Goal: Task Accomplishment & Management: Manage account settings

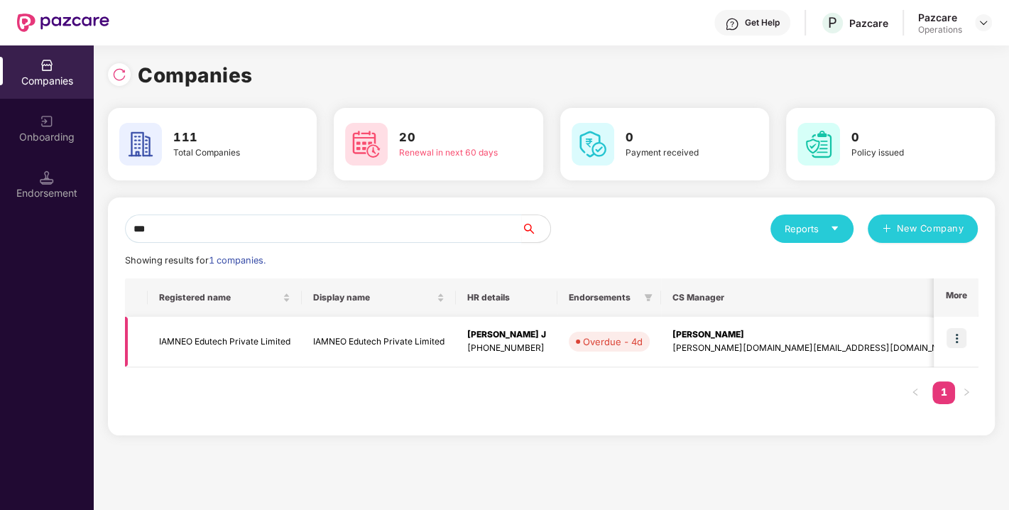
type input "***"
click at [225, 337] on td "IAMNEO Edutech Private Limited" at bounding box center [225, 342] width 154 height 50
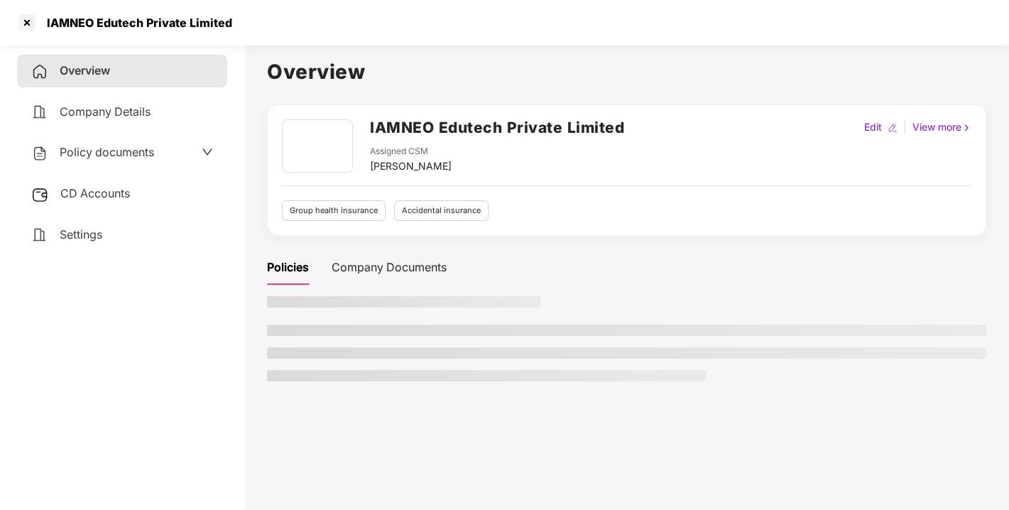
click at [99, 151] on span "Policy documents" at bounding box center [107, 152] width 94 height 14
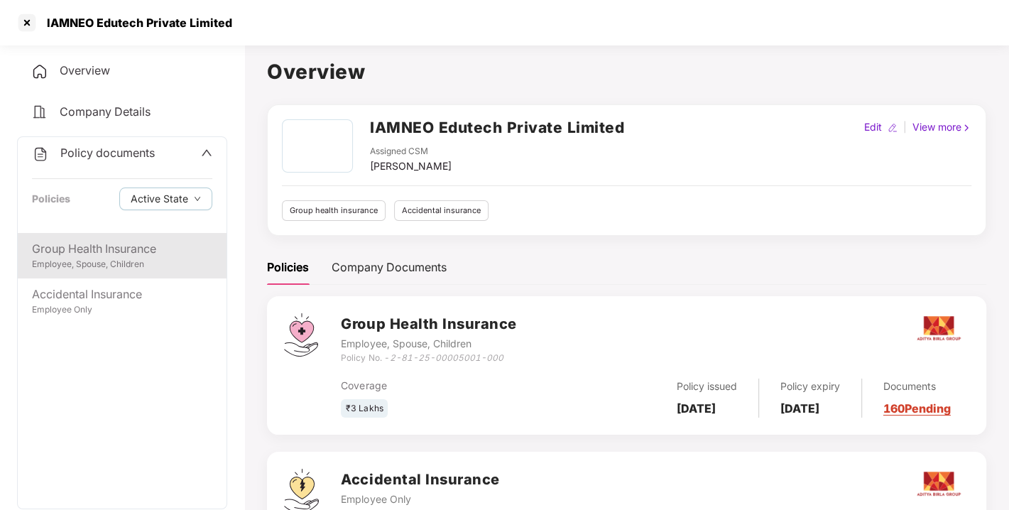
click at [88, 258] on div "Employee, Spouse, Children" at bounding box center [122, 264] width 180 height 13
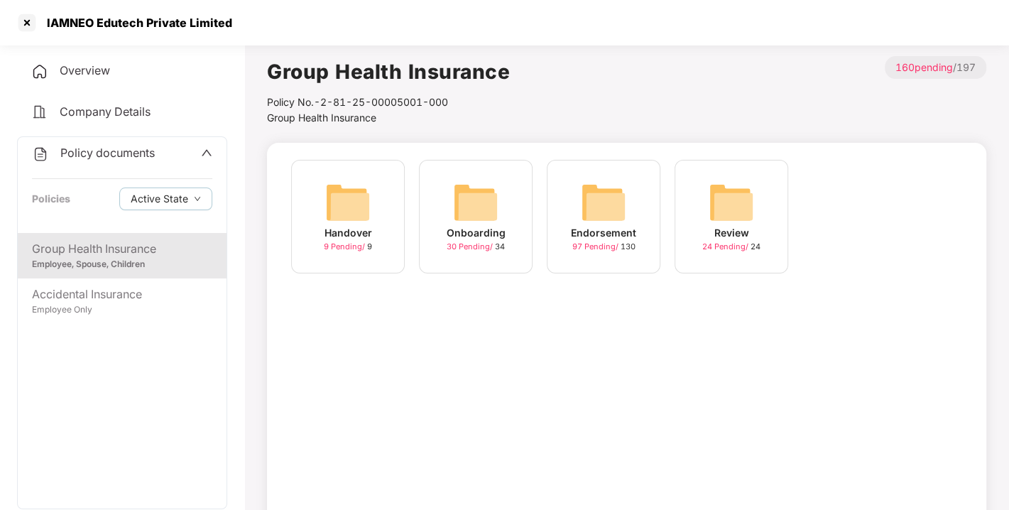
click at [574, 200] on div "Endorsement 97 Pending / 130" at bounding box center [604, 217] width 114 height 114
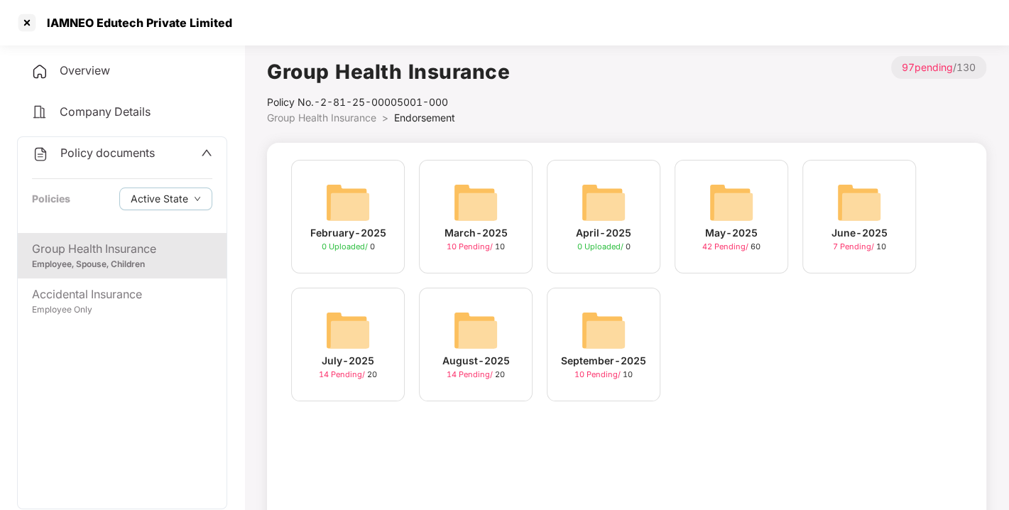
click at [573, 332] on div "September-2025 10 Pending / 10" at bounding box center [604, 345] width 114 height 114
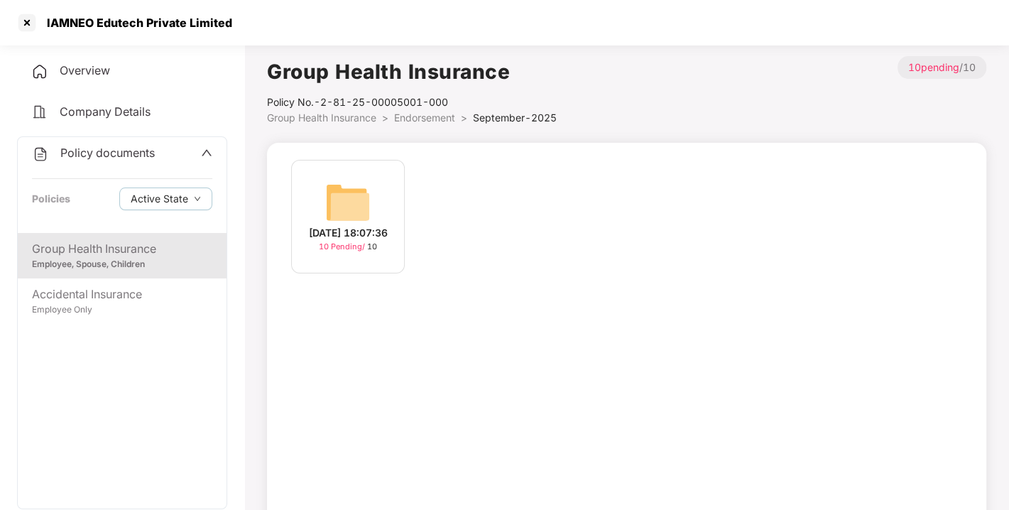
click at [354, 213] on img at bounding box center [347, 202] width 45 height 45
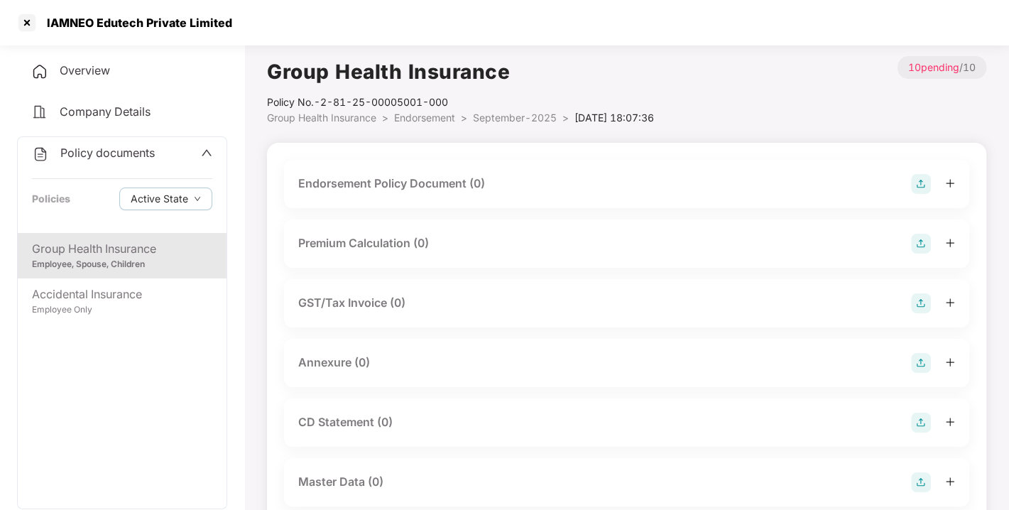
click at [915, 183] on img at bounding box center [921, 184] width 20 height 20
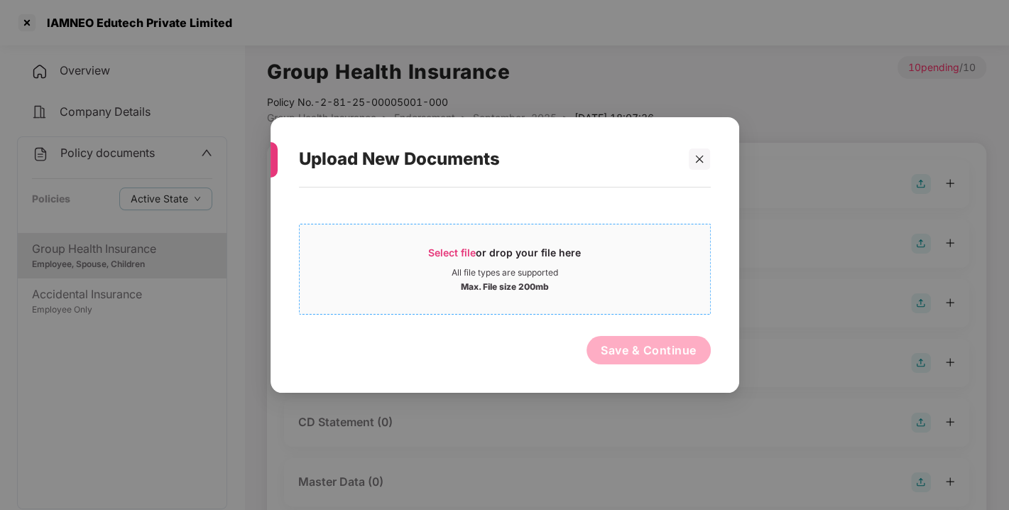
click at [621, 279] on div "Max. File size 200mb" at bounding box center [505, 285] width 411 height 14
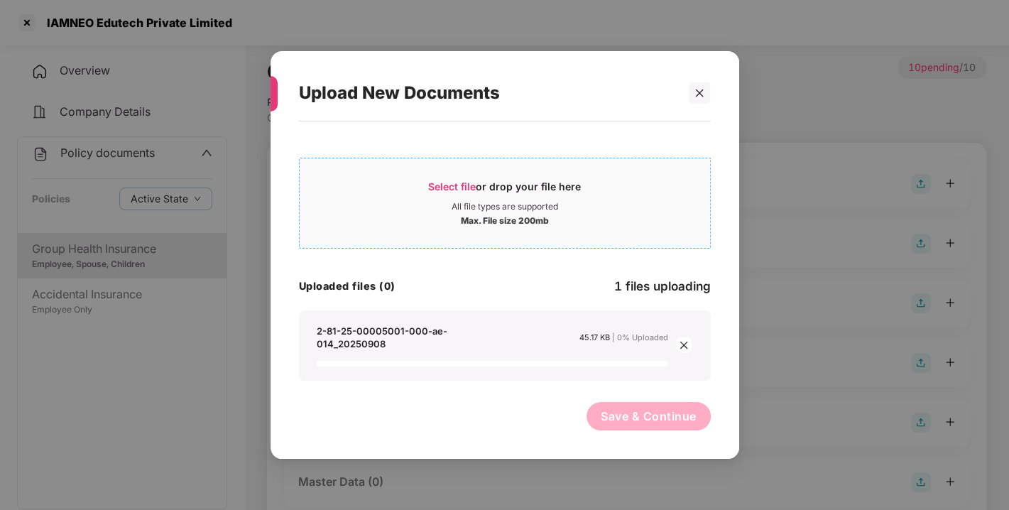
click at [416, 204] on div "All file types are supported" at bounding box center [505, 206] width 411 height 11
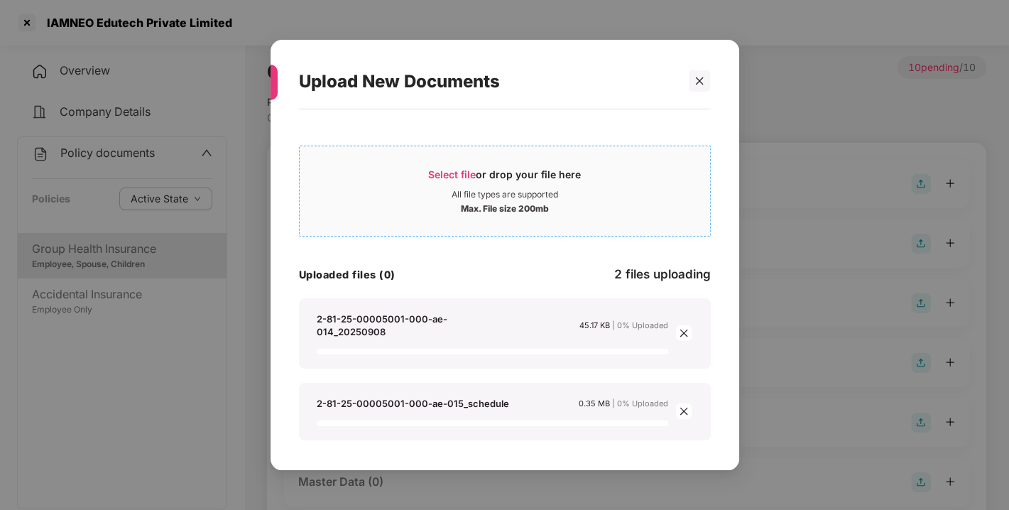
click at [411, 158] on span "Select file or drop your file here All file types are supported Max. File size …" at bounding box center [505, 191] width 411 height 68
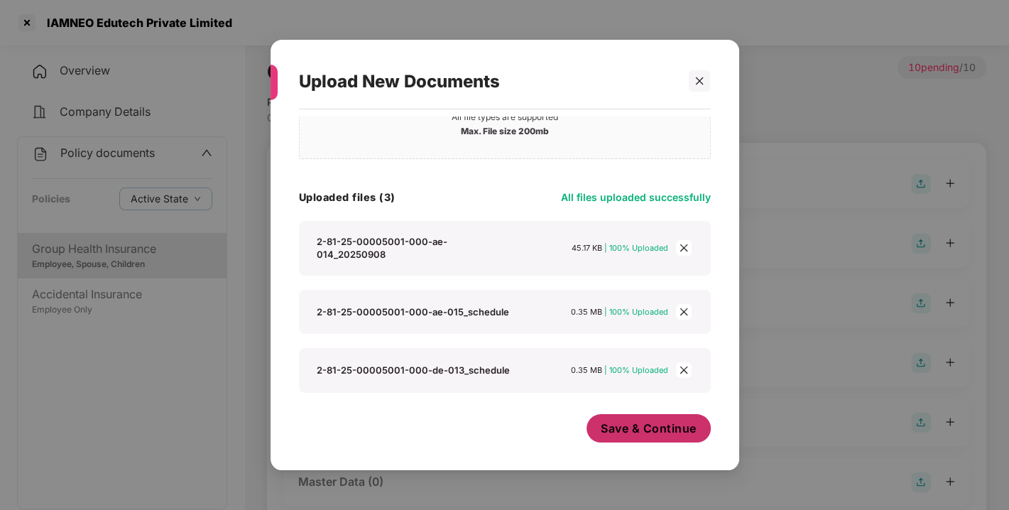
scroll to position [77, 0]
click at [609, 431] on span "Save & Continue" at bounding box center [649, 429] width 96 height 16
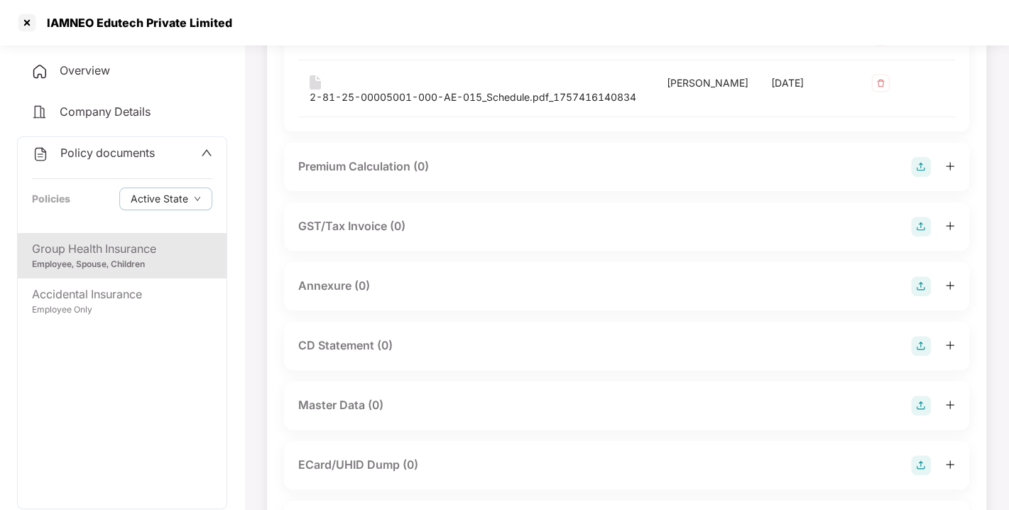
scroll to position [293, 0]
click at [916, 296] on img at bounding box center [921, 286] width 20 height 20
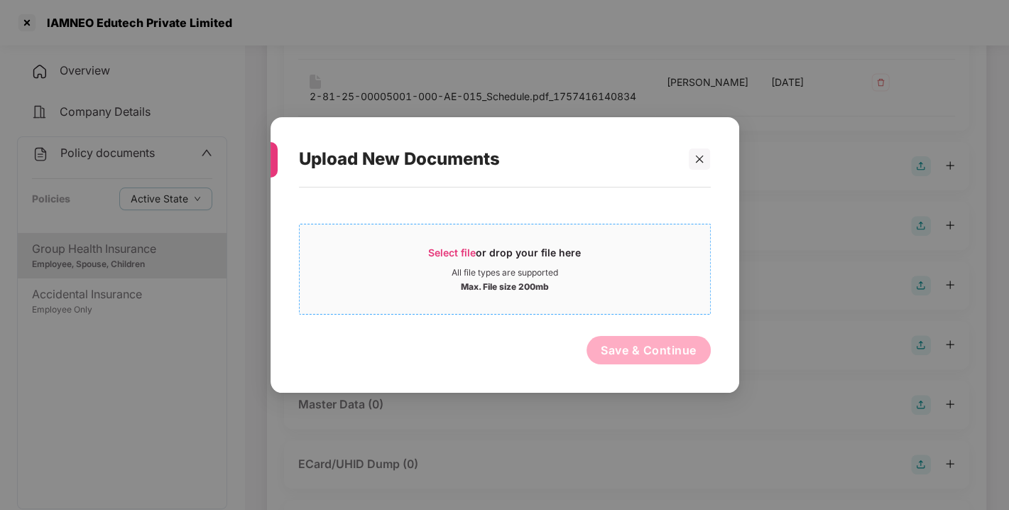
click at [620, 284] on div "Max. File size 200mb" at bounding box center [505, 285] width 411 height 14
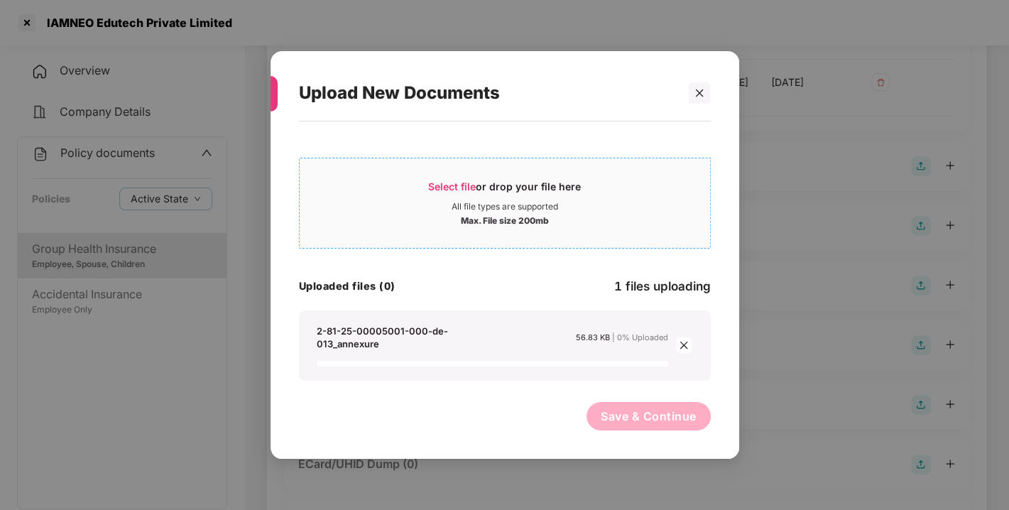
click at [396, 224] on div "Max. File size 200mb" at bounding box center [505, 219] width 411 height 14
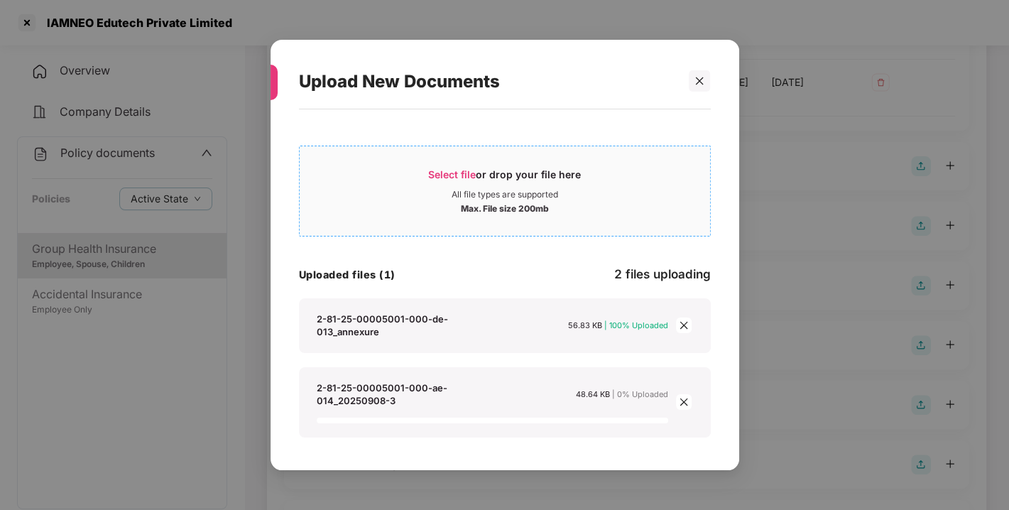
click at [396, 210] on div "Max. File size 200mb" at bounding box center [505, 207] width 411 height 14
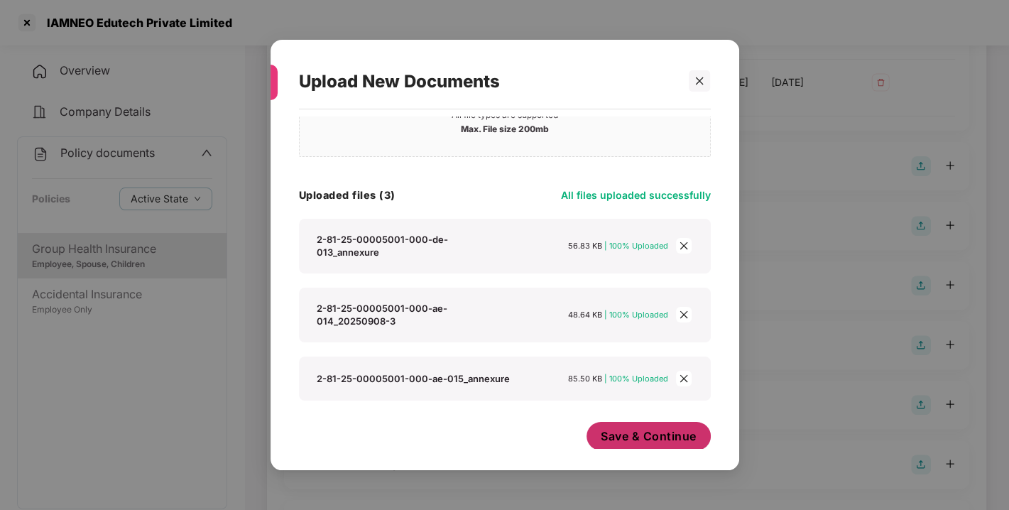
scroll to position [77, 0]
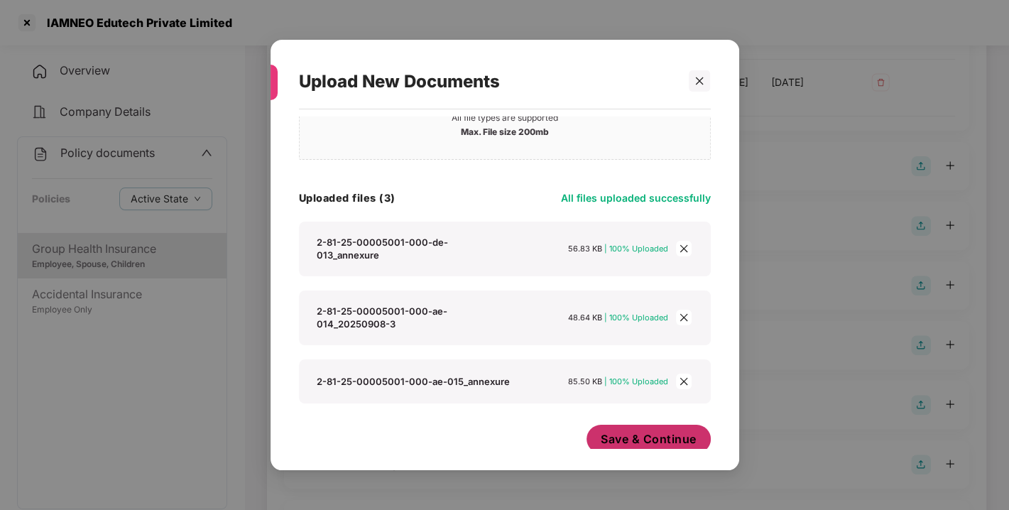
click at [593, 425] on button "Save & Continue" at bounding box center [649, 439] width 124 height 28
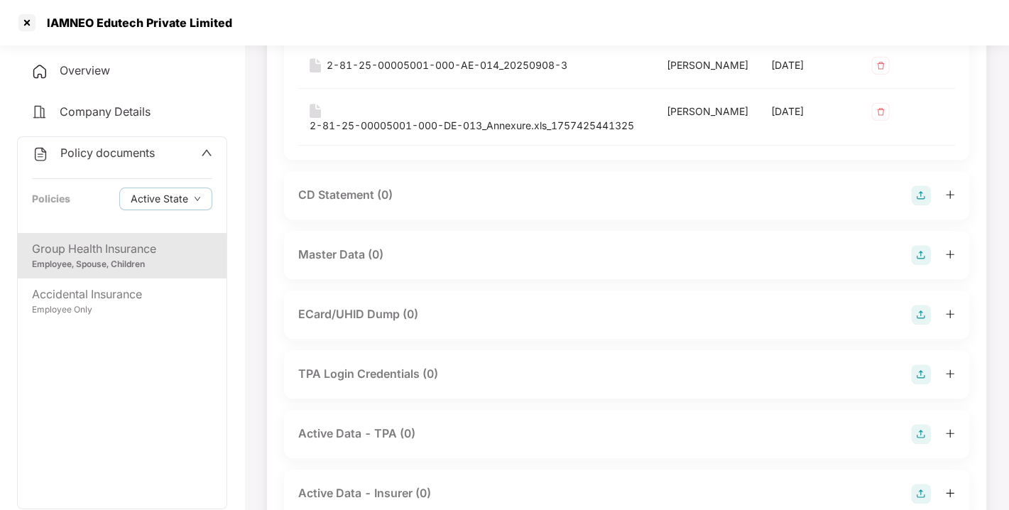
scroll to position [666, 0]
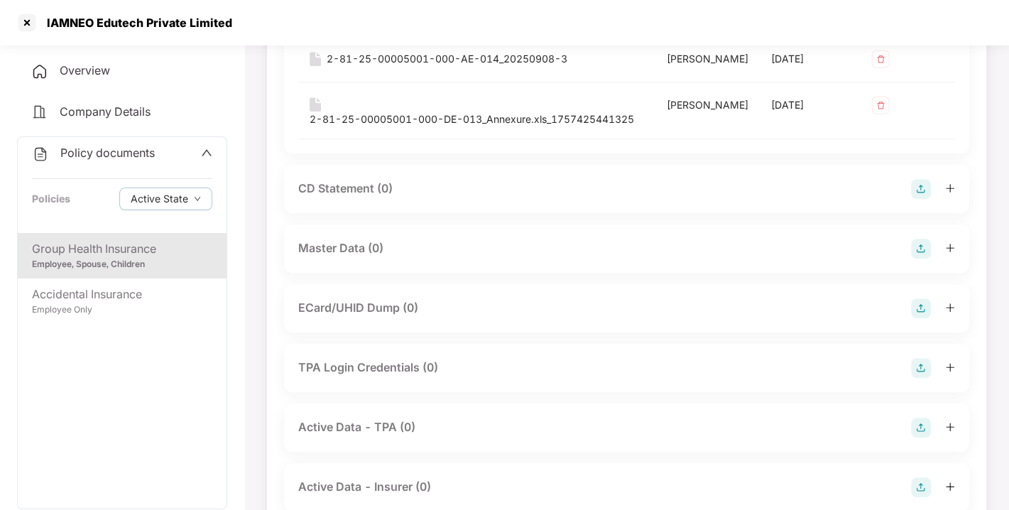
click at [917, 259] on img at bounding box center [921, 249] width 20 height 20
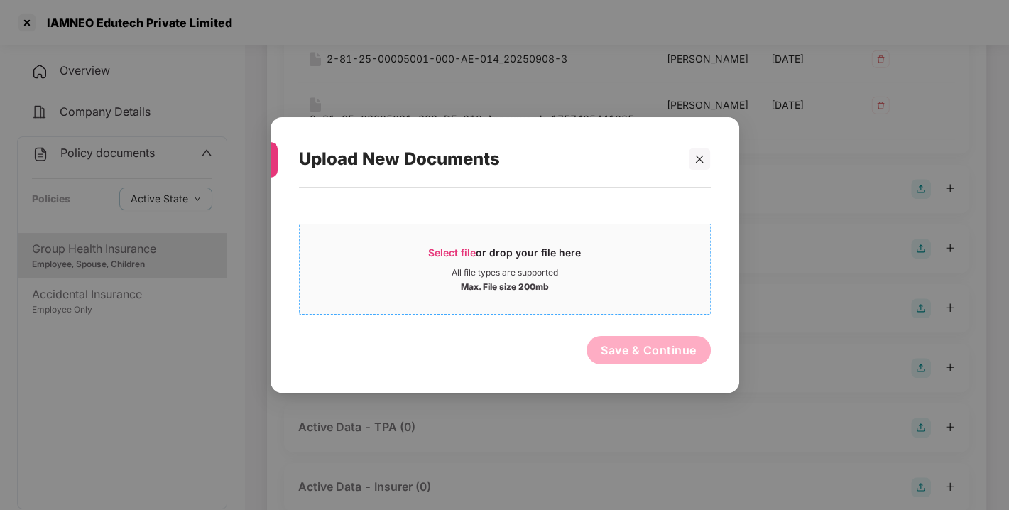
click at [652, 286] on div "Max. File size 200mb" at bounding box center [505, 285] width 411 height 14
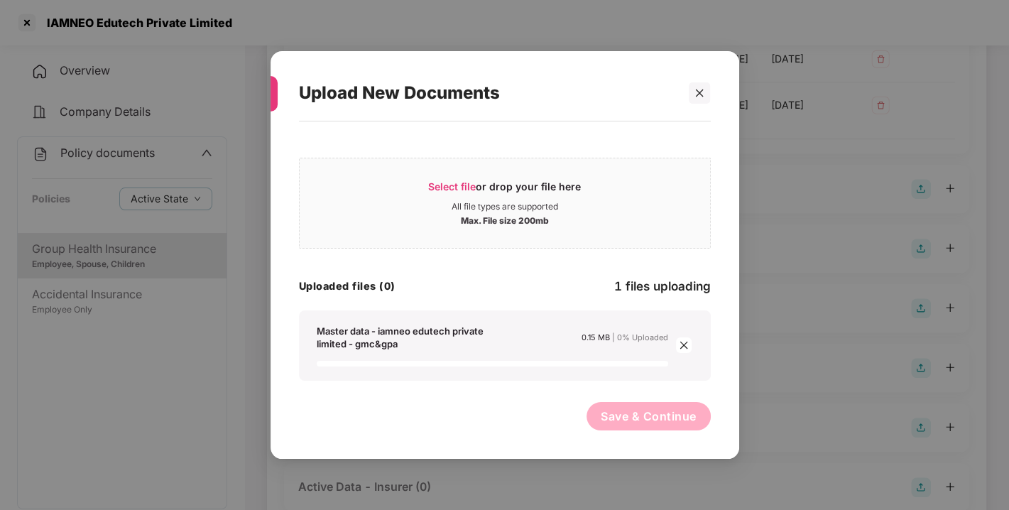
scroll to position [740, 0]
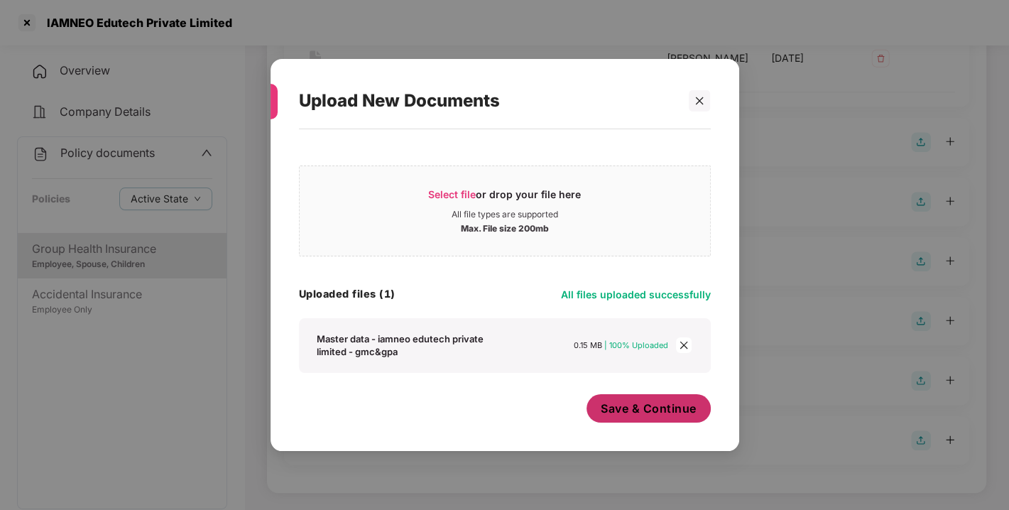
click at [612, 411] on span "Save & Continue" at bounding box center [649, 409] width 96 height 16
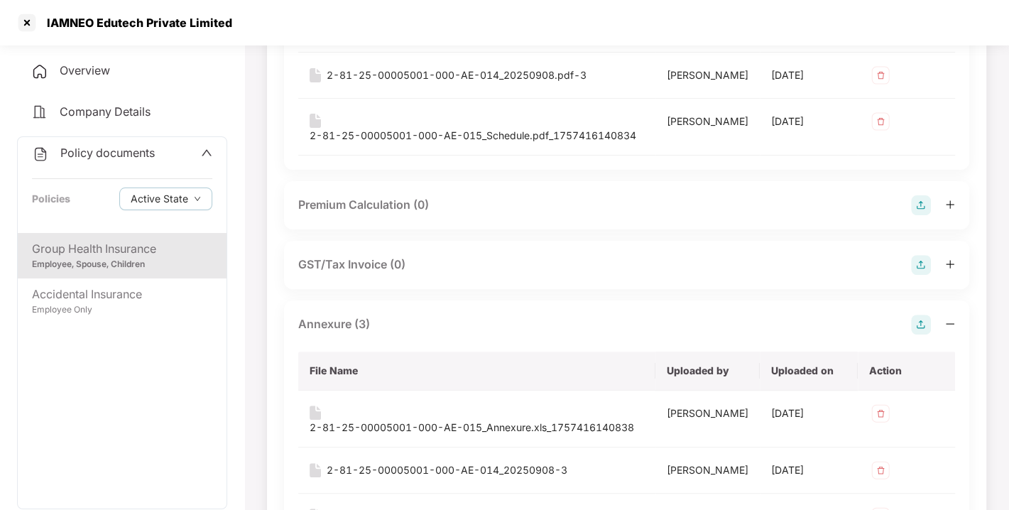
scroll to position [0, 0]
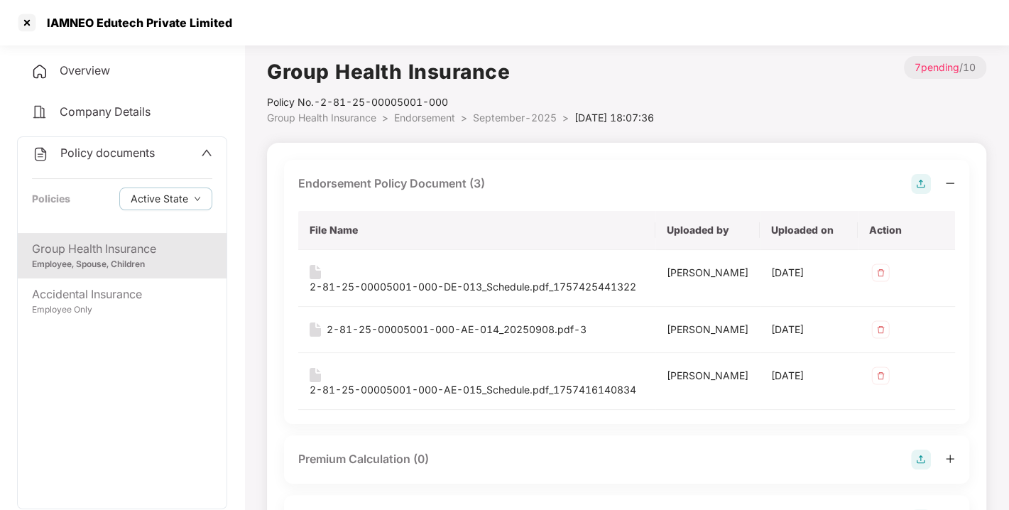
click at [511, 120] on span "September-2025" at bounding box center [515, 118] width 84 height 12
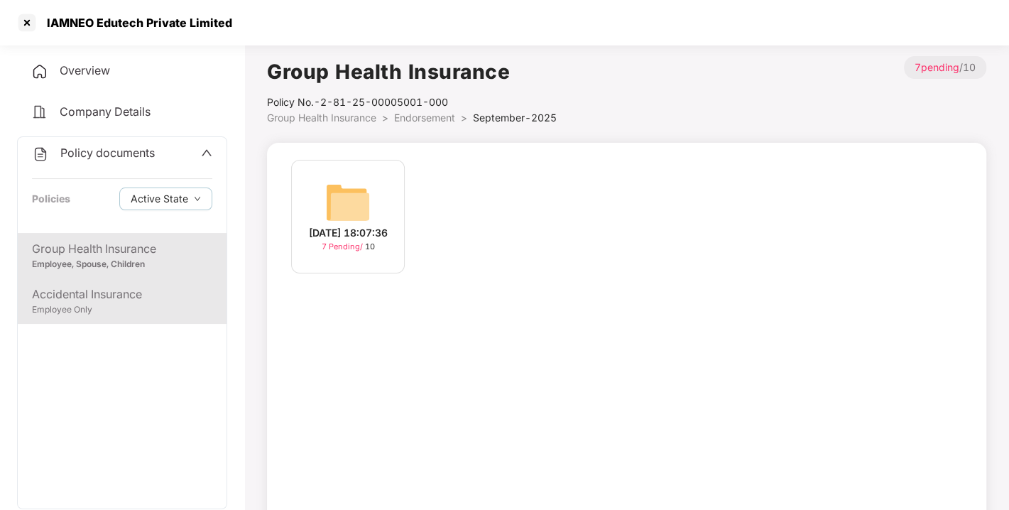
click at [161, 306] on div "Employee Only" at bounding box center [122, 309] width 180 height 13
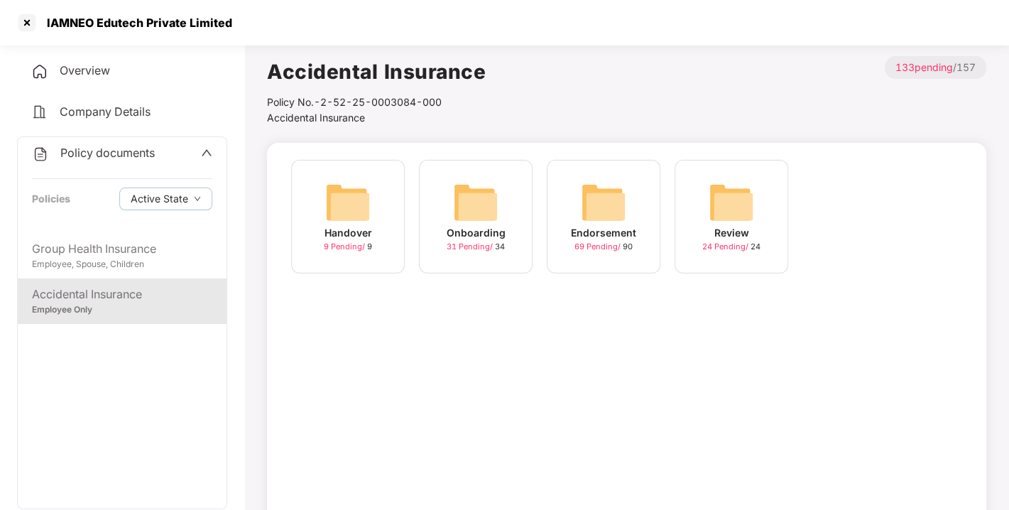
click at [581, 193] on img at bounding box center [603, 202] width 45 height 45
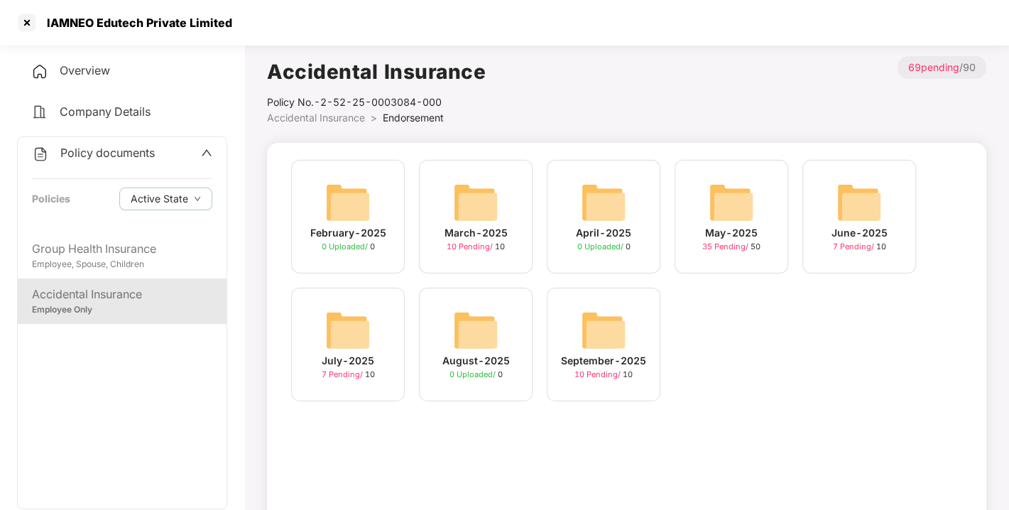
click at [604, 328] on img at bounding box center [603, 330] width 45 height 45
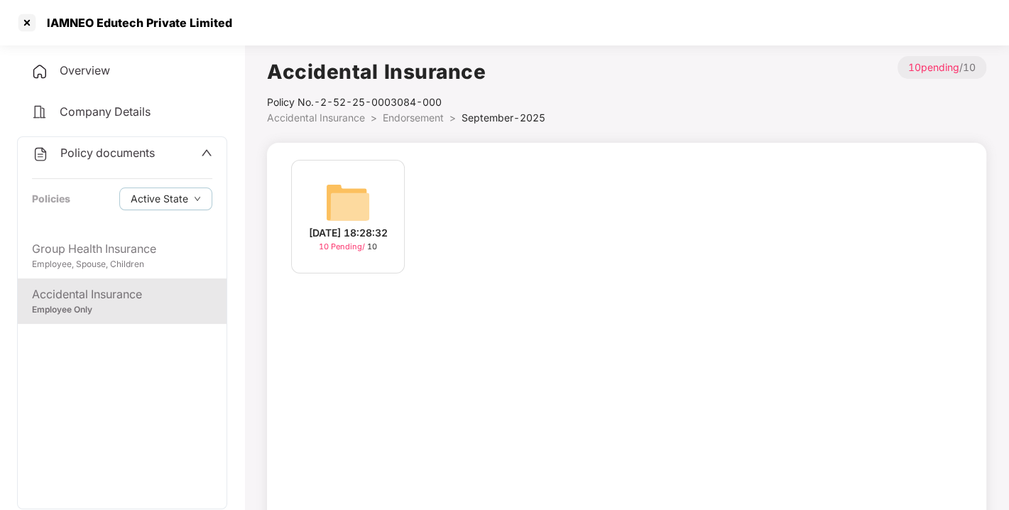
click at [334, 202] on img at bounding box center [347, 202] width 45 height 45
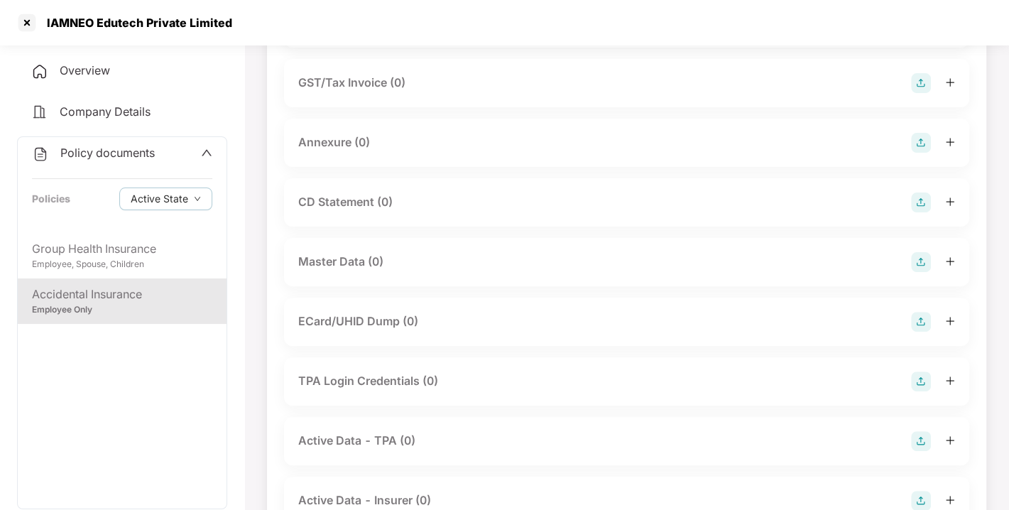
scroll to position [223, 0]
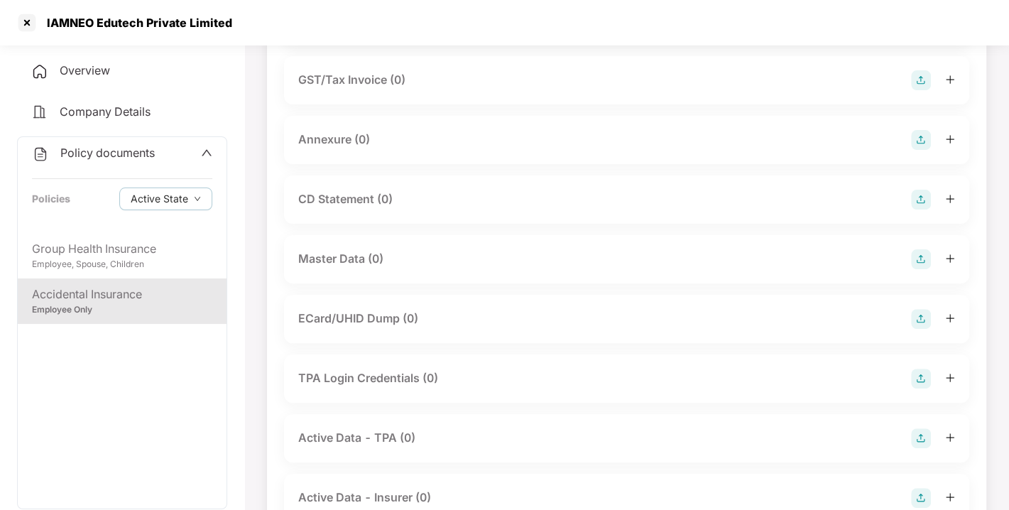
click at [921, 257] on img at bounding box center [921, 259] width 20 height 20
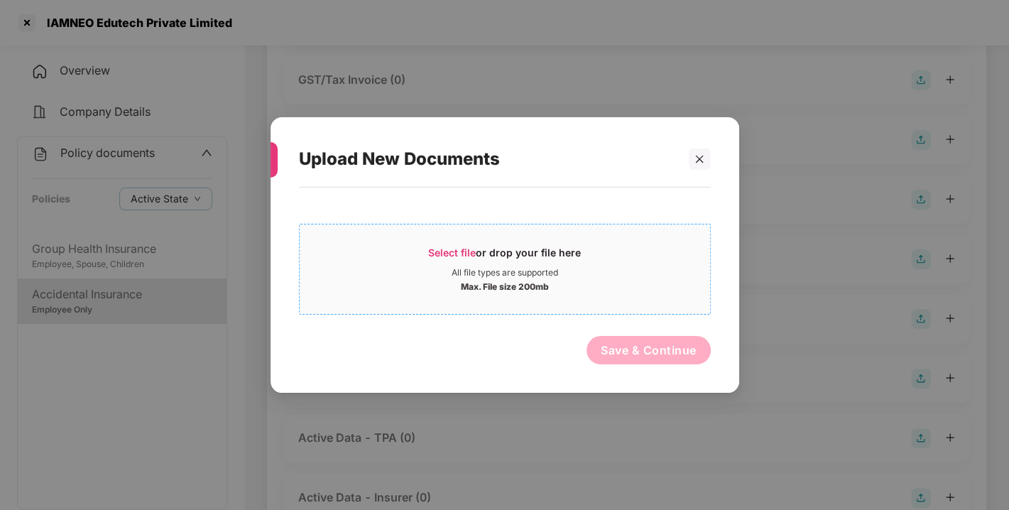
click at [607, 261] on div "Select file or drop your file here" at bounding box center [505, 256] width 411 height 21
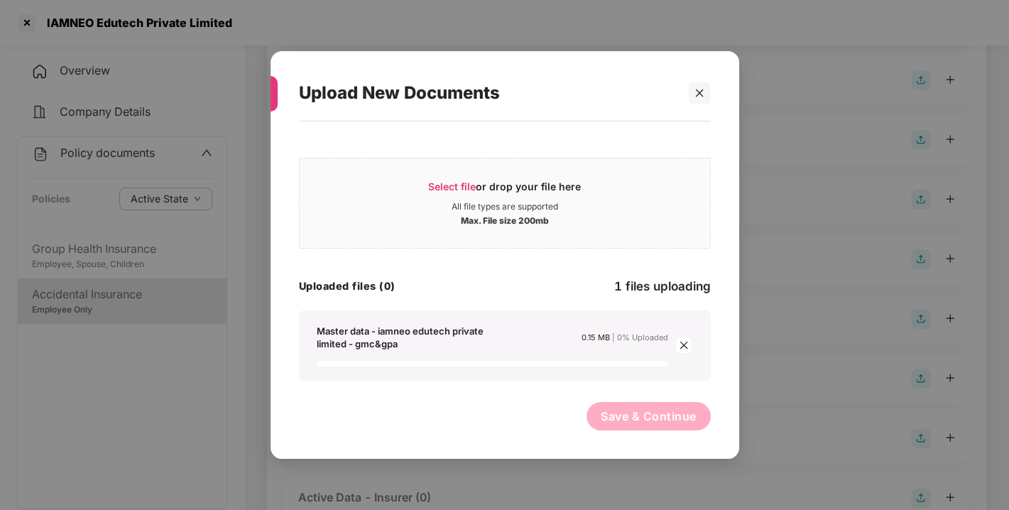
scroll to position [280, 0]
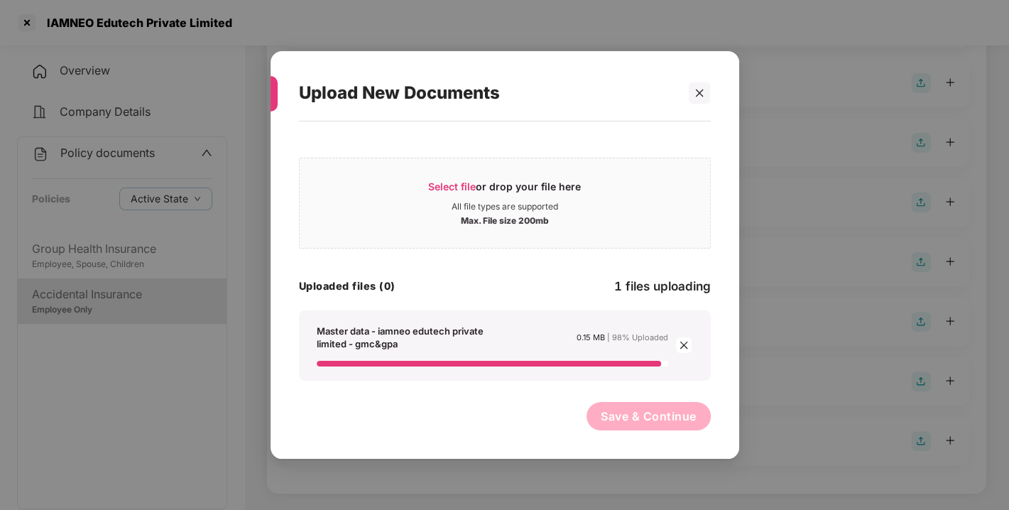
click at [568, 396] on div "Select file or drop your file here All file types are supported Max. File size …" at bounding box center [505, 283] width 412 height 309
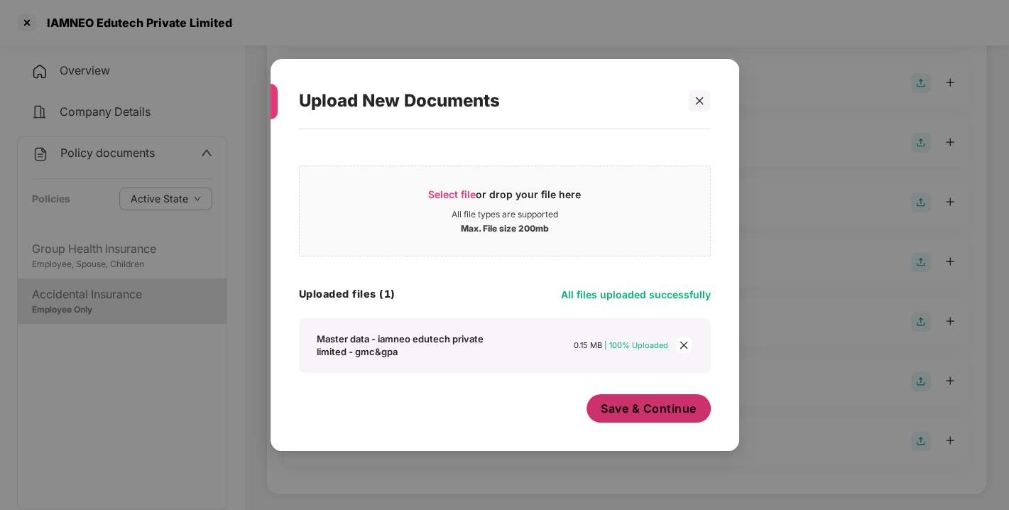
click at [638, 401] on span "Save & Continue" at bounding box center [649, 409] width 96 height 16
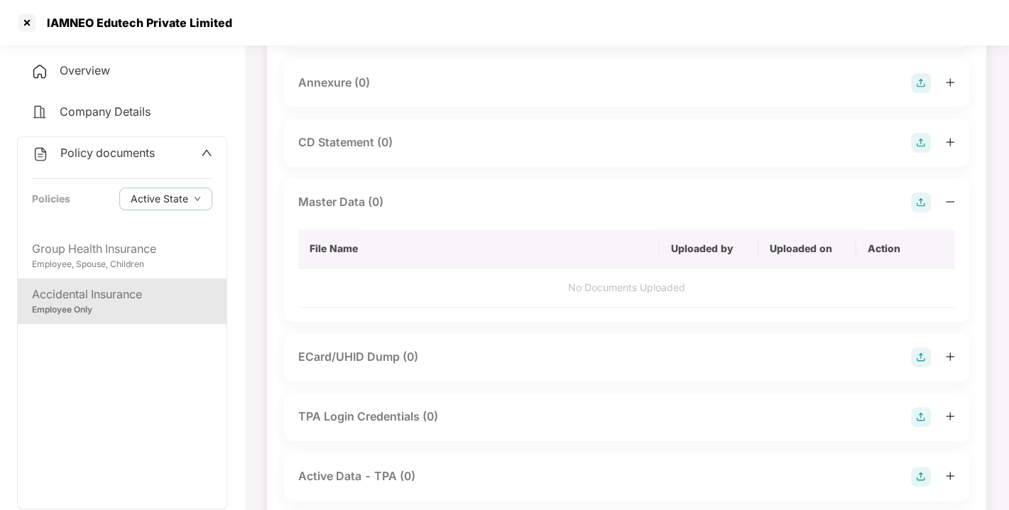
scroll to position [0, 0]
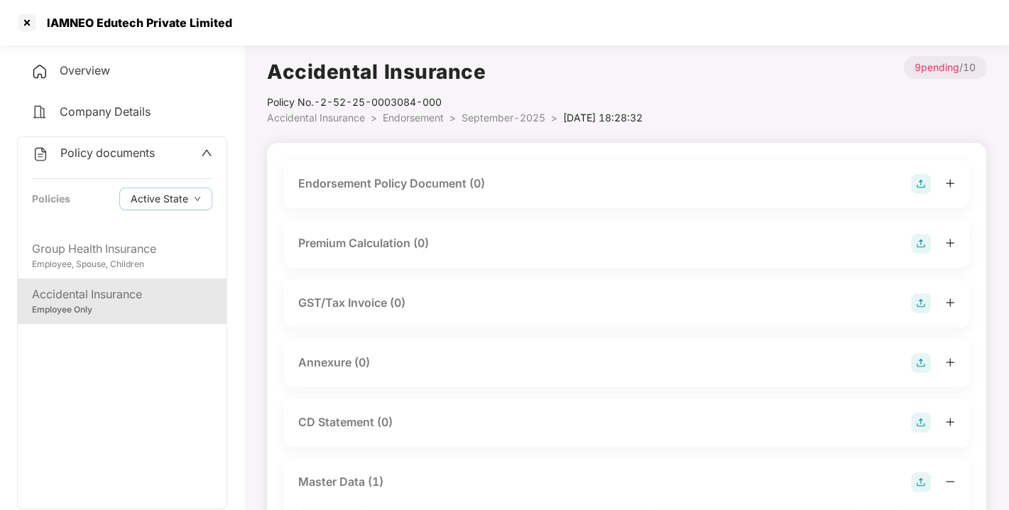
click at [927, 180] on img at bounding box center [921, 184] width 20 height 20
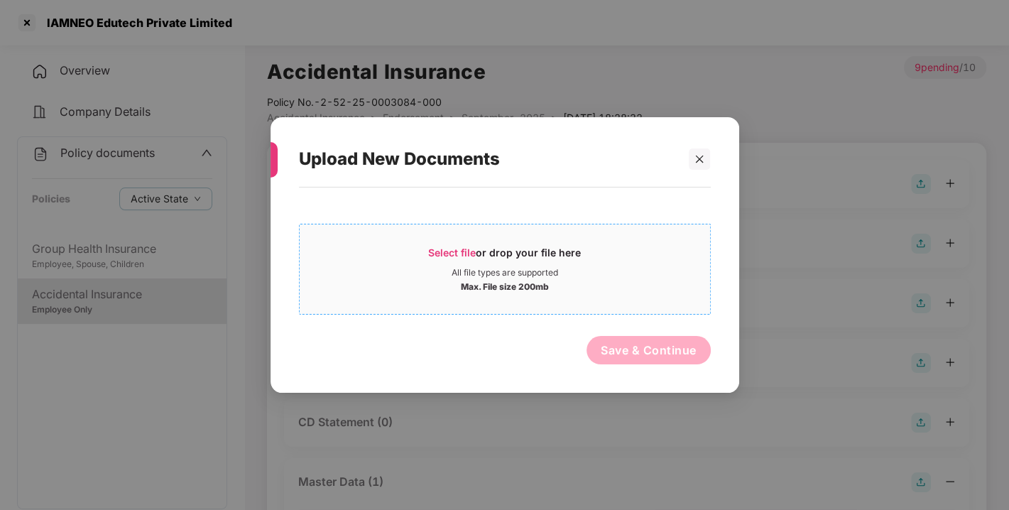
click at [656, 241] on span "Select file or drop your file here All file types are supported Max. File size …" at bounding box center [505, 269] width 411 height 68
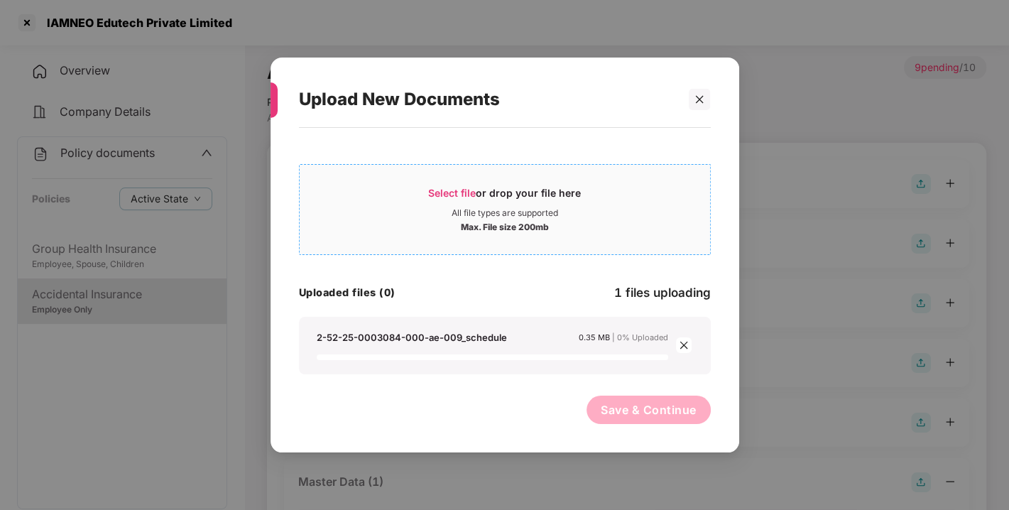
click at [417, 189] on div "Select file or drop your file here" at bounding box center [505, 196] width 411 height 21
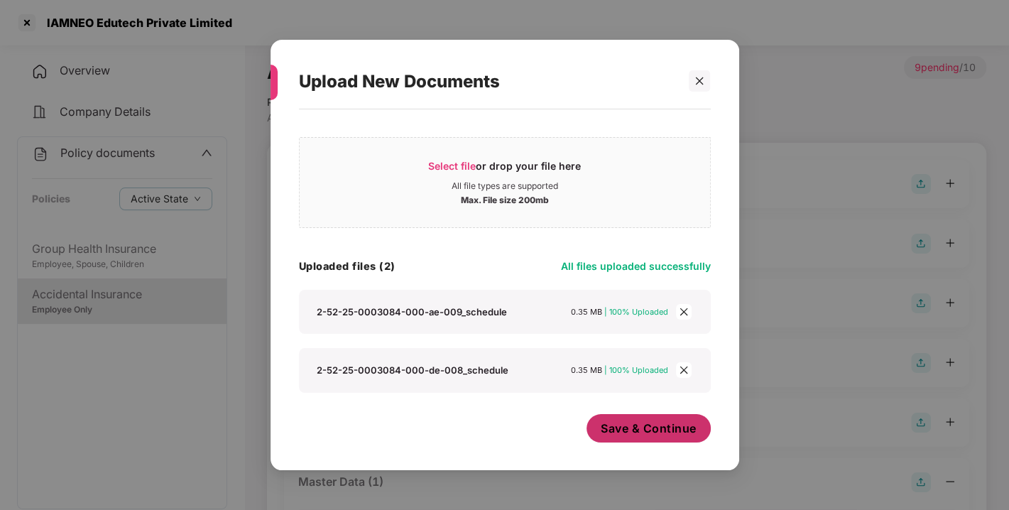
scroll to position [8, 0]
click at [612, 428] on span "Save & Continue" at bounding box center [649, 429] width 96 height 16
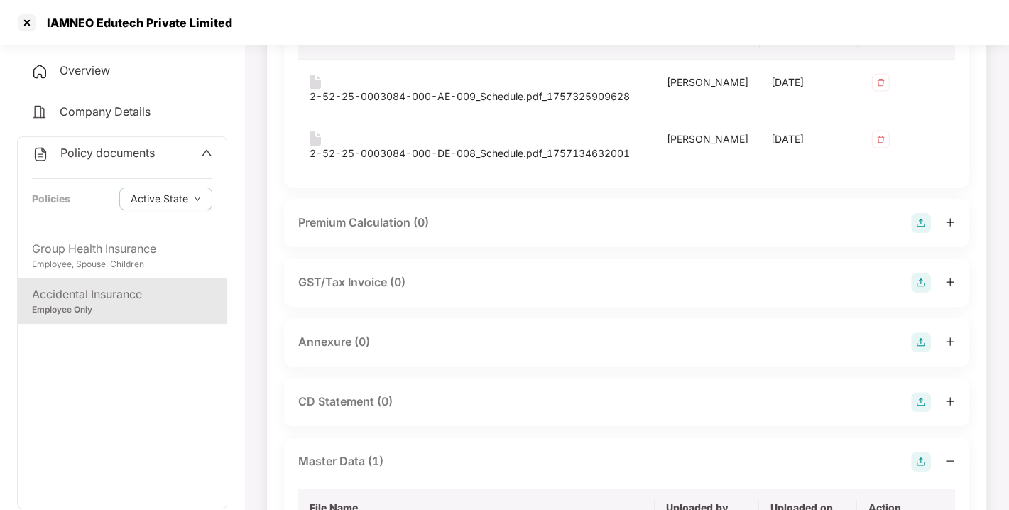
scroll to position [197, 0]
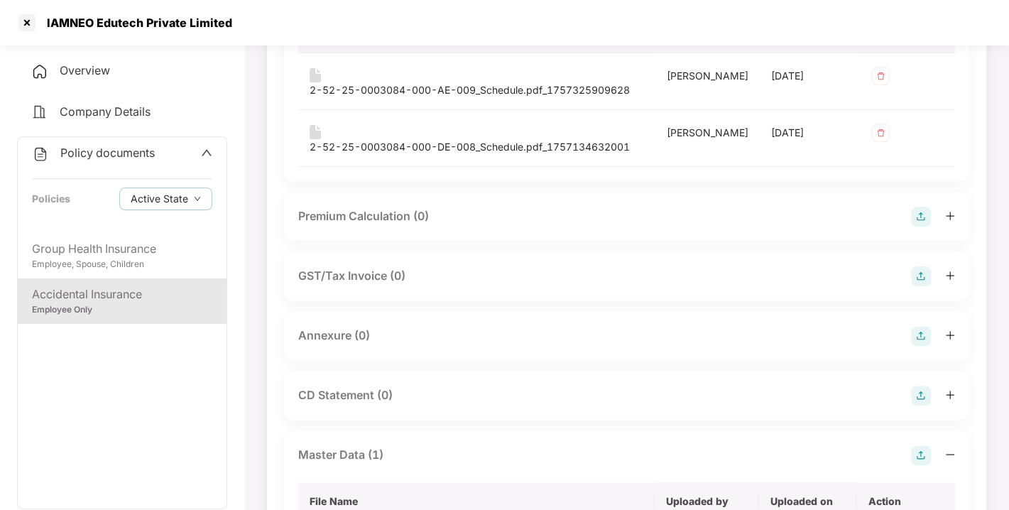
click at [926, 332] on img at bounding box center [921, 336] width 20 height 20
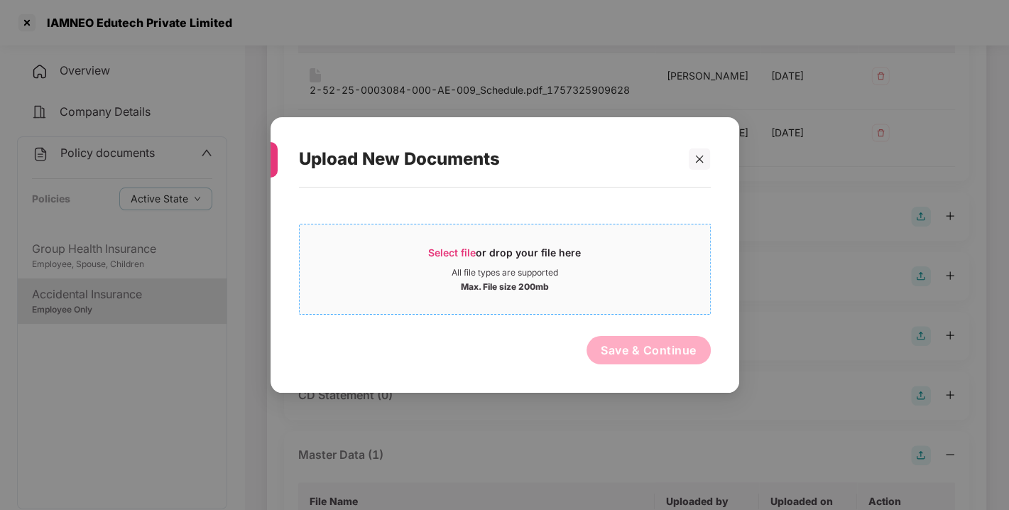
click at [633, 296] on span "Select file or drop your file here All file types are supported Max. File size …" at bounding box center [505, 269] width 411 height 68
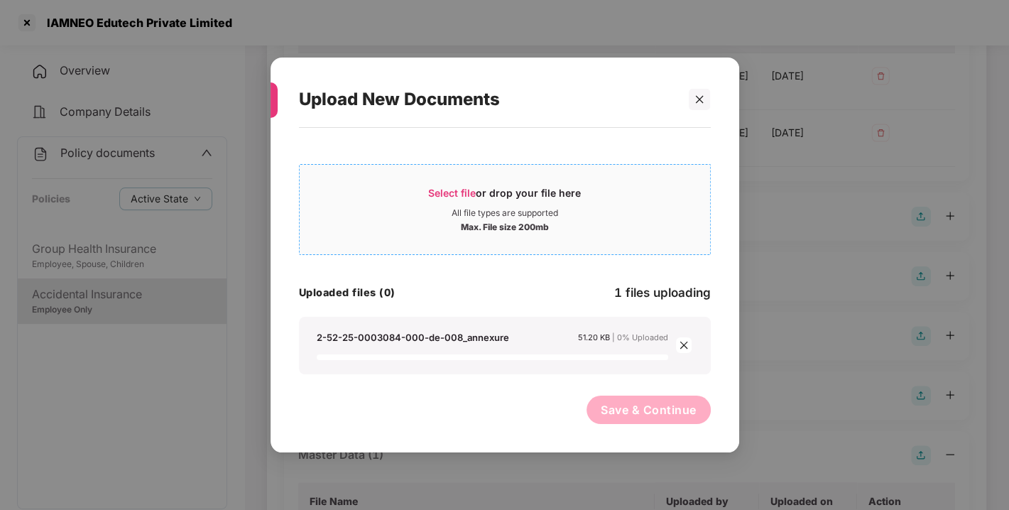
click at [389, 213] on div "All file types are supported" at bounding box center [505, 212] width 411 height 11
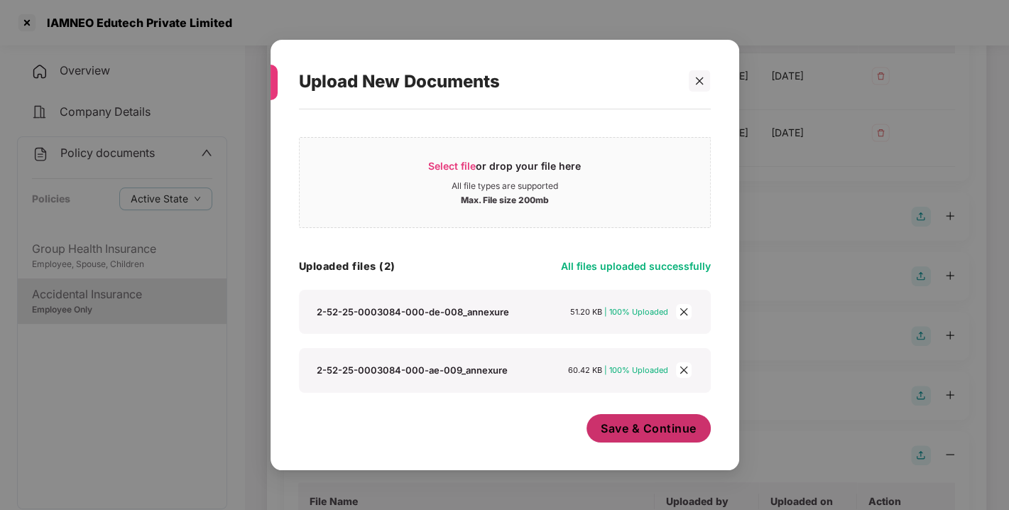
scroll to position [8, 0]
click at [602, 421] on span "Save & Continue" at bounding box center [649, 429] width 96 height 16
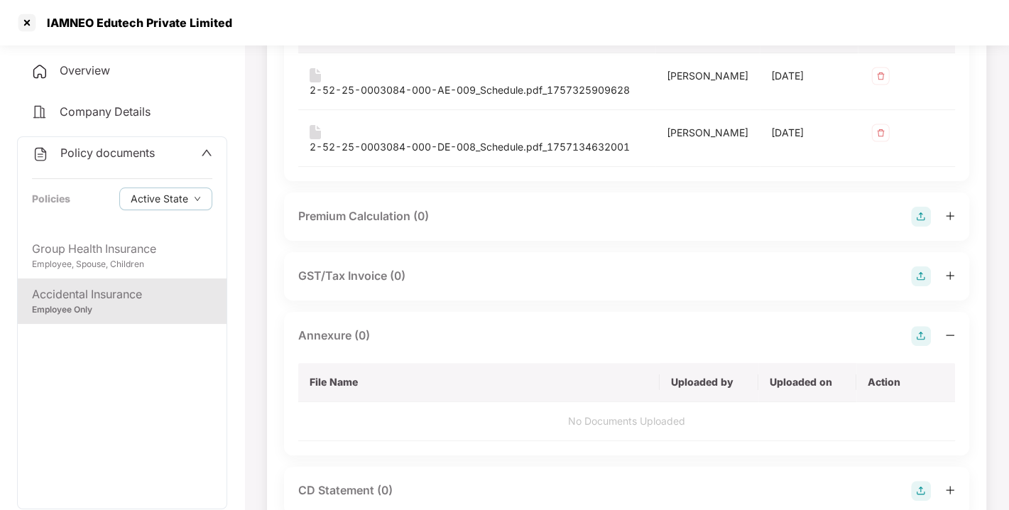
scroll to position [0, 0]
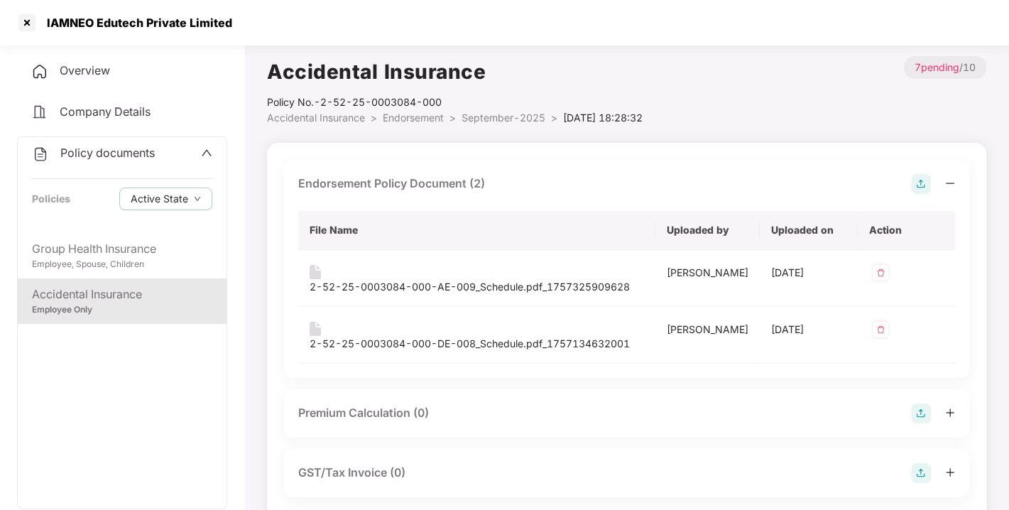
click at [484, 125] on li "September-2025 >" at bounding box center [513, 118] width 102 height 16
click at [489, 122] on span "September-2025" at bounding box center [504, 118] width 84 height 12
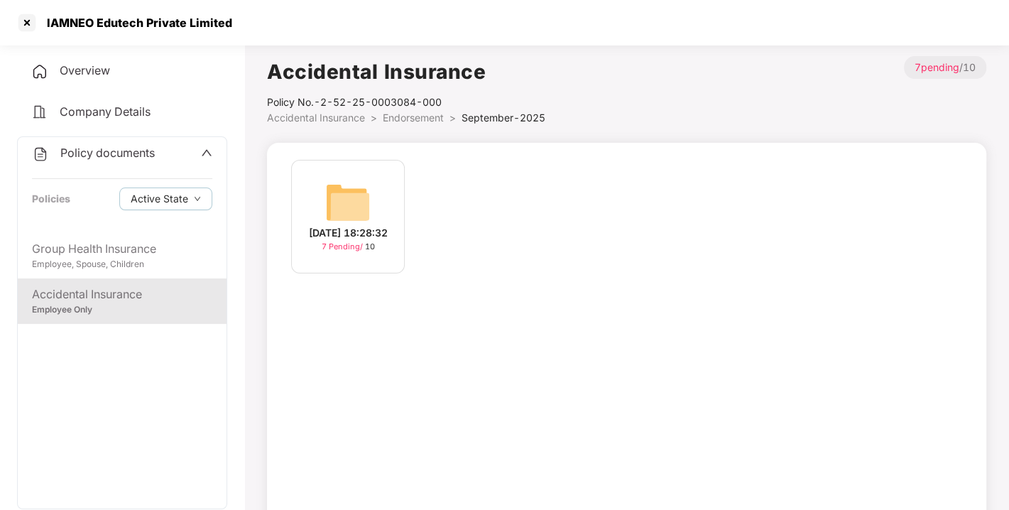
click at [99, 158] on span "Policy documents" at bounding box center [107, 153] width 94 height 14
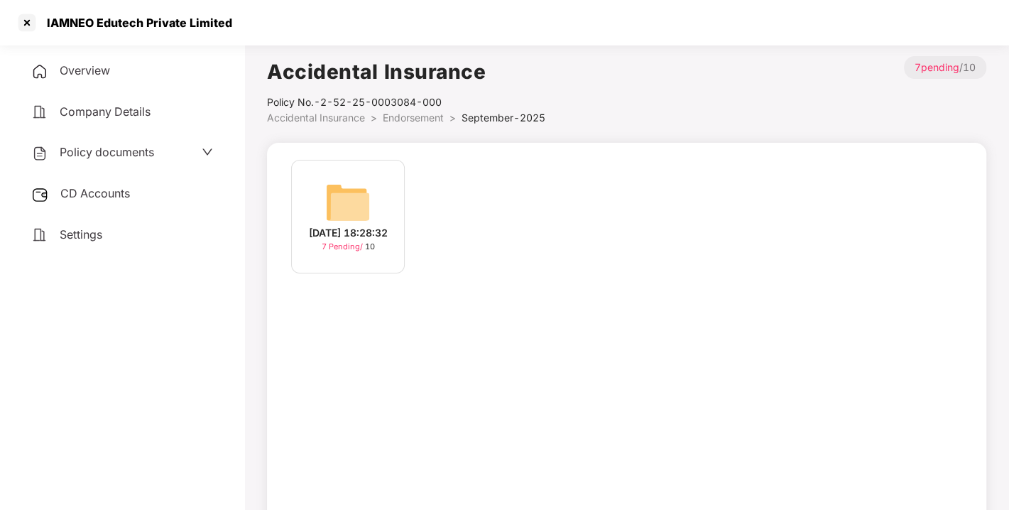
click at [93, 191] on span "CD Accounts" at bounding box center [95, 193] width 70 height 14
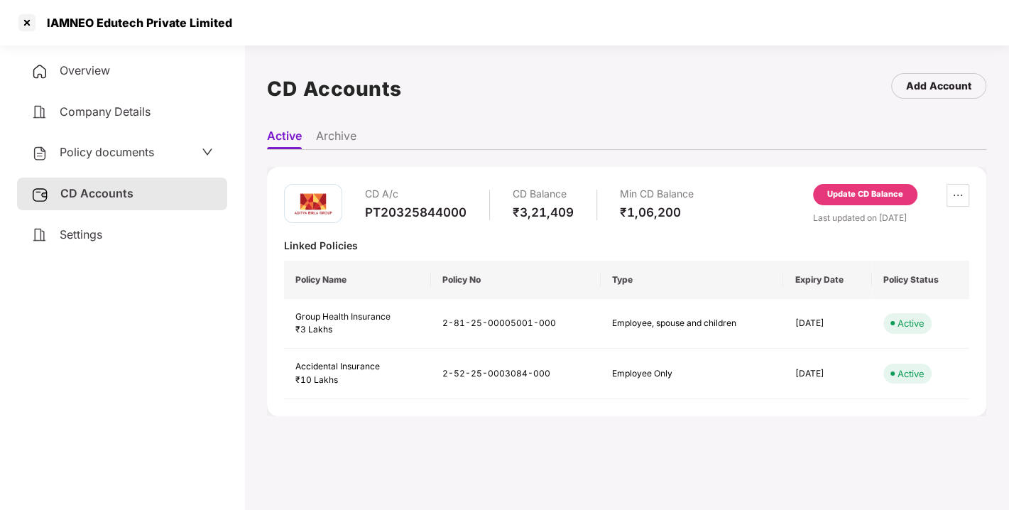
click at [874, 194] on div "Update CD Balance" at bounding box center [866, 194] width 76 height 13
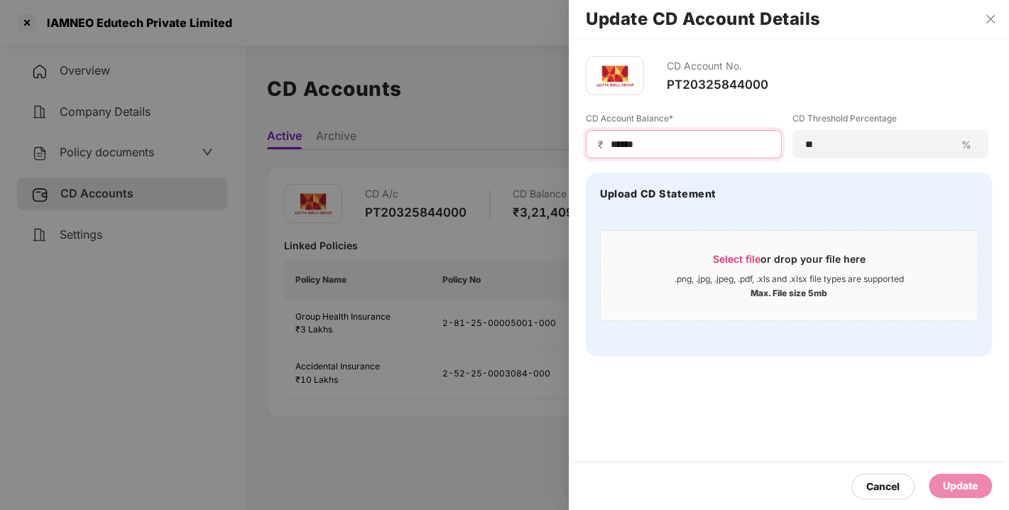
click at [645, 148] on input "******" at bounding box center [689, 144] width 161 height 15
type input "*"
type input "*****"
click at [950, 486] on div "Update" at bounding box center [960, 486] width 35 height 16
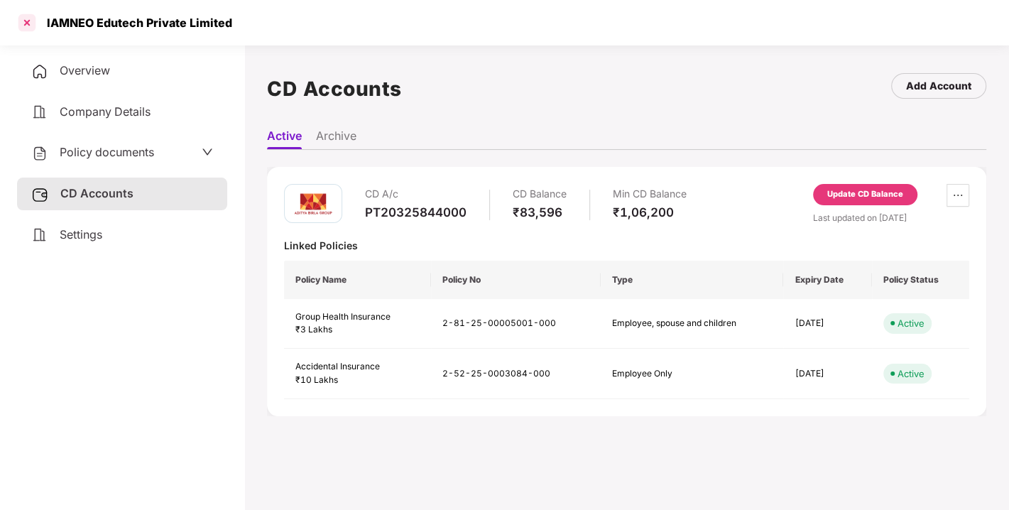
click at [21, 22] on div at bounding box center [27, 22] width 23 height 23
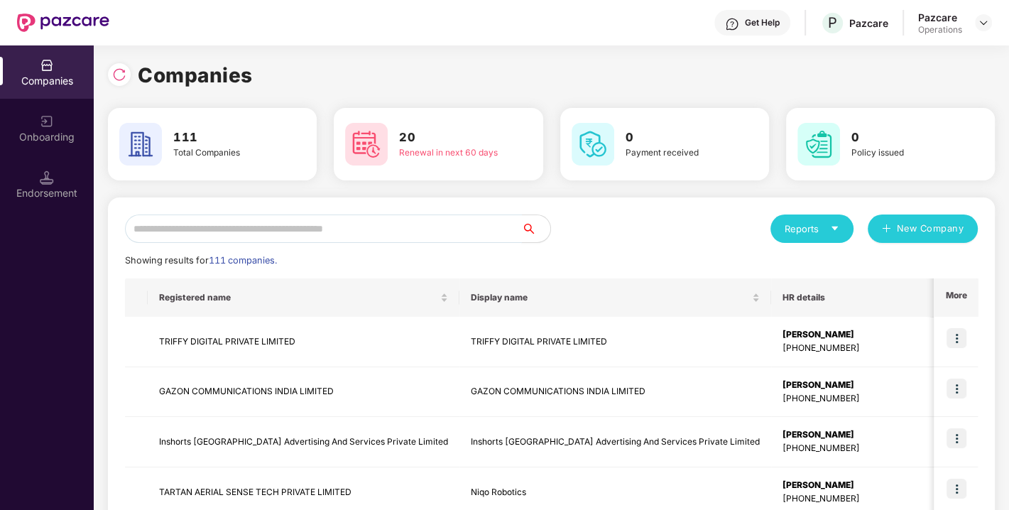
click at [320, 235] on input "text" at bounding box center [323, 229] width 397 height 28
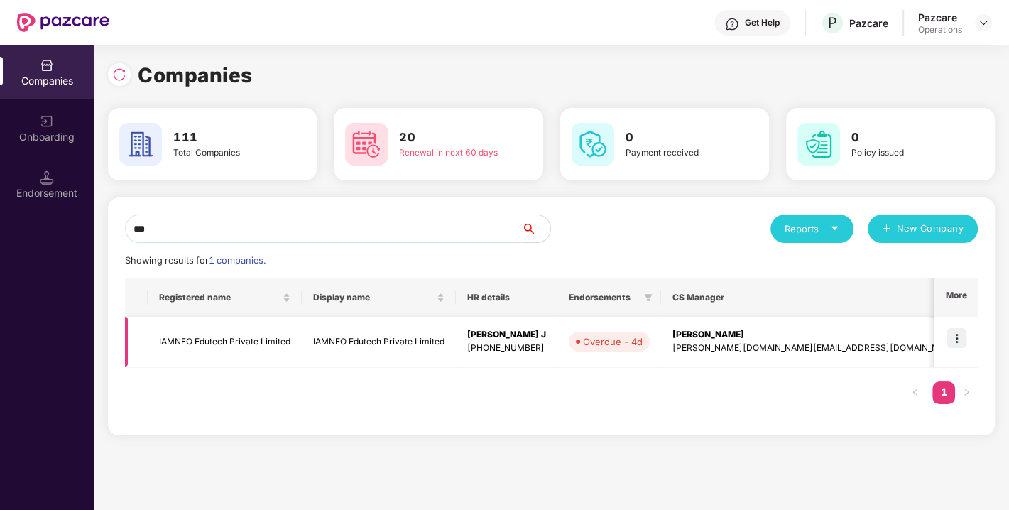
type input "***"
click at [962, 340] on img at bounding box center [957, 338] width 20 height 20
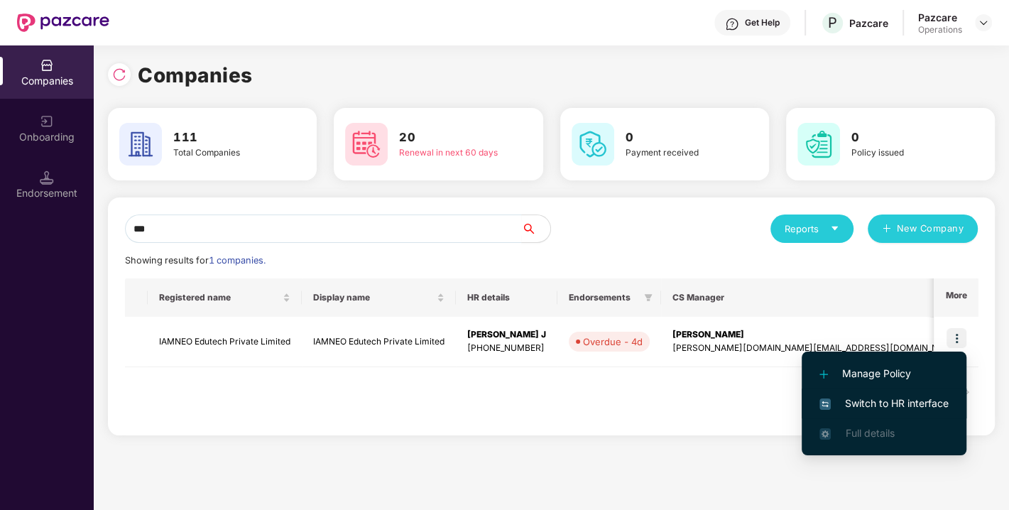
click at [888, 396] on span "Switch to HR interface" at bounding box center [884, 404] width 129 height 16
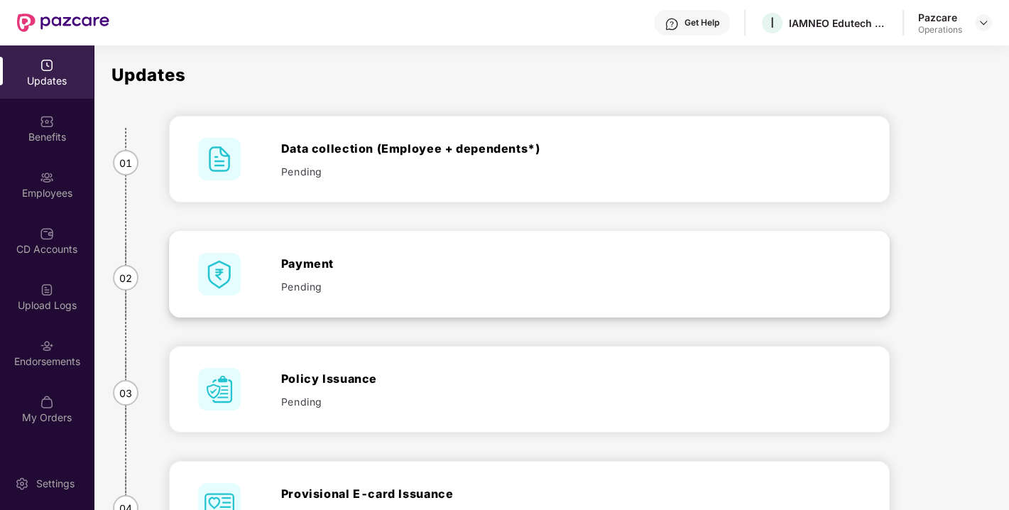
drag, startPoint x: 531, startPoint y: 309, endPoint x: 324, endPoint y: 286, distance: 208.0
click at [324, 286] on div "Payment Pending" at bounding box center [530, 274] width 720 height 85
click at [981, 24] on img at bounding box center [983, 22] width 11 height 11
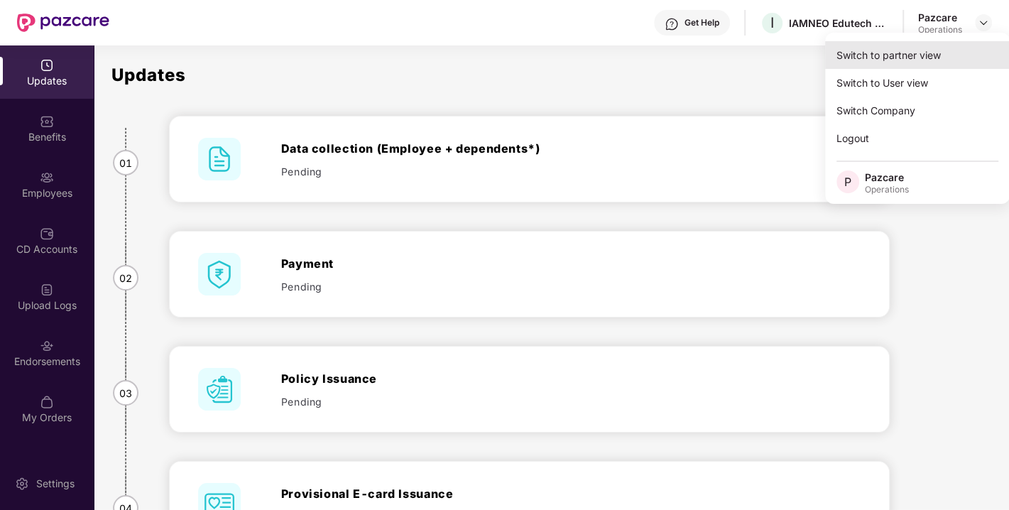
click at [923, 52] on div "Switch to partner view" at bounding box center [917, 55] width 185 height 28
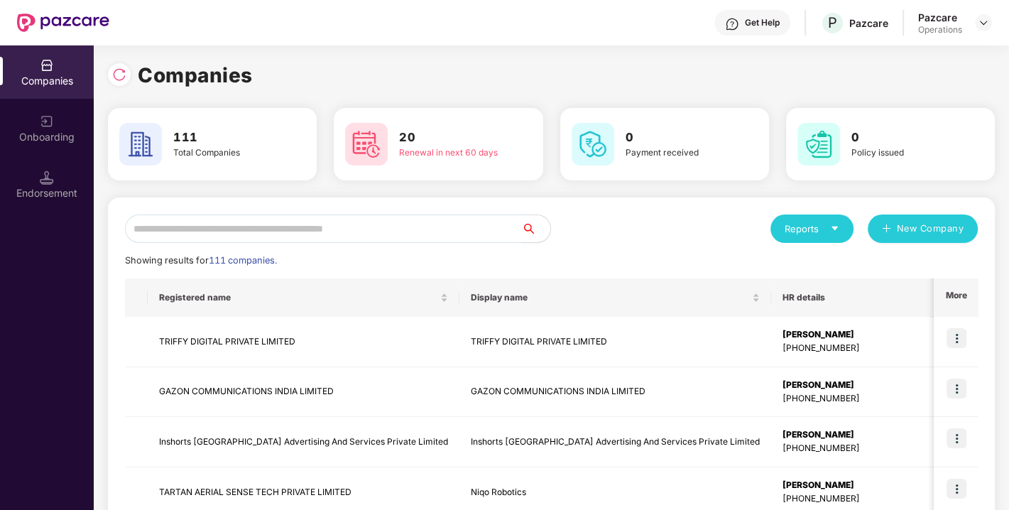
click at [384, 221] on input "text" at bounding box center [323, 229] width 397 height 28
paste input "**********"
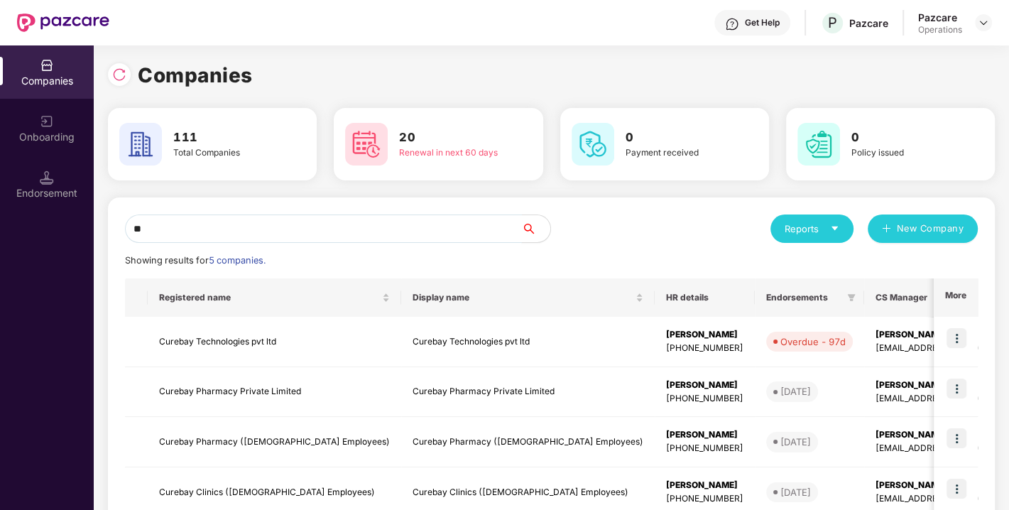
type input "*"
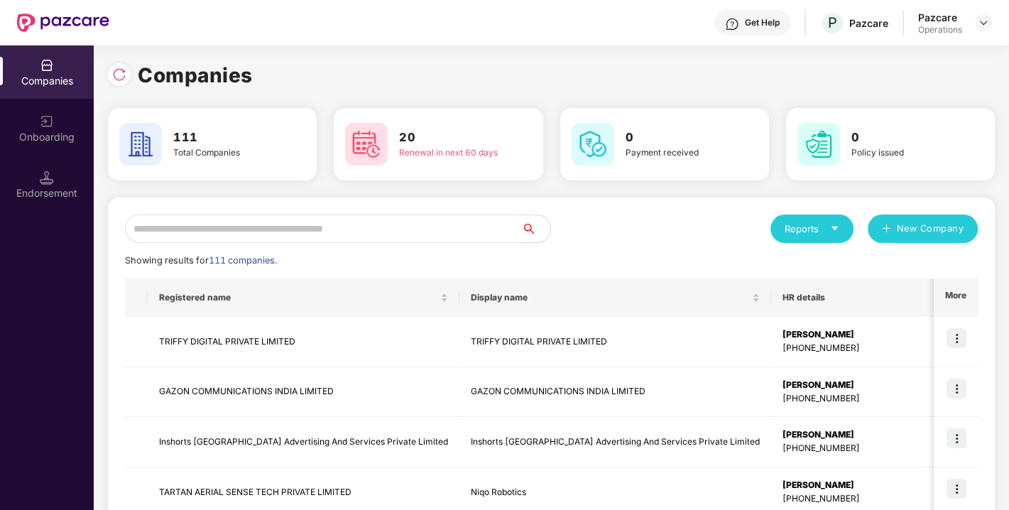
paste input "**********"
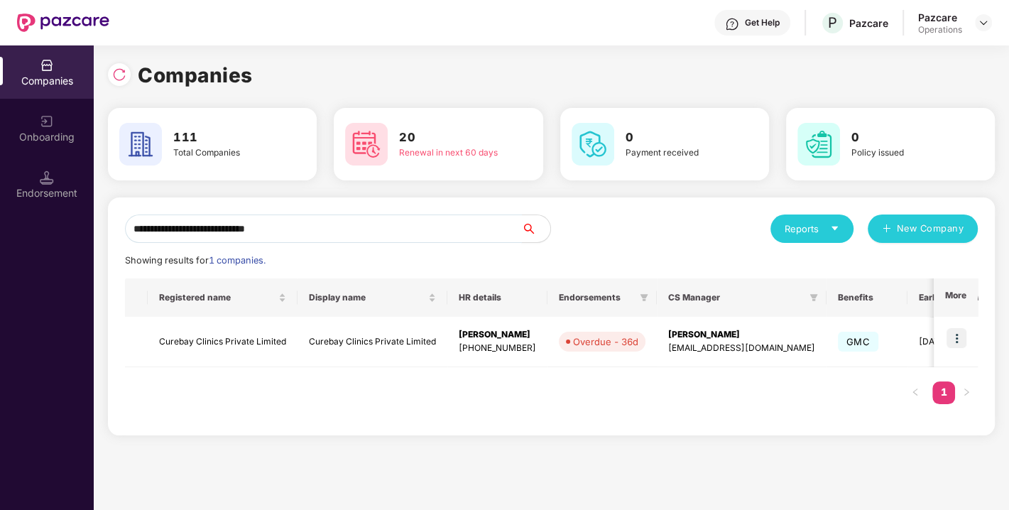
type input "**********"
click at [956, 340] on img at bounding box center [957, 338] width 20 height 20
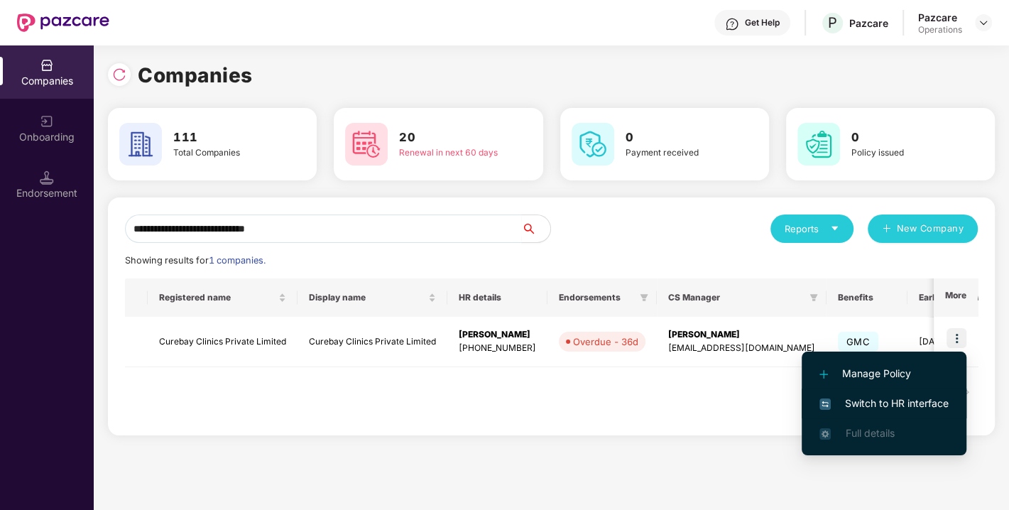
click at [870, 403] on span "Switch to HR interface" at bounding box center [884, 404] width 129 height 16
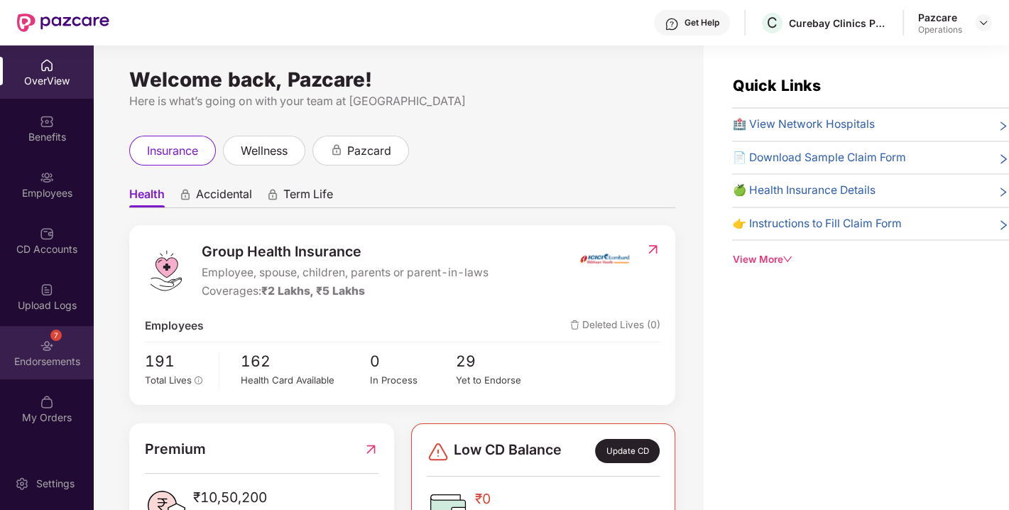
click at [34, 342] on div "7 Endorsements" at bounding box center [47, 352] width 94 height 53
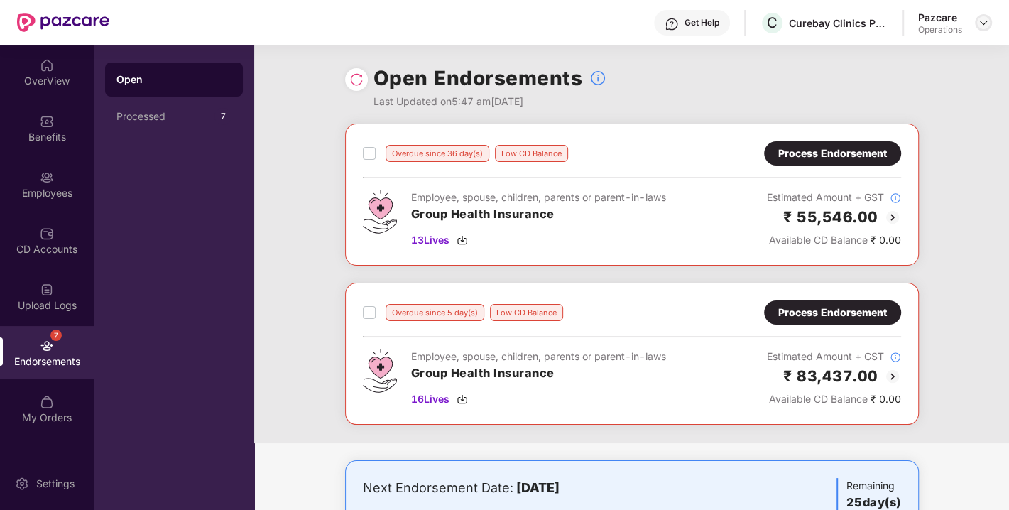
click at [982, 26] on img at bounding box center [983, 22] width 11 height 11
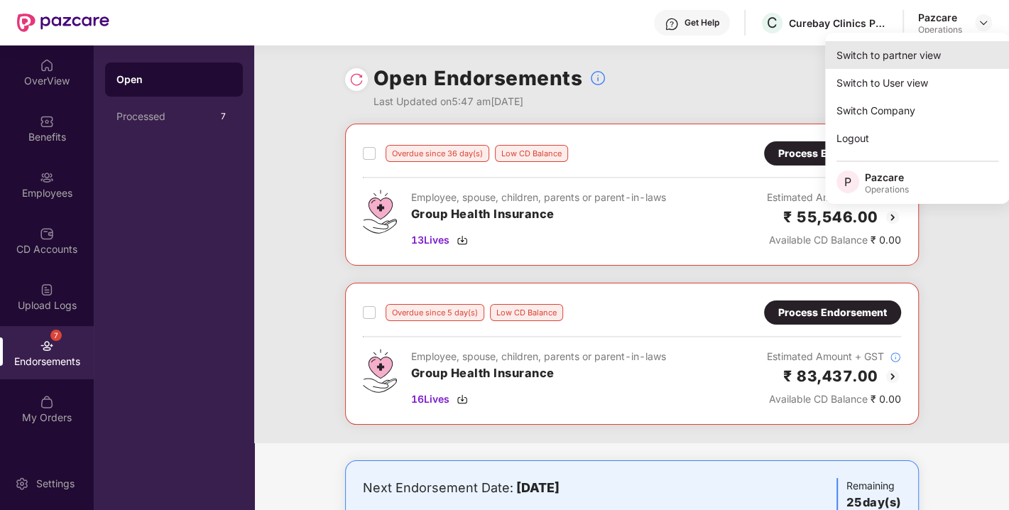
click at [896, 63] on div "Switch to partner view" at bounding box center [917, 55] width 185 height 28
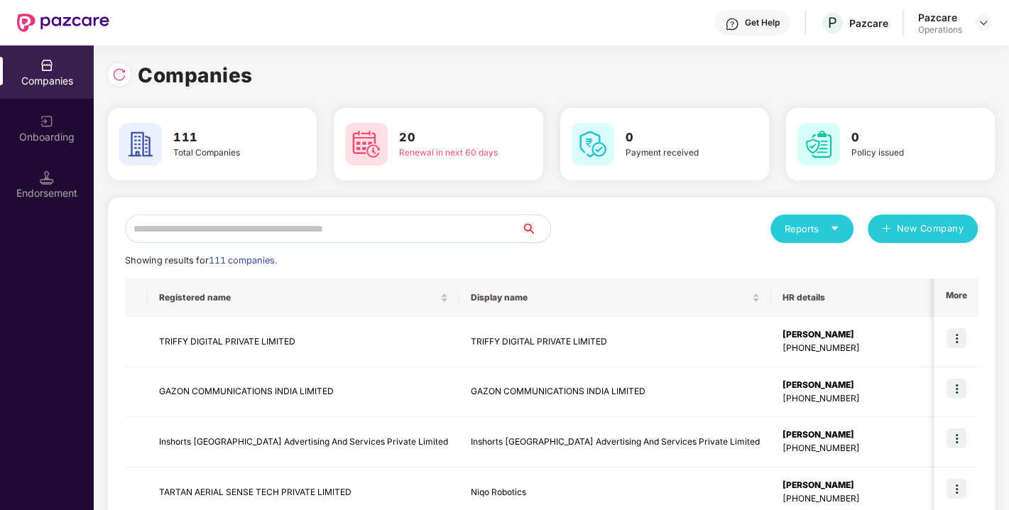
paste input "**********"
click at [321, 229] on input "text" at bounding box center [323, 229] width 397 height 28
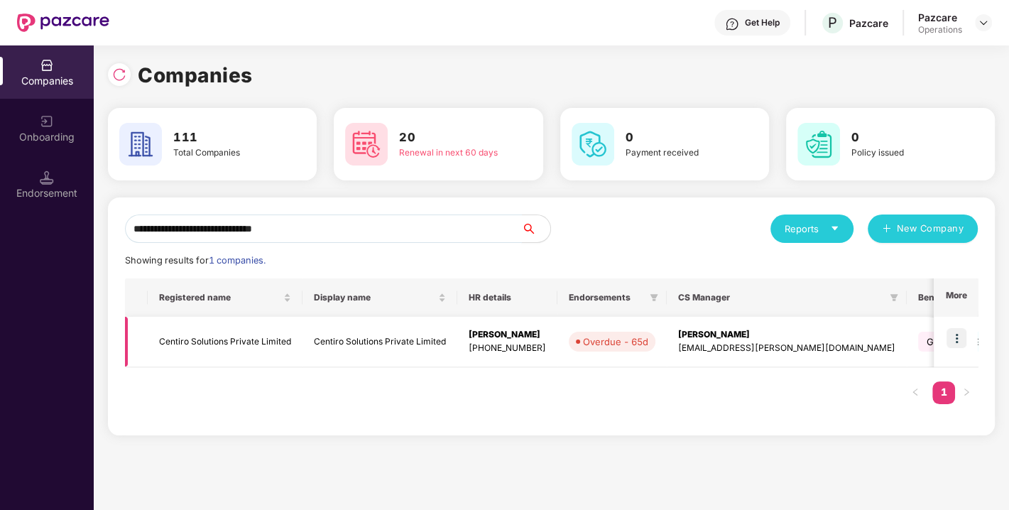
type input "**********"
click at [950, 333] on img at bounding box center [957, 338] width 20 height 20
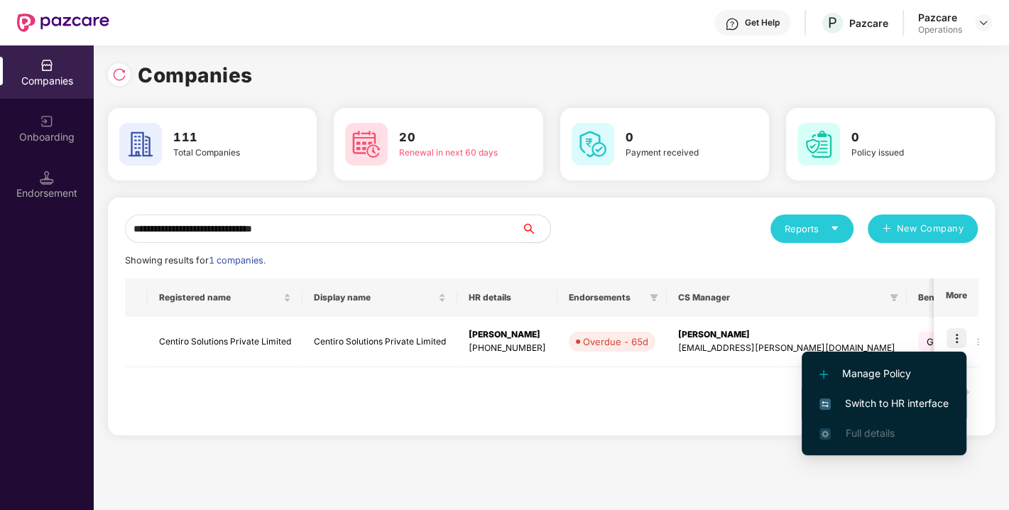
click at [868, 391] on li "Switch to HR interface" at bounding box center [884, 404] width 165 height 30
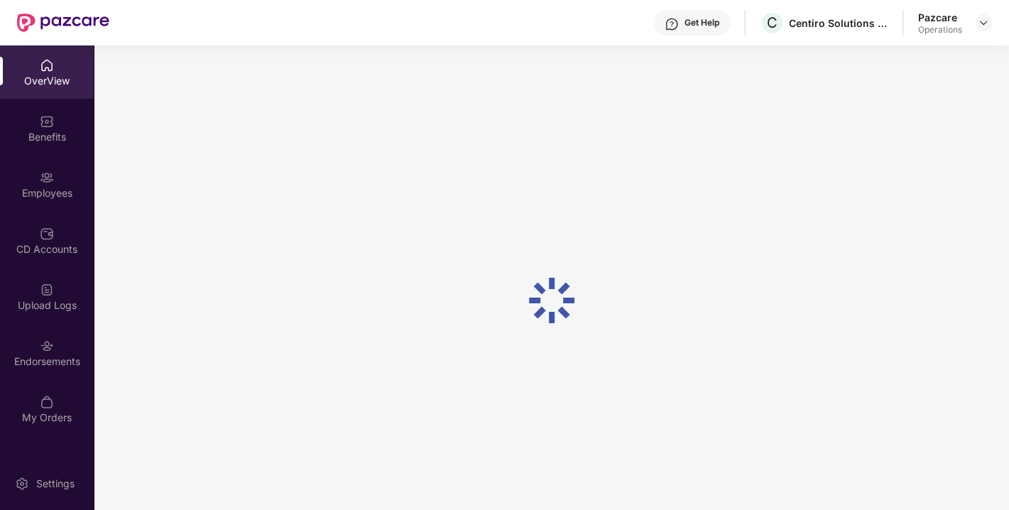
scroll to position [45, 0]
click at [50, 345] on img at bounding box center [47, 346] width 14 height 14
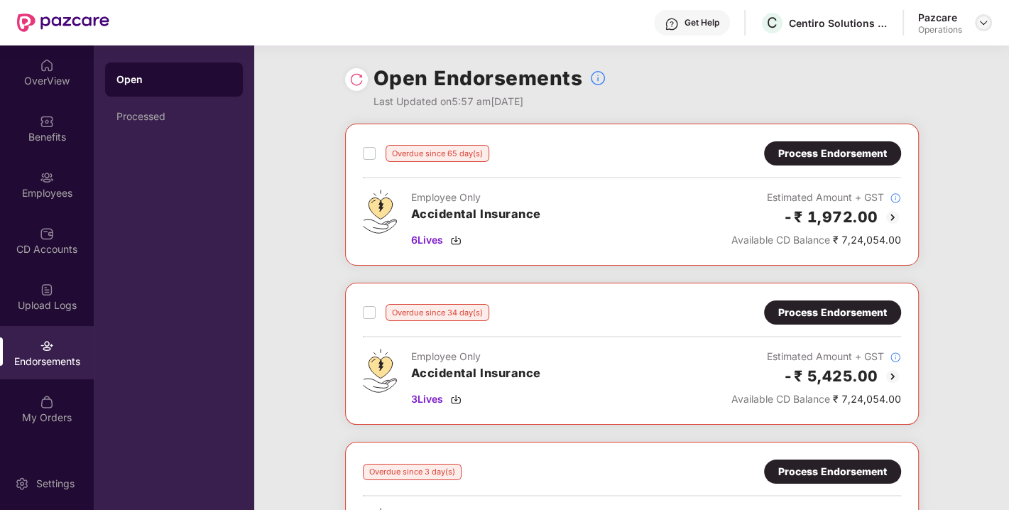
click at [981, 22] on img at bounding box center [983, 22] width 11 height 11
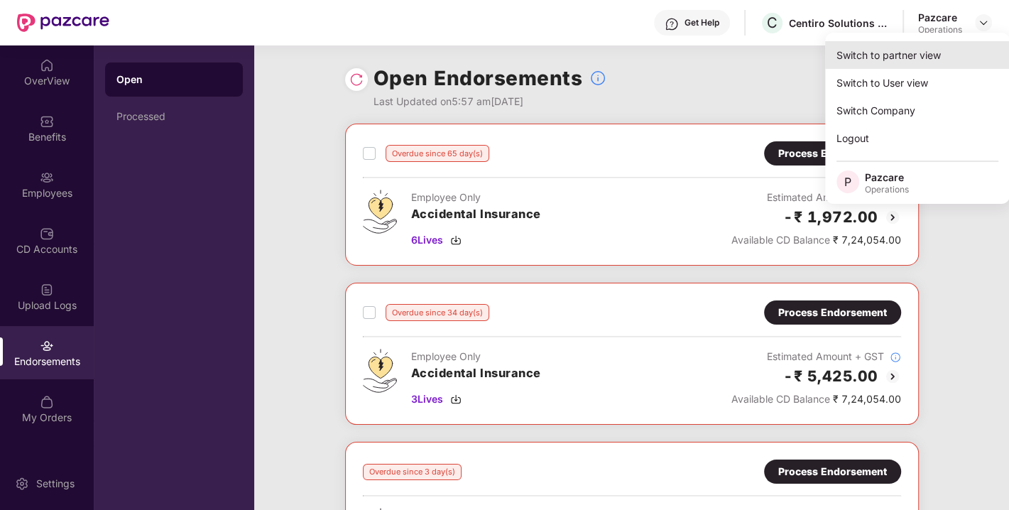
click at [908, 58] on div "Switch to partner view" at bounding box center [917, 55] width 185 height 28
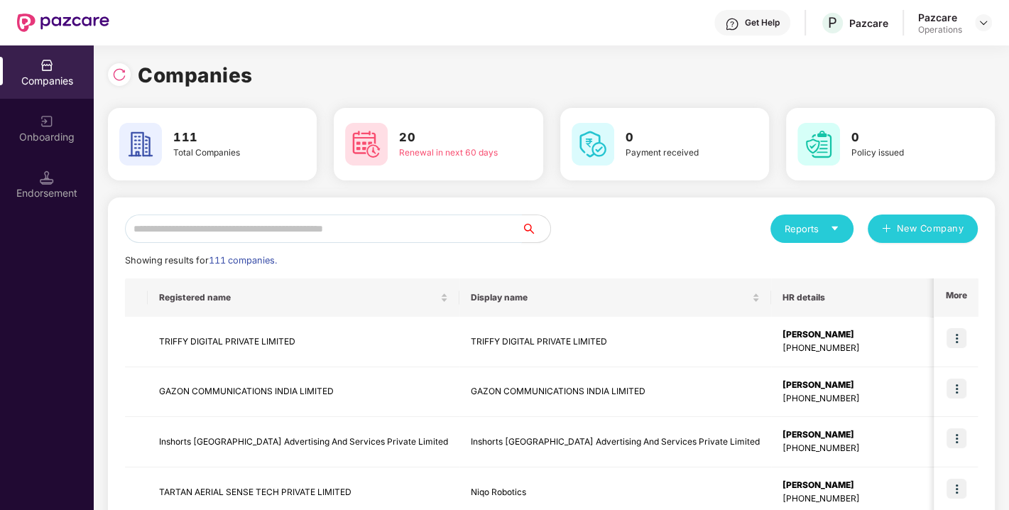
click at [416, 231] on input "text" at bounding box center [323, 229] width 397 height 28
paste input "**********"
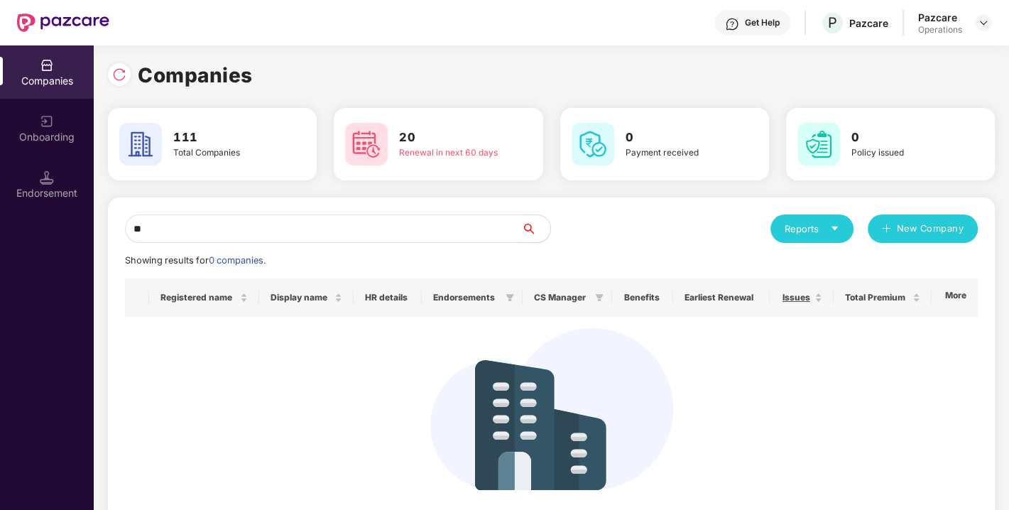
type input "*"
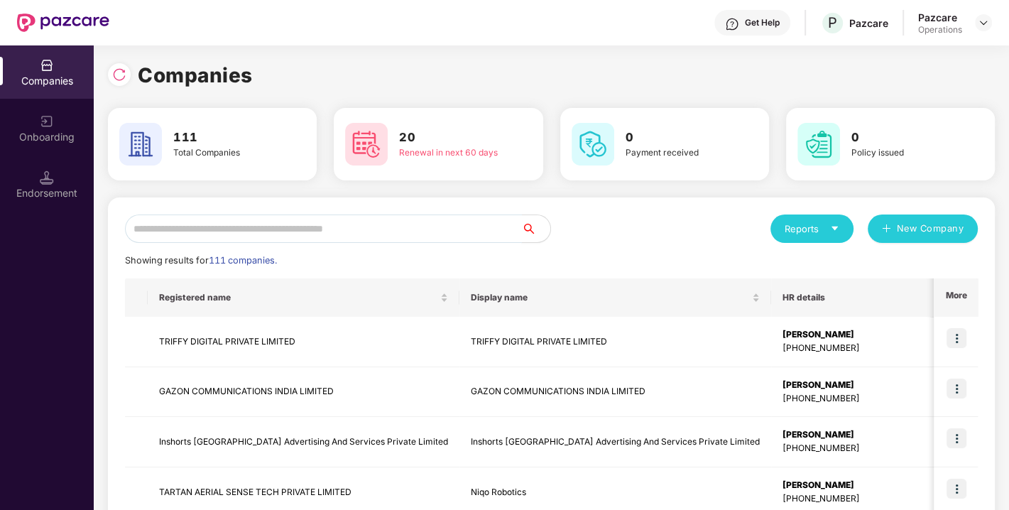
paste input "**********"
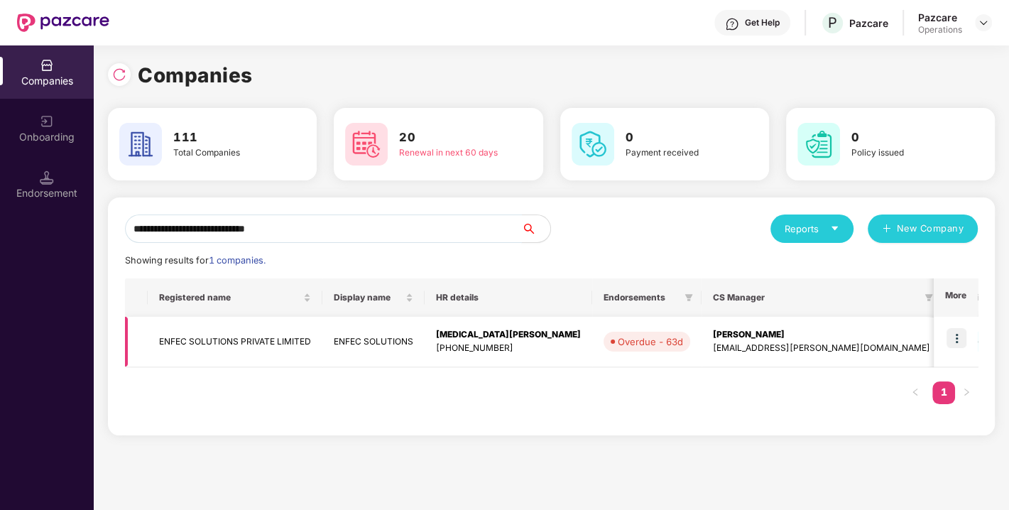
type input "**********"
click at [958, 334] on img at bounding box center [957, 338] width 20 height 20
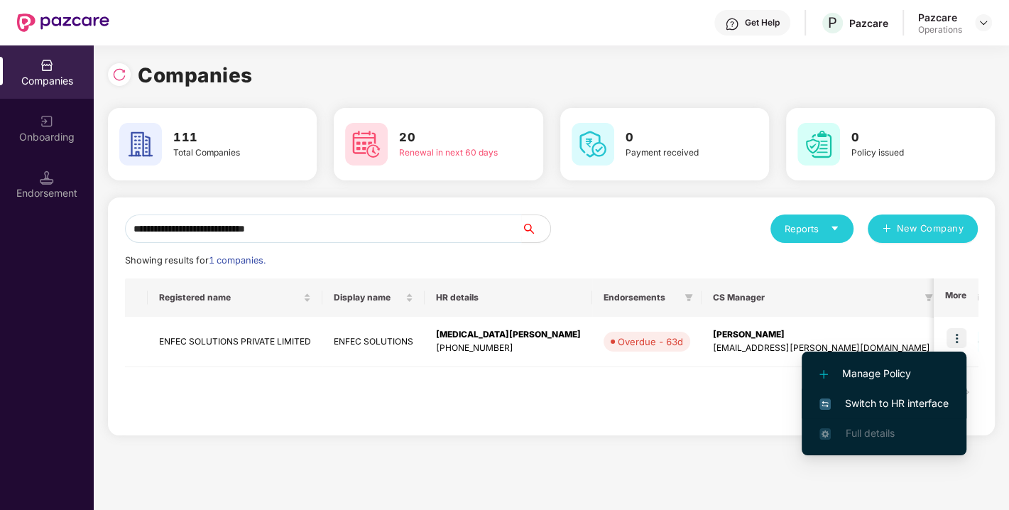
click at [882, 396] on span "Switch to HR interface" at bounding box center [884, 404] width 129 height 16
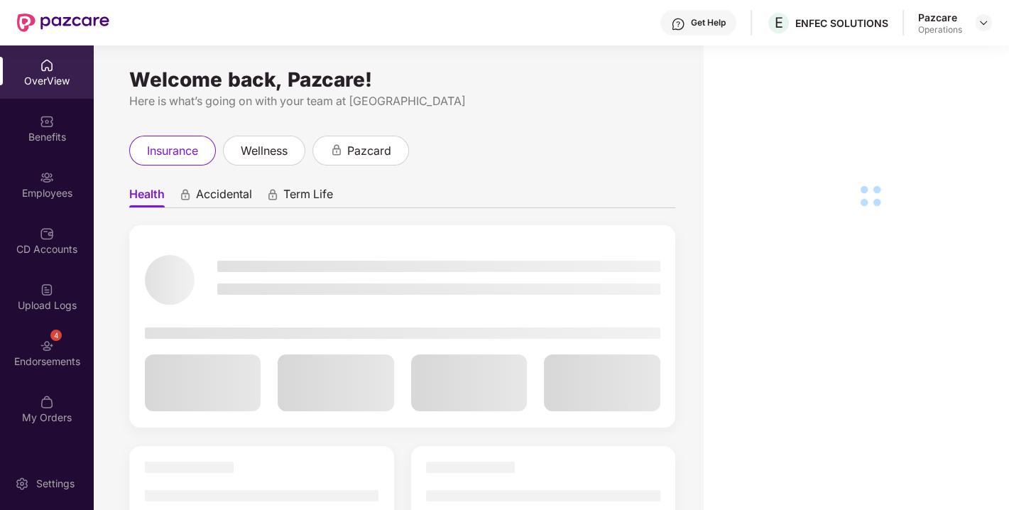
scroll to position [45, 0]
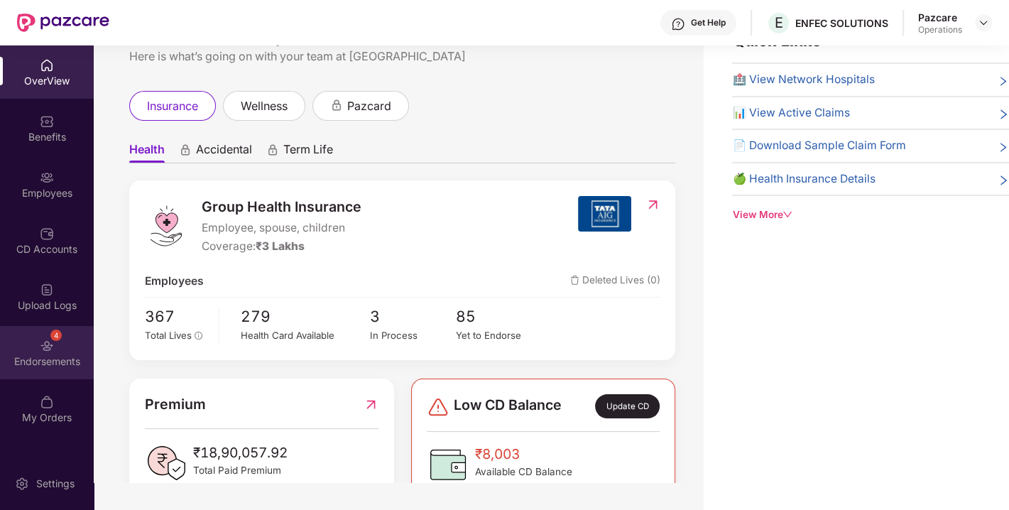
click at [41, 349] on img at bounding box center [47, 346] width 14 height 14
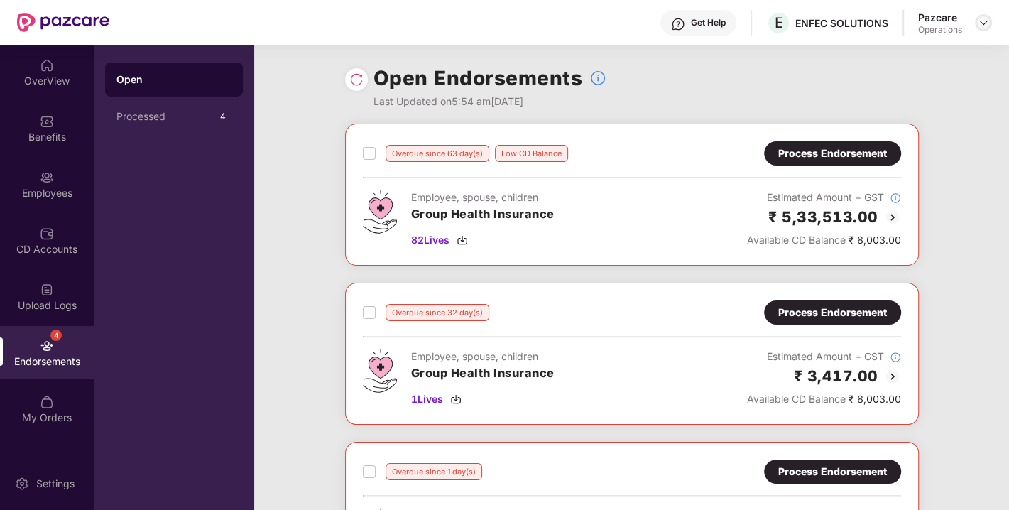
click at [980, 21] on img at bounding box center [983, 22] width 11 height 11
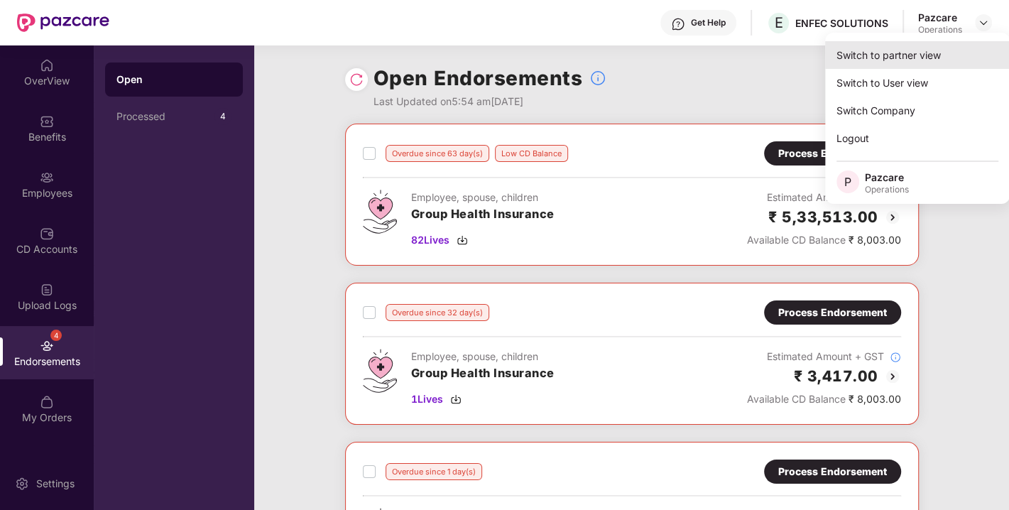
click at [906, 50] on div "Switch to partner view" at bounding box center [917, 55] width 185 height 28
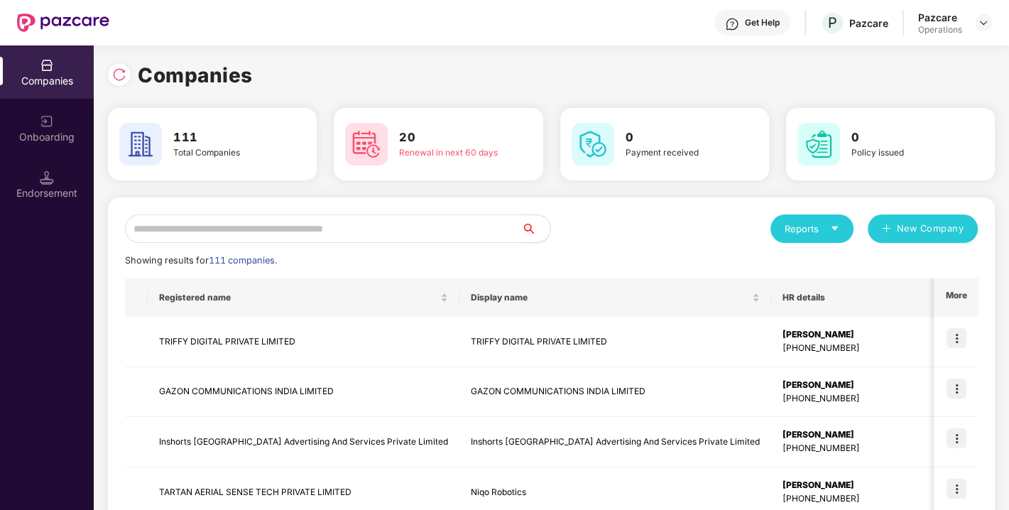
click at [379, 235] on input "text" at bounding box center [323, 229] width 397 height 28
paste input "**********"
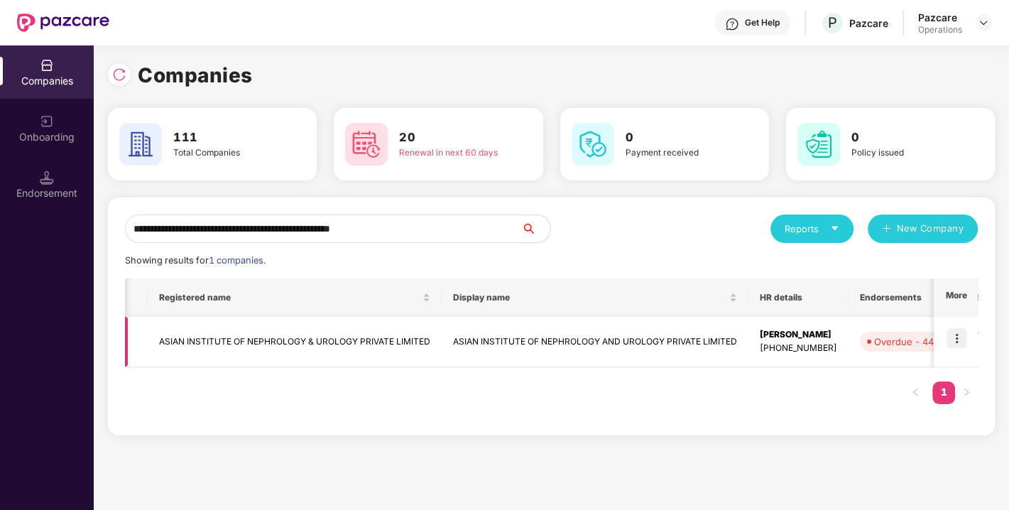
scroll to position [0, 42]
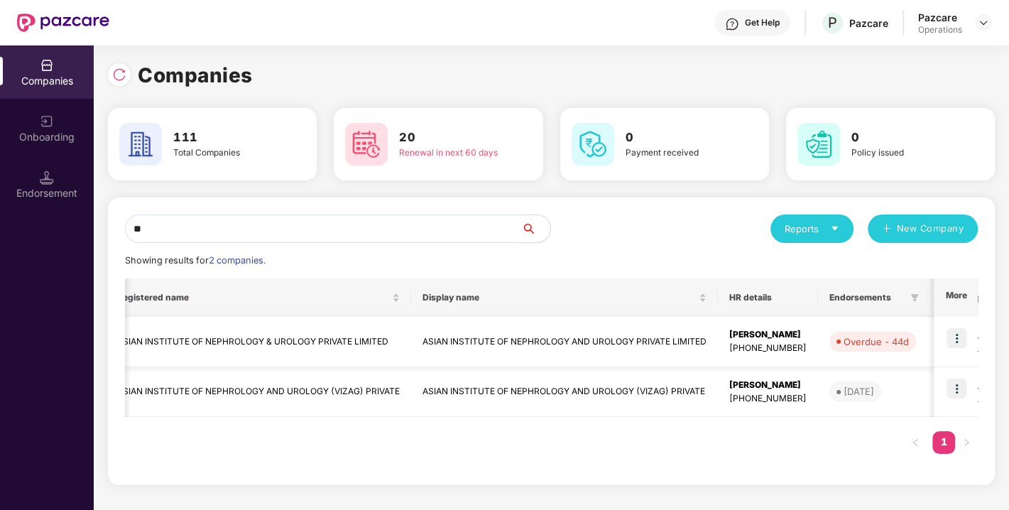
type input "*"
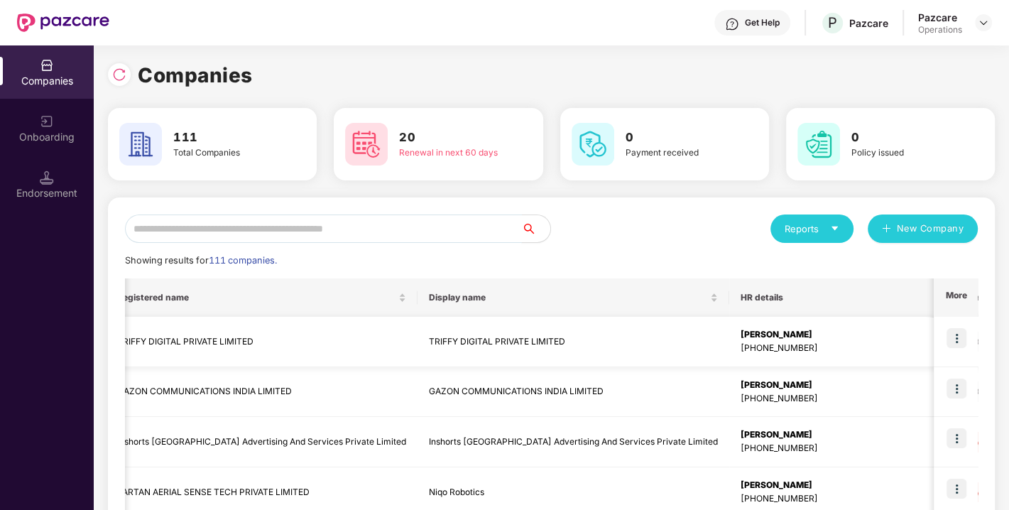
paste input "**********"
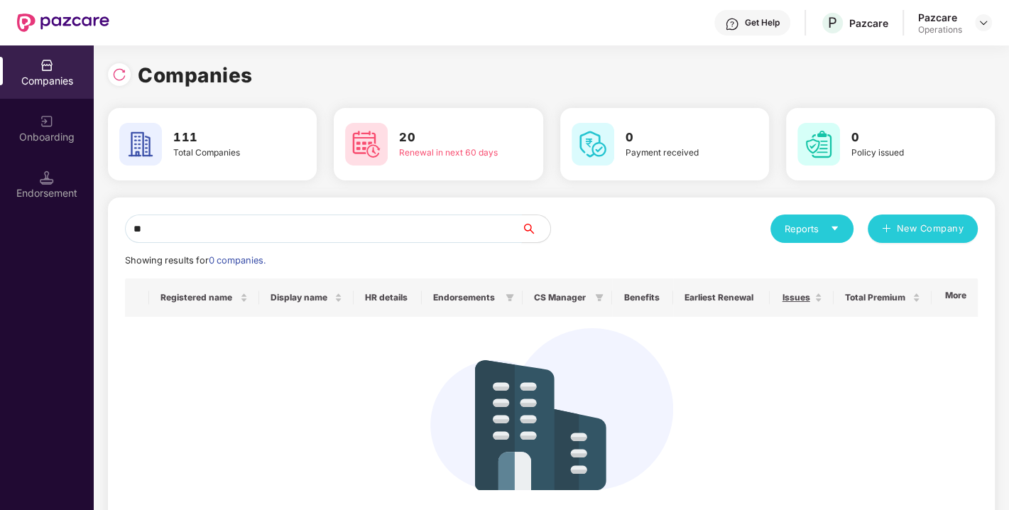
type input "*"
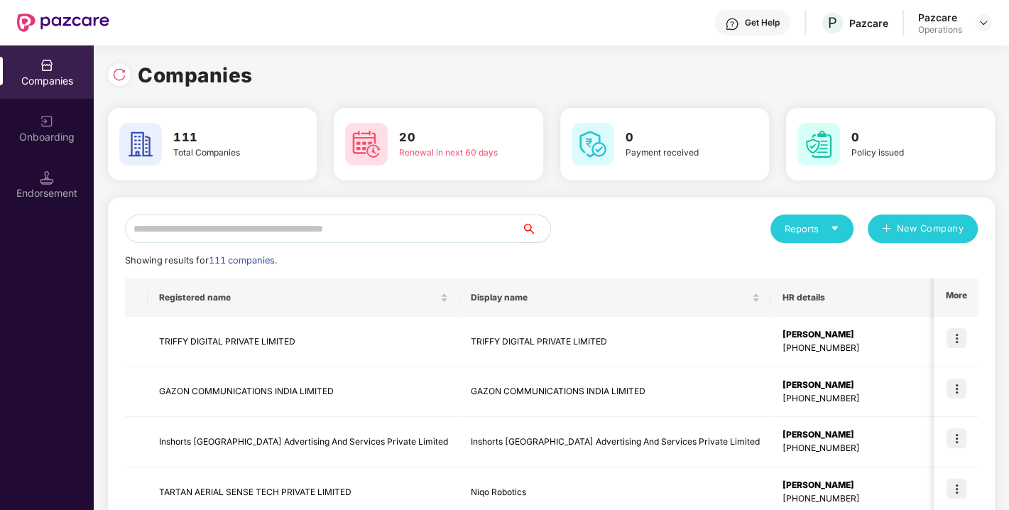
paste input "**********"
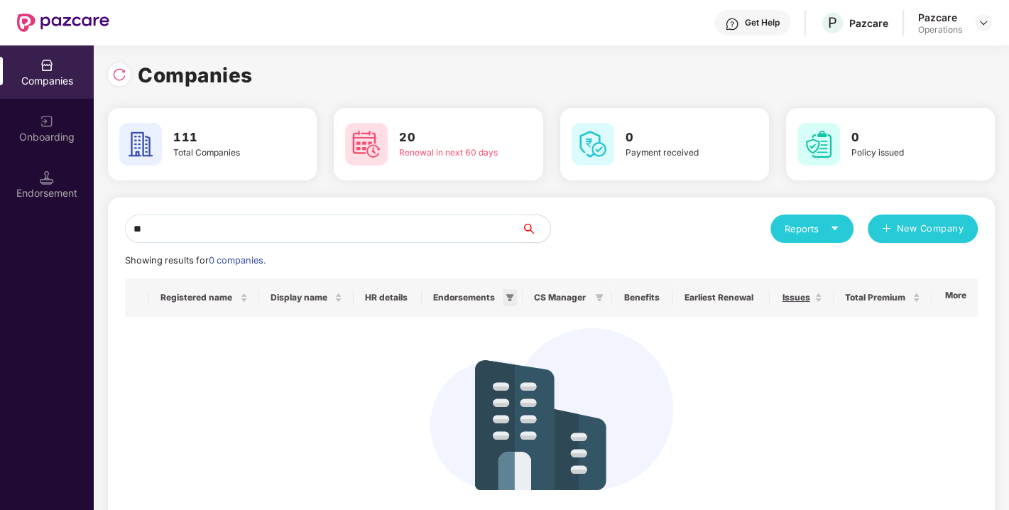
type input "*"
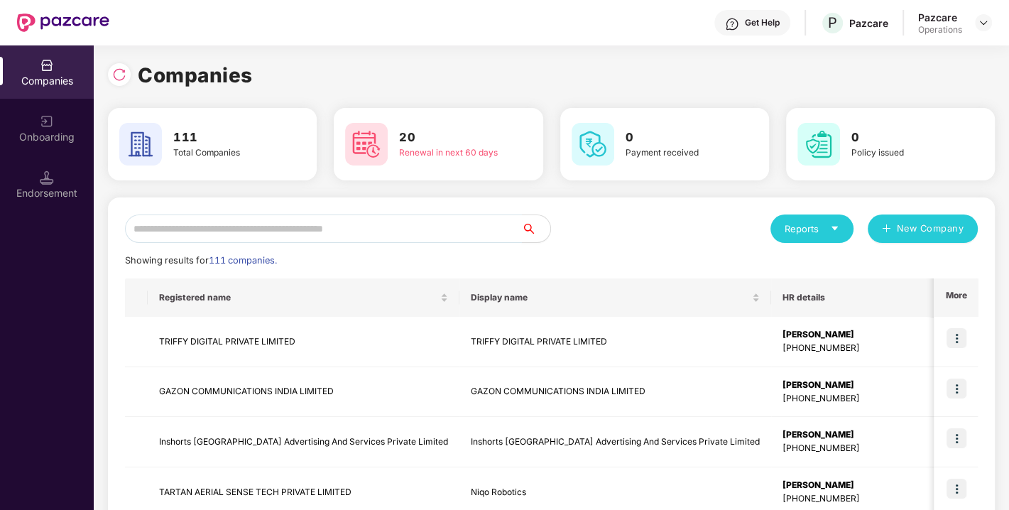
paste input "**********"
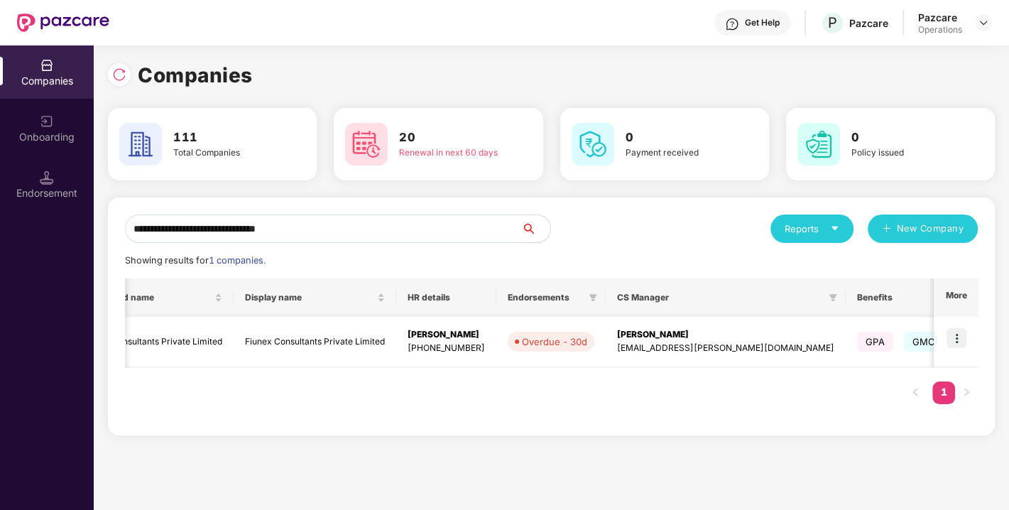
scroll to position [0, 77]
type input "**********"
click at [957, 337] on img at bounding box center [957, 338] width 20 height 20
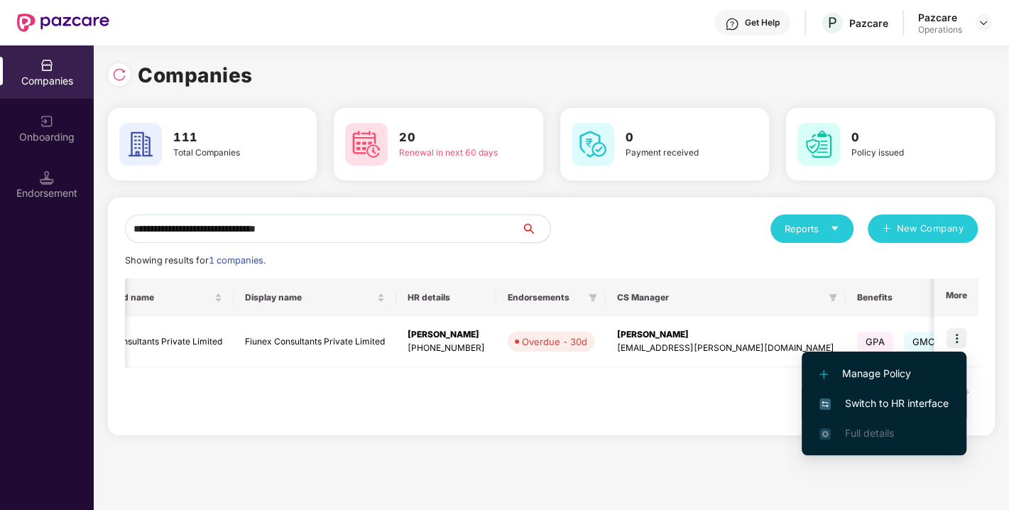
click at [882, 396] on span "Switch to HR interface" at bounding box center [884, 404] width 129 height 16
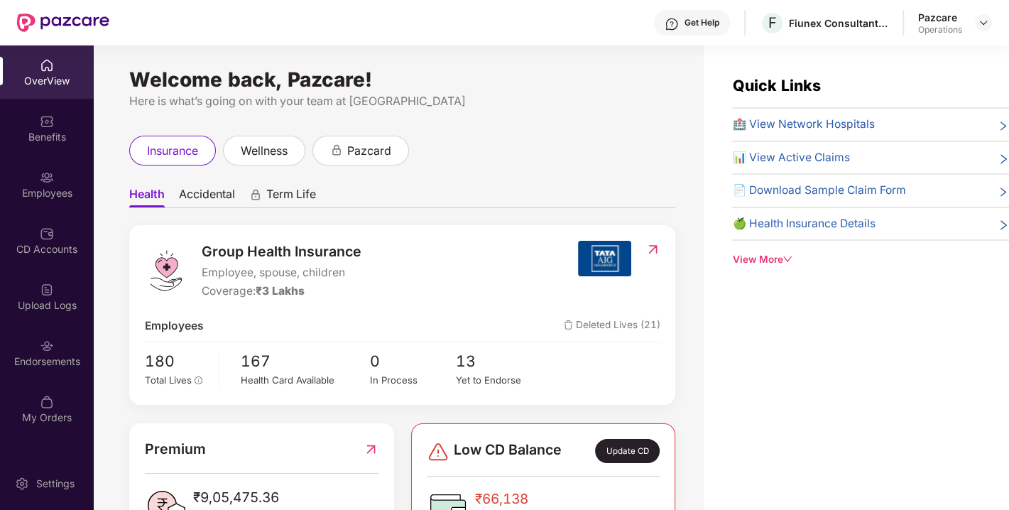
scroll to position [45, 0]
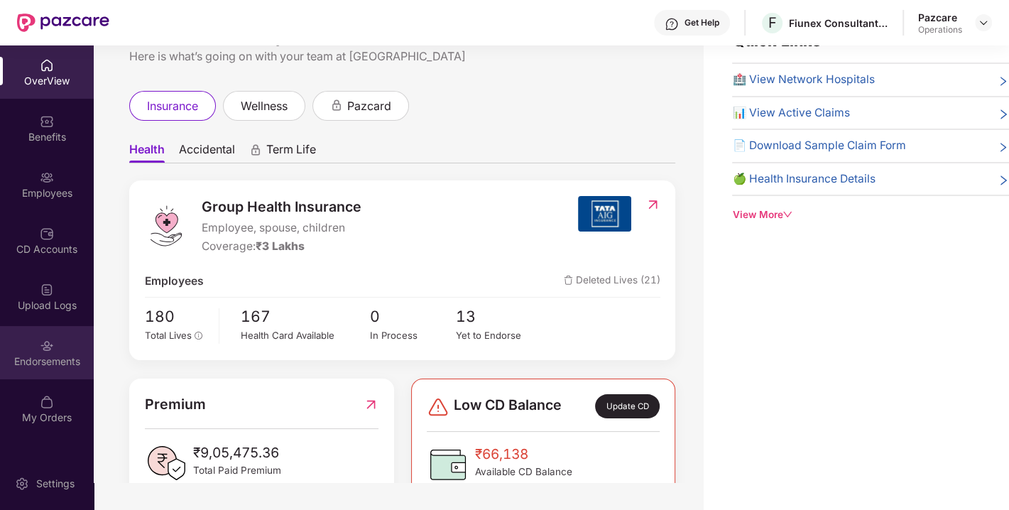
click at [44, 346] on img at bounding box center [47, 346] width 14 height 14
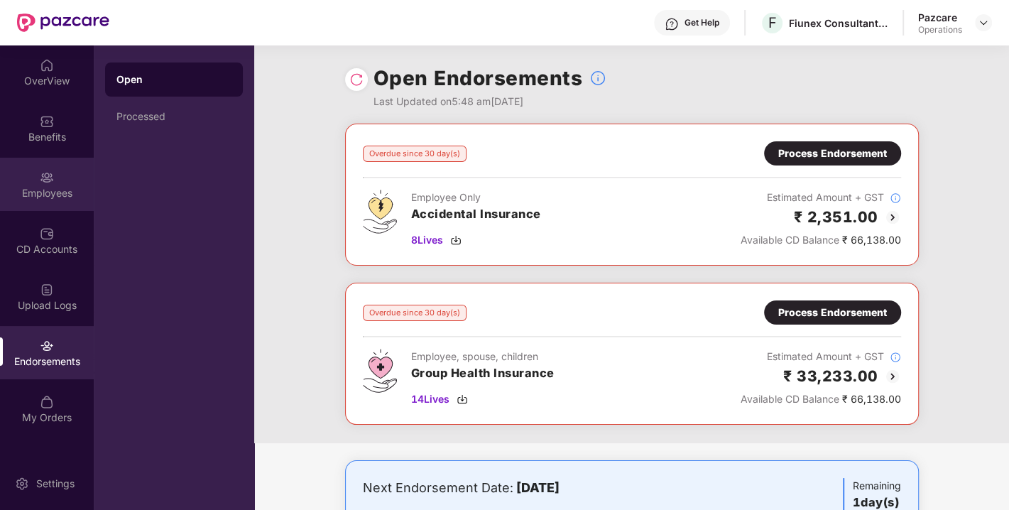
click at [50, 182] on img at bounding box center [47, 177] width 14 height 14
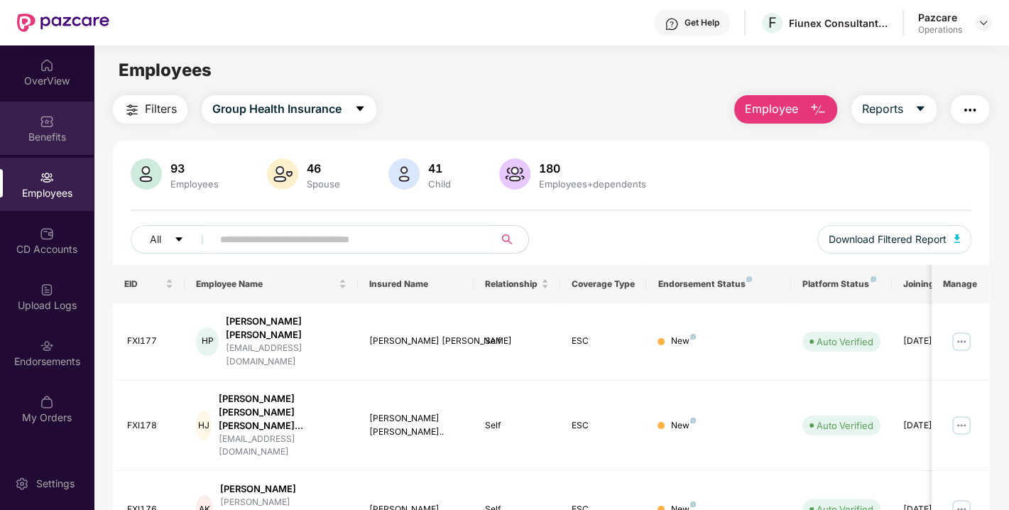
click at [40, 136] on div "Benefits" at bounding box center [47, 137] width 94 height 14
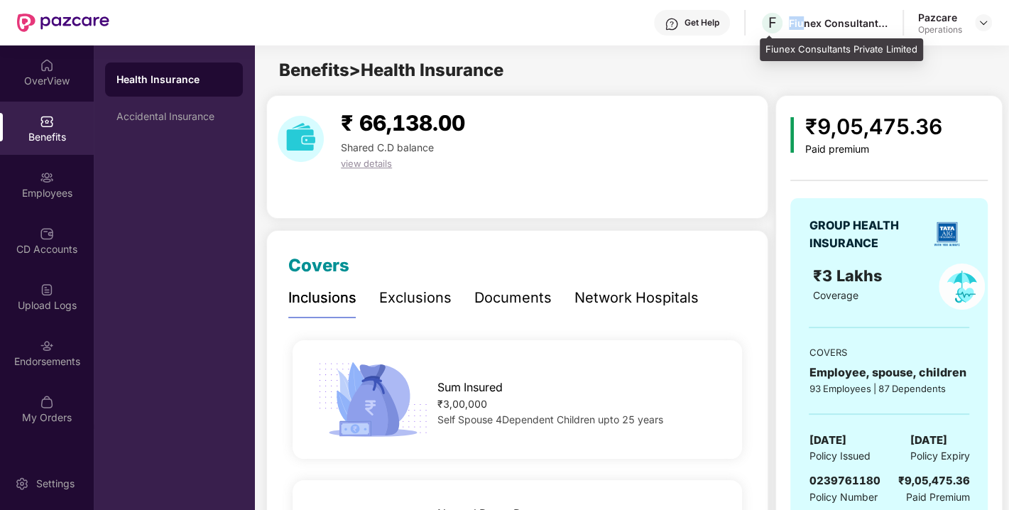
drag, startPoint x: 791, startPoint y: 24, endPoint x: 806, endPoint y: 21, distance: 15.2
click at [806, 21] on div "Fiunex Consultants Private Limited" at bounding box center [838, 22] width 99 height 13
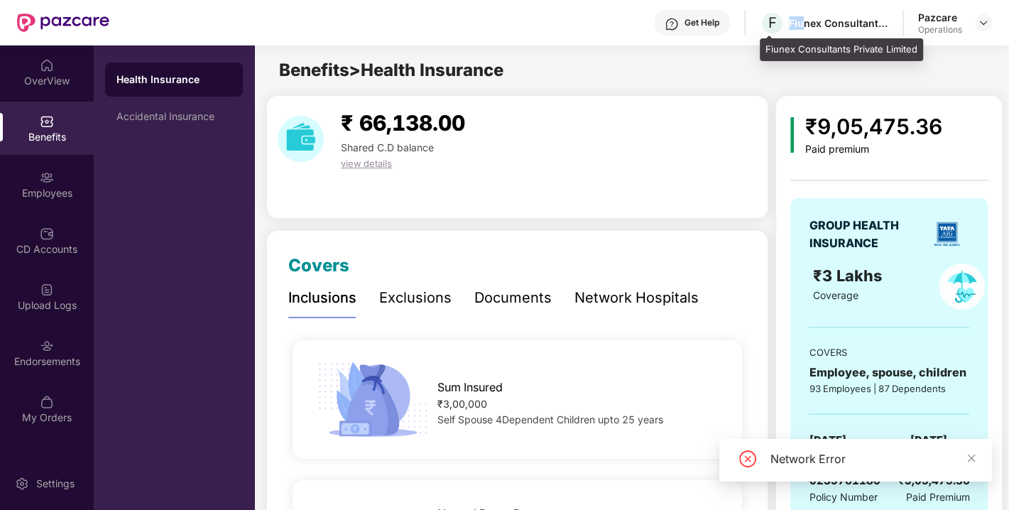
click at [806, 21] on div "Fiunex Consultants Private Limited" at bounding box center [838, 22] width 99 height 13
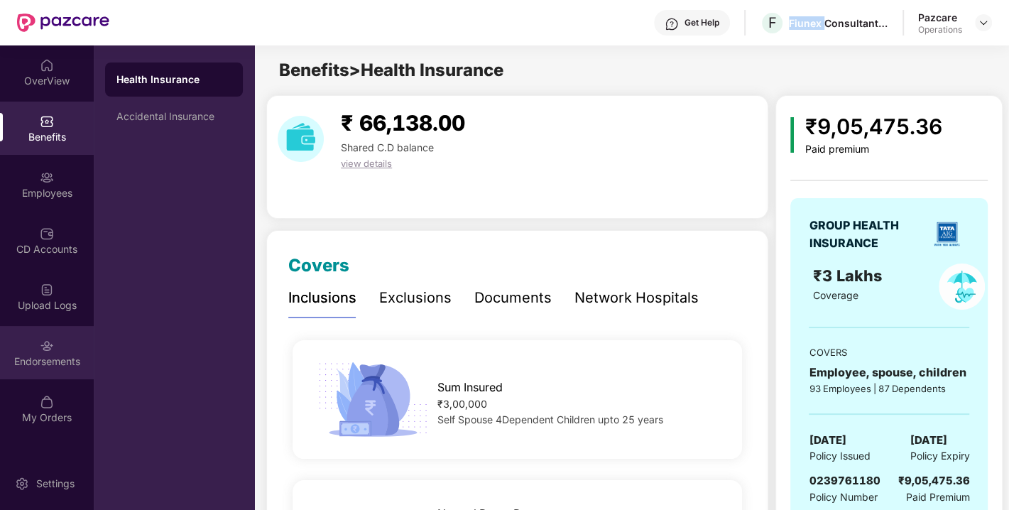
scroll to position [375, 0]
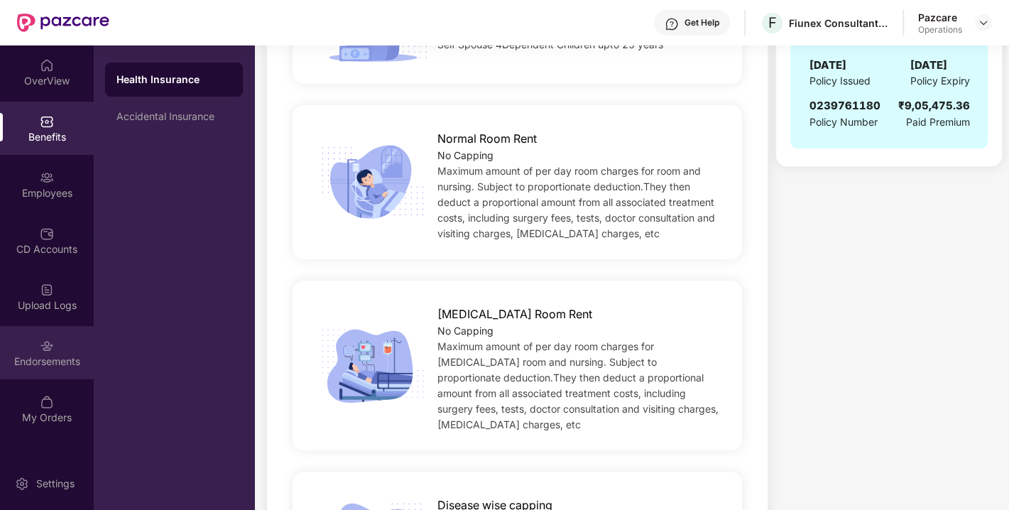
click at [26, 338] on div "Endorsements" at bounding box center [47, 352] width 94 height 53
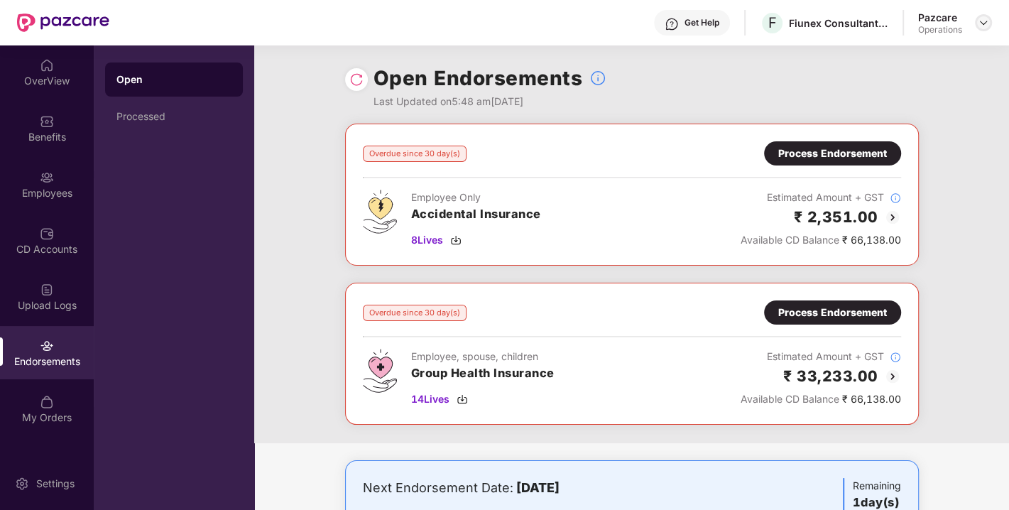
click at [982, 24] on img at bounding box center [983, 22] width 11 height 11
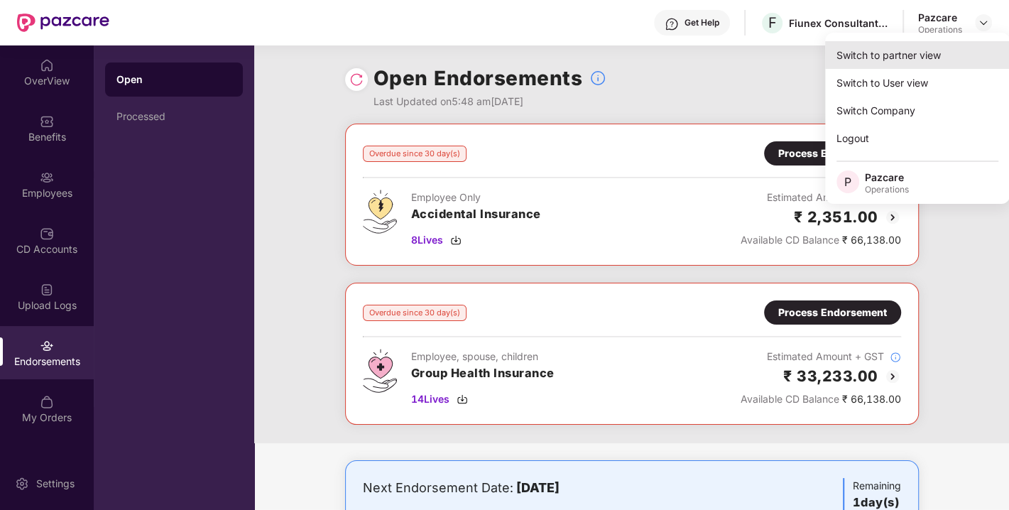
click at [907, 57] on div "Switch to partner view" at bounding box center [917, 55] width 185 height 28
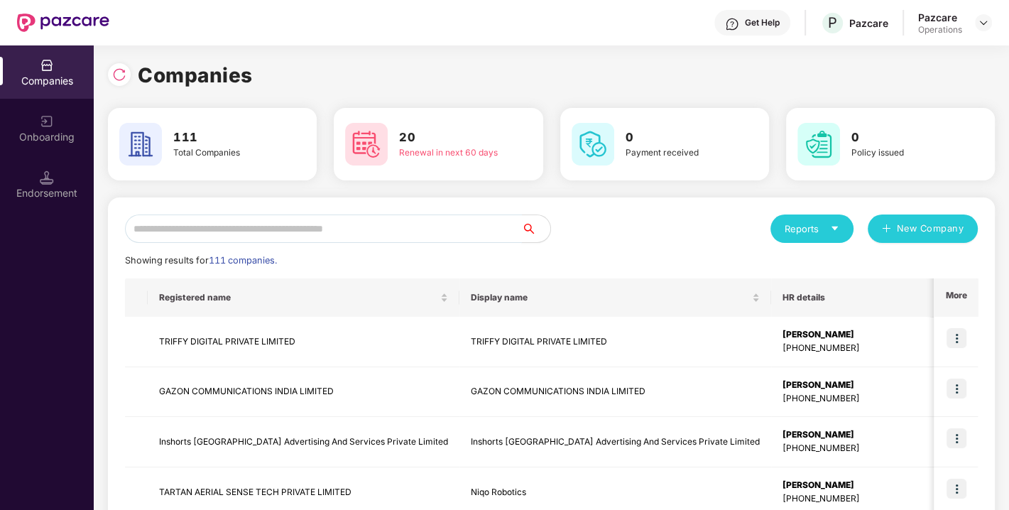
paste input "**********"
click at [379, 235] on input "text" at bounding box center [323, 229] width 397 height 28
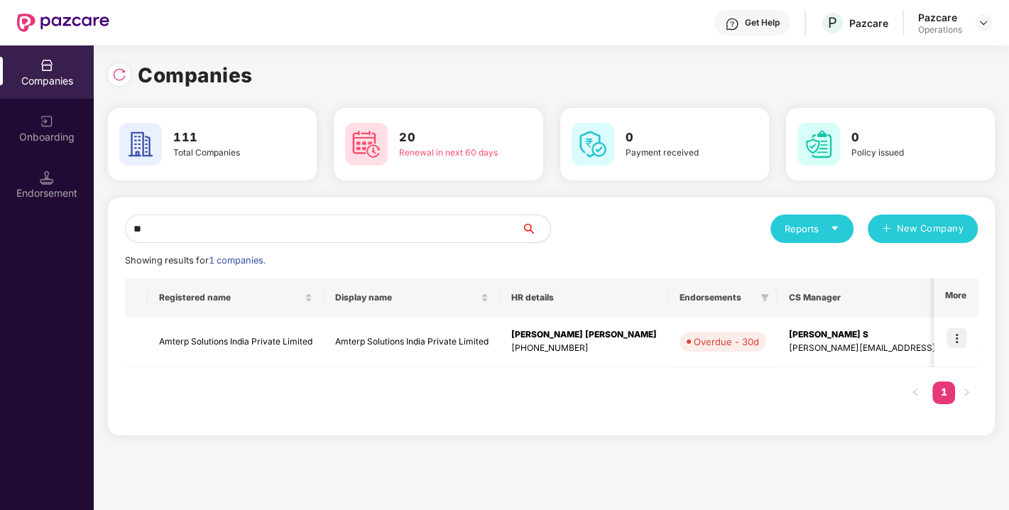
type input "*"
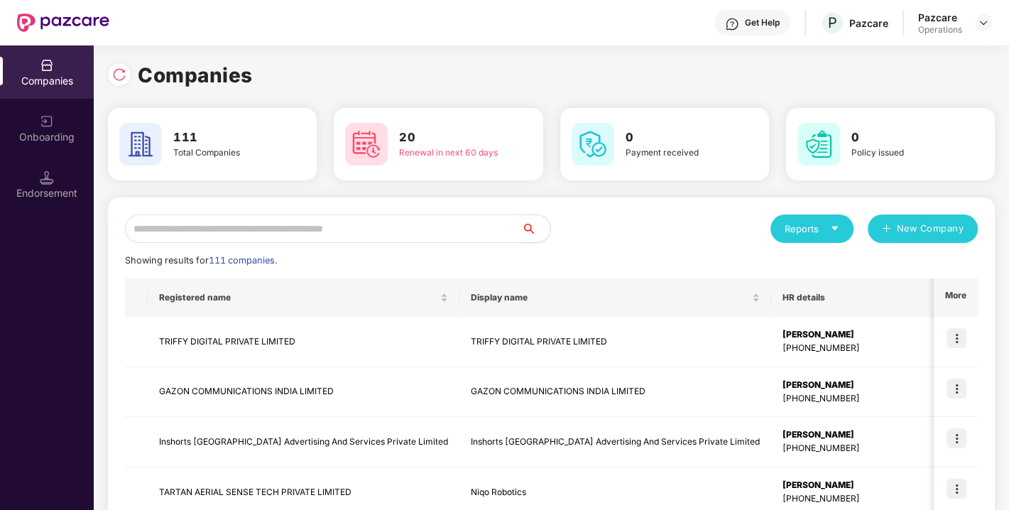
paste input "**********"
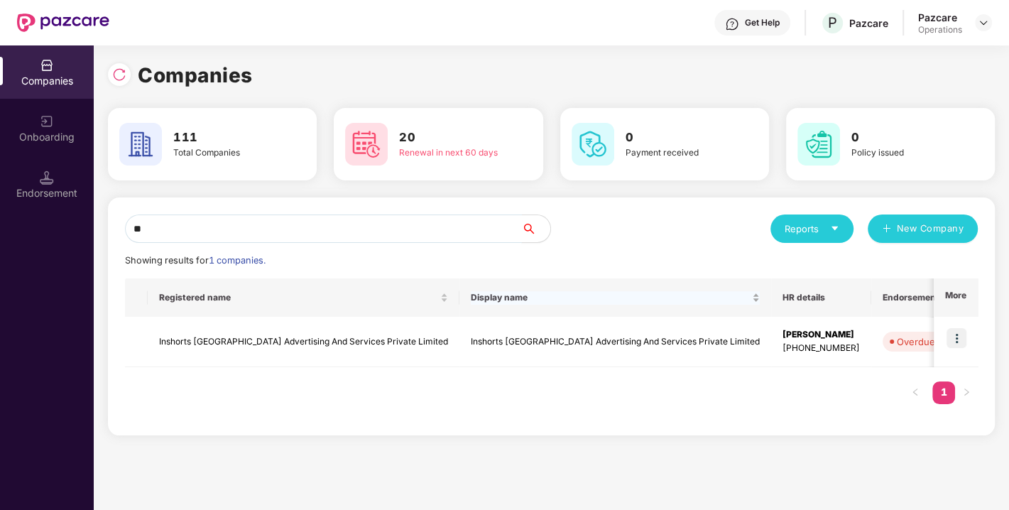
type input "*"
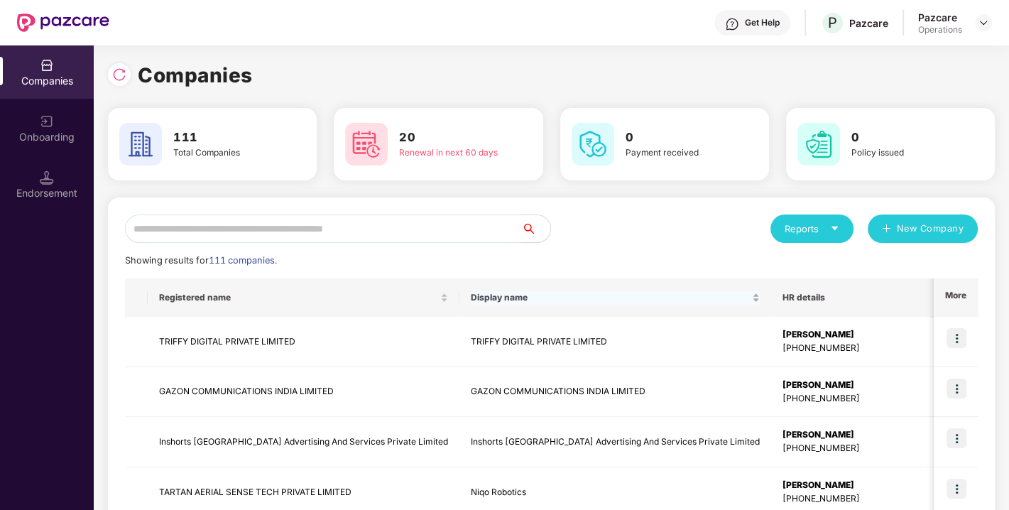
paste input "**********"
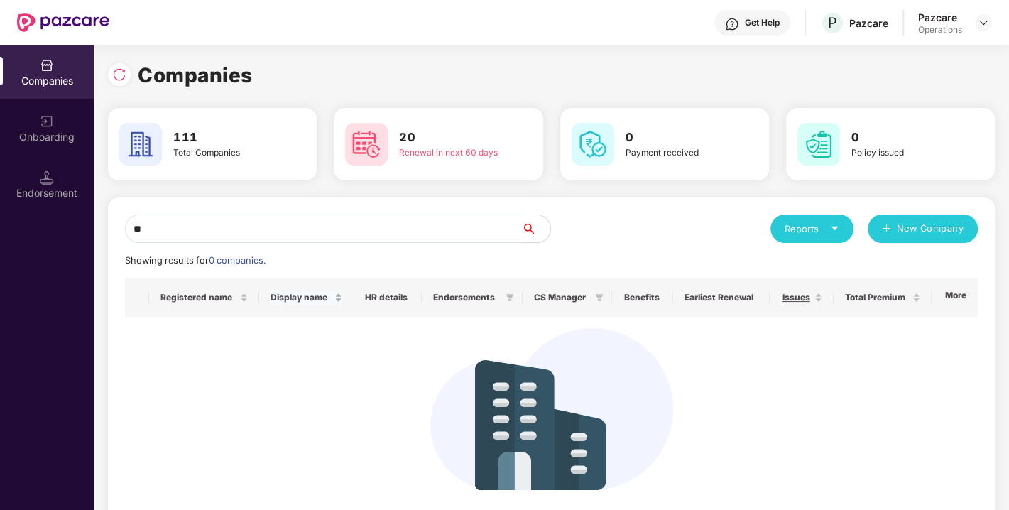
type input "*"
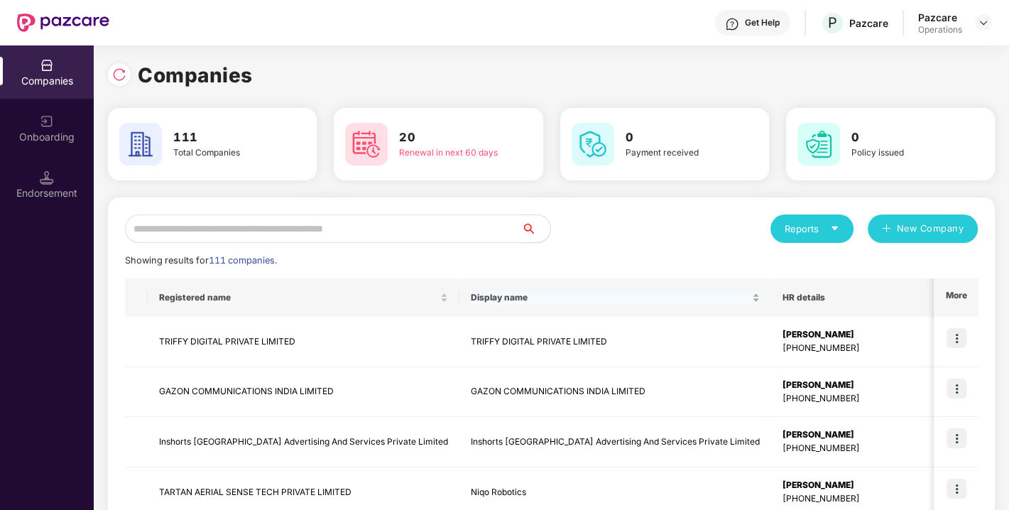
paste input "**********"
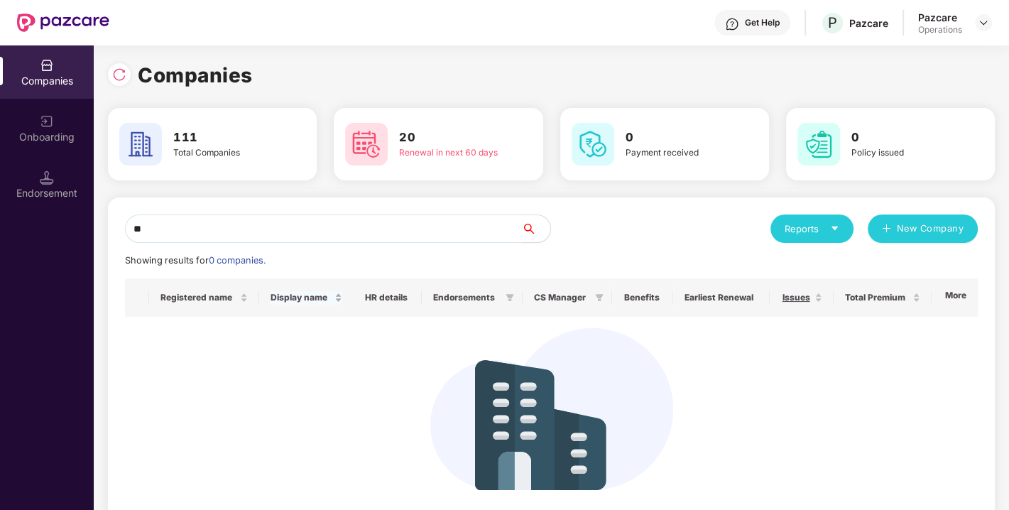
type input "*"
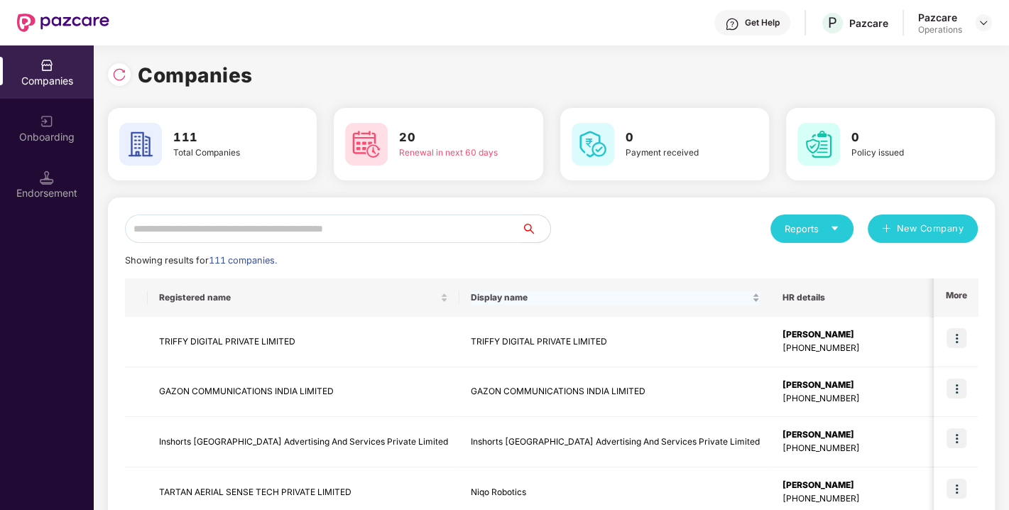
paste input "**********"
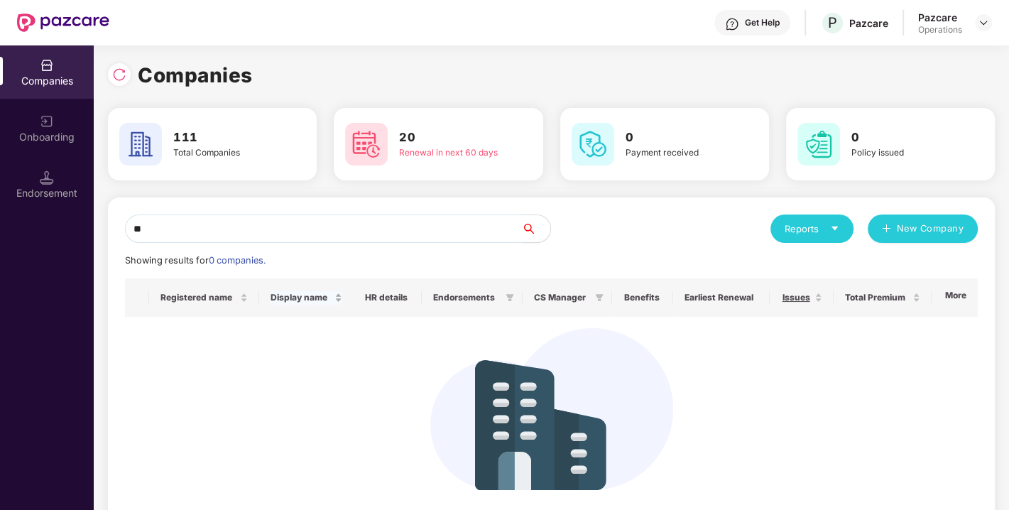
type input "*"
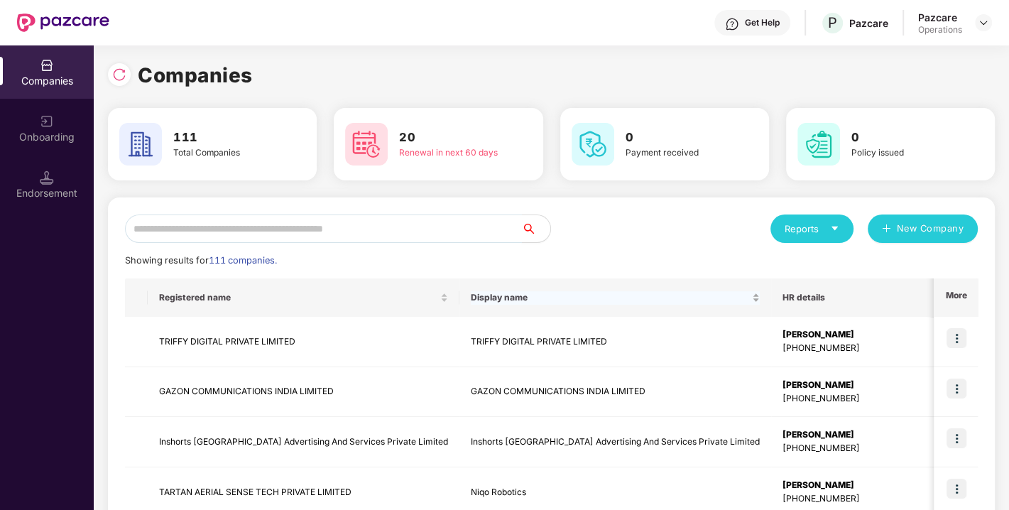
paste input "**********"
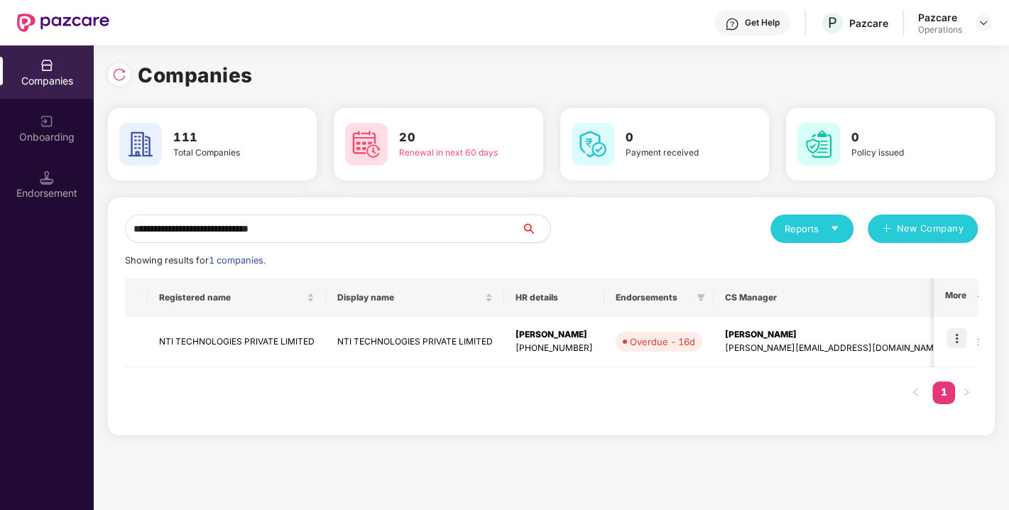
type input "**********"
click at [959, 339] on img at bounding box center [957, 338] width 20 height 20
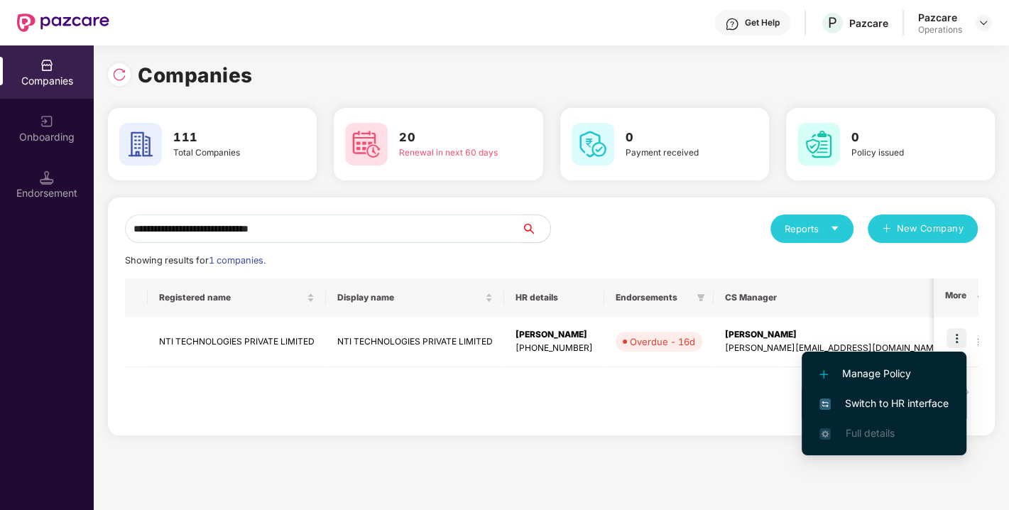
click at [889, 403] on span "Switch to HR interface" at bounding box center [884, 404] width 129 height 16
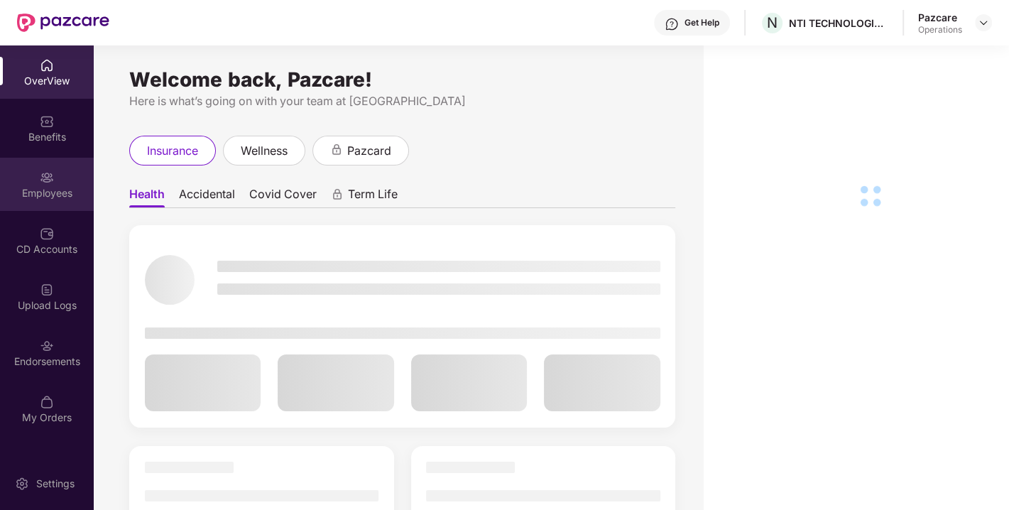
scroll to position [45, 0]
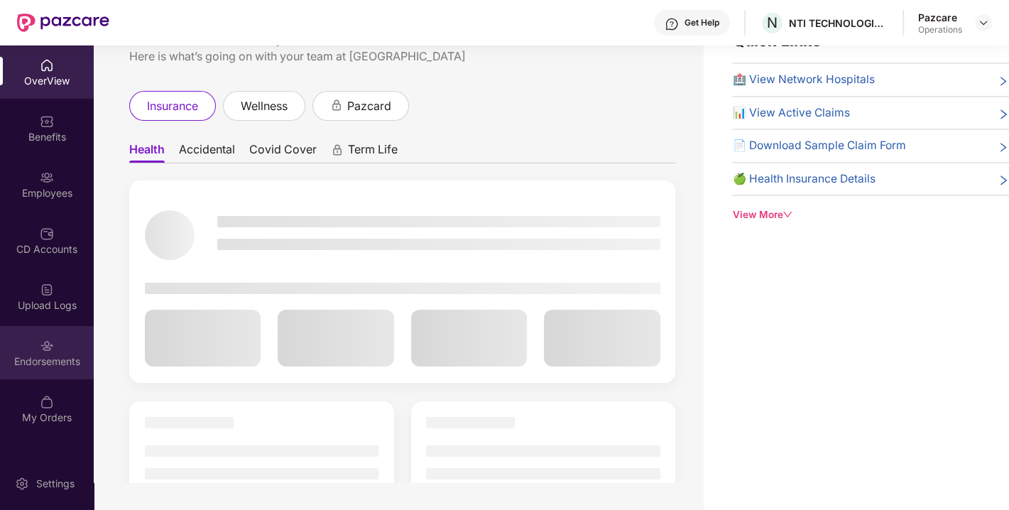
click at [32, 345] on div "Endorsements" at bounding box center [47, 352] width 94 height 53
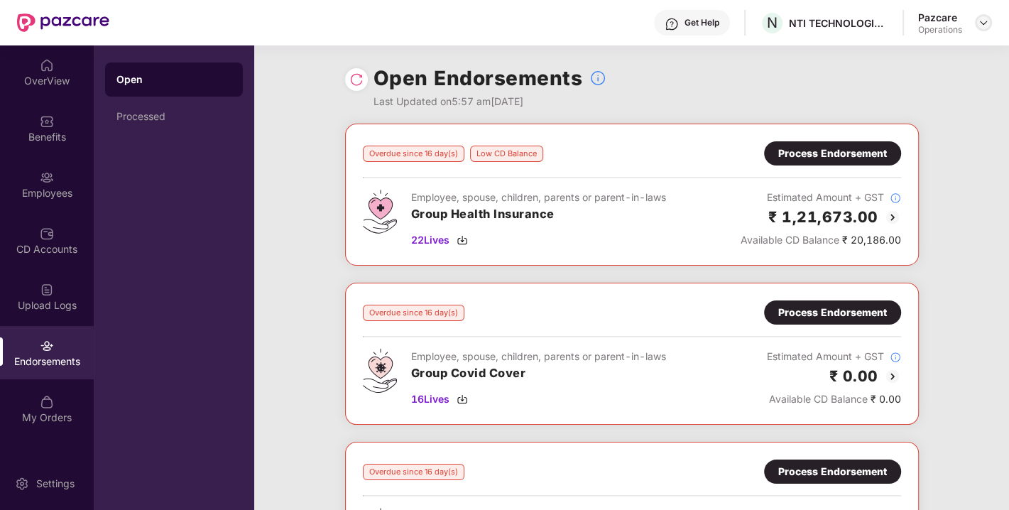
click at [979, 20] on img at bounding box center [983, 22] width 11 height 11
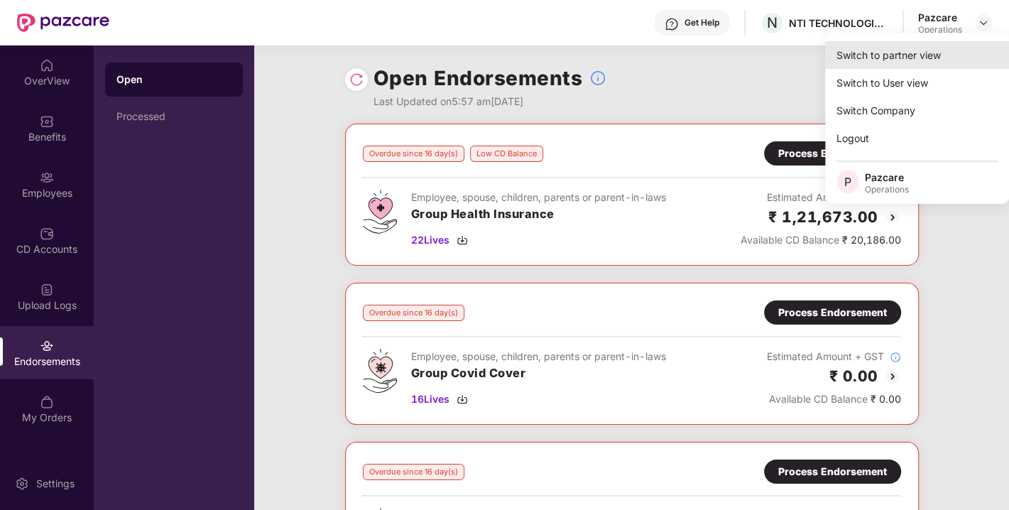
click at [904, 54] on div "Switch to partner view" at bounding box center [917, 55] width 185 height 28
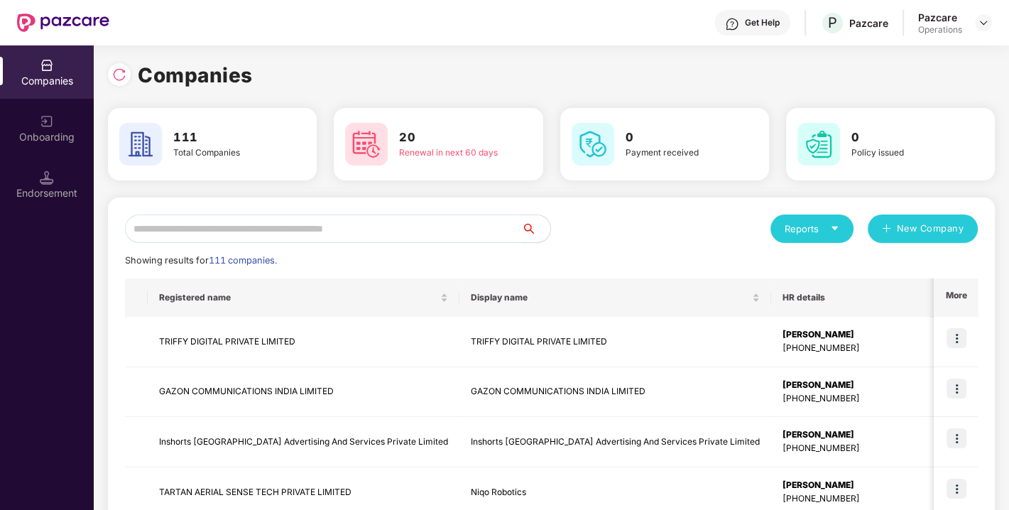
click at [377, 219] on input "text" at bounding box center [323, 229] width 397 height 28
paste input "**********"
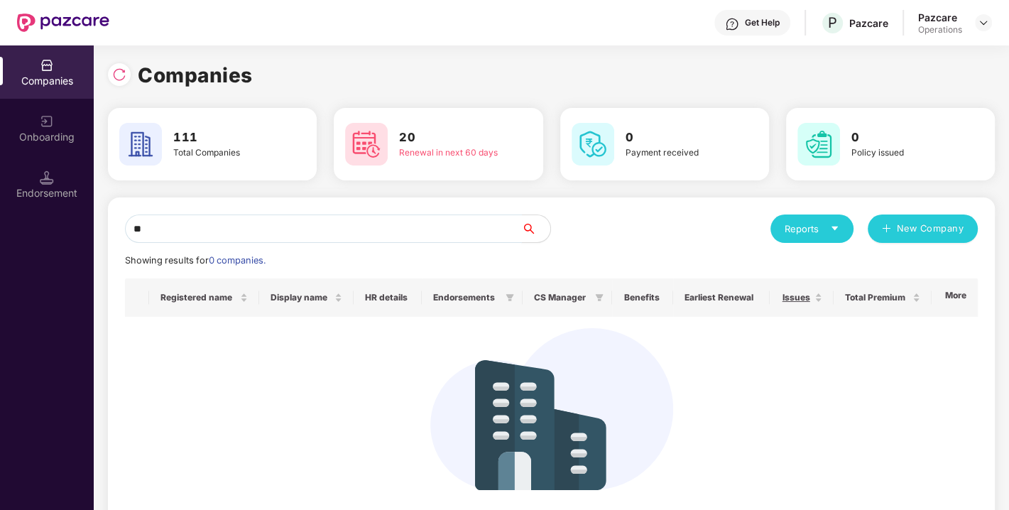
type input "*"
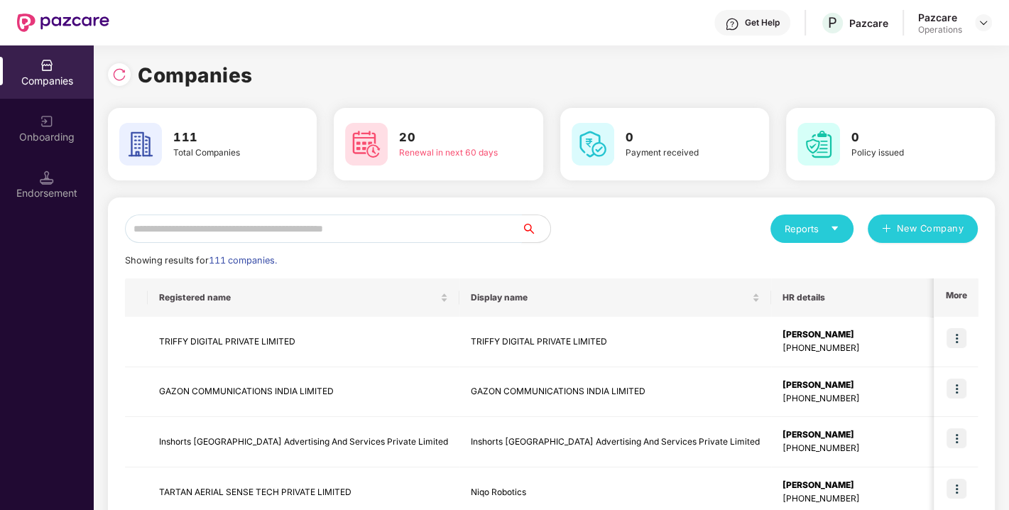
paste input "**********"
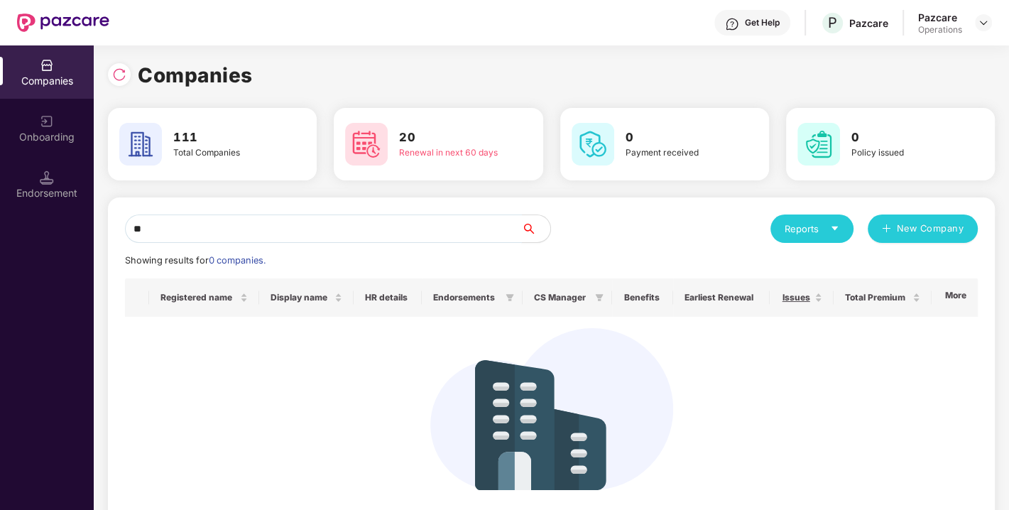
type input "*"
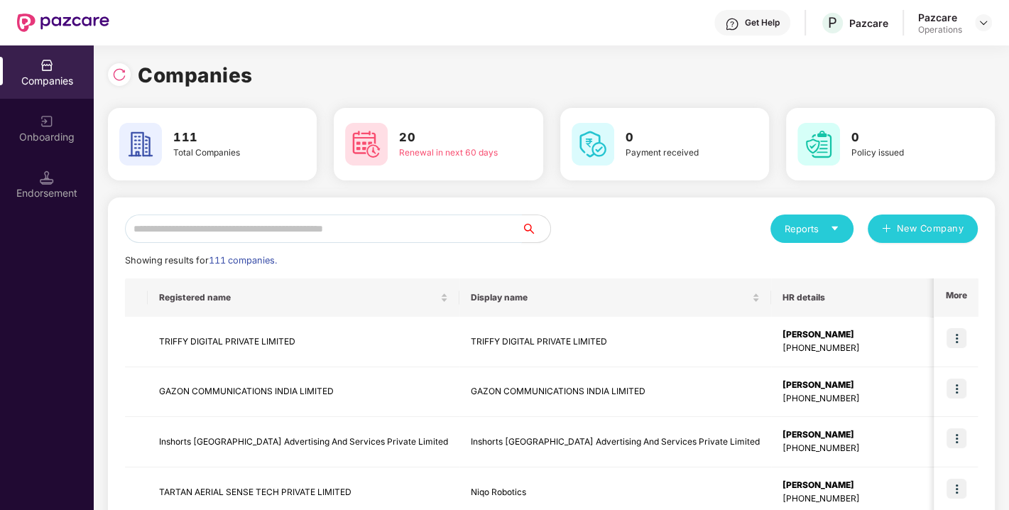
paste input "**********"
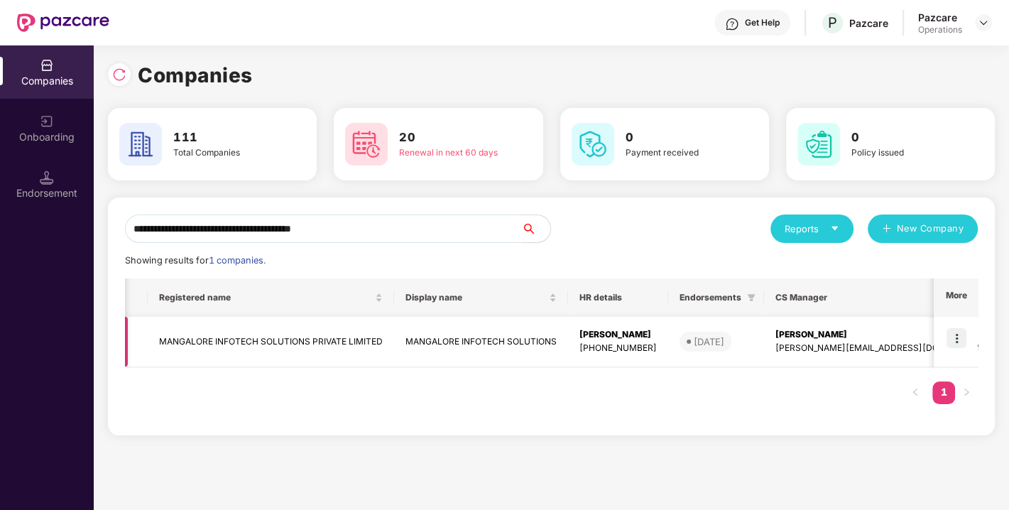
scroll to position [0, 44]
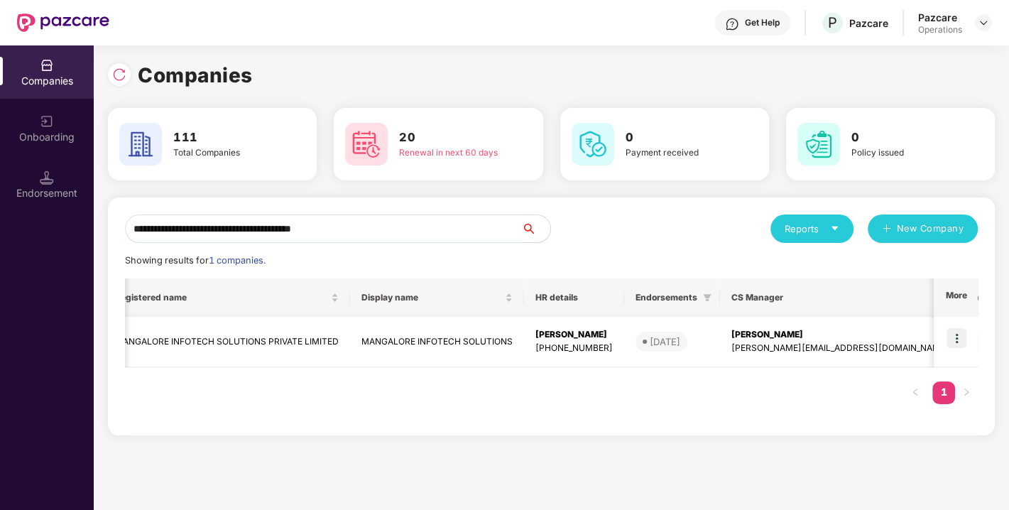
type input "**********"
click at [957, 332] on img at bounding box center [957, 338] width 20 height 20
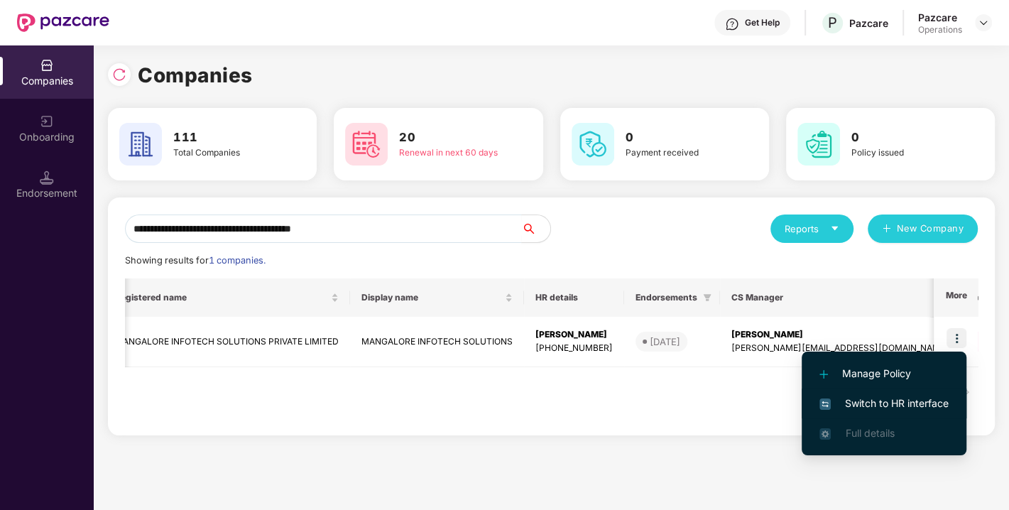
click at [857, 406] on span "Switch to HR interface" at bounding box center [884, 404] width 129 height 16
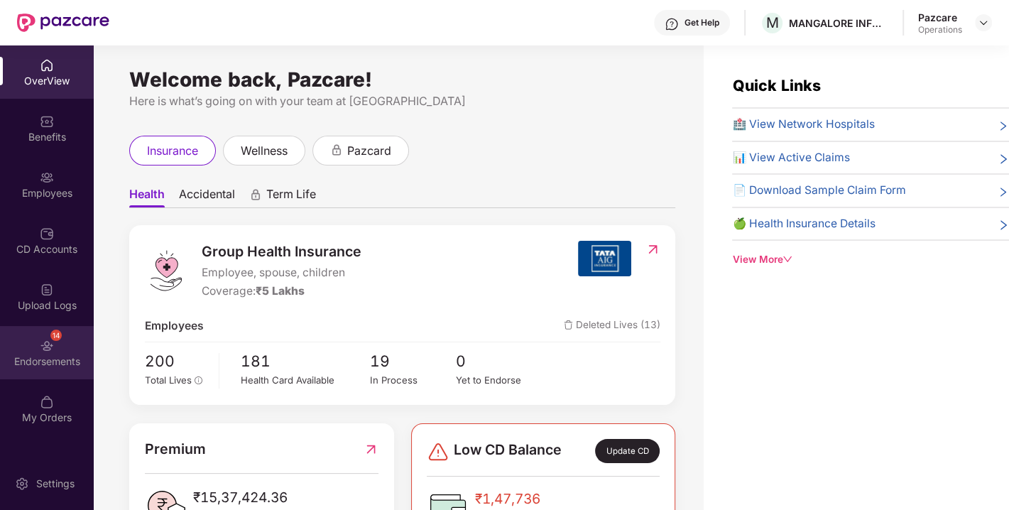
click at [35, 363] on div "Endorsements" at bounding box center [47, 361] width 94 height 14
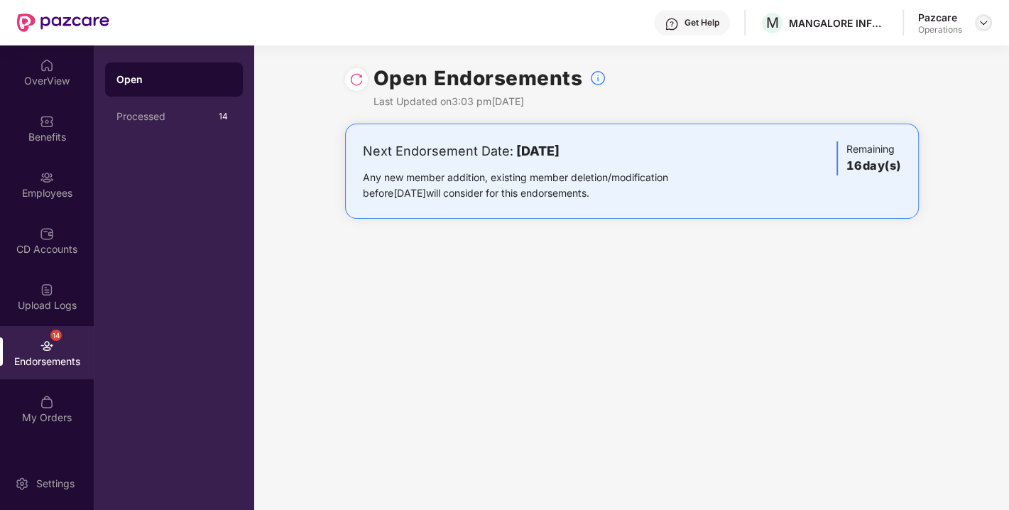
click at [985, 20] on img at bounding box center [983, 22] width 11 height 11
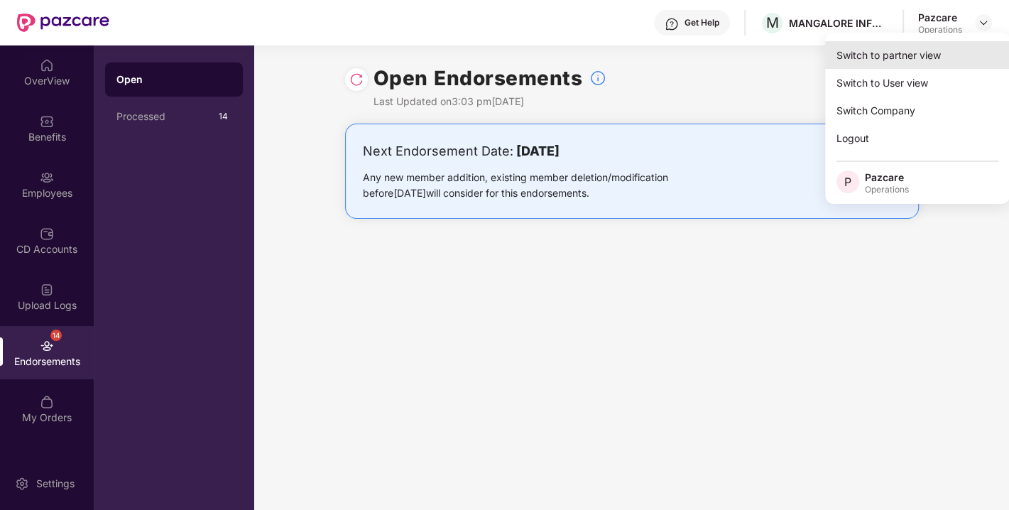
click at [919, 53] on div "Switch to partner view" at bounding box center [917, 55] width 185 height 28
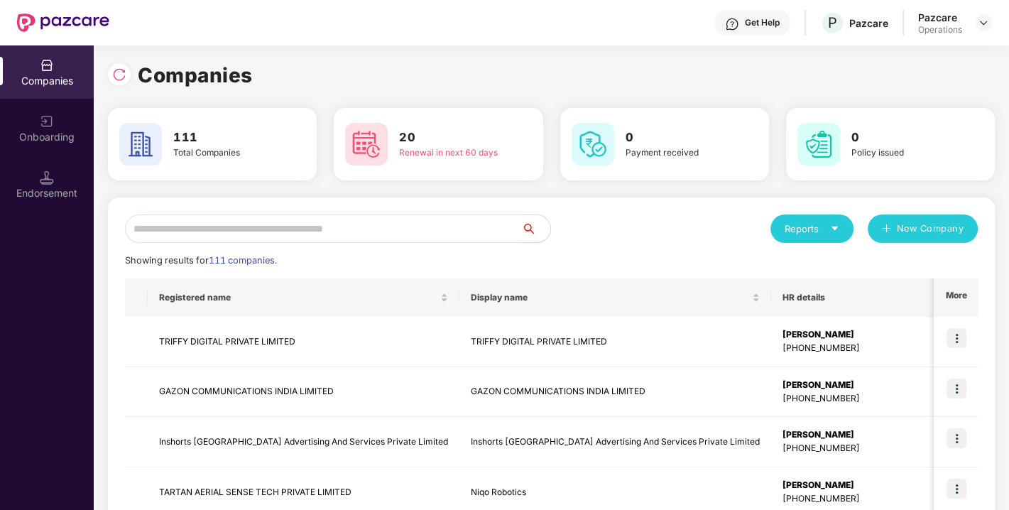
click at [388, 234] on input "text" at bounding box center [323, 229] width 397 height 28
paste input "**********"
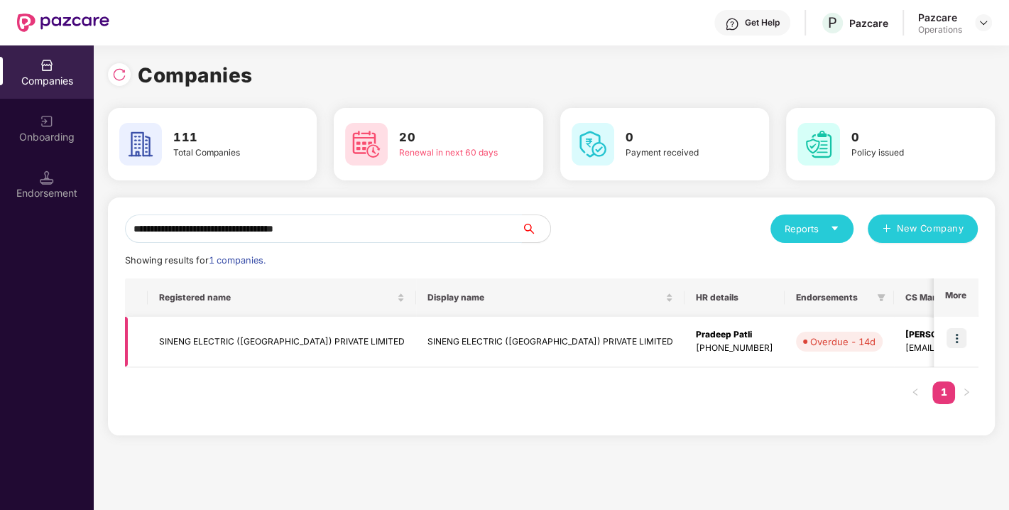
type input "**********"
click at [951, 347] on img at bounding box center [957, 338] width 20 height 20
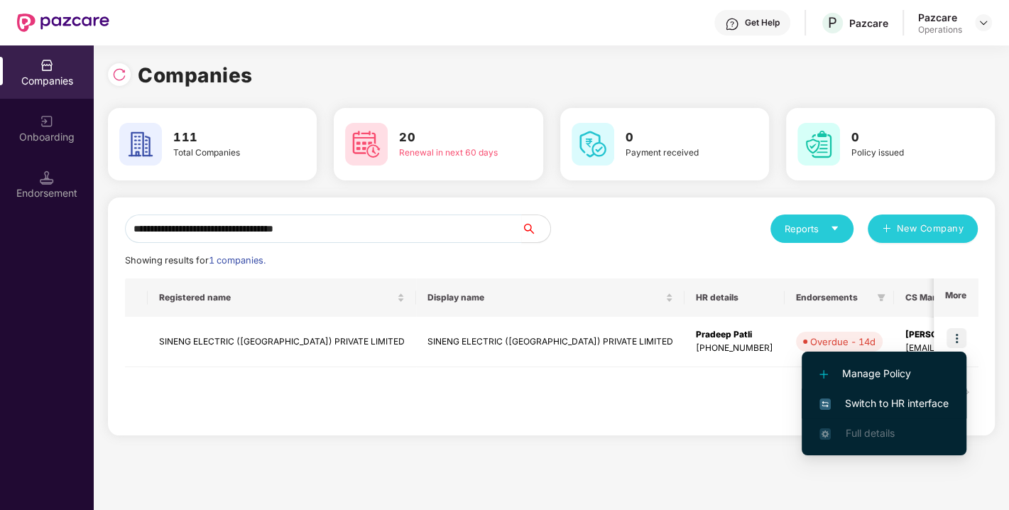
click at [907, 399] on span "Switch to HR interface" at bounding box center [884, 404] width 129 height 16
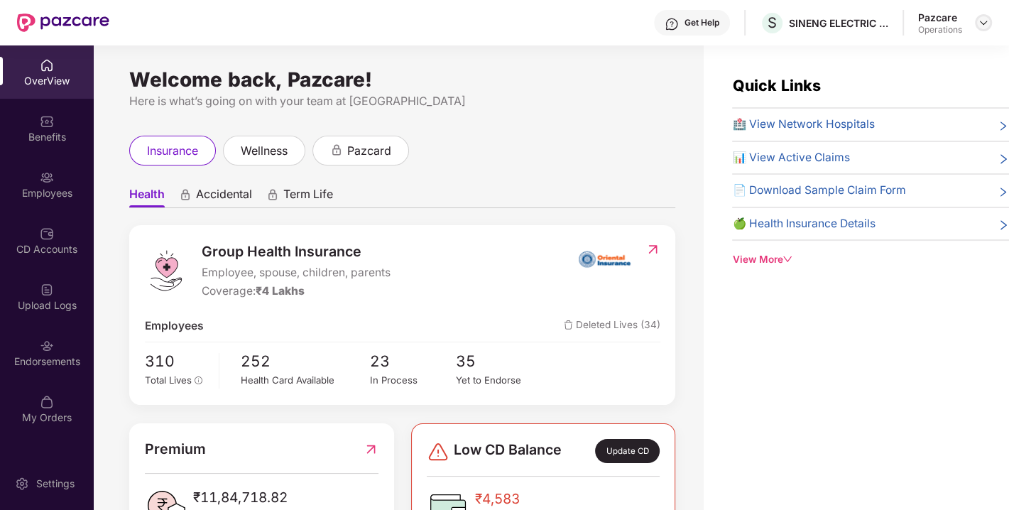
click at [985, 22] on img at bounding box center [983, 22] width 11 height 11
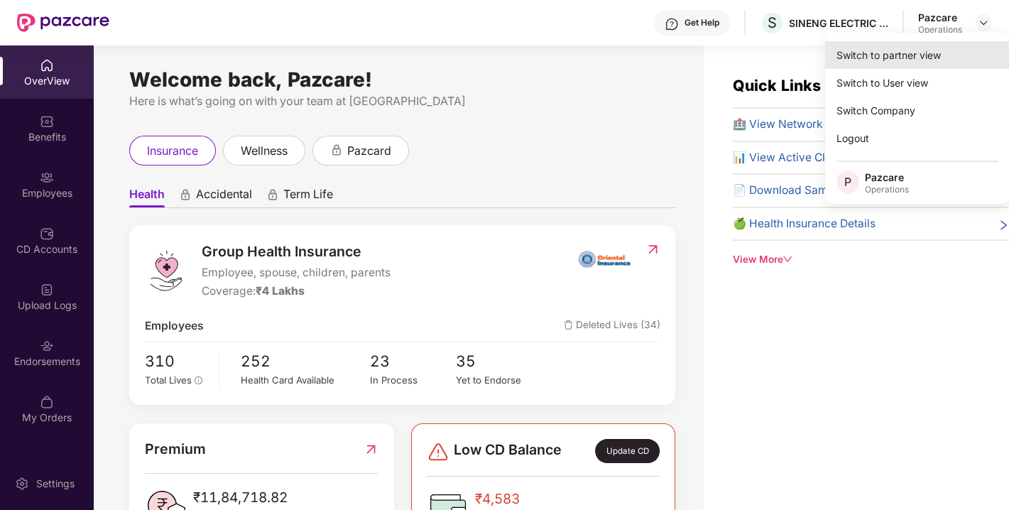
click at [876, 55] on div "Switch to partner view" at bounding box center [917, 55] width 185 height 28
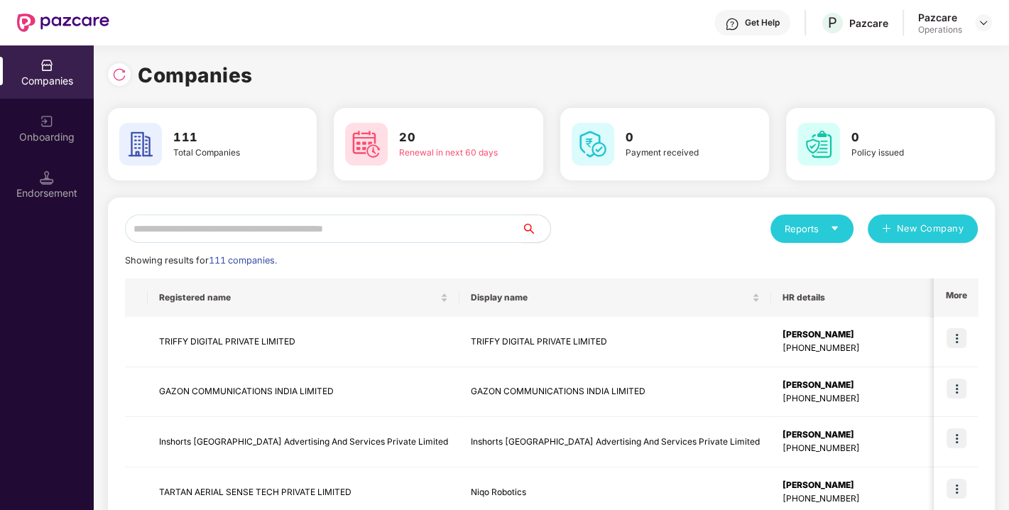
click at [386, 231] on input "text" at bounding box center [323, 229] width 397 height 28
paste input "**********"
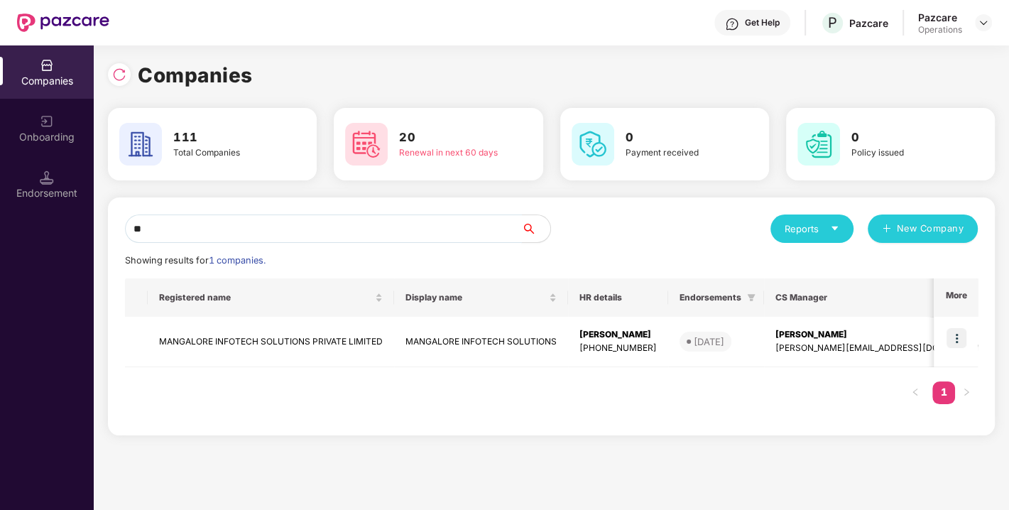
type input "*"
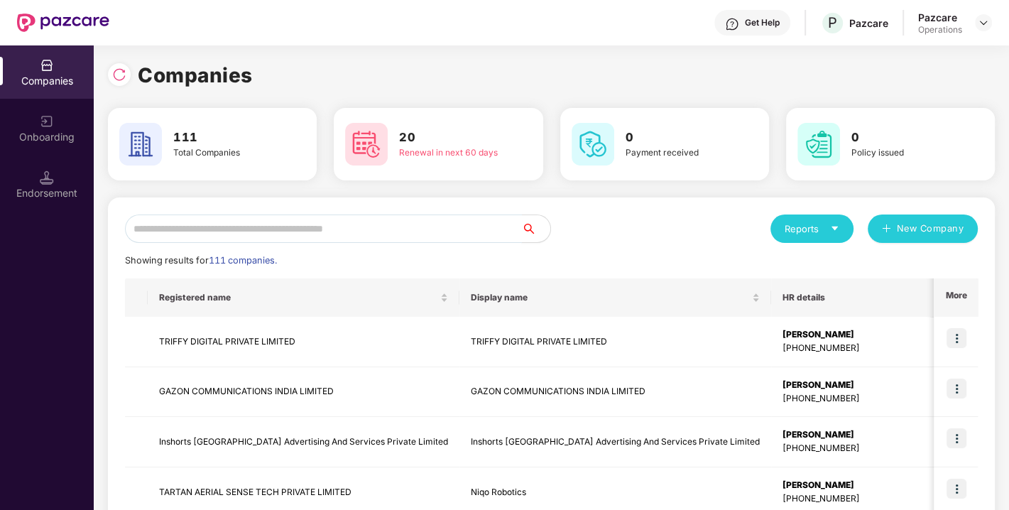
paste input "**********"
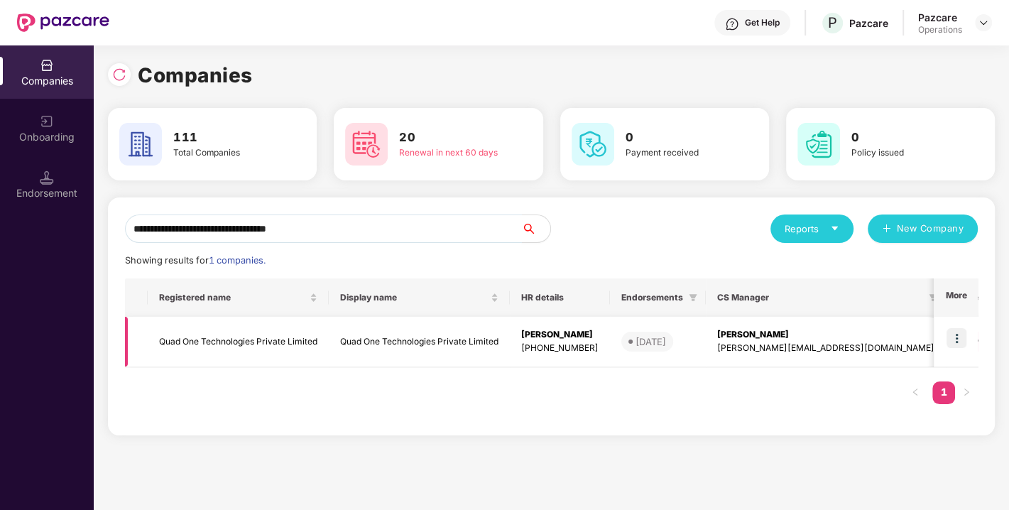
type input "**********"
click at [959, 335] on img at bounding box center [957, 338] width 20 height 20
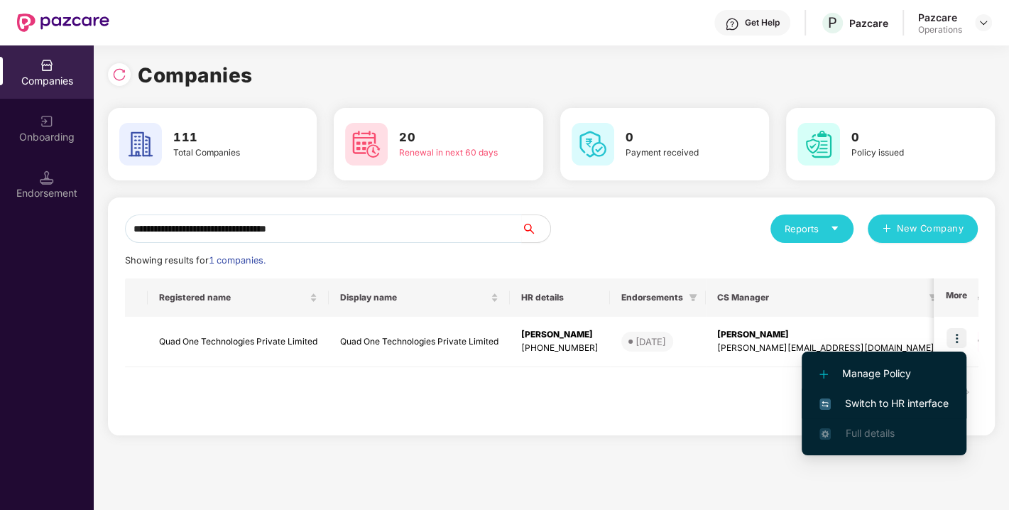
click at [870, 399] on span "Switch to HR interface" at bounding box center [884, 404] width 129 height 16
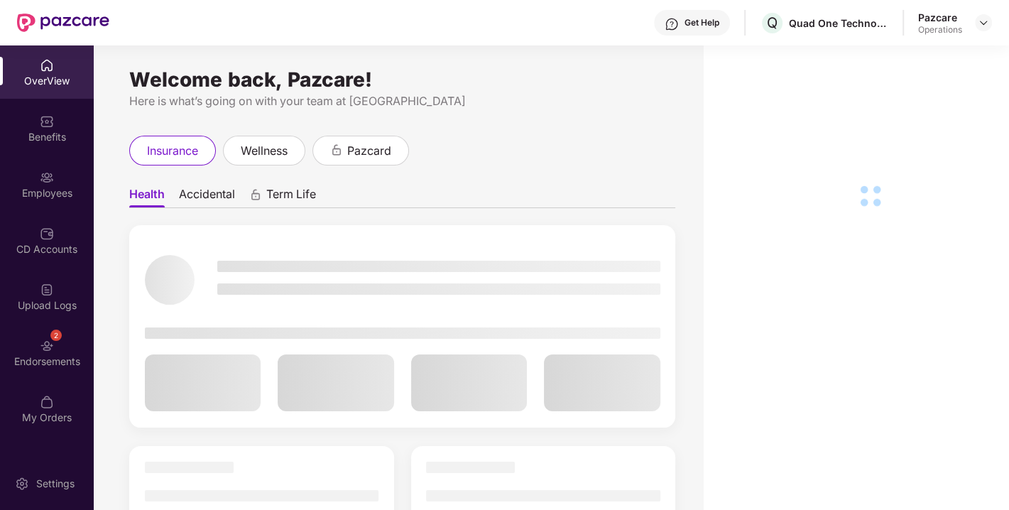
scroll to position [45, 0]
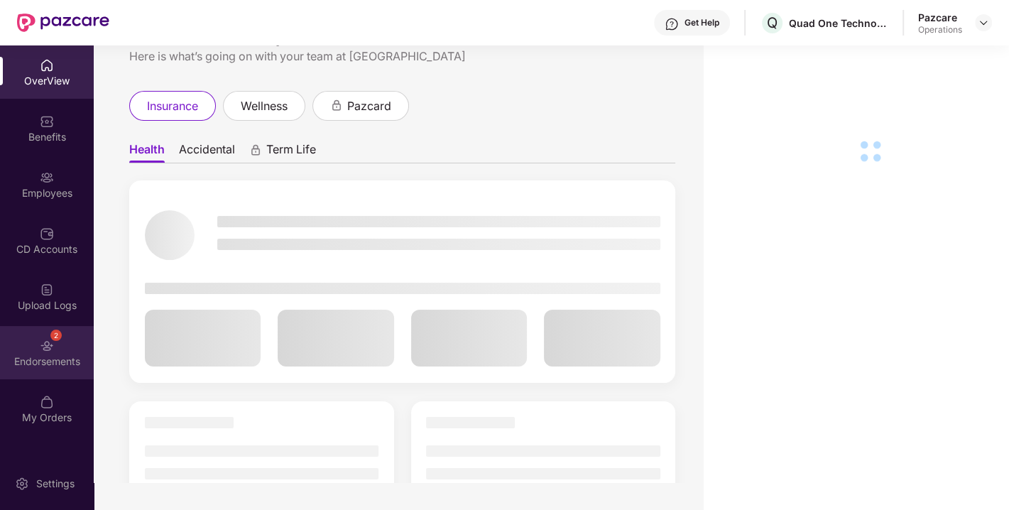
click at [30, 335] on div "2 Endorsements" at bounding box center [47, 352] width 94 height 53
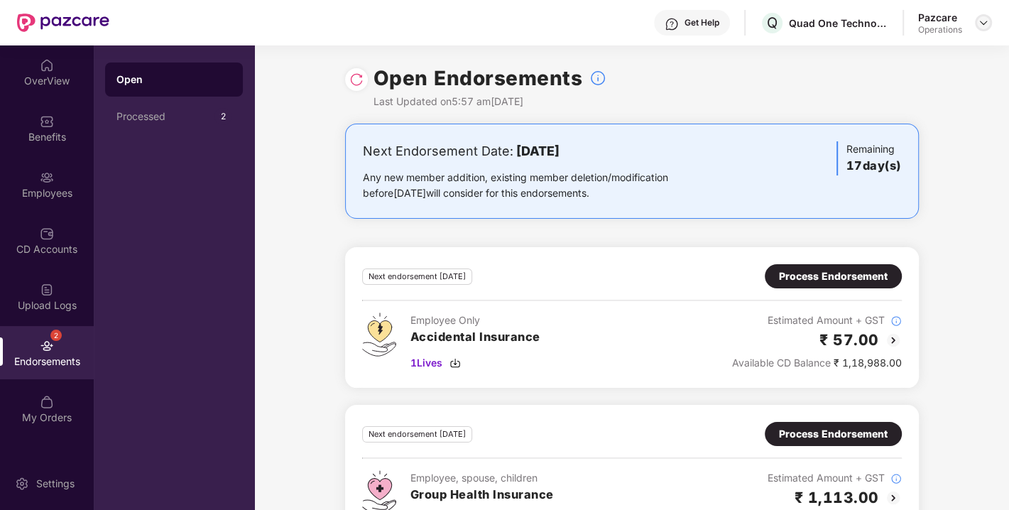
click at [985, 23] on img at bounding box center [983, 22] width 11 height 11
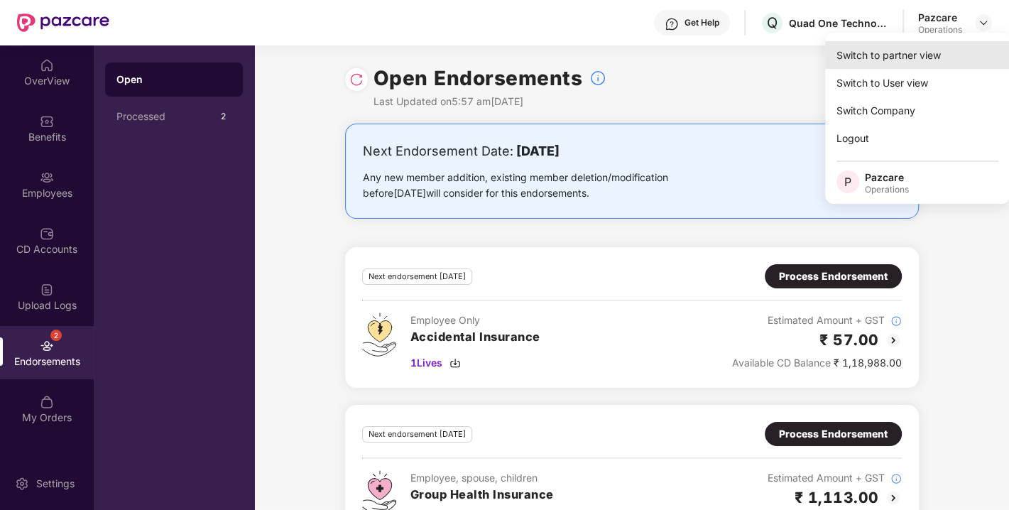
click at [862, 52] on div "Switch to partner view" at bounding box center [917, 55] width 185 height 28
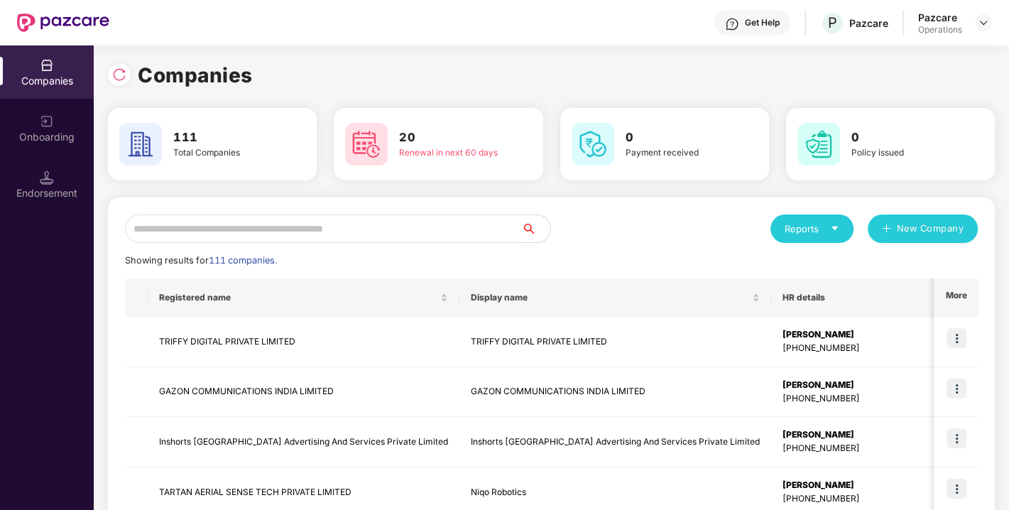
click at [323, 222] on input "text" at bounding box center [323, 229] width 397 height 28
paste input "**********"
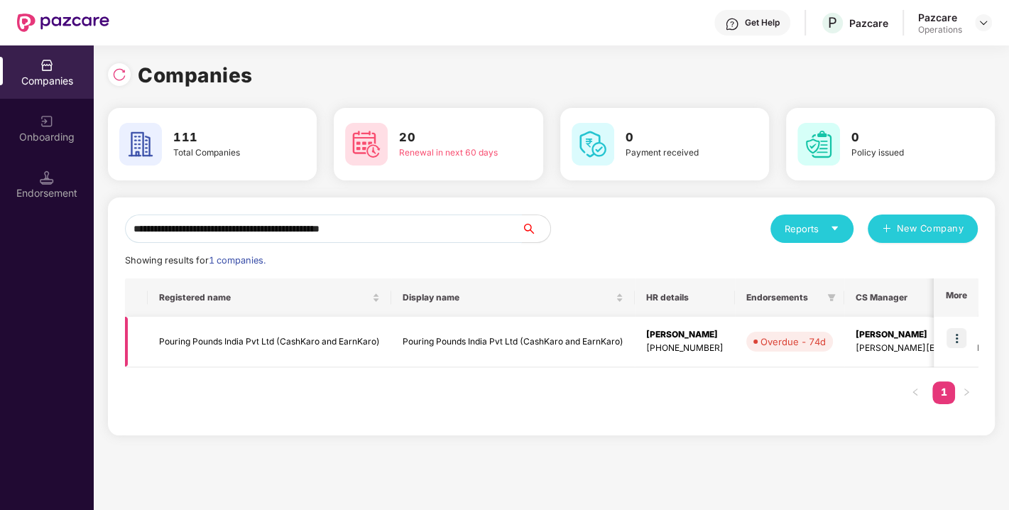
type input "**********"
click at [957, 335] on img at bounding box center [957, 338] width 20 height 20
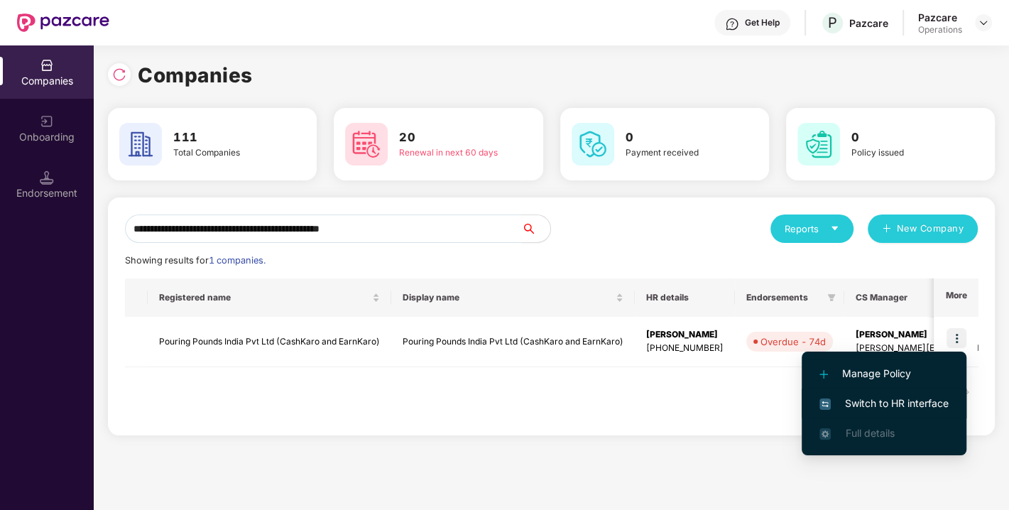
click at [879, 394] on li "Switch to HR interface" at bounding box center [884, 404] width 165 height 30
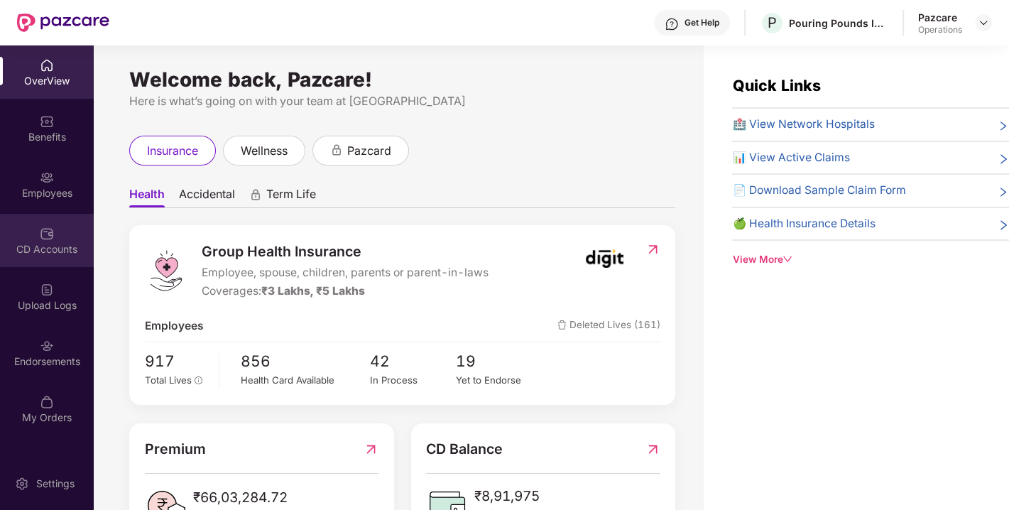
scroll to position [45, 0]
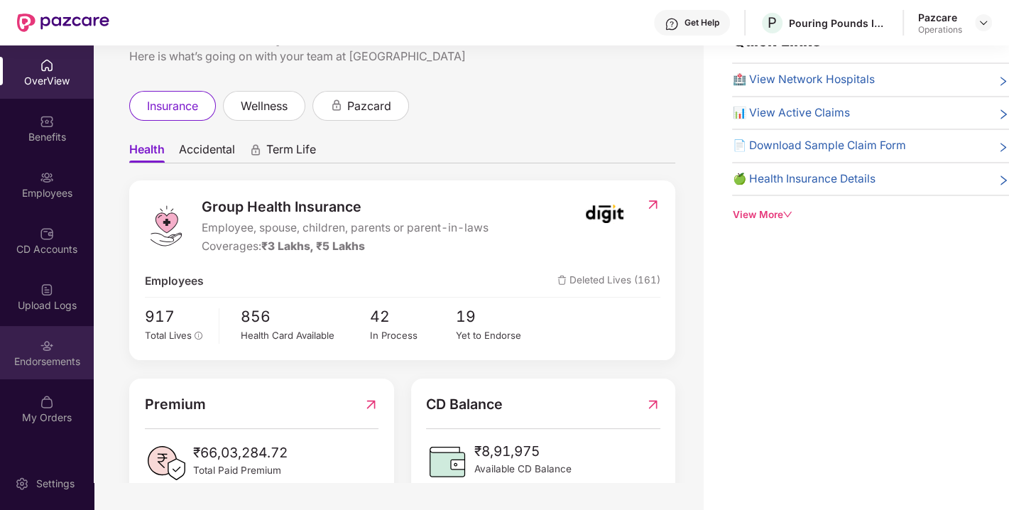
click at [31, 330] on div "Endorsements" at bounding box center [47, 352] width 94 height 53
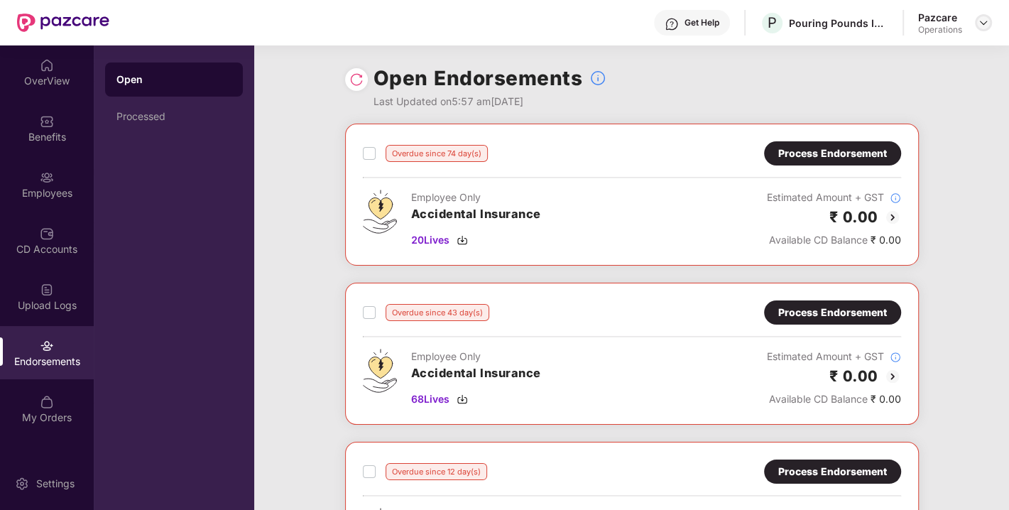
click at [984, 23] on img at bounding box center [983, 22] width 11 height 11
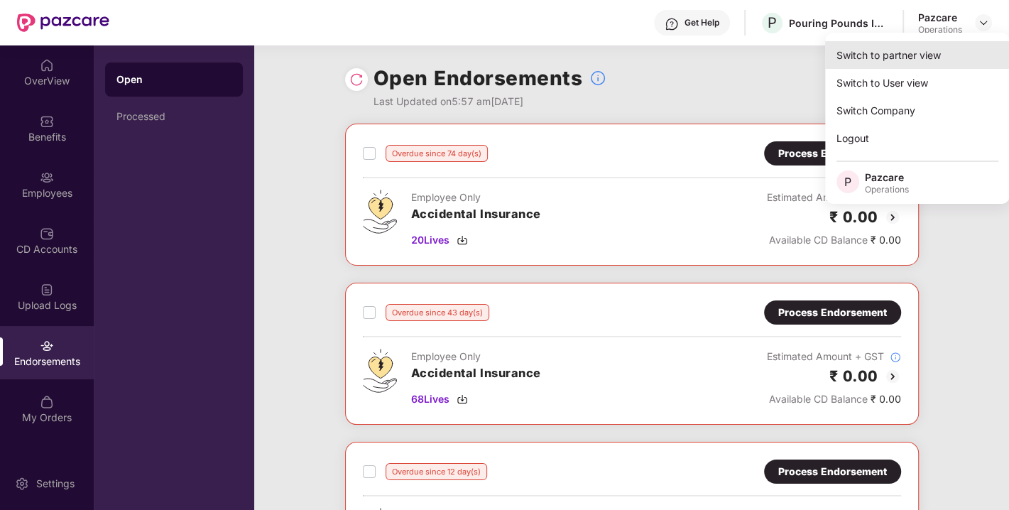
click at [894, 55] on div "Switch to partner view" at bounding box center [917, 55] width 185 height 28
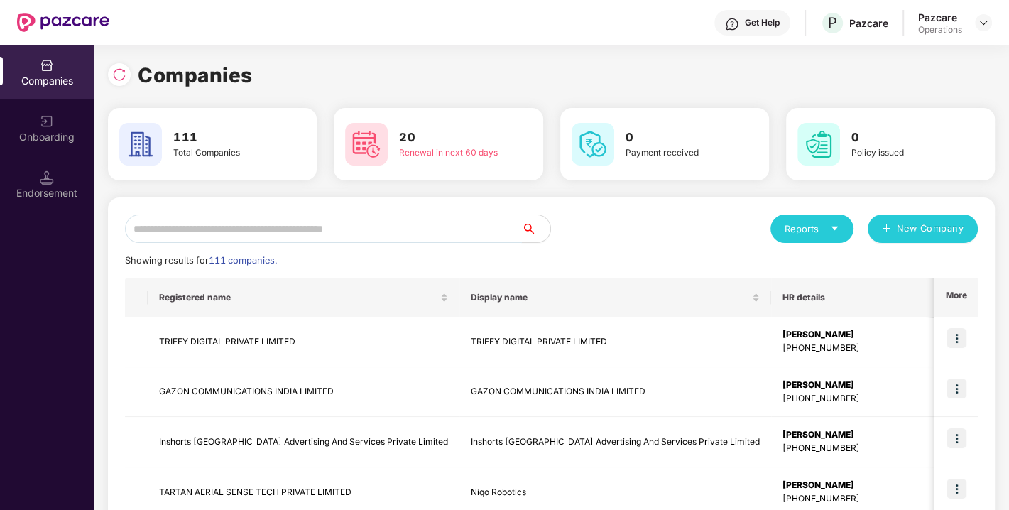
paste input "**********"
click at [406, 222] on input "**********" at bounding box center [323, 229] width 397 height 28
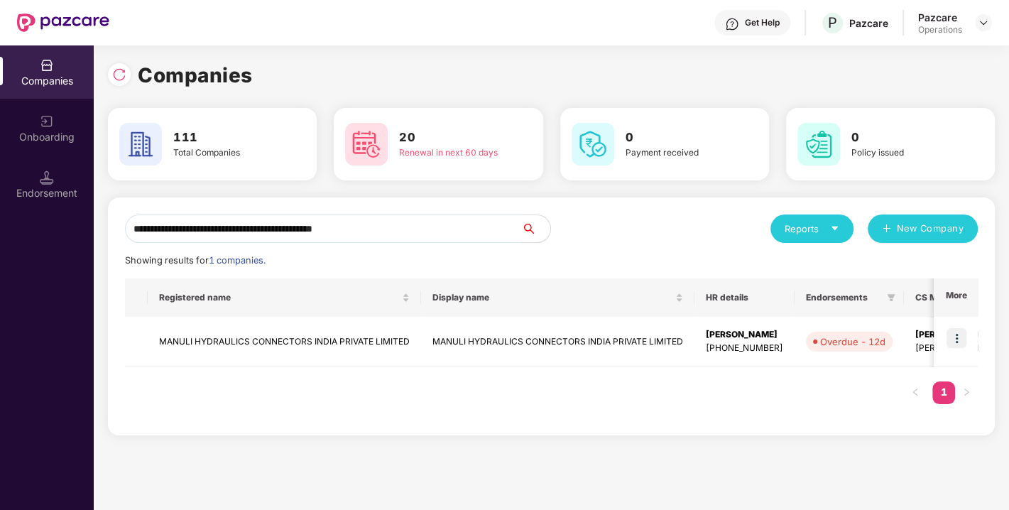
click at [296, 235] on input "**********" at bounding box center [323, 229] width 397 height 28
paste input "text"
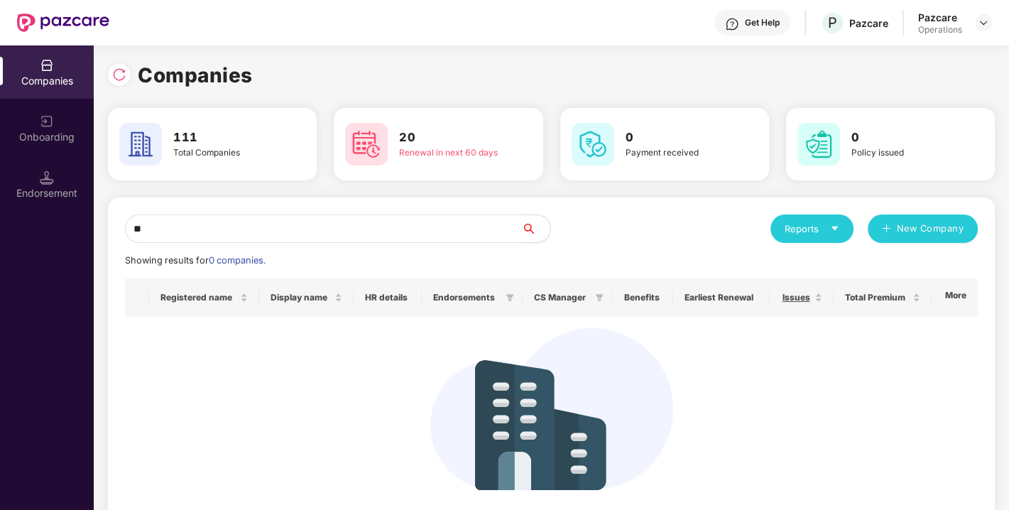
type input "*"
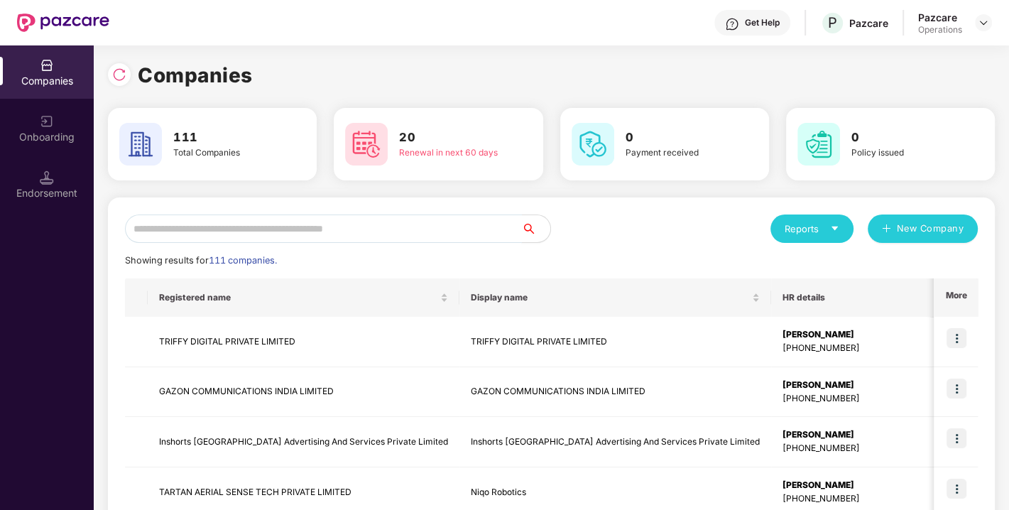
paste input "**********"
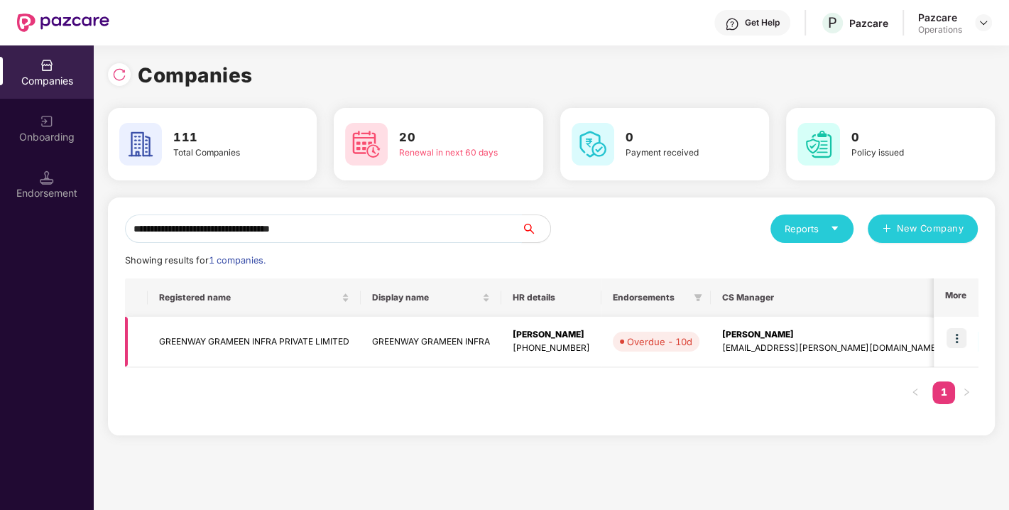
type input "**********"
click at [955, 342] on img at bounding box center [957, 338] width 20 height 20
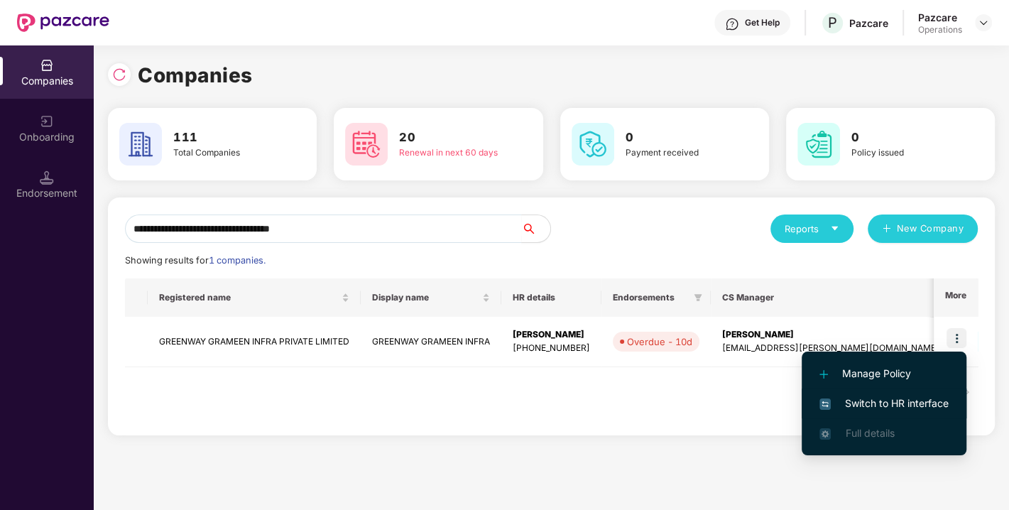
click at [884, 401] on span "Switch to HR interface" at bounding box center [884, 404] width 129 height 16
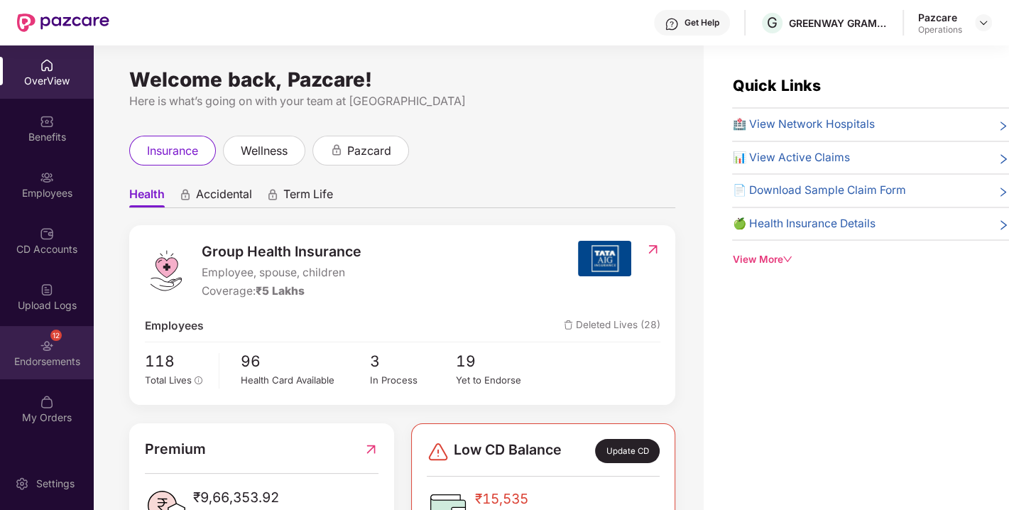
click at [31, 350] on div "12 Endorsements" at bounding box center [47, 352] width 94 height 53
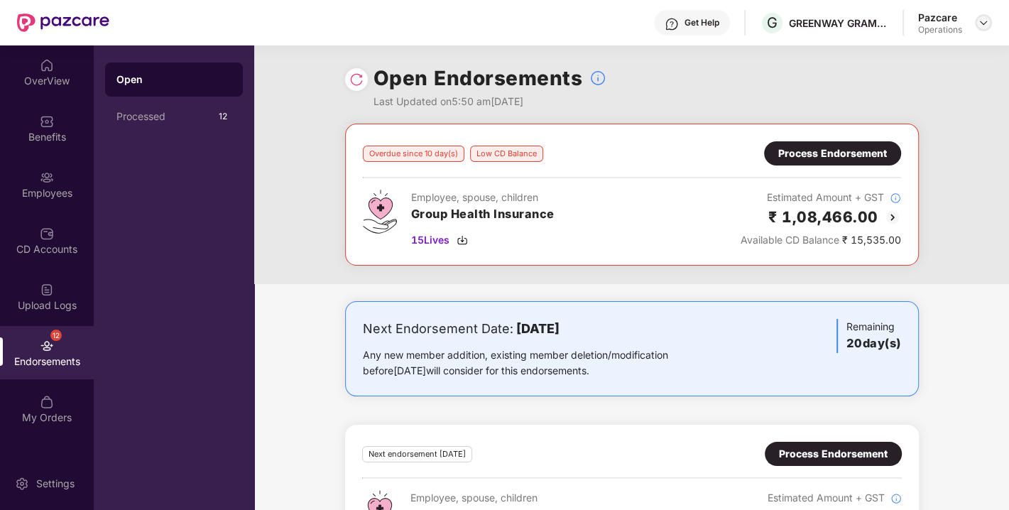
click at [984, 24] on img at bounding box center [983, 22] width 11 height 11
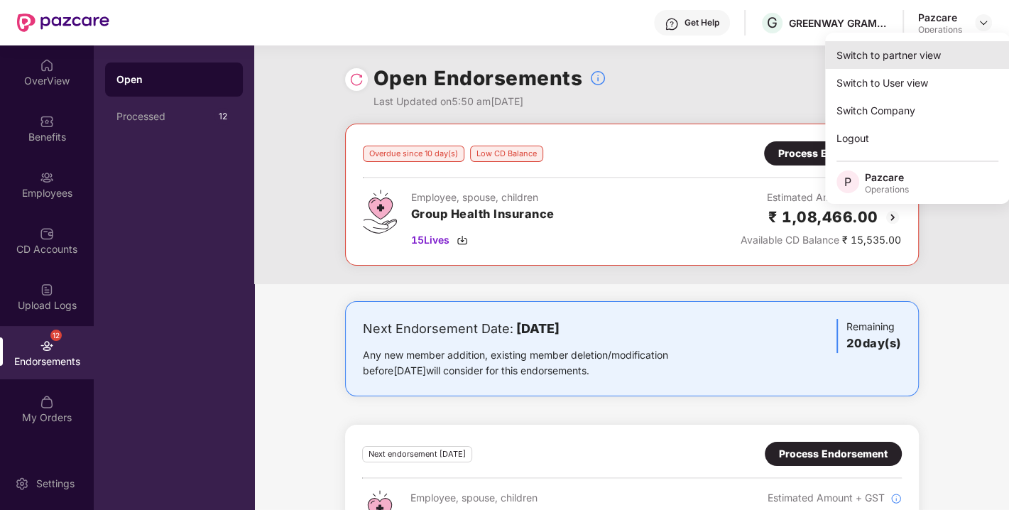
click at [926, 48] on div "Switch to partner view" at bounding box center [917, 55] width 185 height 28
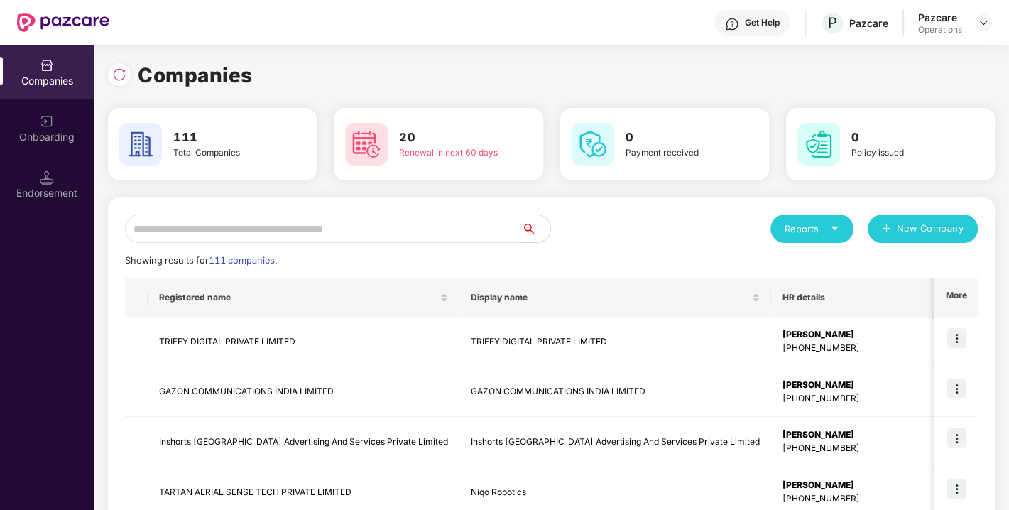
click at [430, 226] on input "text" at bounding box center [323, 229] width 397 height 28
paste input "**********"
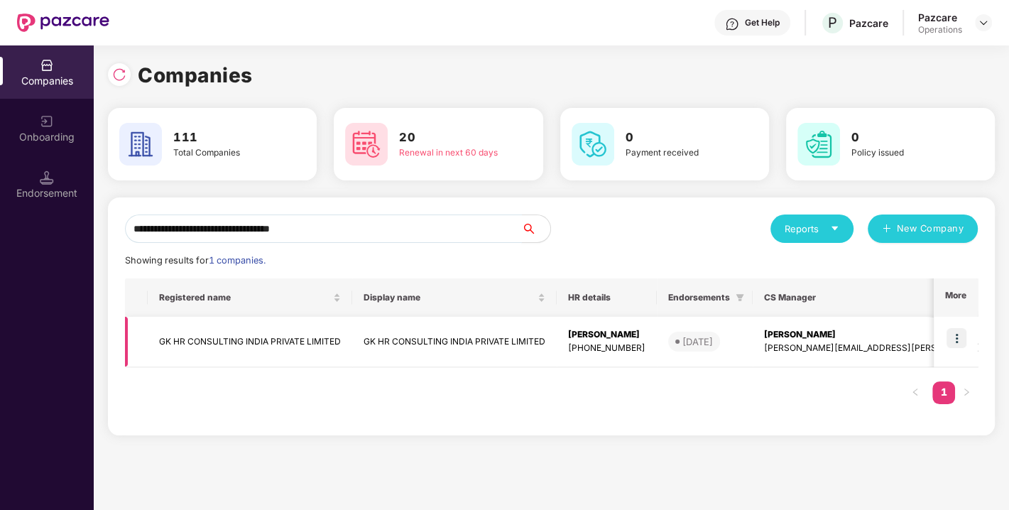
type input "**********"
click at [953, 335] on img at bounding box center [957, 338] width 20 height 20
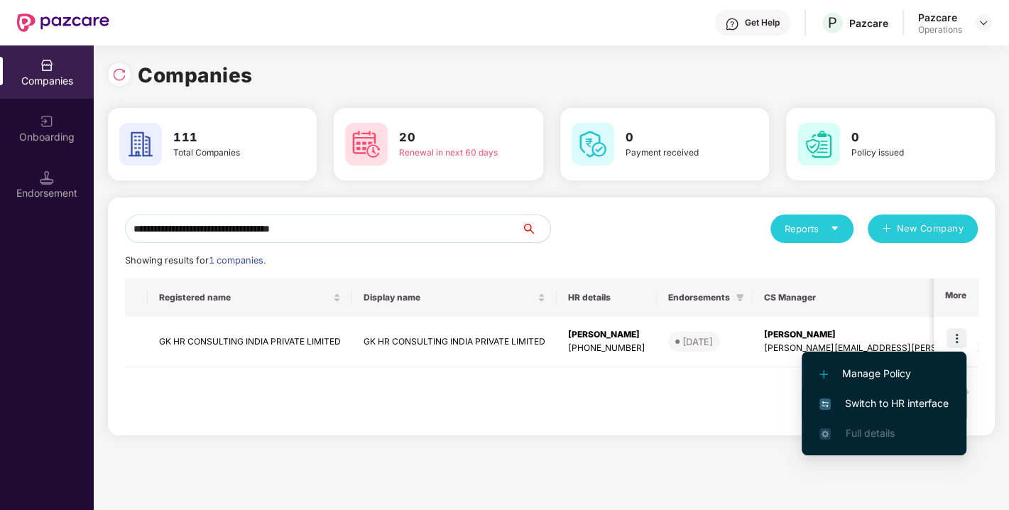
click at [882, 401] on span "Switch to HR interface" at bounding box center [884, 404] width 129 height 16
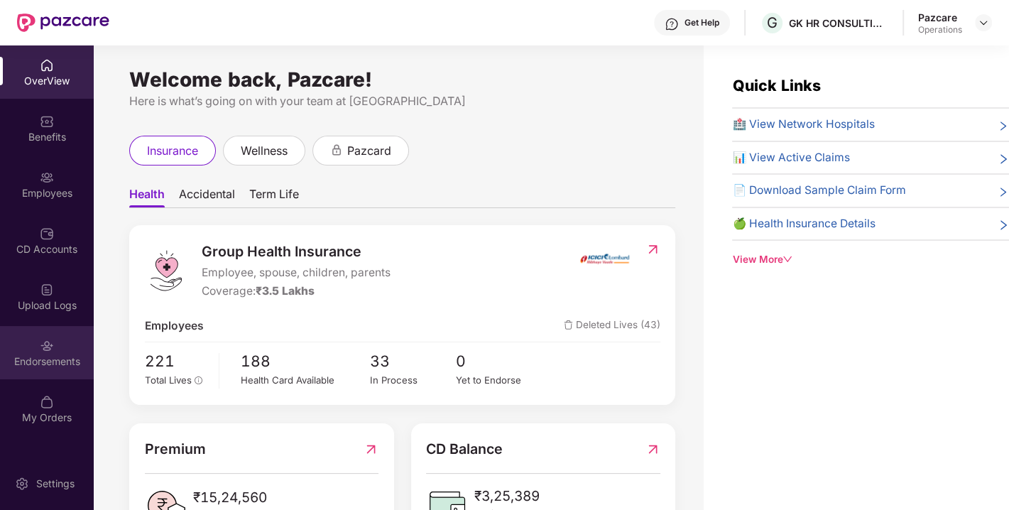
click at [30, 349] on div "Endorsements" at bounding box center [47, 352] width 94 height 53
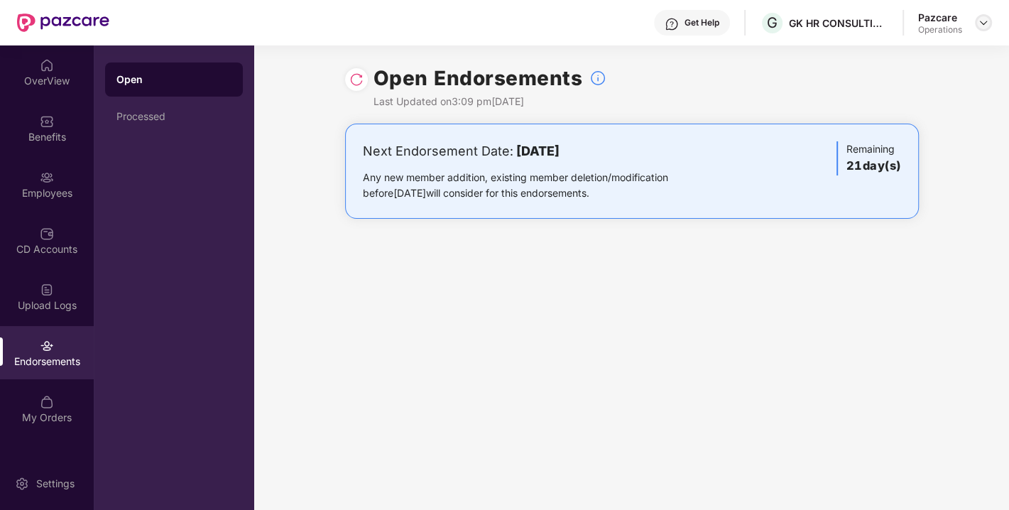
click at [987, 17] on img at bounding box center [983, 22] width 11 height 11
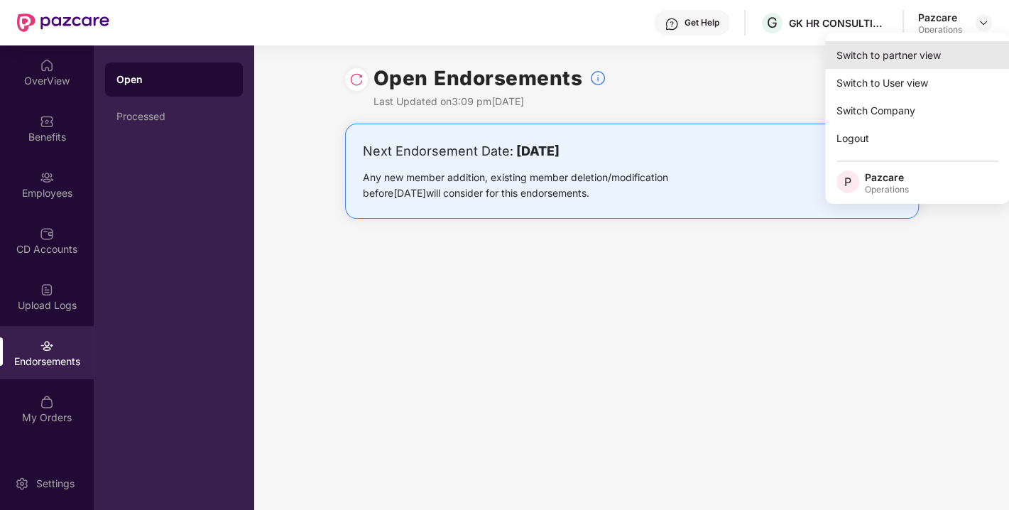
click at [882, 63] on div "Switch to partner view" at bounding box center [917, 55] width 185 height 28
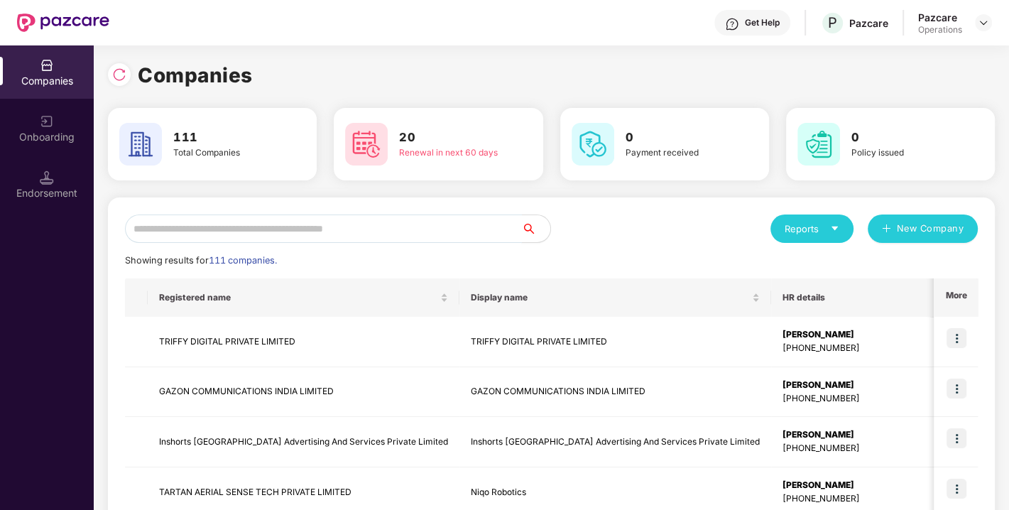
paste input "**********"
click at [349, 233] on input "text" at bounding box center [323, 229] width 397 height 28
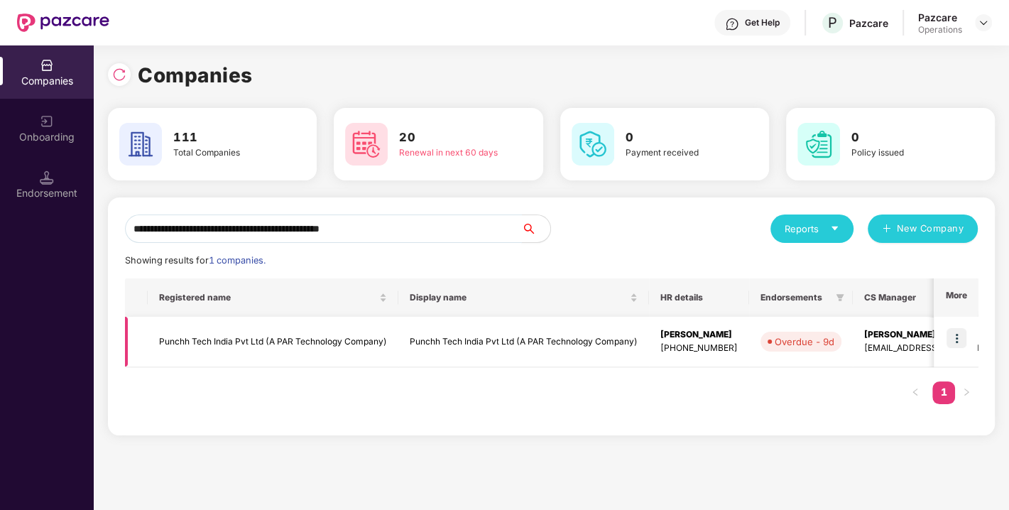
type input "**********"
click at [958, 340] on img at bounding box center [957, 338] width 20 height 20
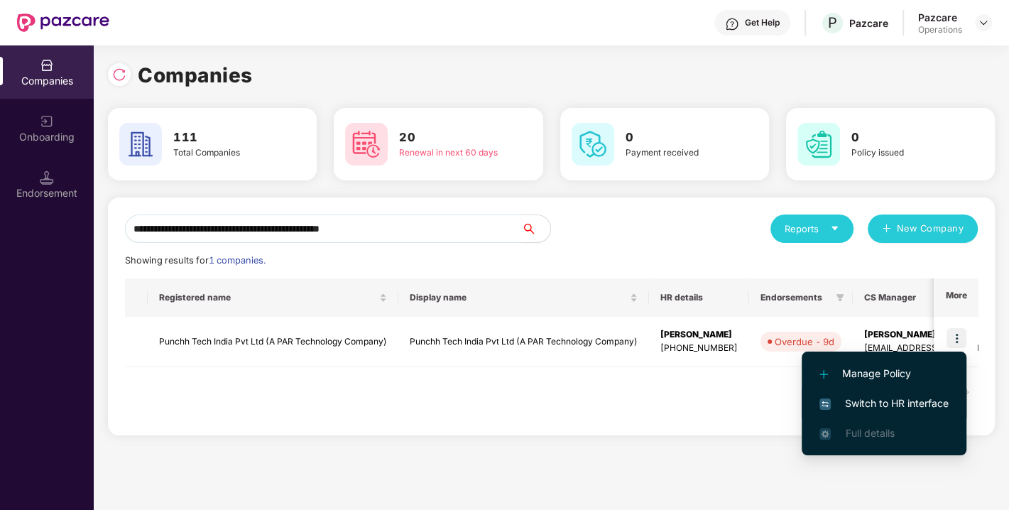
click at [892, 401] on span "Switch to HR interface" at bounding box center [884, 404] width 129 height 16
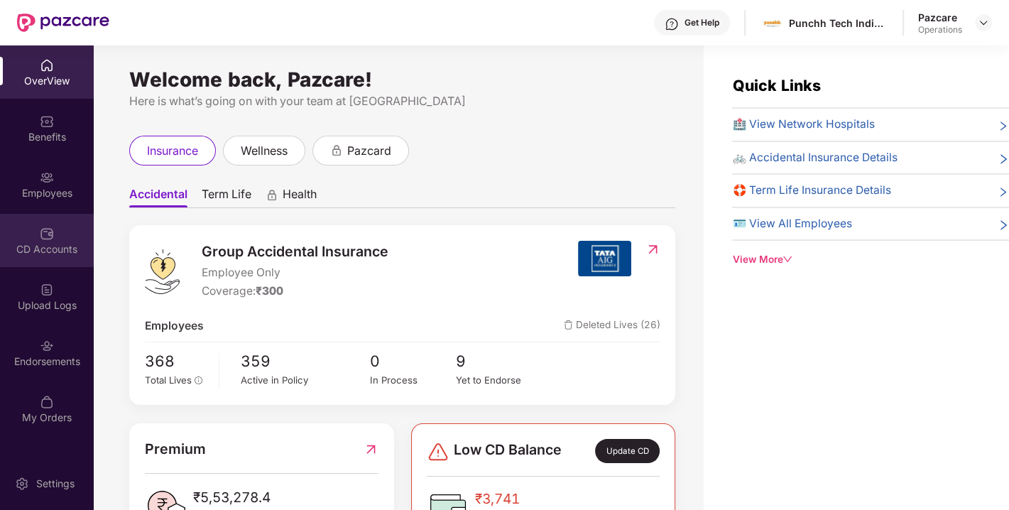
scroll to position [45, 0]
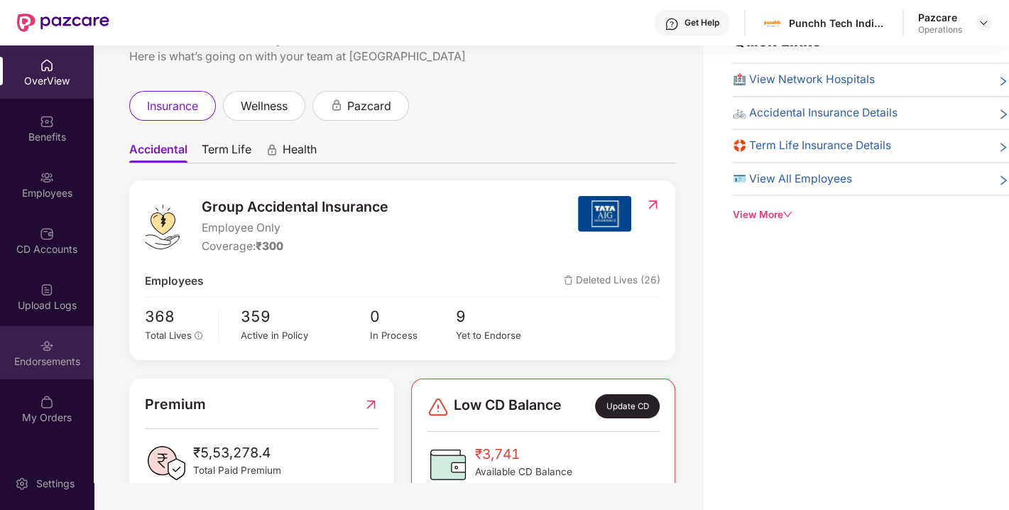
click at [21, 342] on div "Endorsements" at bounding box center [47, 352] width 94 height 53
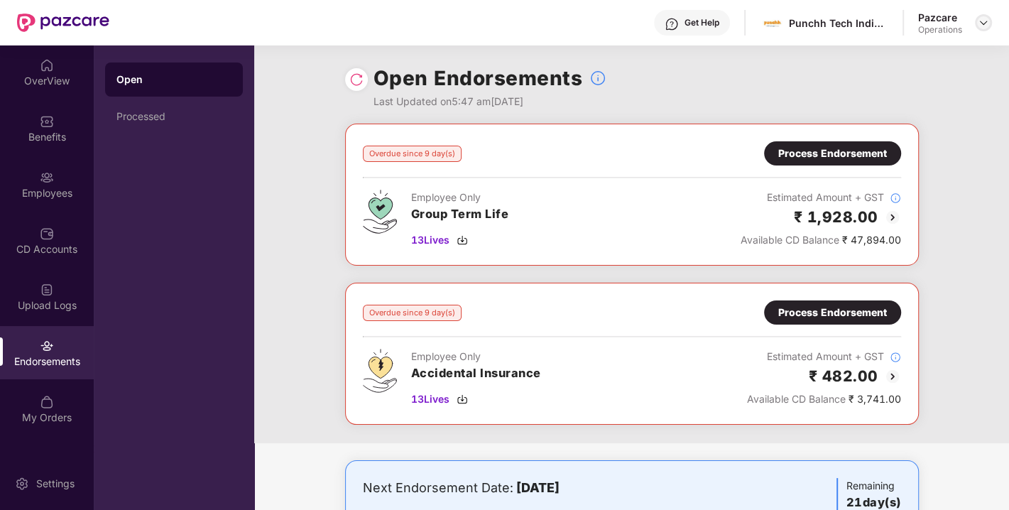
click at [988, 21] on img at bounding box center [983, 22] width 11 height 11
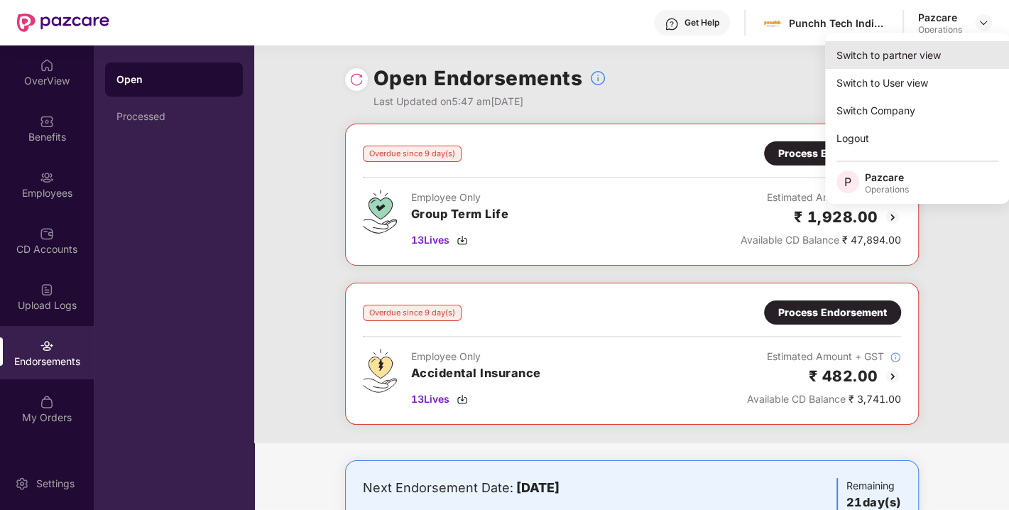
click at [909, 52] on div "Switch to partner view" at bounding box center [917, 55] width 185 height 28
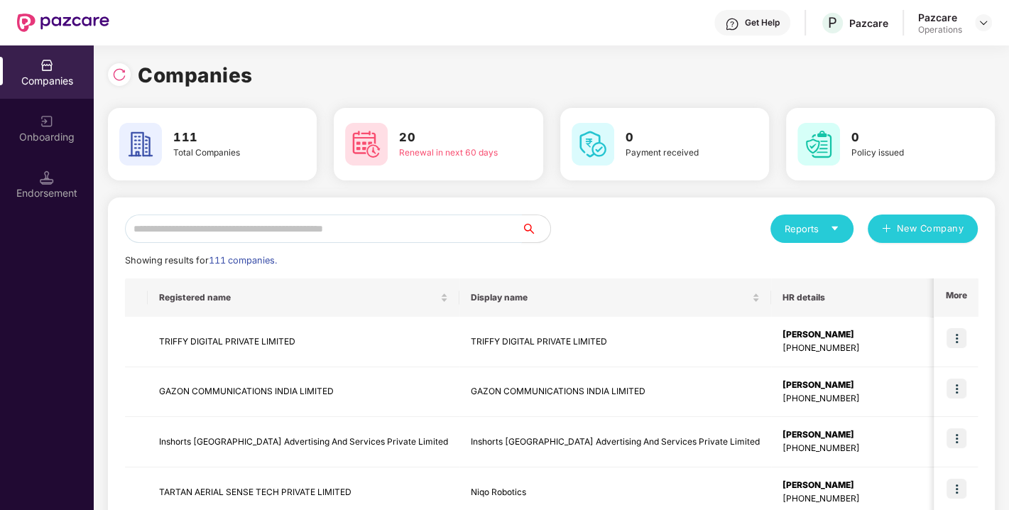
click at [384, 215] on input "text" at bounding box center [323, 229] width 397 height 28
paste input "**********"
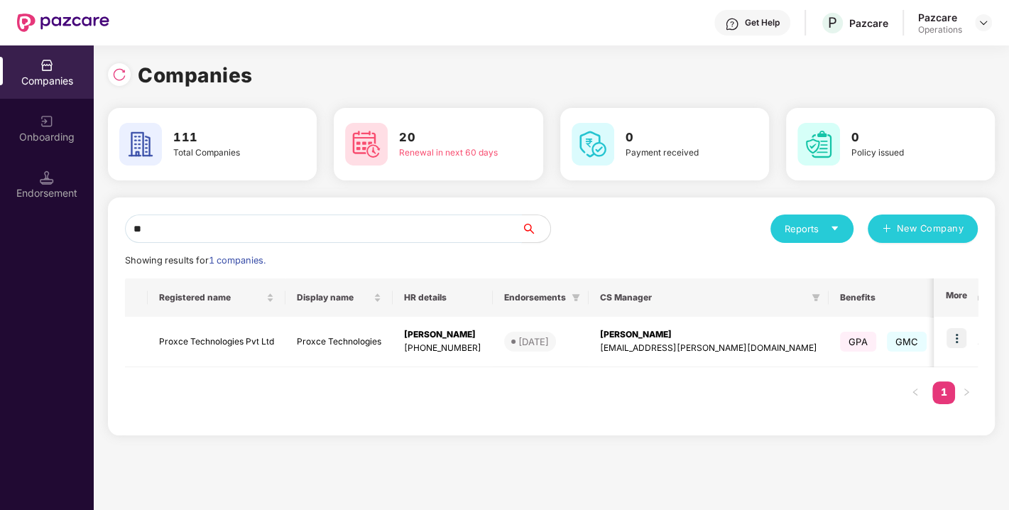
type input "*"
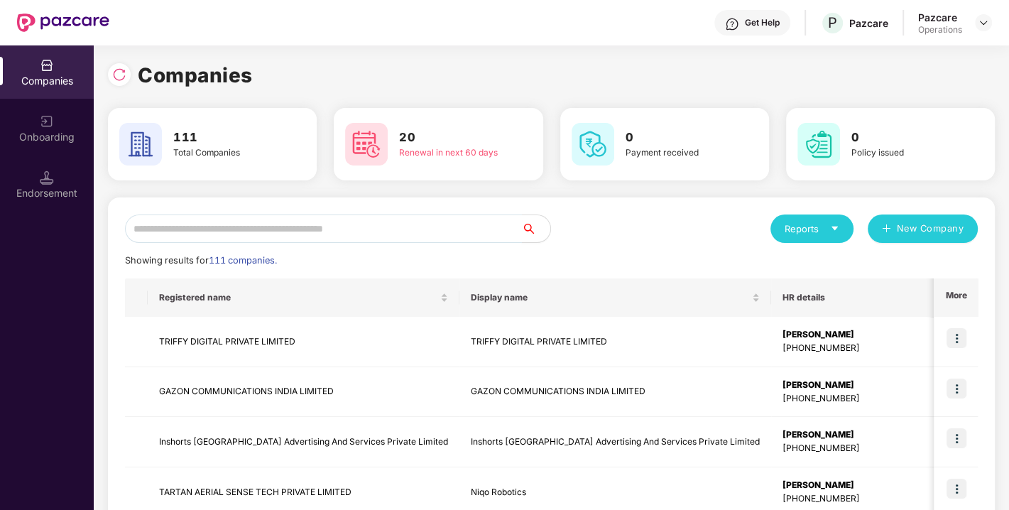
paste input "**********"
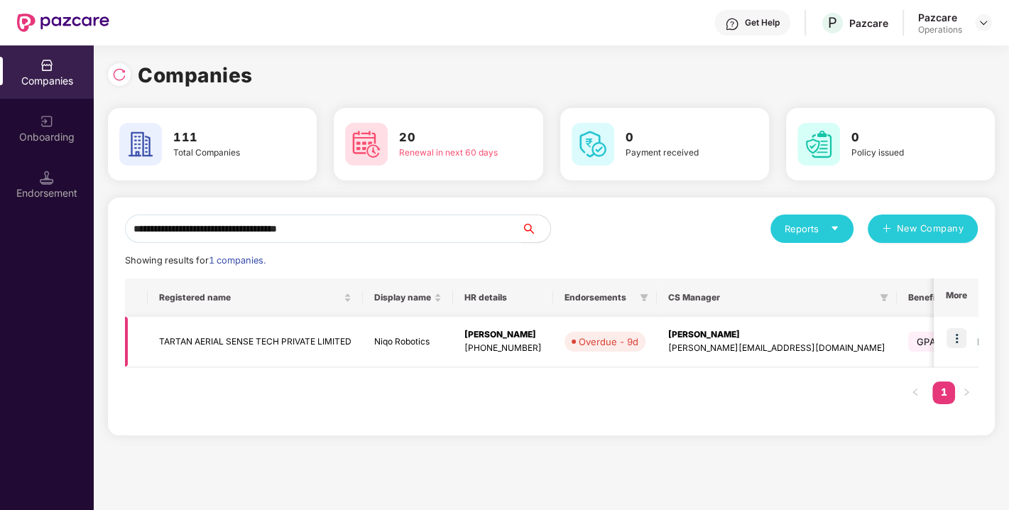
type input "**********"
click at [955, 339] on img at bounding box center [957, 338] width 20 height 20
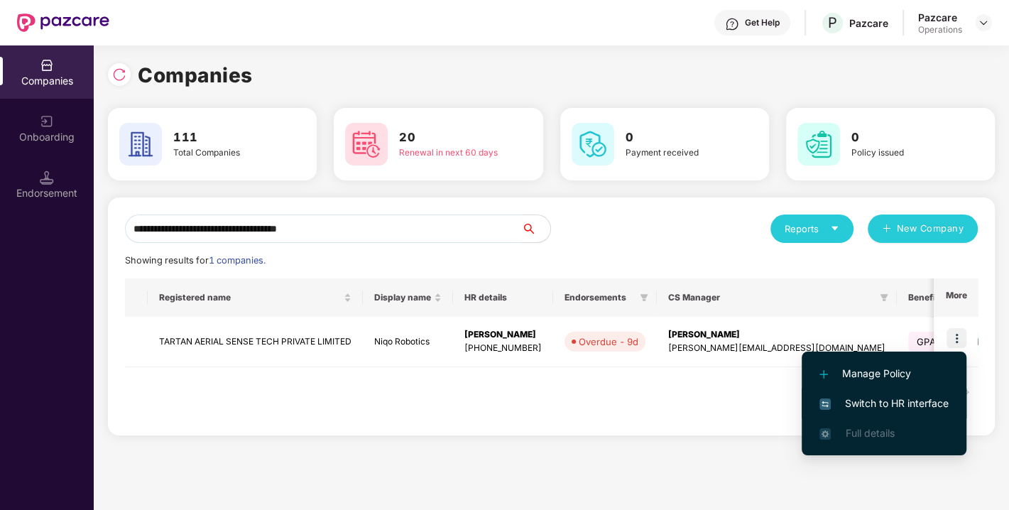
click at [892, 402] on span "Switch to HR interface" at bounding box center [884, 404] width 129 height 16
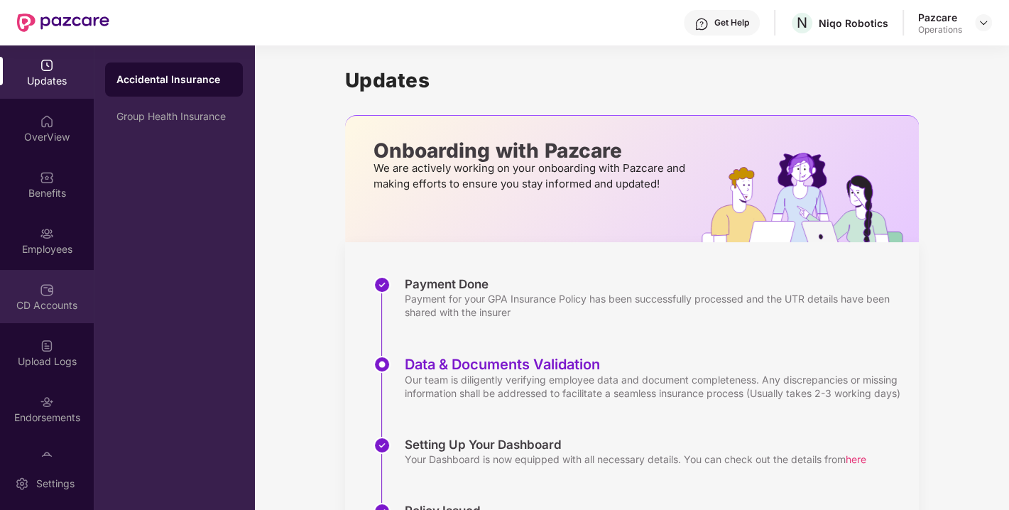
scroll to position [37, 0]
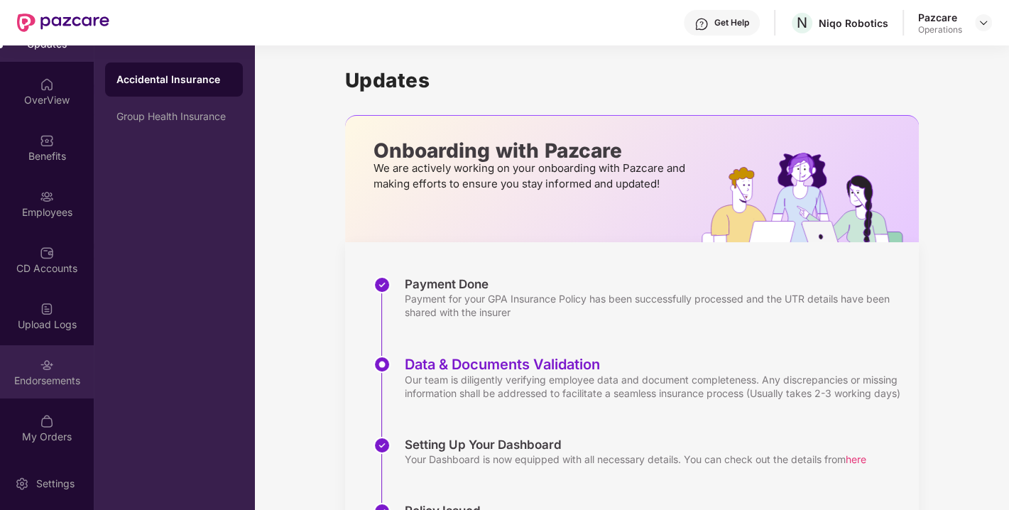
click at [33, 359] on div "Endorsements" at bounding box center [47, 371] width 94 height 53
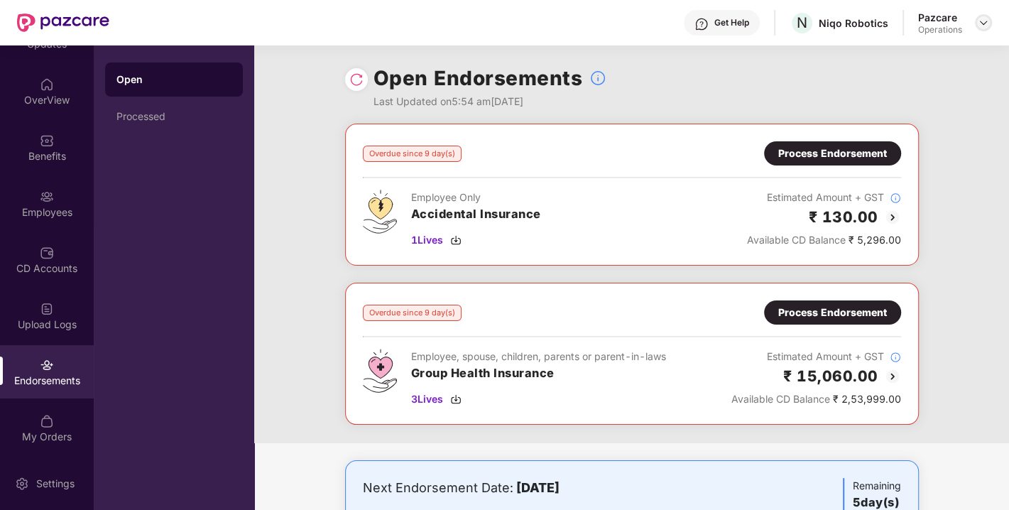
click at [985, 21] on img at bounding box center [983, 22] width 11 height 11
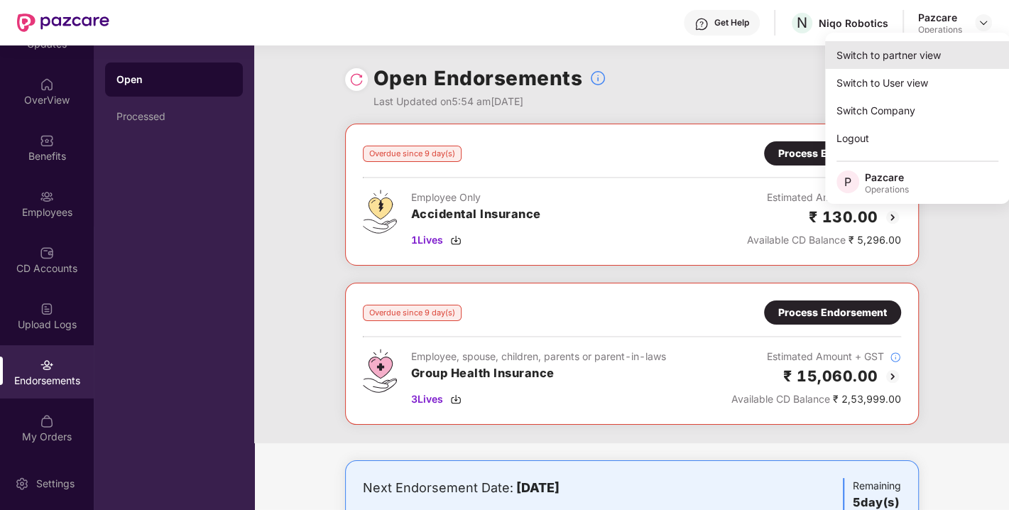
click at [914, 46] on div "Switch to partner view" at bounding box center [917, 55] width 185 height 28
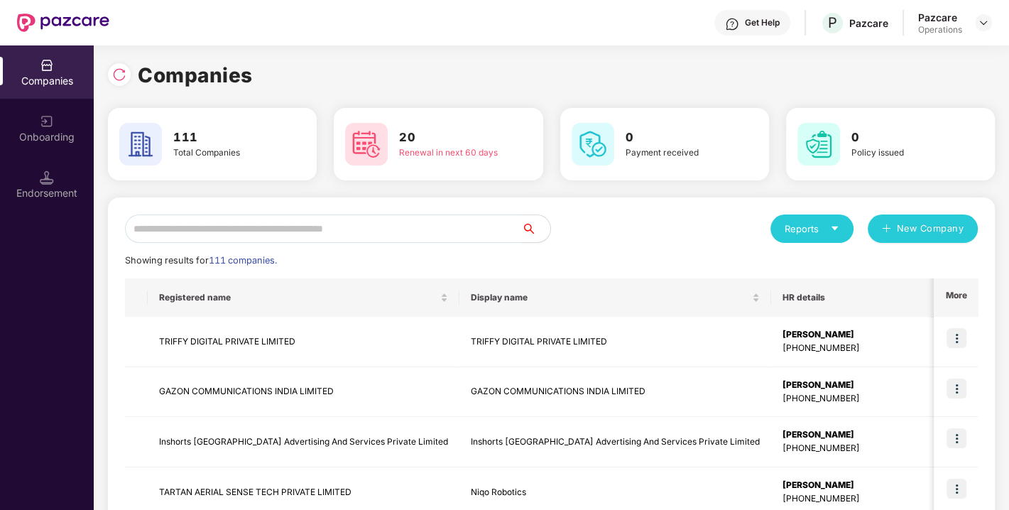
click at [434, 217] on input "text" at bounding box center [323, 229] width 397 height 28
paste input "**********"
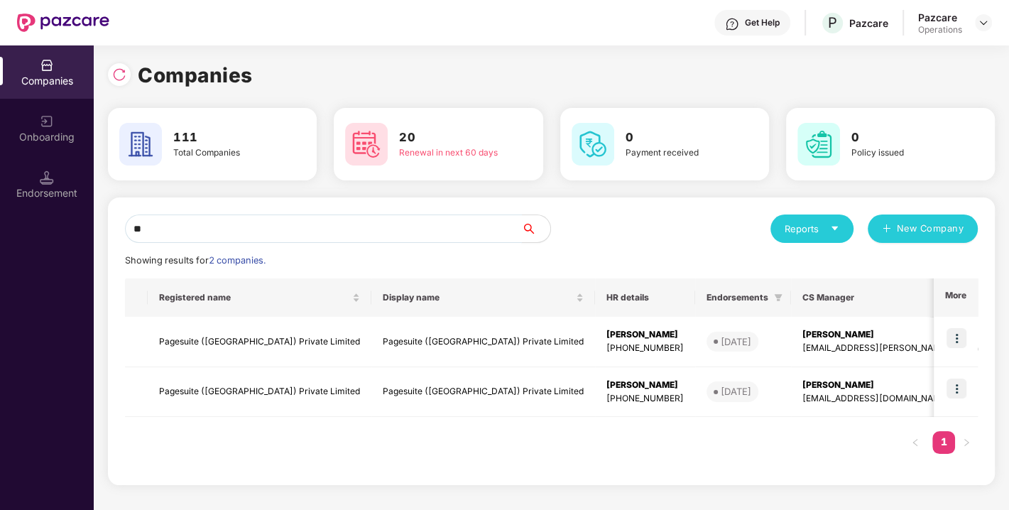
type input "*"
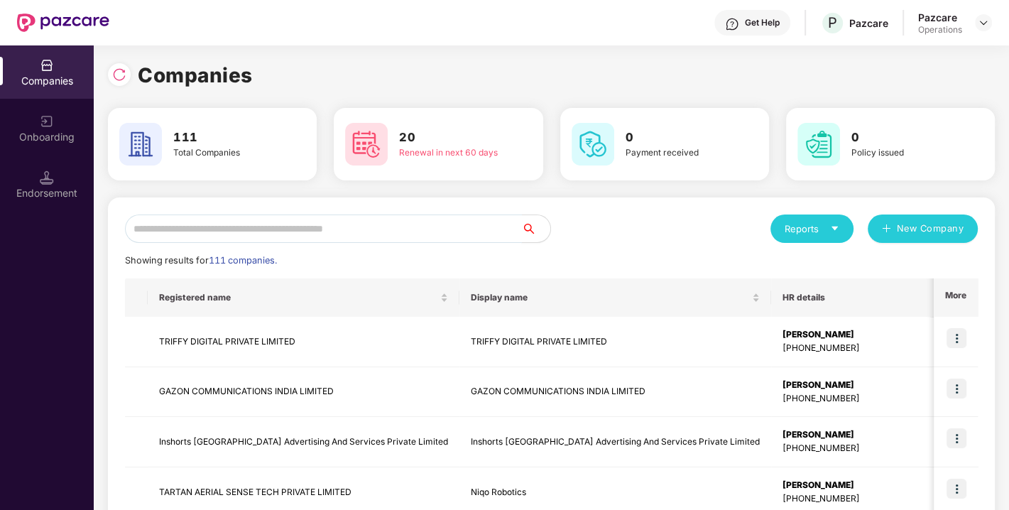
paste input "**********"
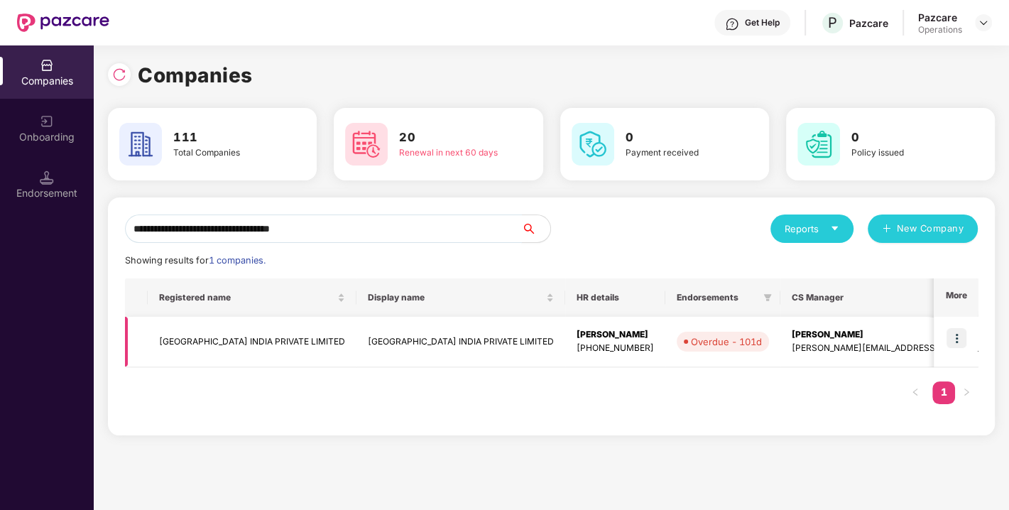
type input "**********"
click at [964, 343] on img at bounding box center [957, 338] width 20 height 20
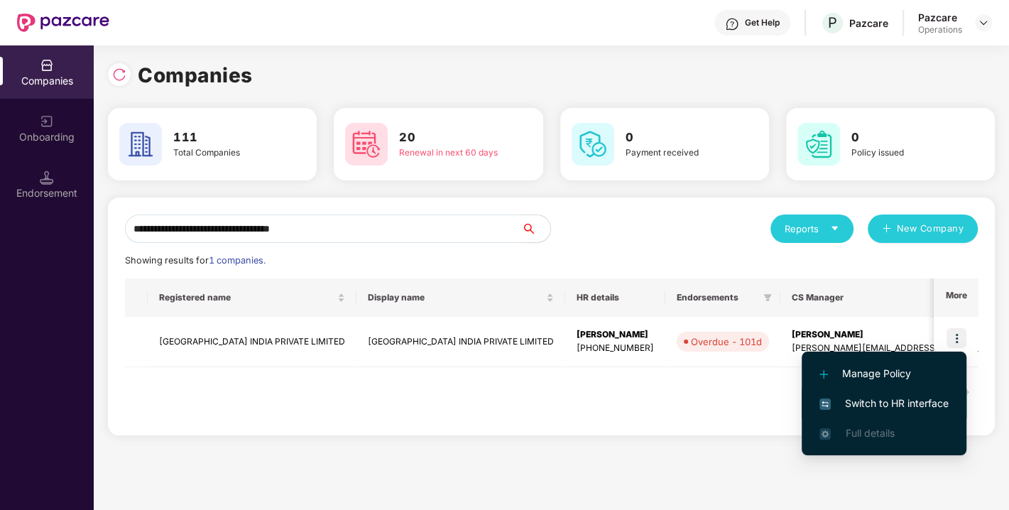
click at [877, 406] on span "Switch to HR interface" at bounding box center [884, 404] width 129 height 16
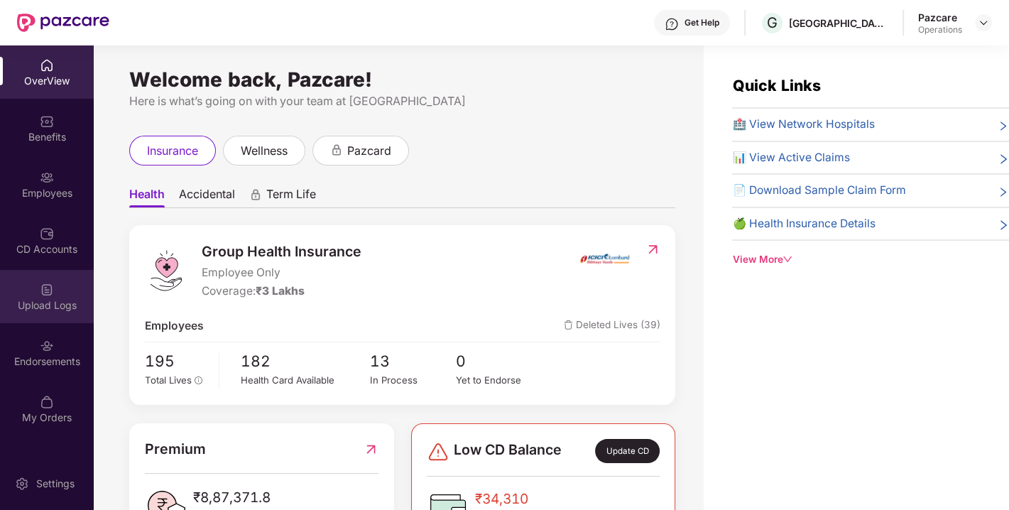
scroll to position [45, 0]
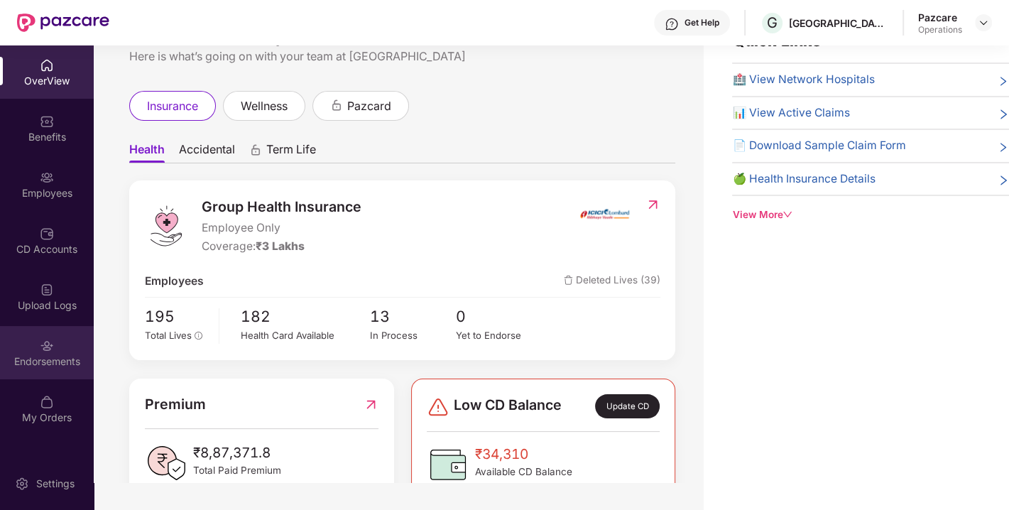
click at [31, 347] on div "Endorsements" at bounding box center [47, 352] width 94 height 53
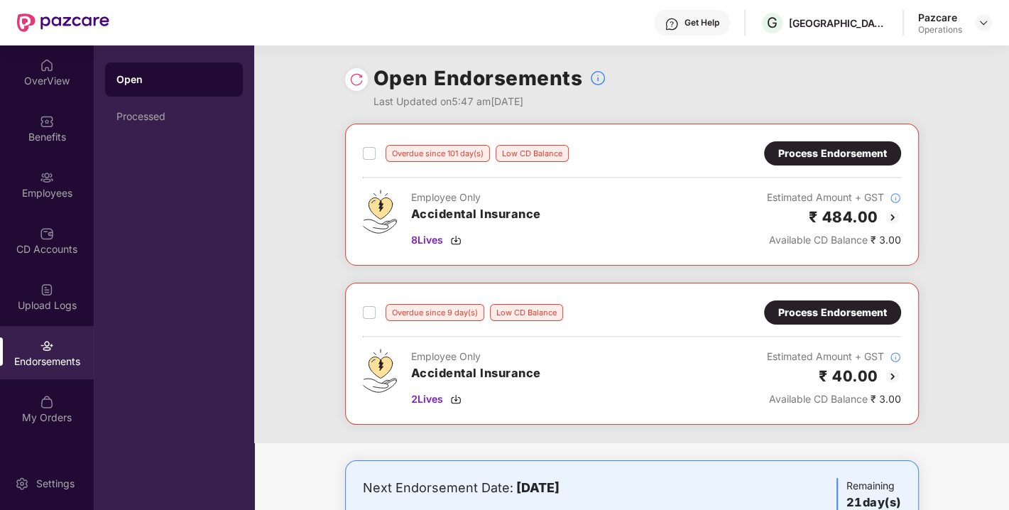
scroll to position [72, 0]
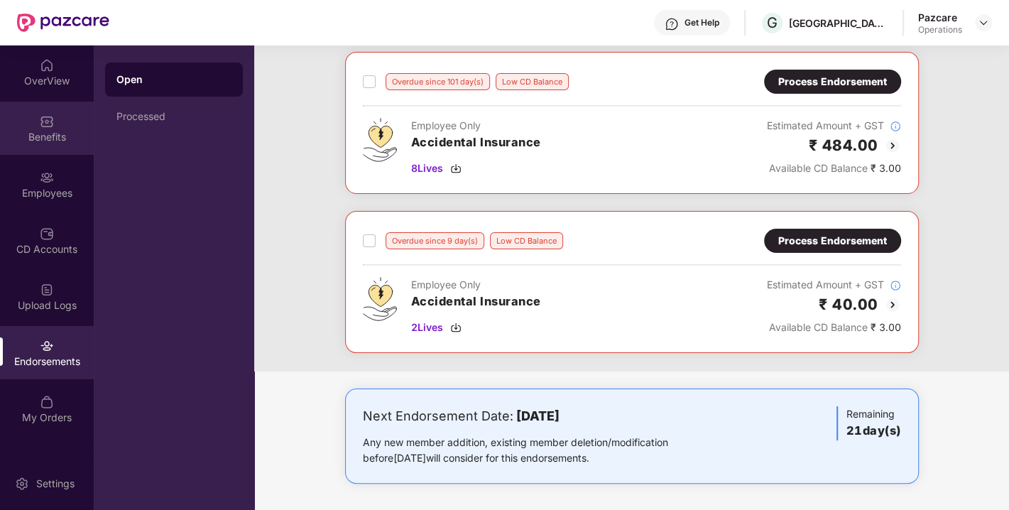
click at [35, 130] on div "Benefits" at bounding box center [47, 137] width 94 height 14
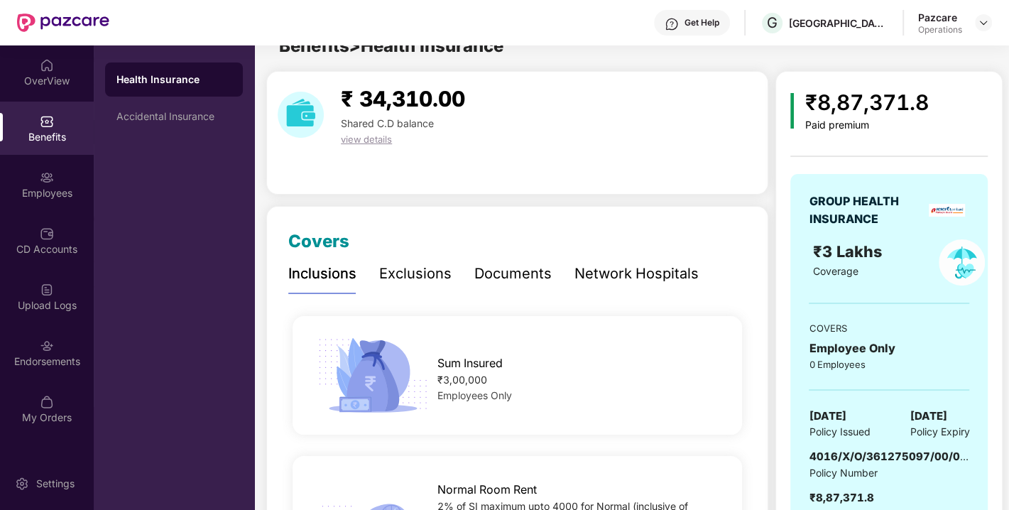
scroll to position [72, 0]
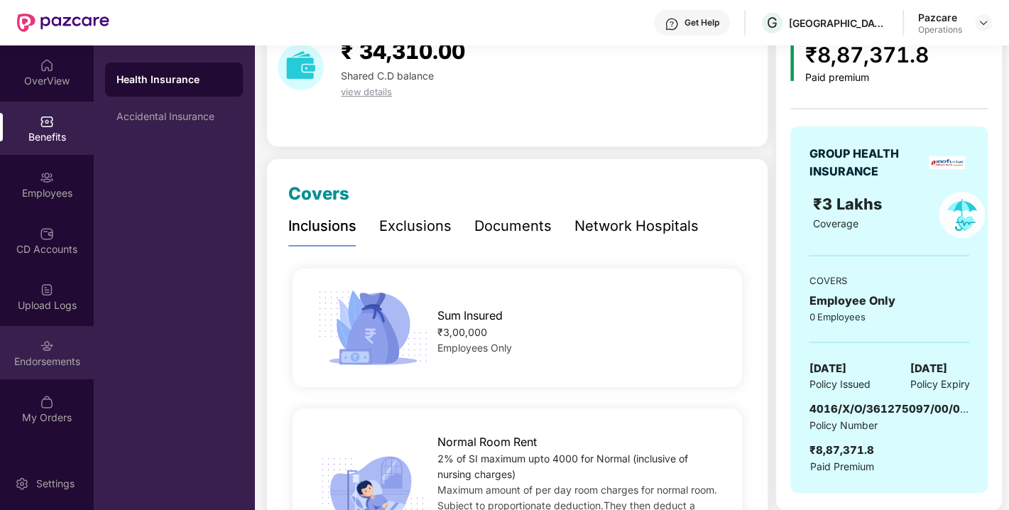
click at [32, 355] on div "Endorsements" at bounding box center [47, 361] width 94 height 14
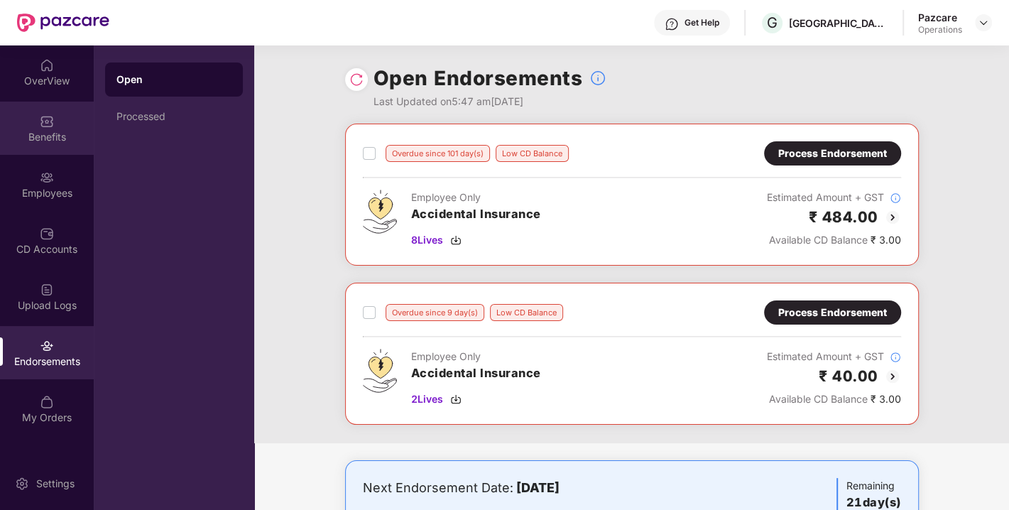
click at [37, 126] on div "Benefits" at bounding box center [47, 128] width 94 height 53
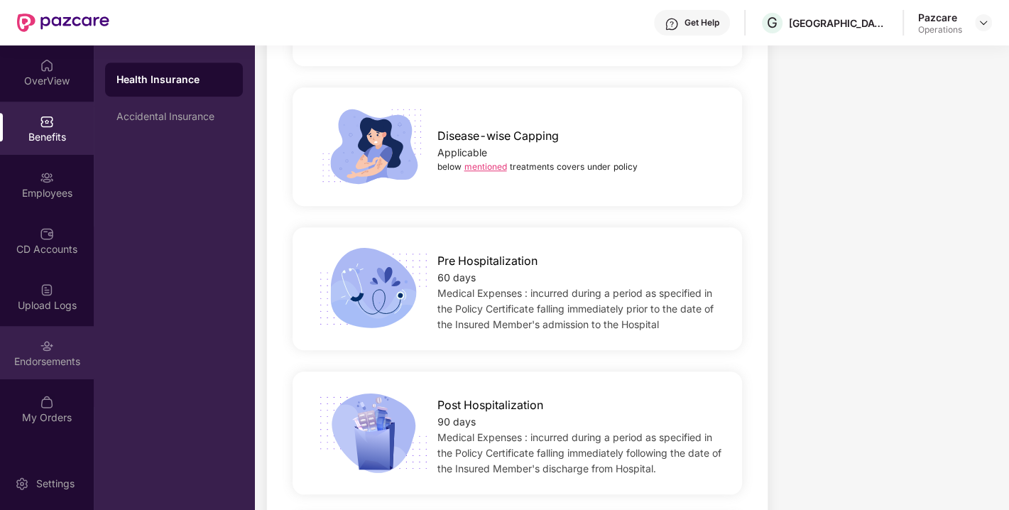
scroll to position [806, 0]
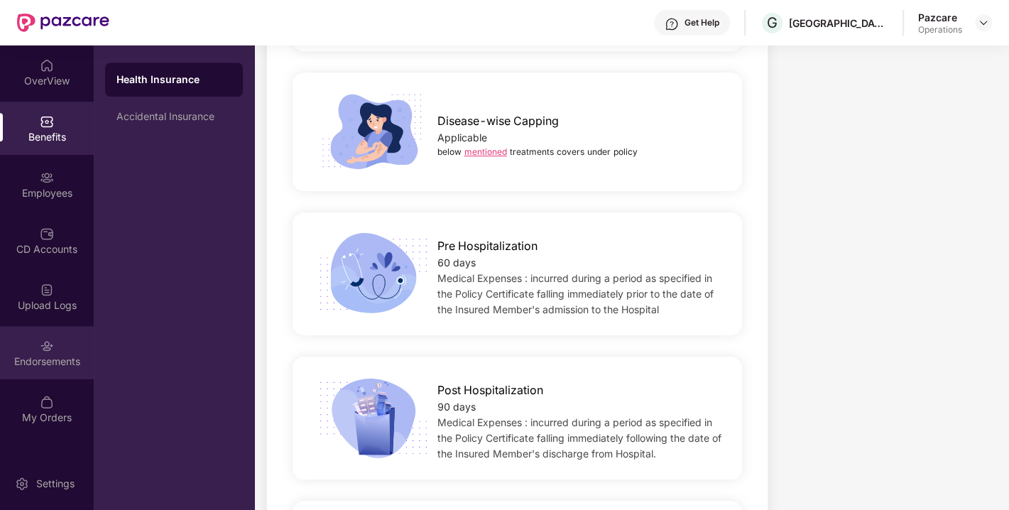
click at [44, 340] on img at bounding box center [47, 346] width 14 height 14
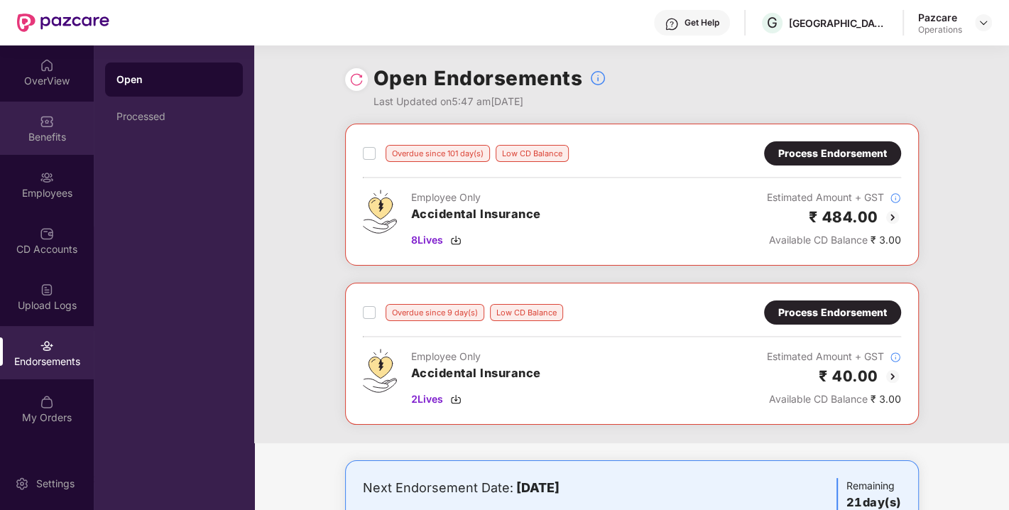
click at [48, 122] on img at bounding box center [47, 121] width 14 height 14
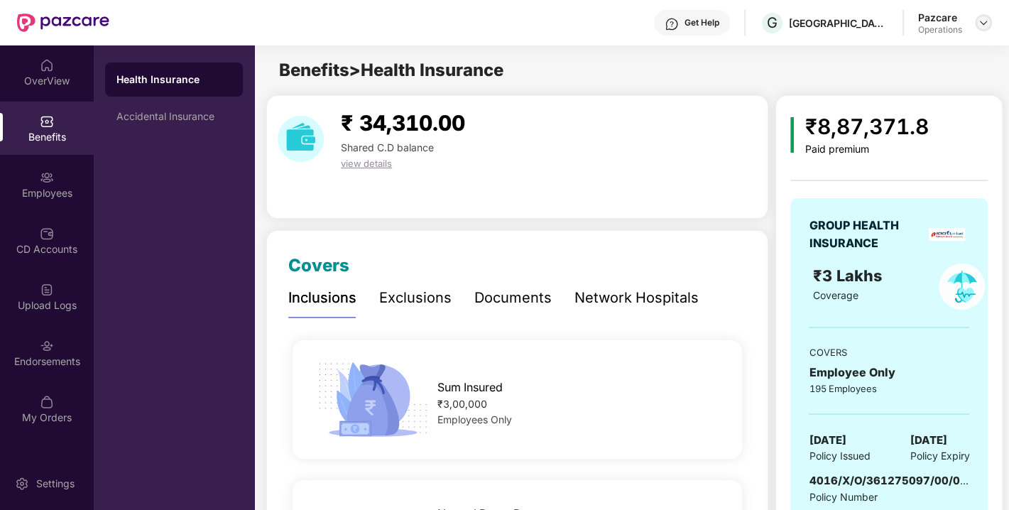
click at [990, 19] on div at bounding box center [983, 22] width 17 height 17
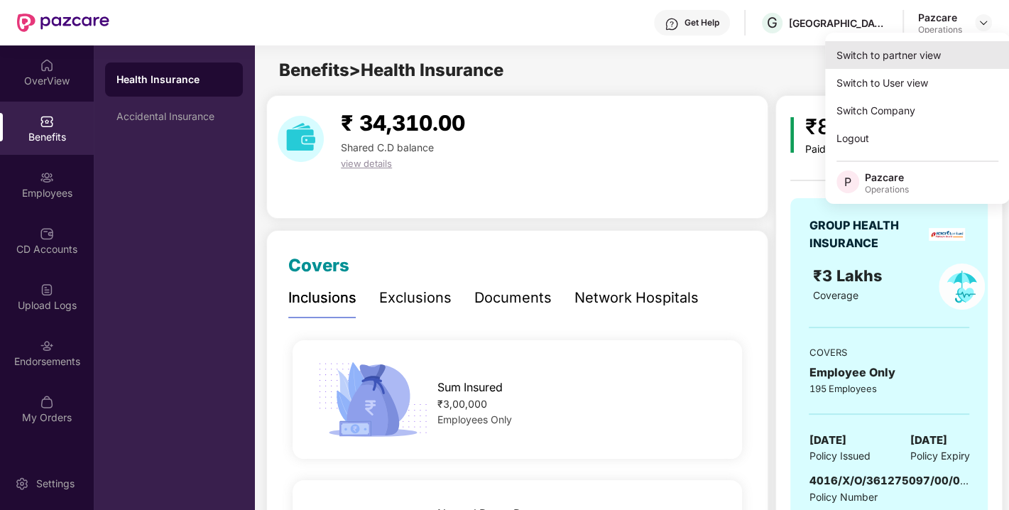
click at [923, 56] on div "Switch to partner view" at bounding box center [917, 55] width 185 height 28
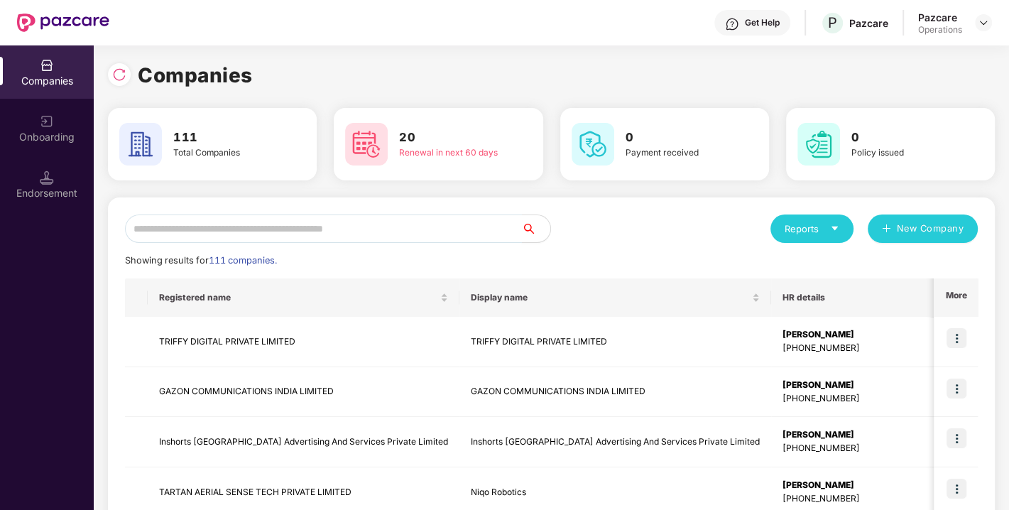
click at [418, 223] on input "text" at bounding box center [323, 229] width 397 height 28
paste input "**********"
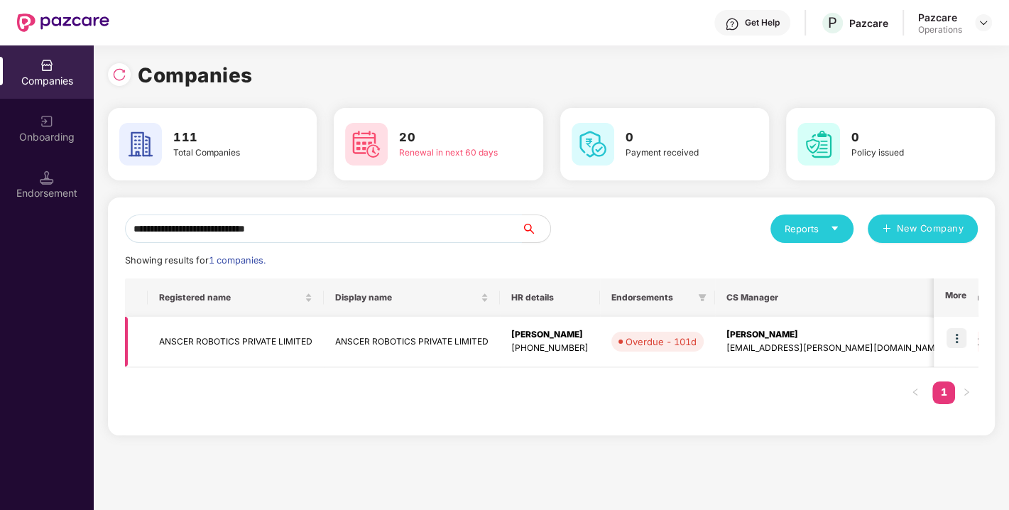
type input "**********"
click at [962, 338] on img at bounding box center [957, 338] width 20 height 20
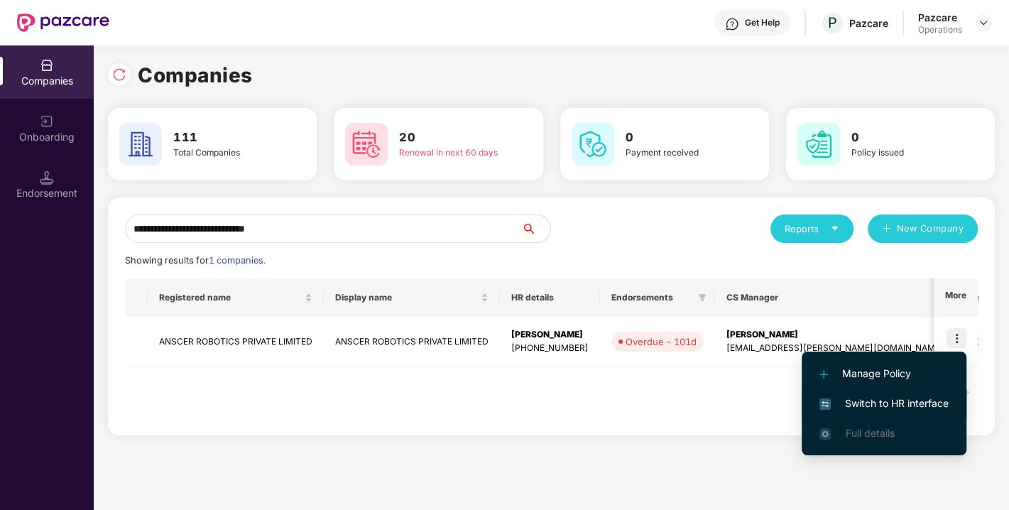
click at [878, 396] on span "Switch to HR interface" at bounding box center [884, 404] width 129 height 16
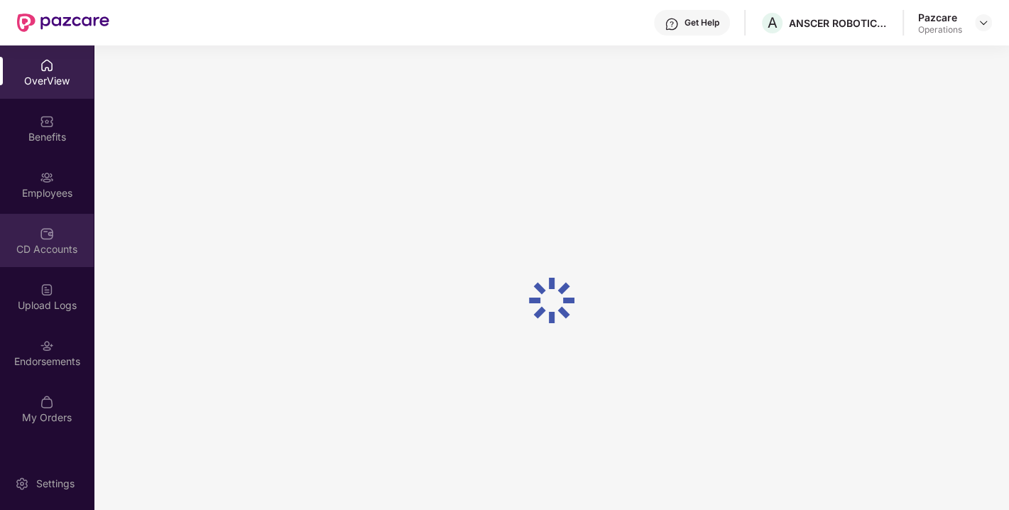
scroll to position [45, 0]
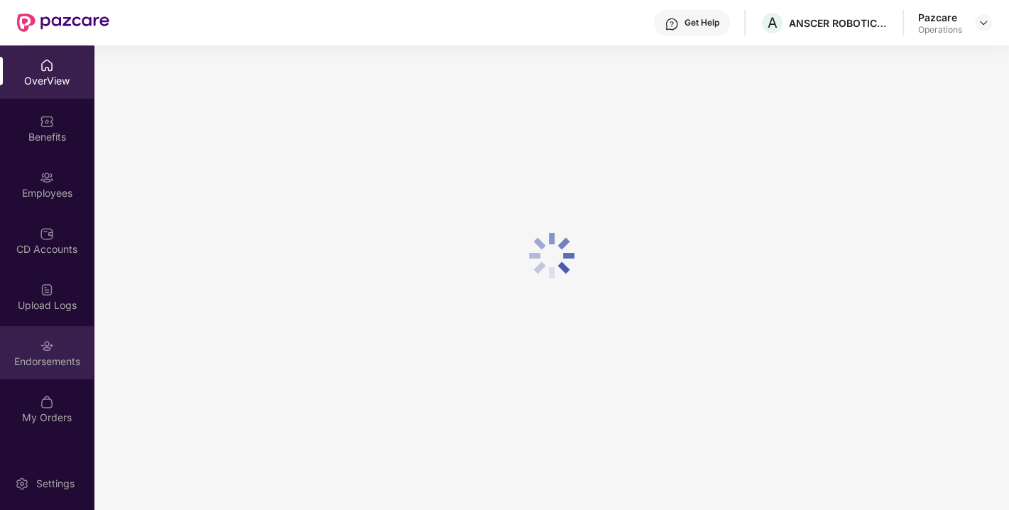
click at [32, 350] on div "Endorsements" at bounding box center [47, 352] width 94 height 53
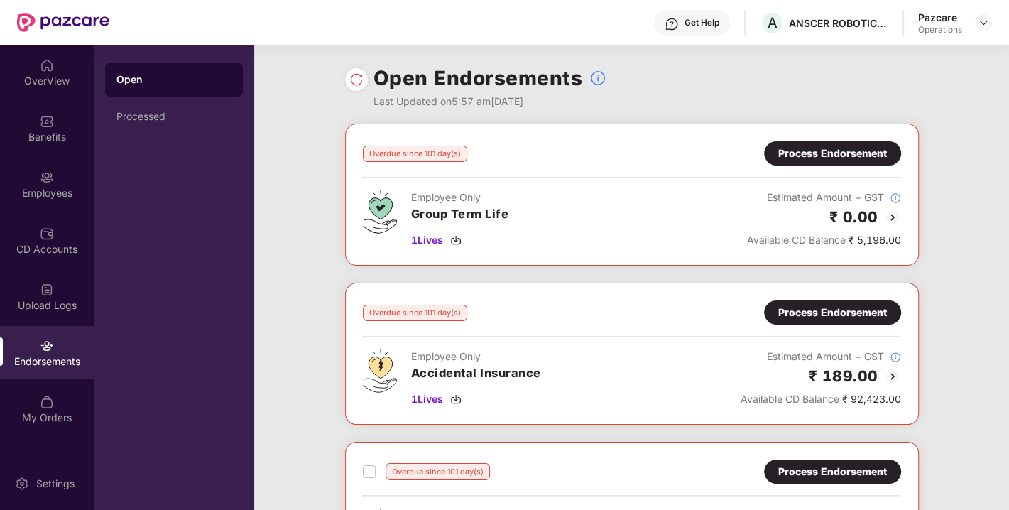
click at [837, 163] on div "Process Endorsement" at bounding box center [832, 153] width 137 height 24
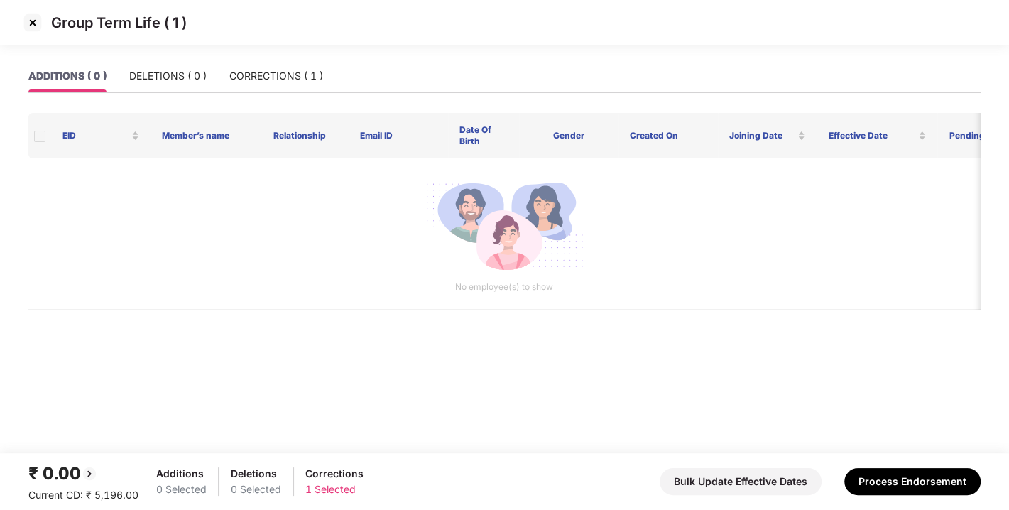
click at [32, 27] on img at bounding box center [32, 22] width 23 height 23
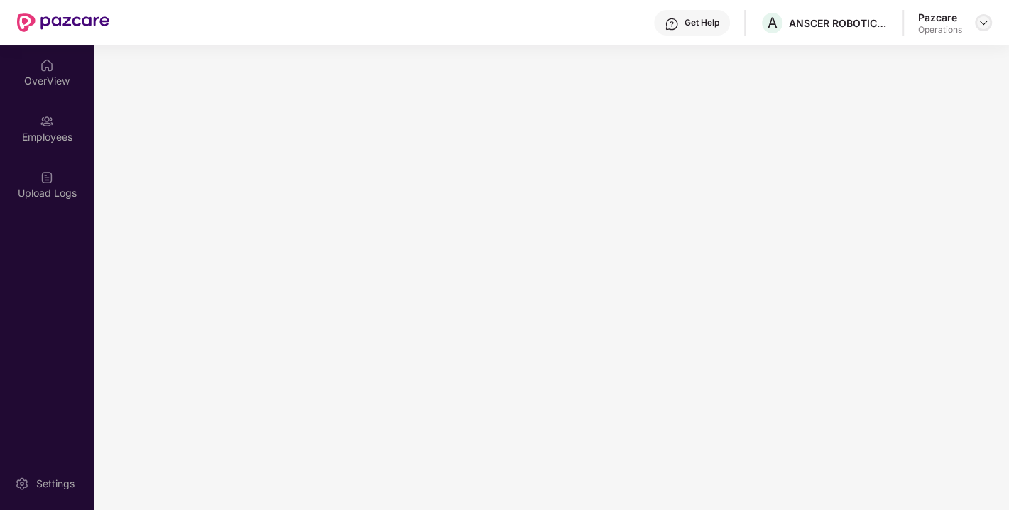
click at [982, 20] on img at bounding box center [983, 22] width 11 height 11
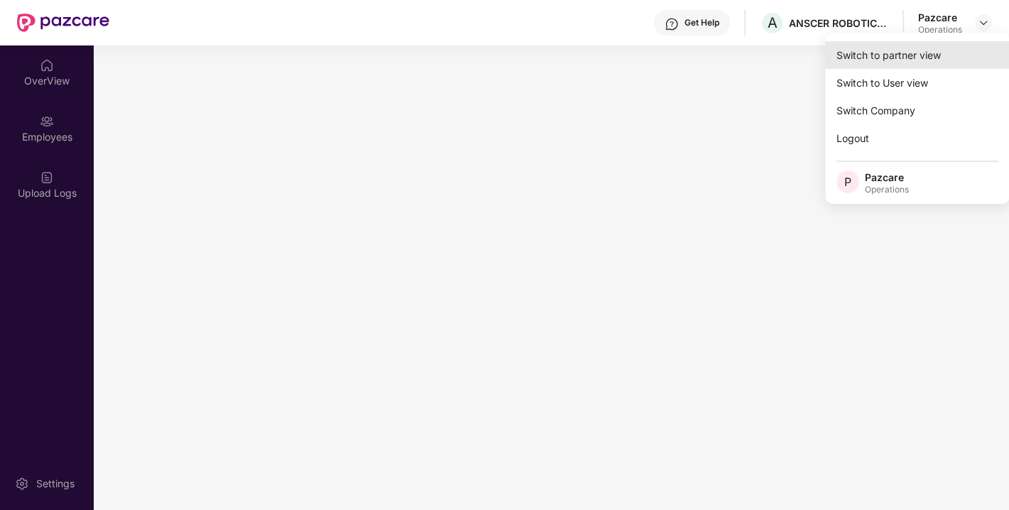
click at [876, 59] on div "Switch to partner view" at bounding box center [917, 55] width 185 height 28
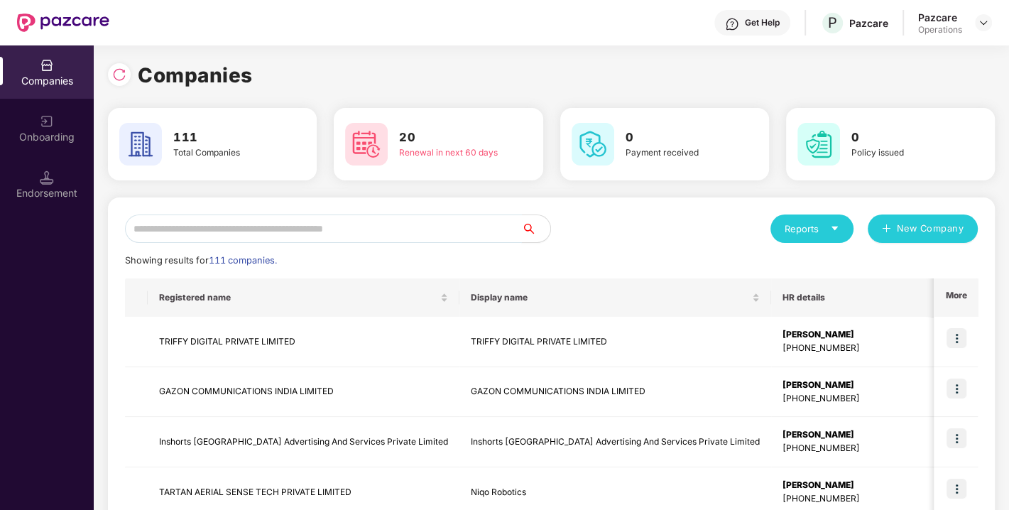
click at [436, 220] on input "text" at bounding box center [323, 229] width 397 height 28
paste input "**********"
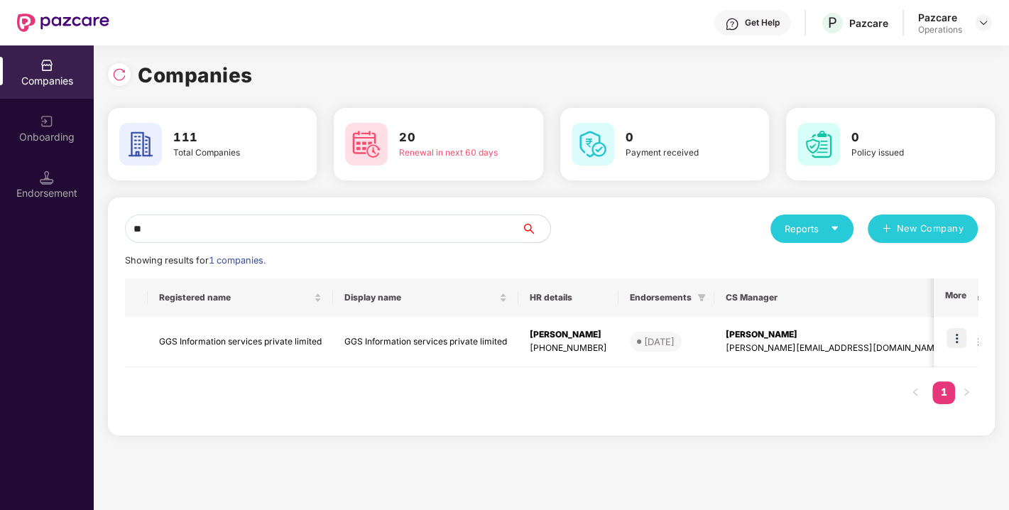
type input "*"
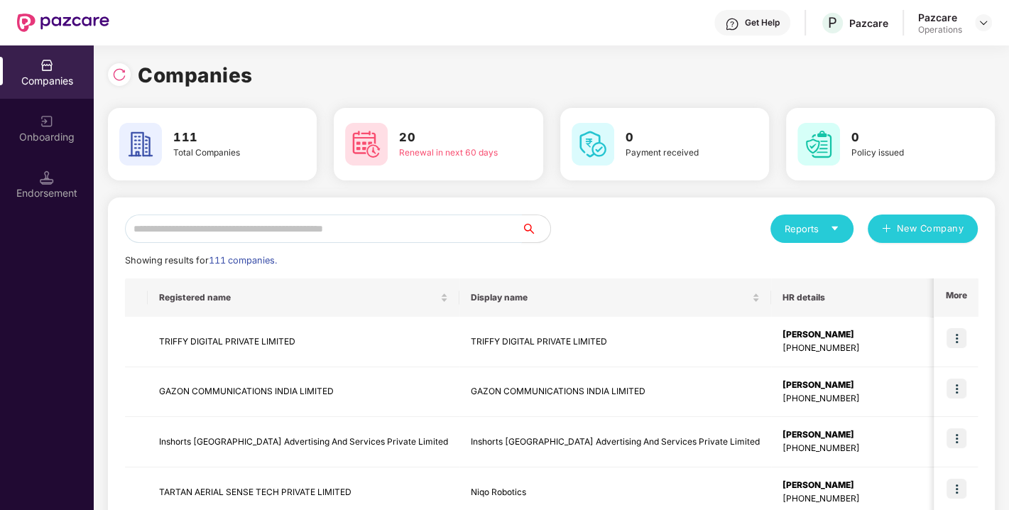
paste input "**********"
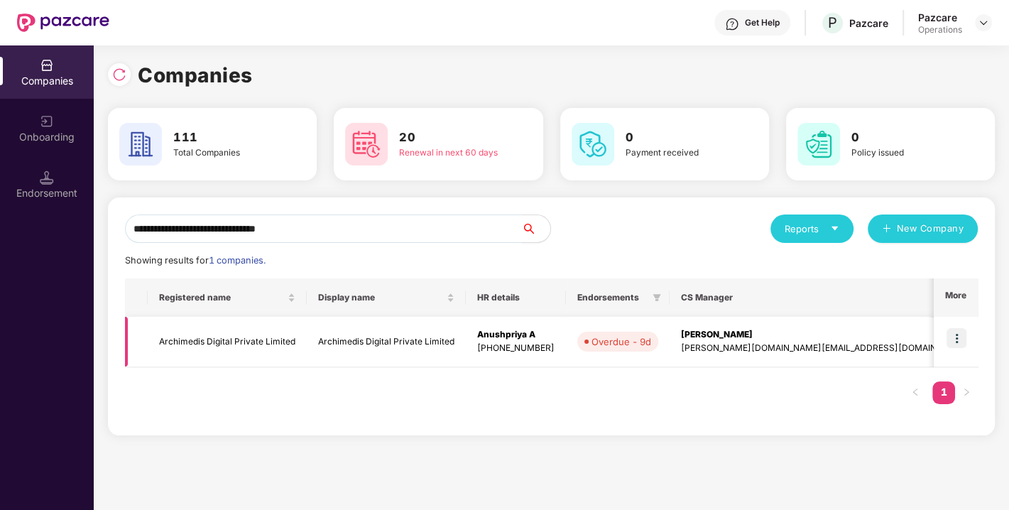
type input "**********"
click at [953, 339] on img at bounding box center [957, 338] width 20 height 20
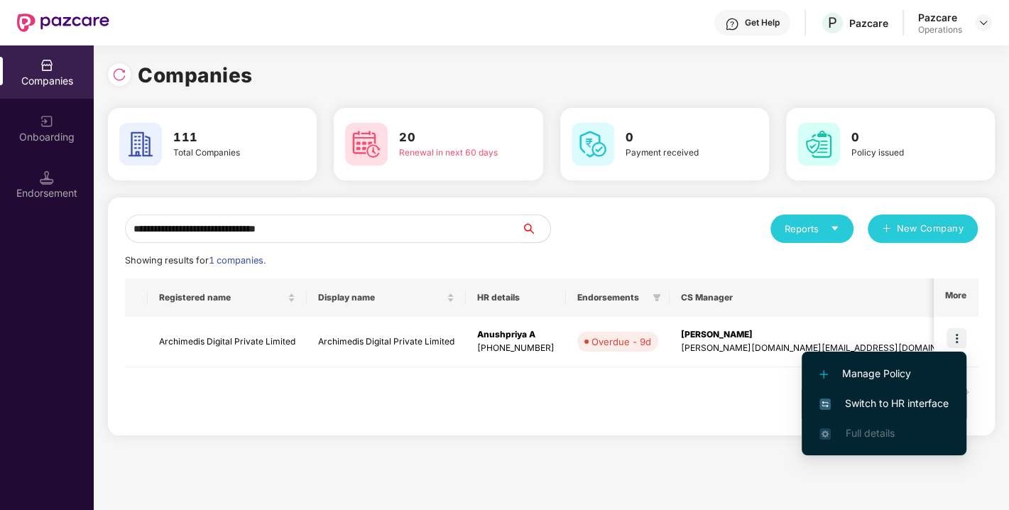
click at [891, 401] on span "Switch to HR interface" at bounding box center [884, 404] width 129 height 16
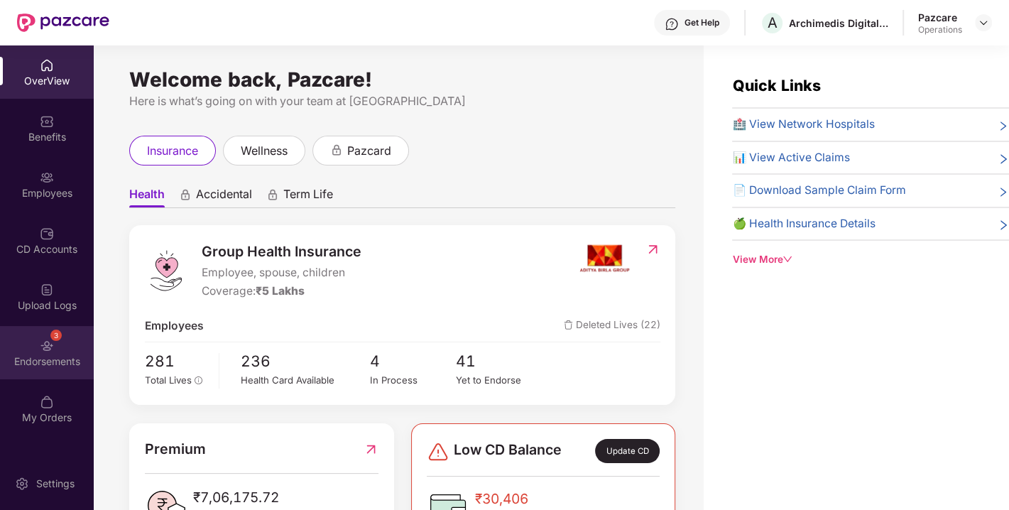
click at [55, 358] on div "Endorsements" at bounding box center [47, 361] width 94 height 14
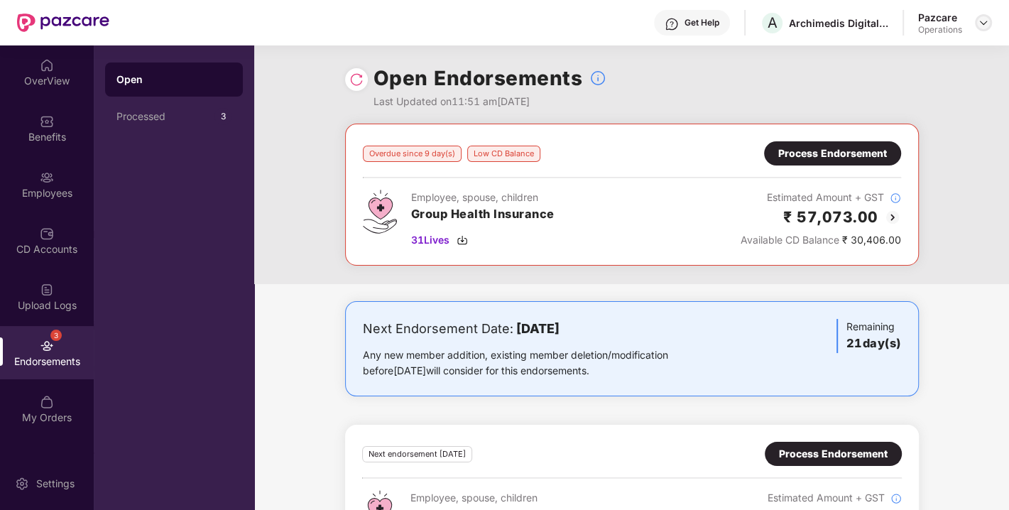
click at [982, 27] on img at bounding box center [983, 22] width 11 height 11
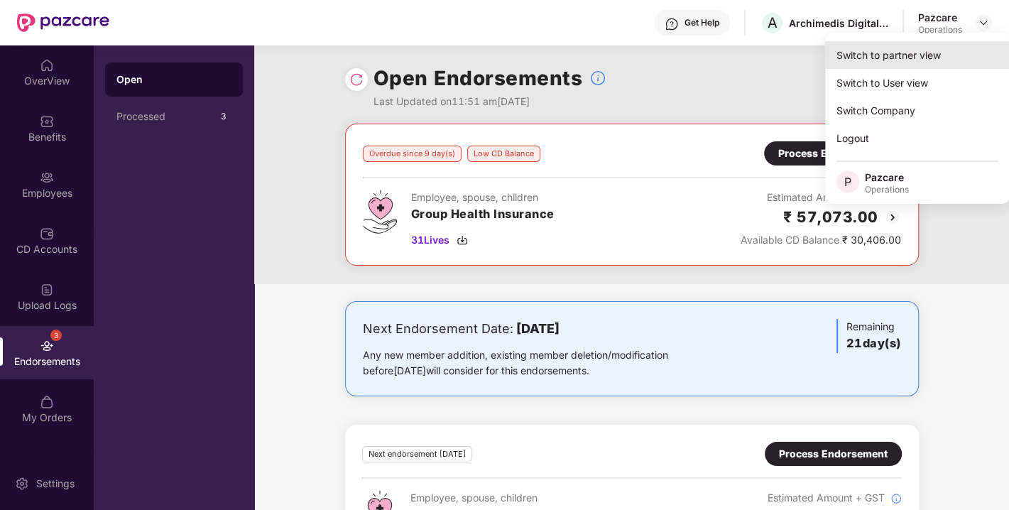
click at [911, 58] on div "Switch to partner view" at bounding box center [917, 55] width 185 height 28
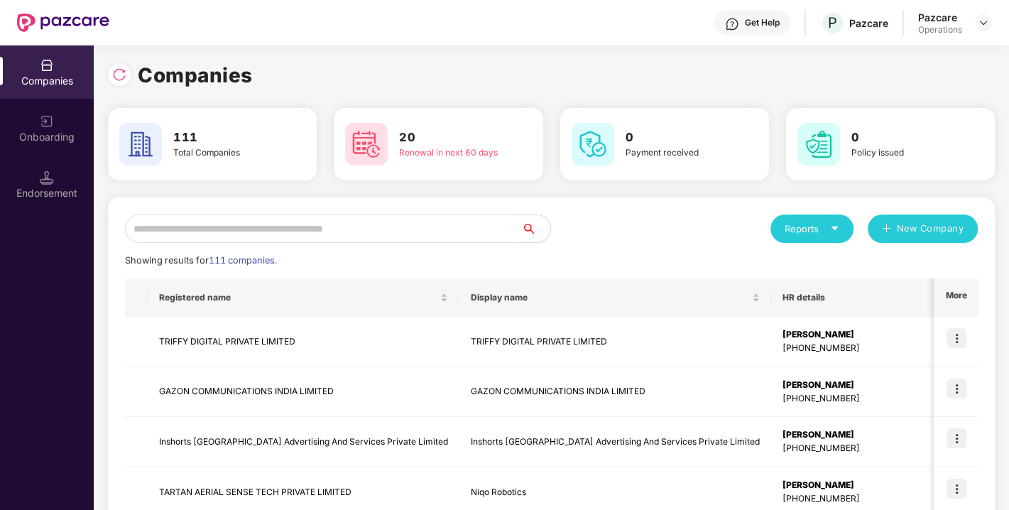
drag, startPoint x: 451, startPoint y: 212, endPoint x: 418, endPoint y: 233, distance: 39.6
click at [418, 233] on input "text" at bounding box center [323, 229] width 397 height 28
paste input "**********"
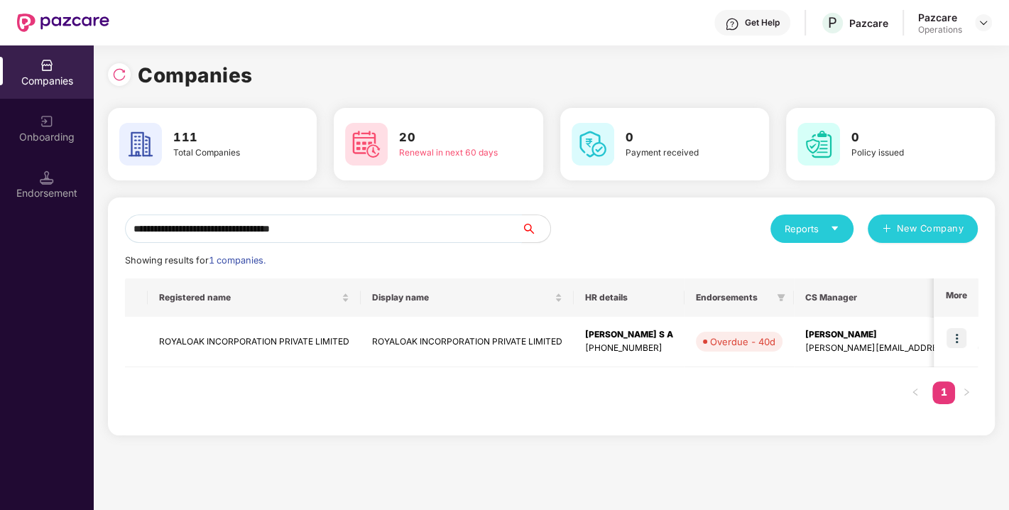
scroll to position [0, 1]
type input "**********"
click at [957, 338] on img at bounding box center [957, 338] width 20 height 20
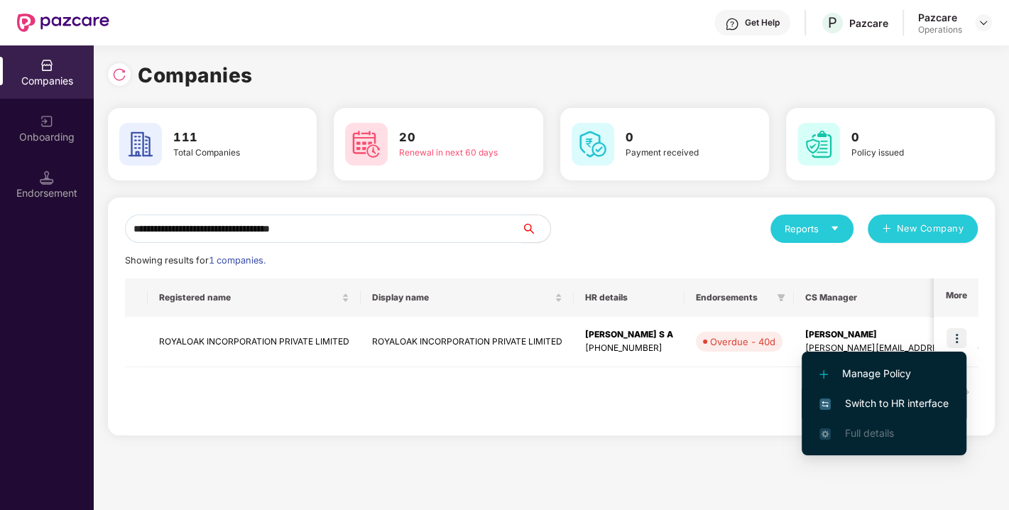
click at [882, 404] on span "Switch to HR interface" at bounding box center [884, 404] width 129 height 16
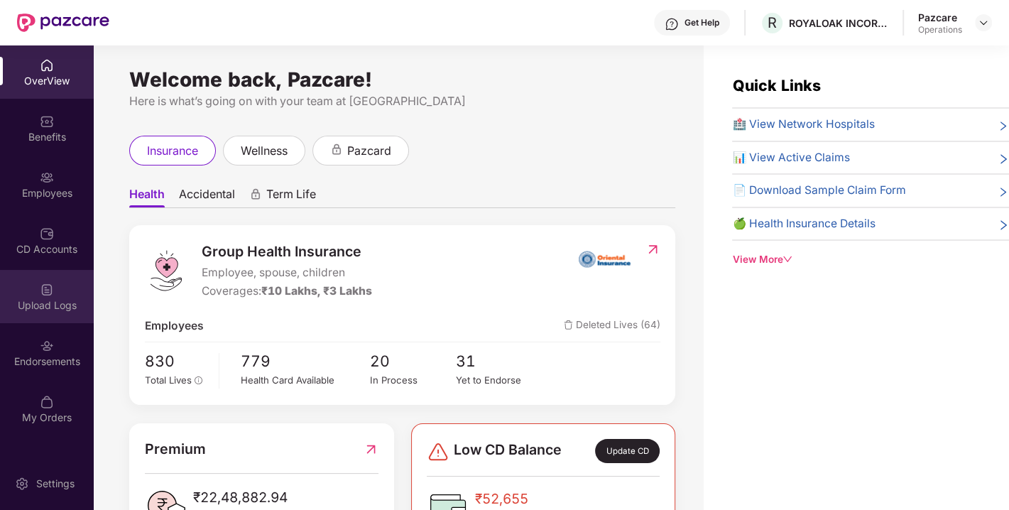
scroll to position [45, 0]
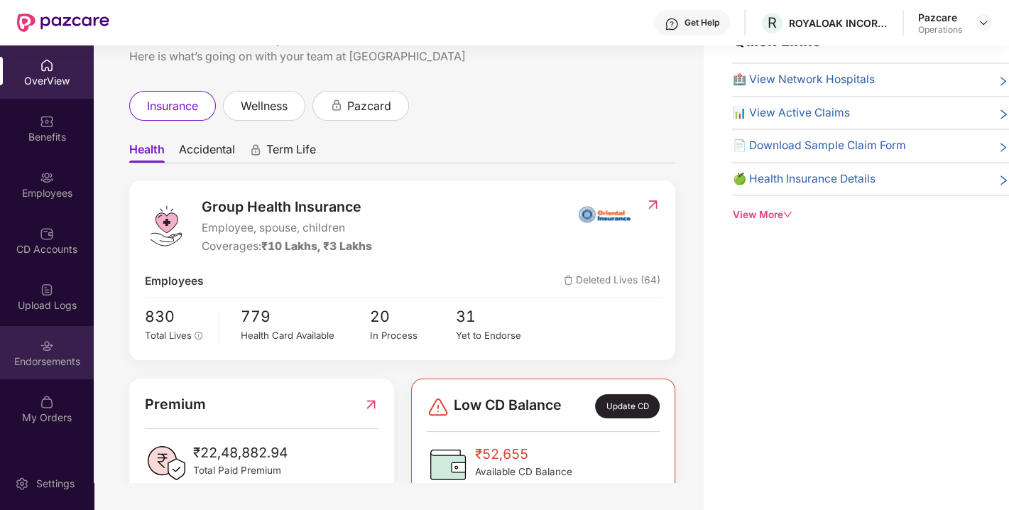
click at [28, 371] on div "Endorsements" at bounding box center [47, 352] width 94 height 53
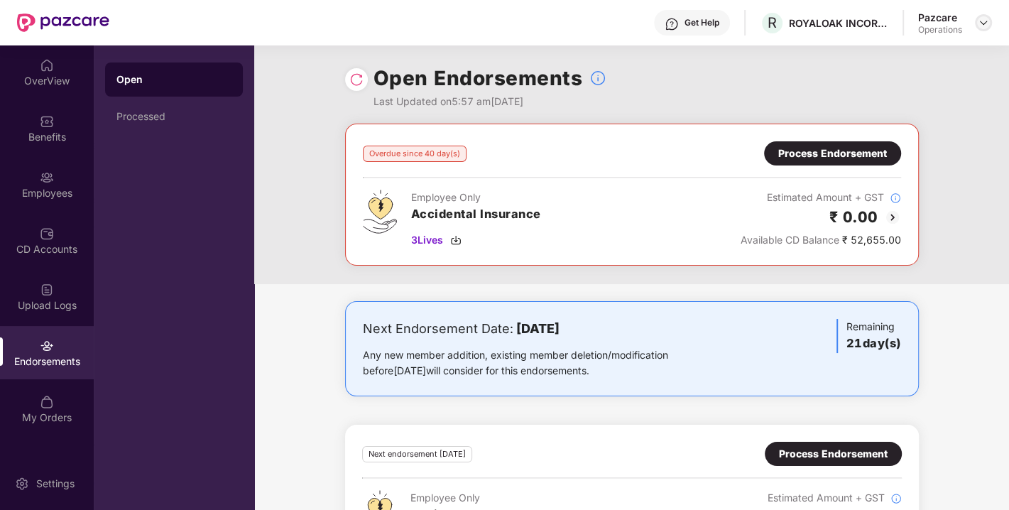
click at [980, 28] on div at bounding box center [983, 22] width 17 height 17
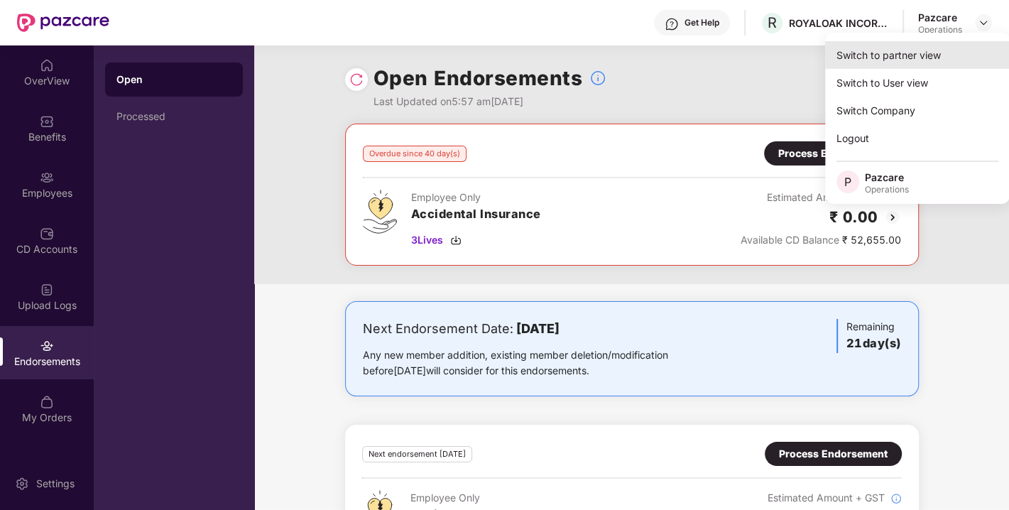
click at [915, 57] on div "Switch to partner view" at bounding box center [917, 55] width 185 height 28
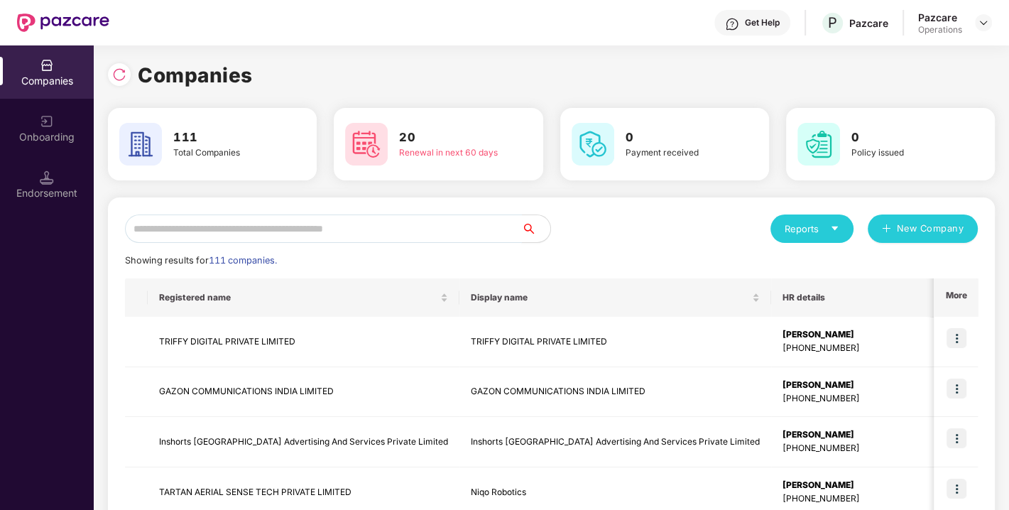
paste input "**********"
click at [351, 221] on input "text" at bounding box center [323, 229] width 397 height 28
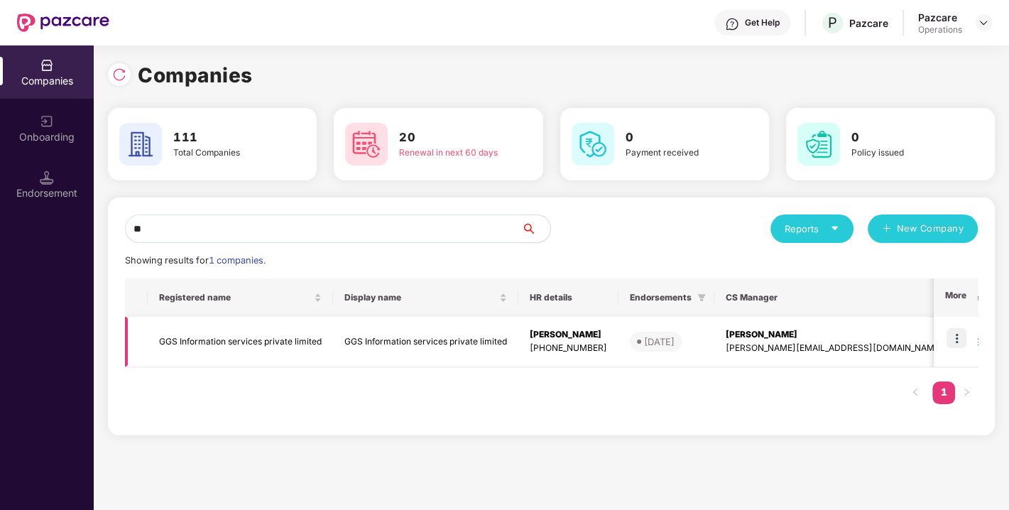
type input "*"
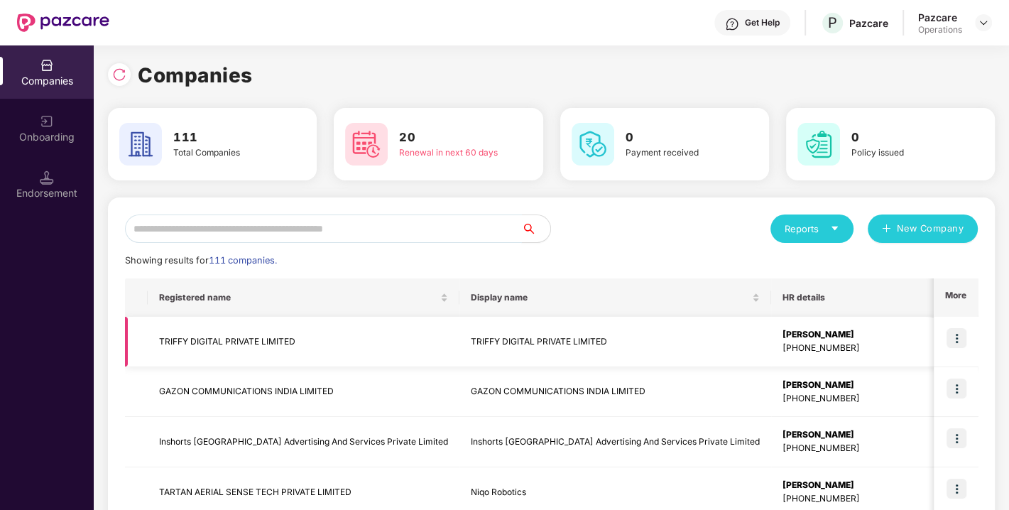
paste input "**********"
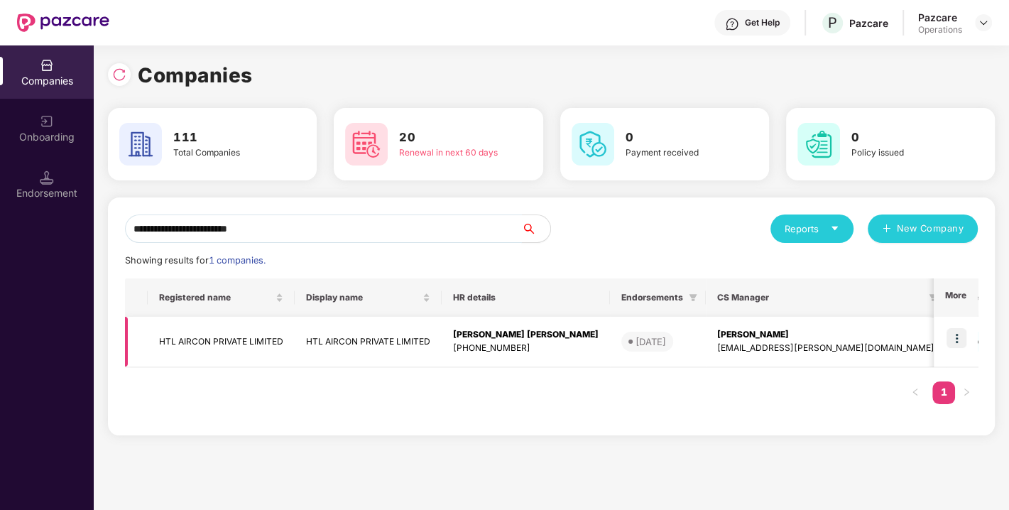
type input "**********"
click at [957, 335] on img at bounding box center [957, 338] width 20 height 20
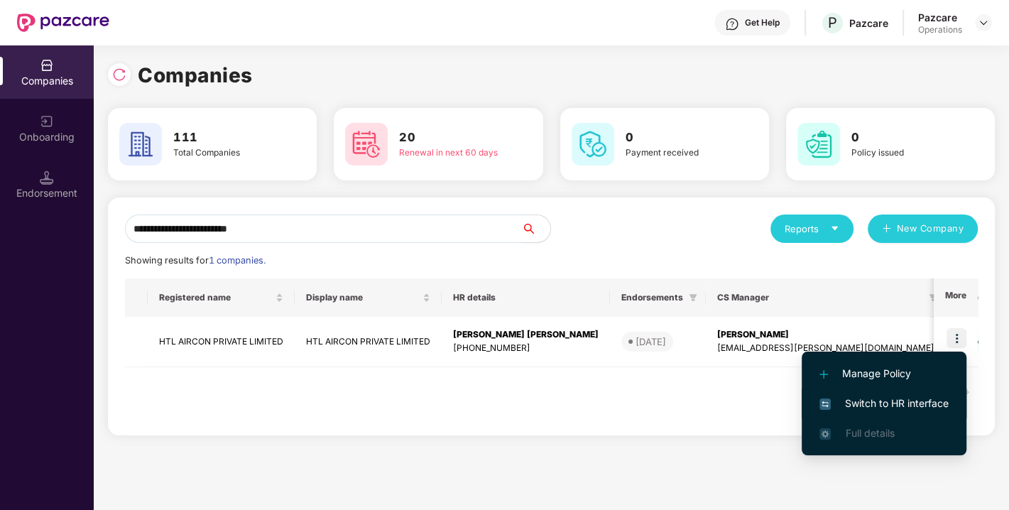
click at [884, 399] on span "Switch to HR interface" at bounding box center [884, 404] width 129 height 16
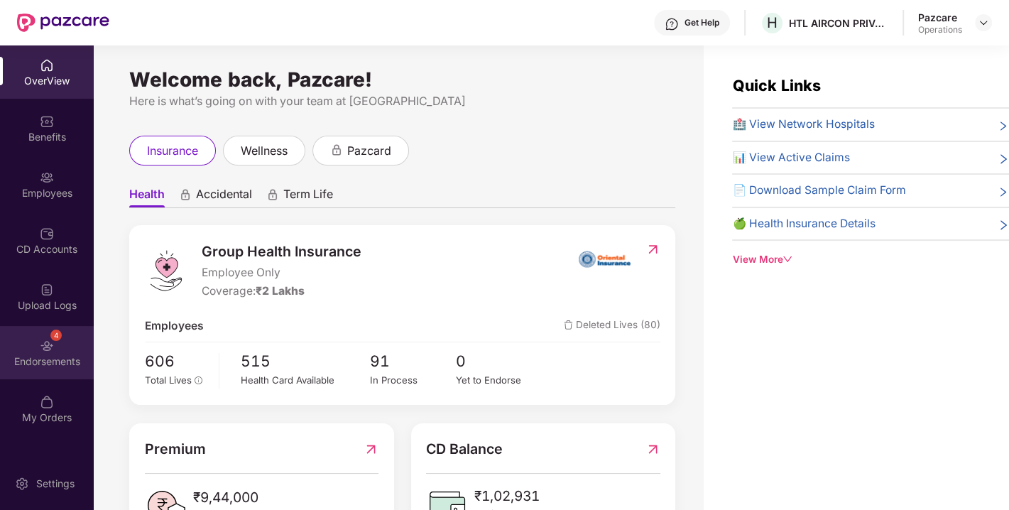
click at [28, 357] on div "Endorsements" at bounding box center [47, 361] width 94 height 14
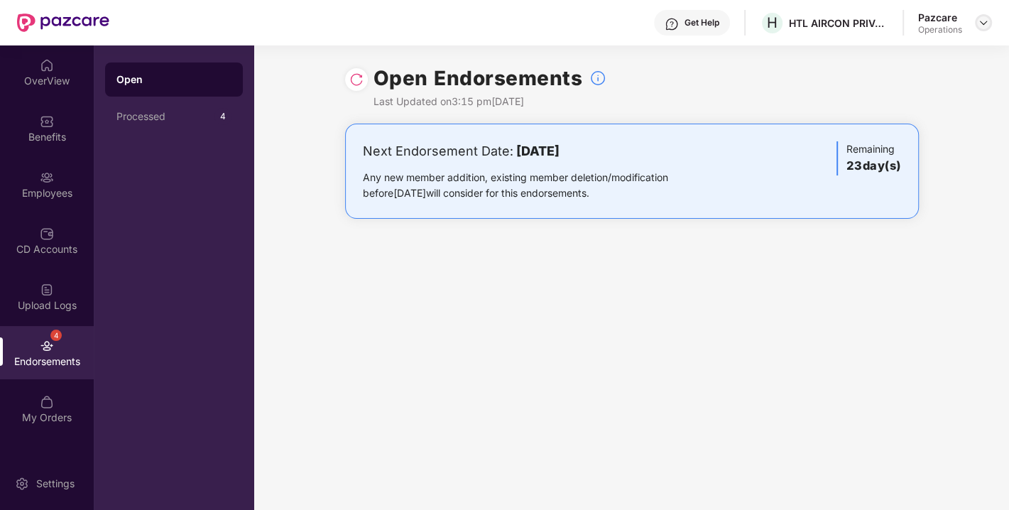
click at [983, 23] on img at bounding box center [983, 22] width 11 height 11
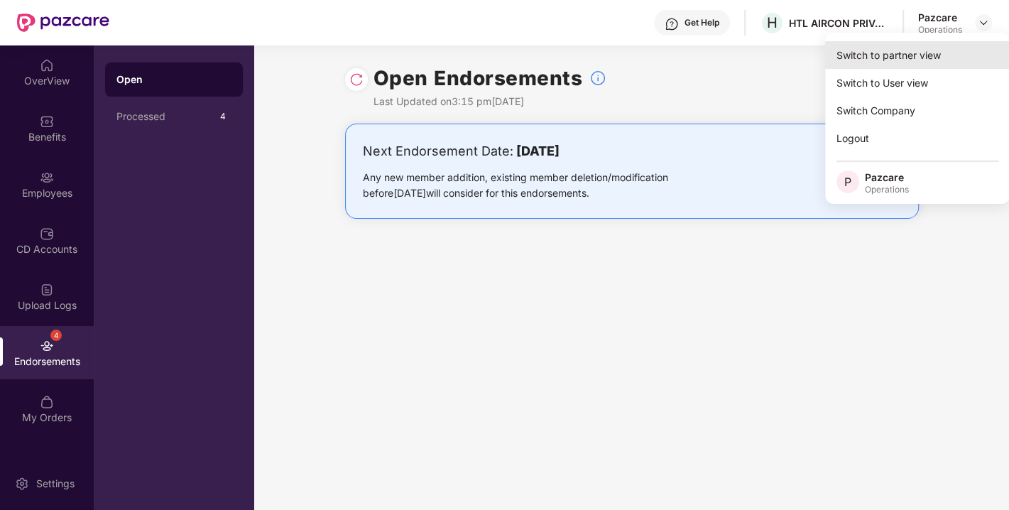
click at [904, 58] on div "Switch to partner view" at bounding box center [917, 55] width 185 height 28
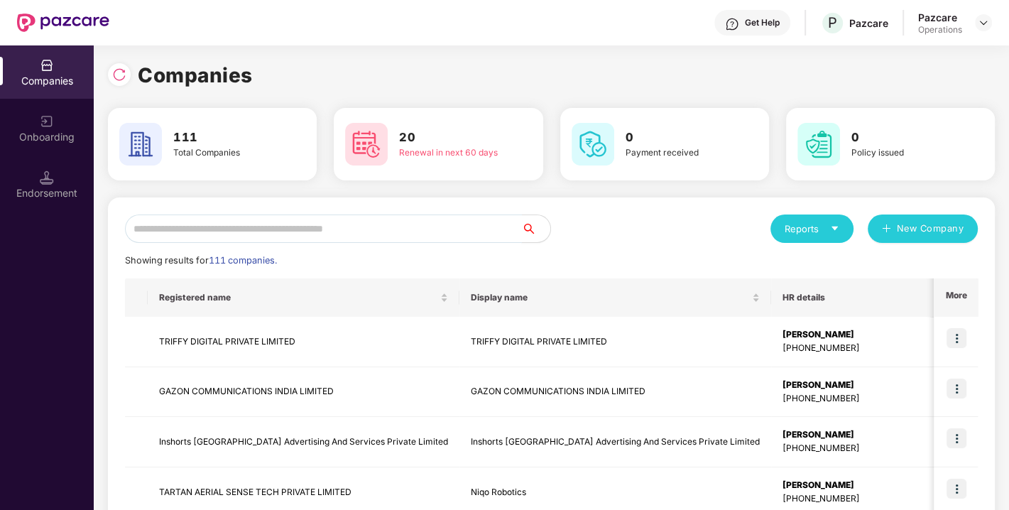
paste input "**********"
click at [269, 224] on input "text" at bounding box center [323, 229] width 397 height 28
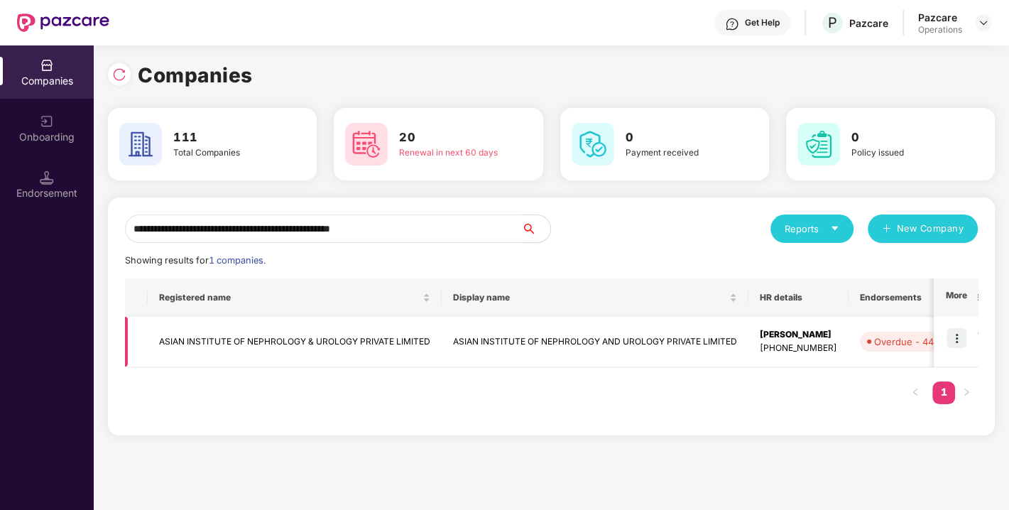
type input "**********"
click at [953, 332] on img at bounding box center [957, 338] width 20 height 20
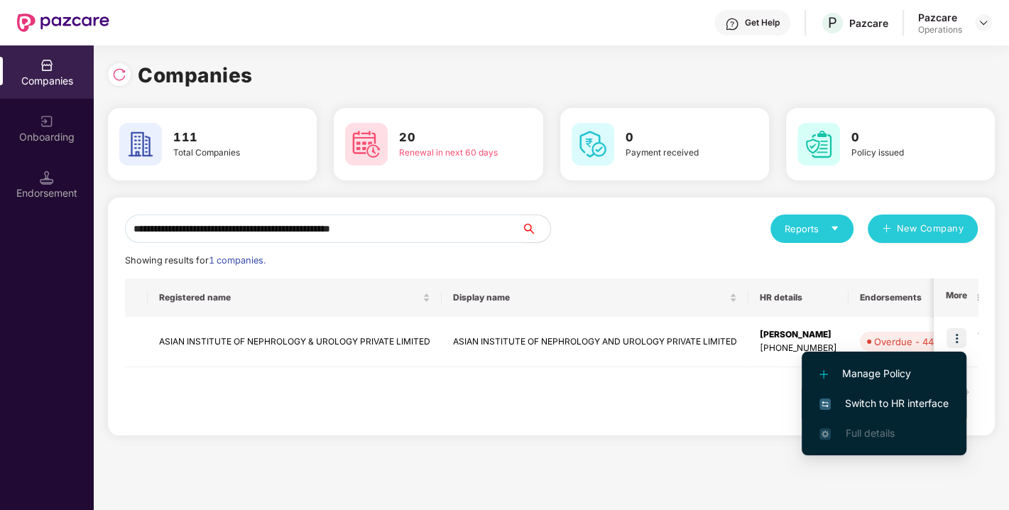
click at [884, 400] on span "Switch to HR interface" at bounding box center [884, 404] width 129 height 16
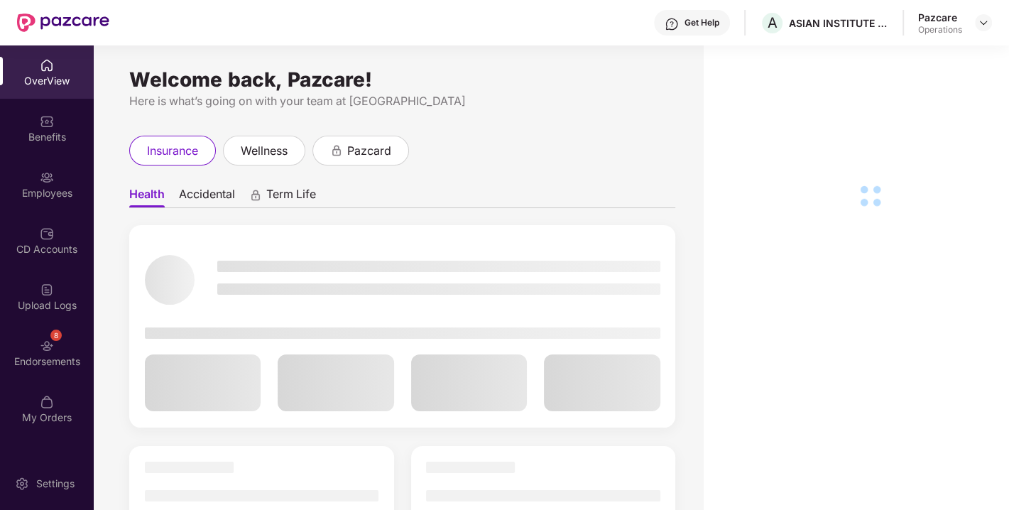
scroll to position [45, 0]
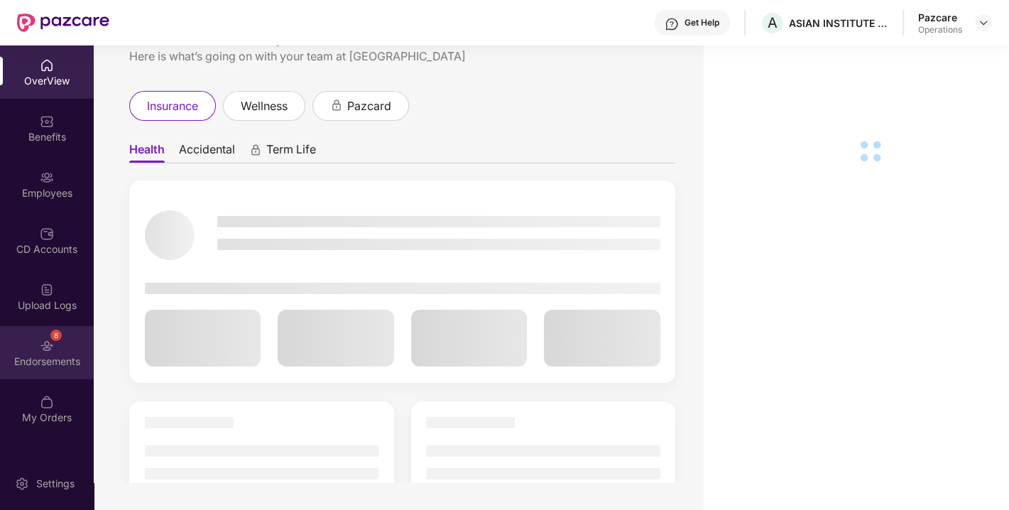
click at [30, 330] on div "8 Endorsements" at bounding box center [47, 352] width 94 height 53
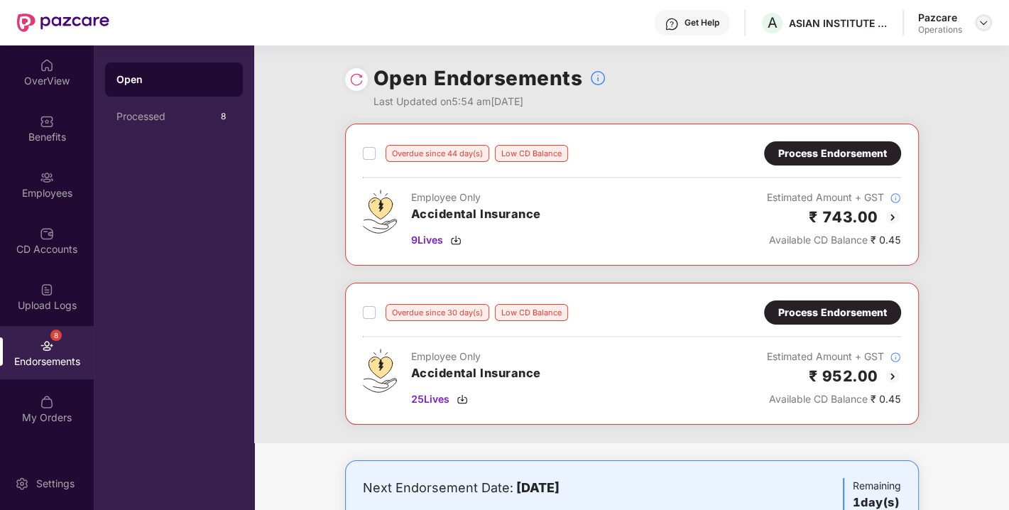
click at [988, 24] on img at bounding box center [983, 22] width 11 height 11
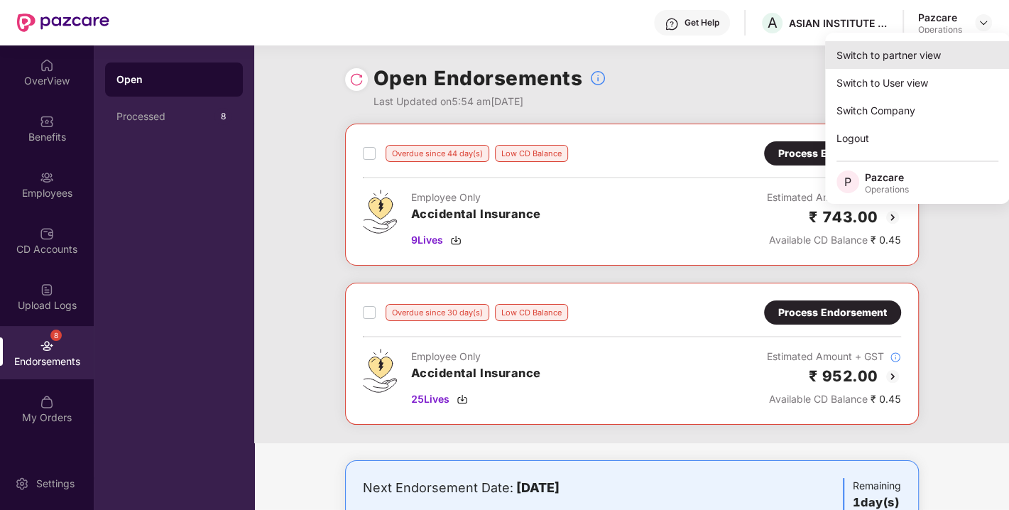
click at [906, 48] on div "Switch to partner view" at bounding box center [917, 55] width 185 height 28
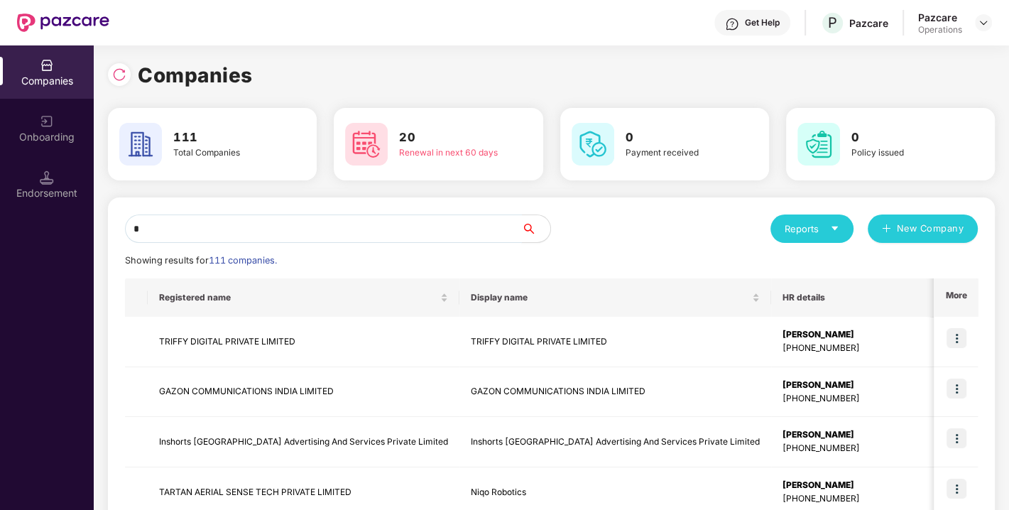
click at [300, 239] on input "*" at bounding box center [323, 229] width 397 height 28
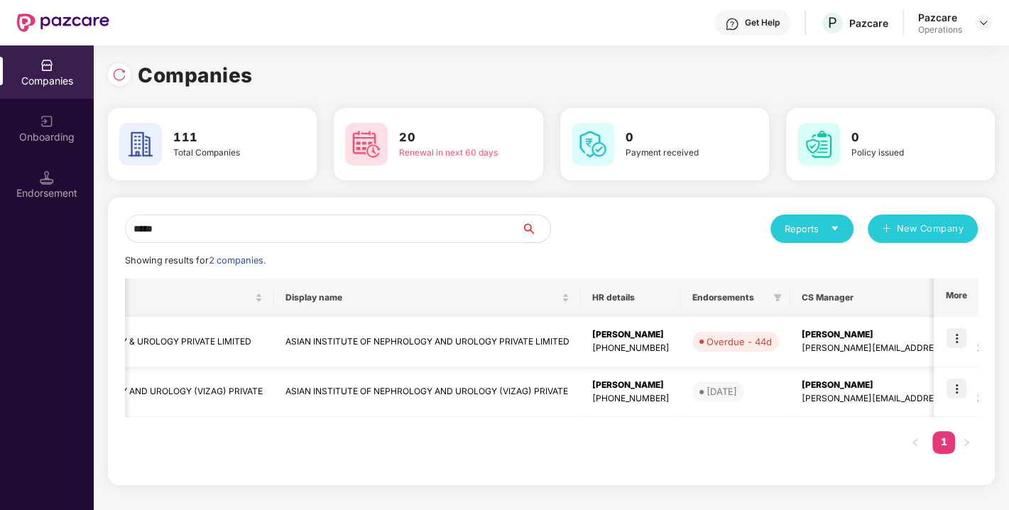
scroll to position [0, 197]
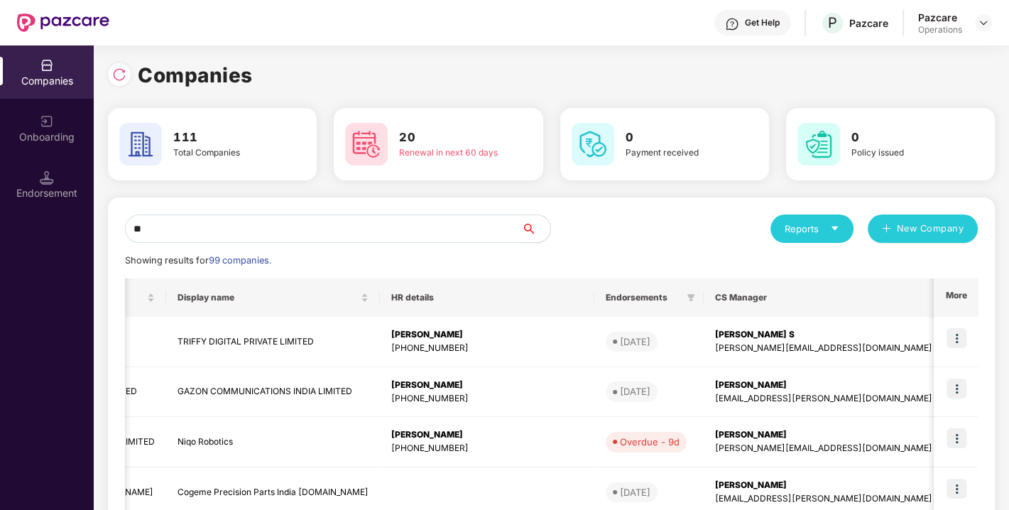
type input "*"
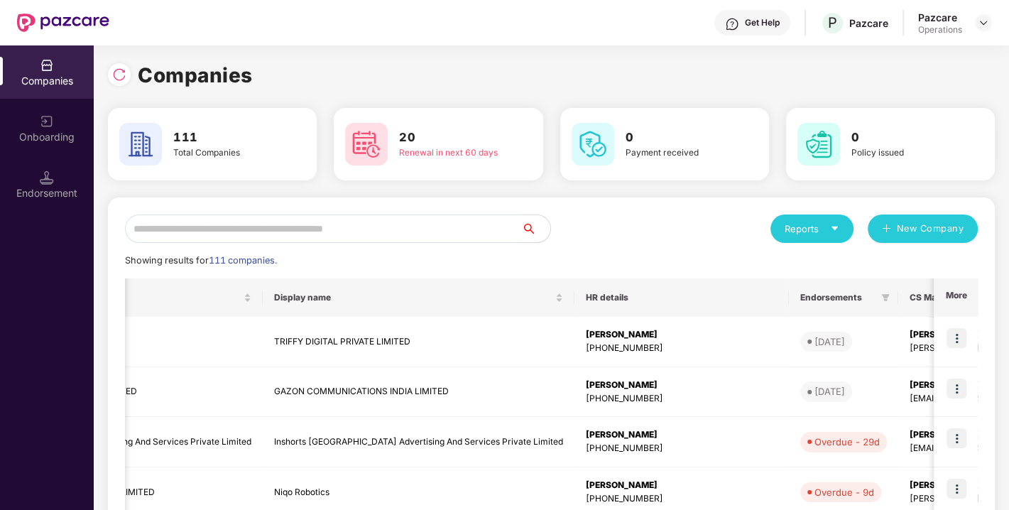
paste input "**********"
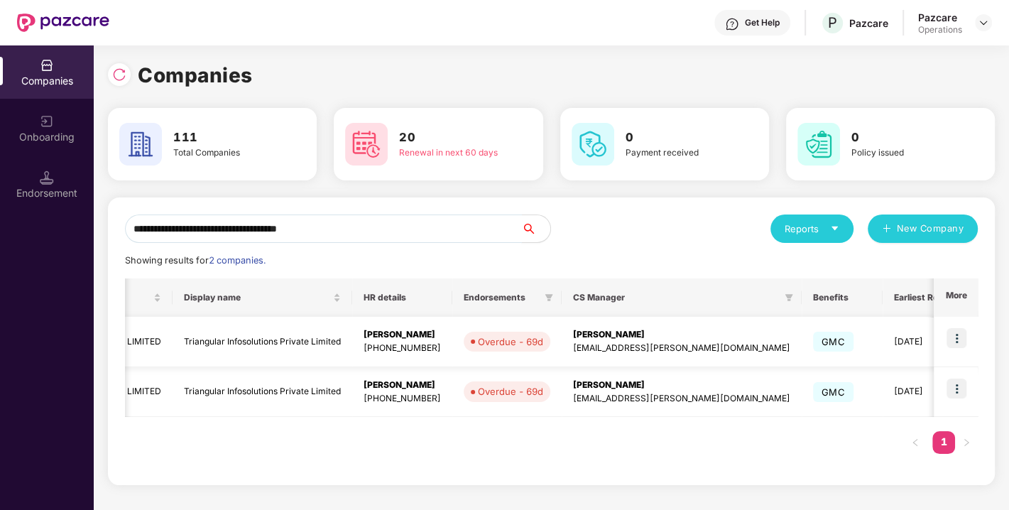
scroll to position [0, 0]
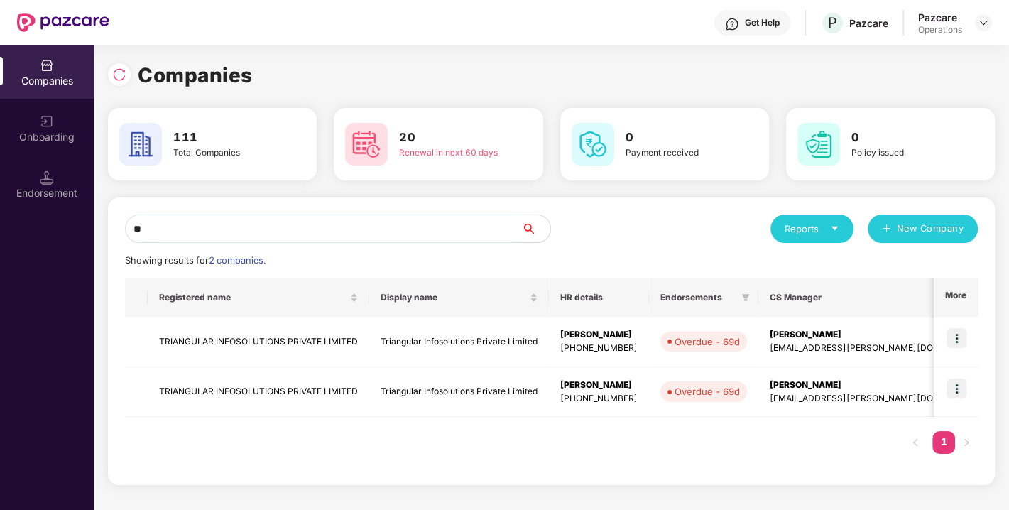
type input "*"
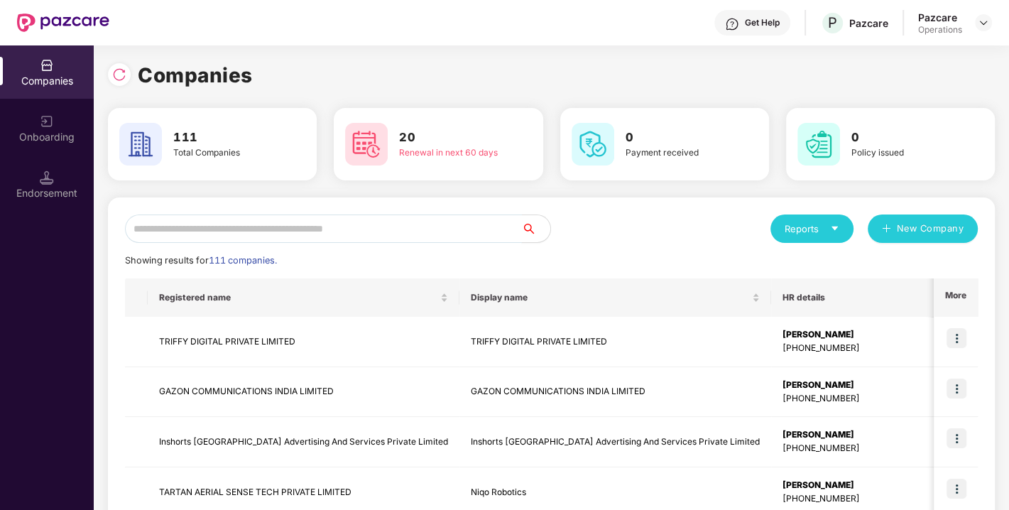
paste input "**********"
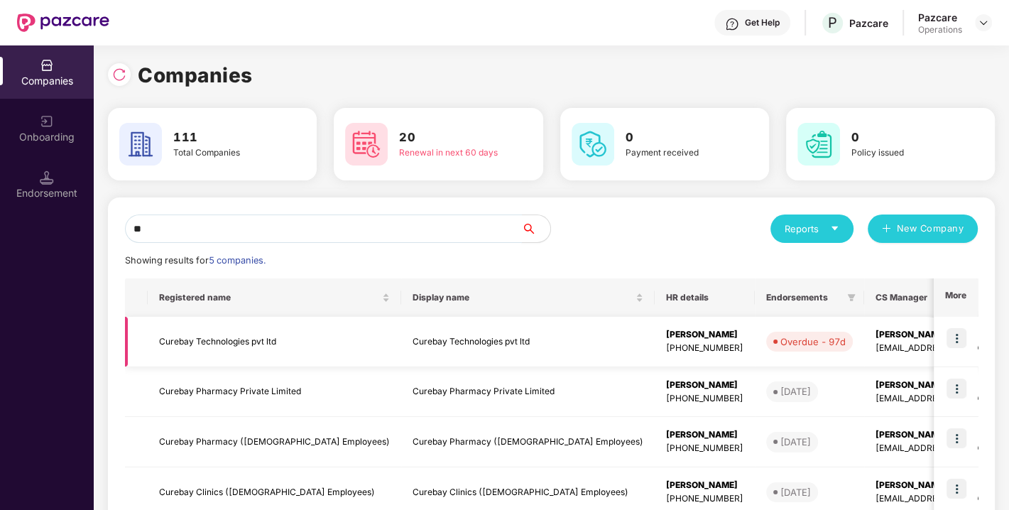
type input "*"
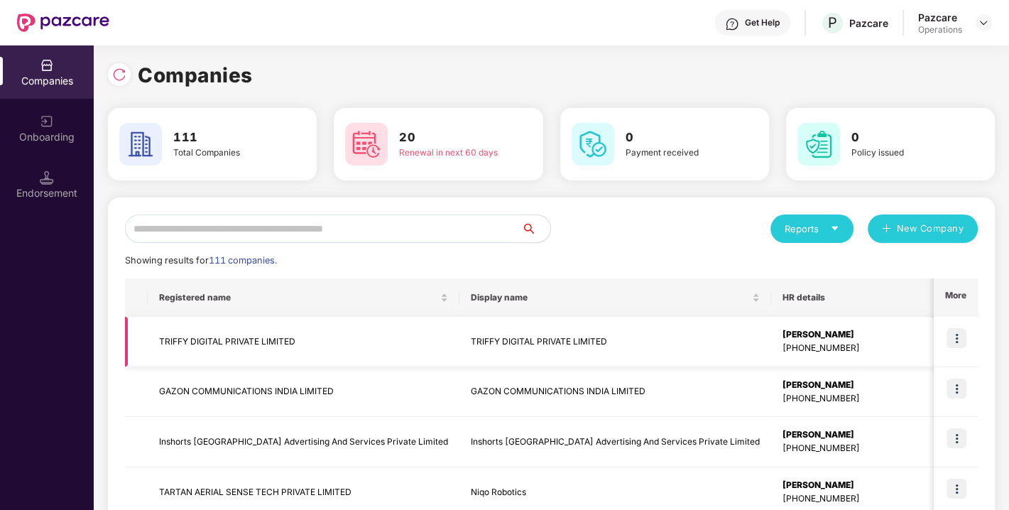
paste input "**********"
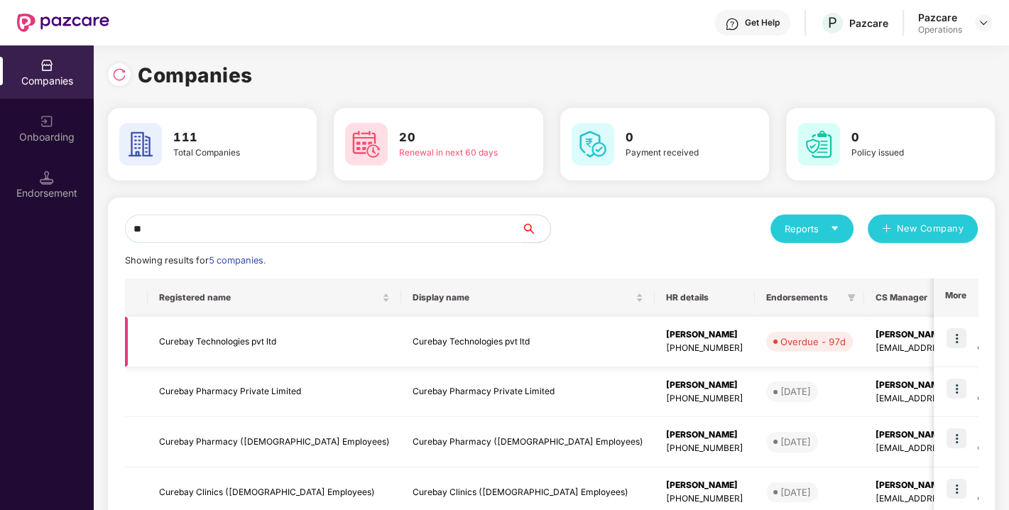
type input "*"
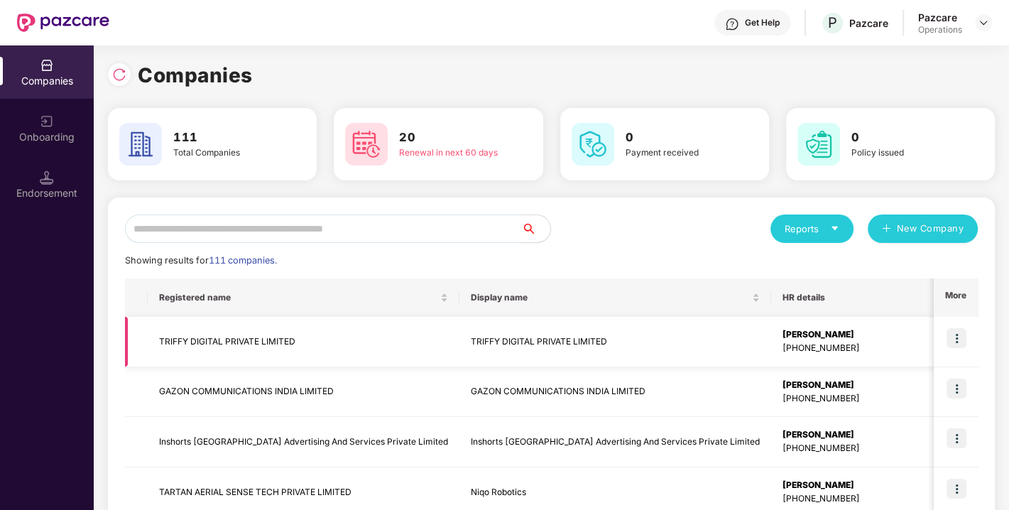
paste input "**********"
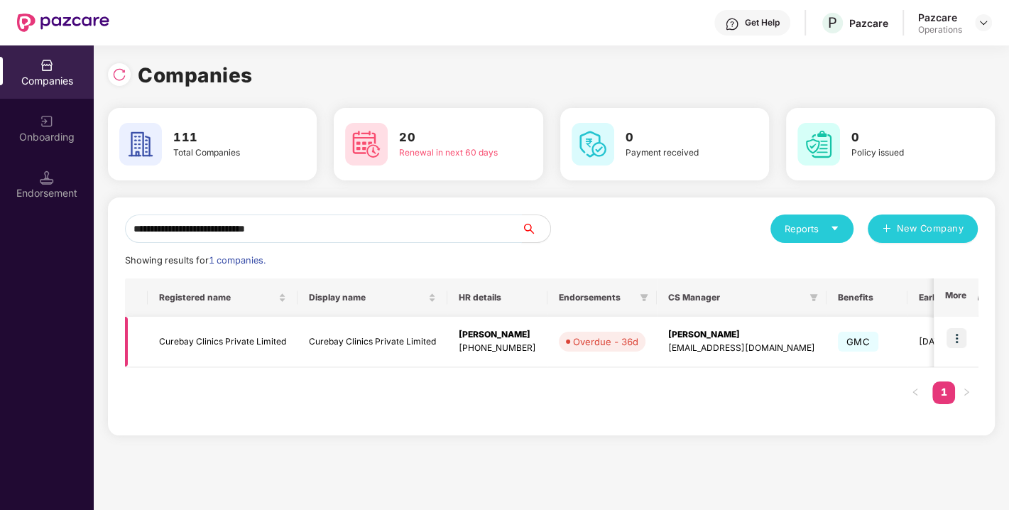
type input "**********"
click at [953, 338] on img at bounding box center [957, 338] width 20 height 20
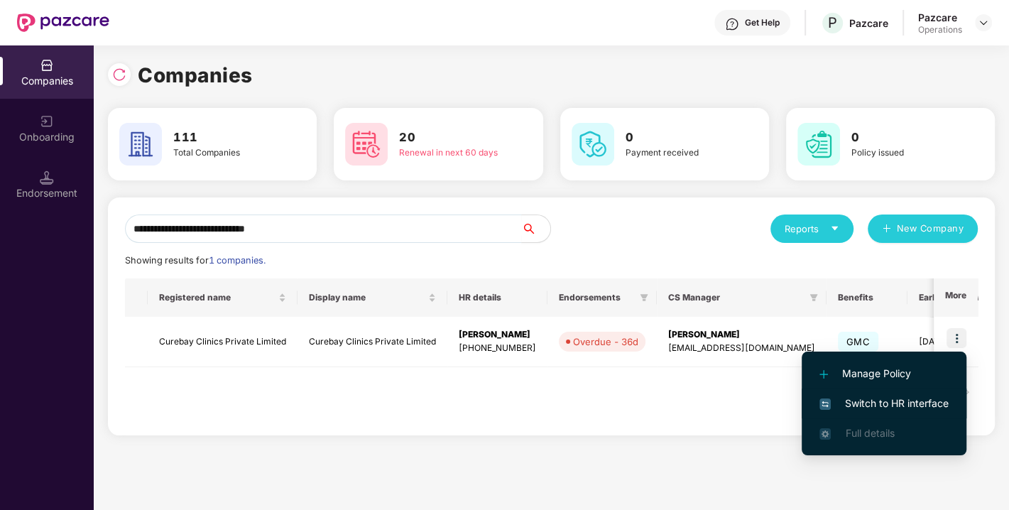
click at [879, 400] on span "Switch to HR interface" at bounding box center [884, 404] width 129 height 16
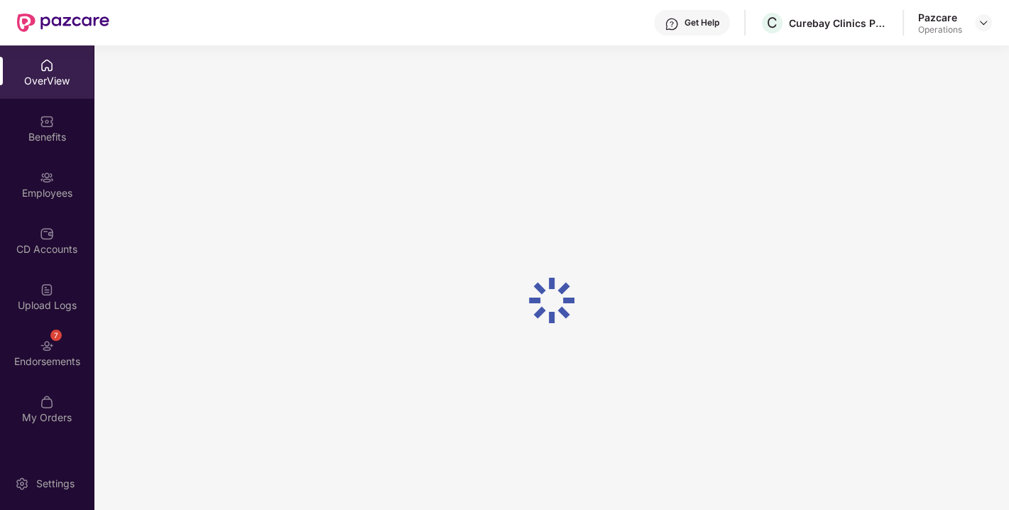
scroll to position [45, 0]
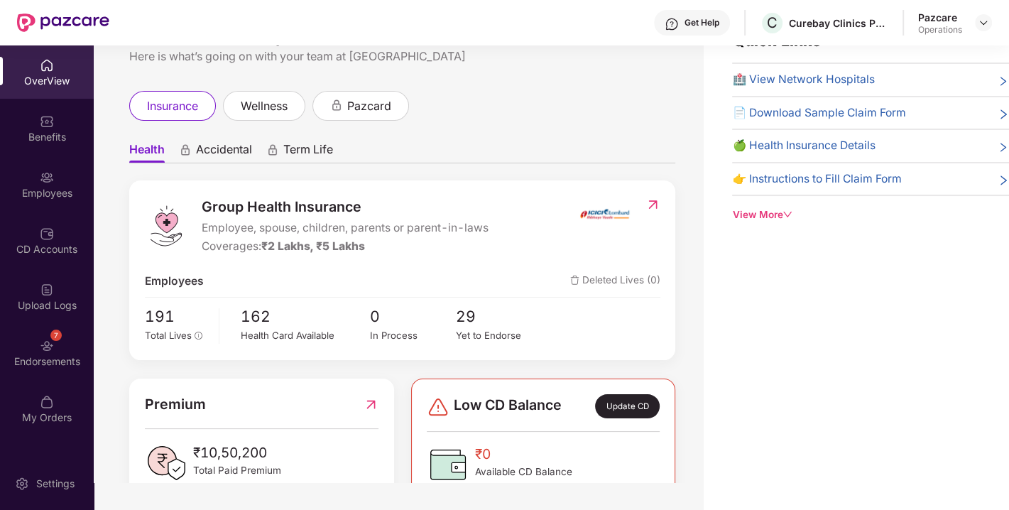
click at [26, 349] on div "7 Endorsements" at bounding box center [47, 352] width 94 height 53
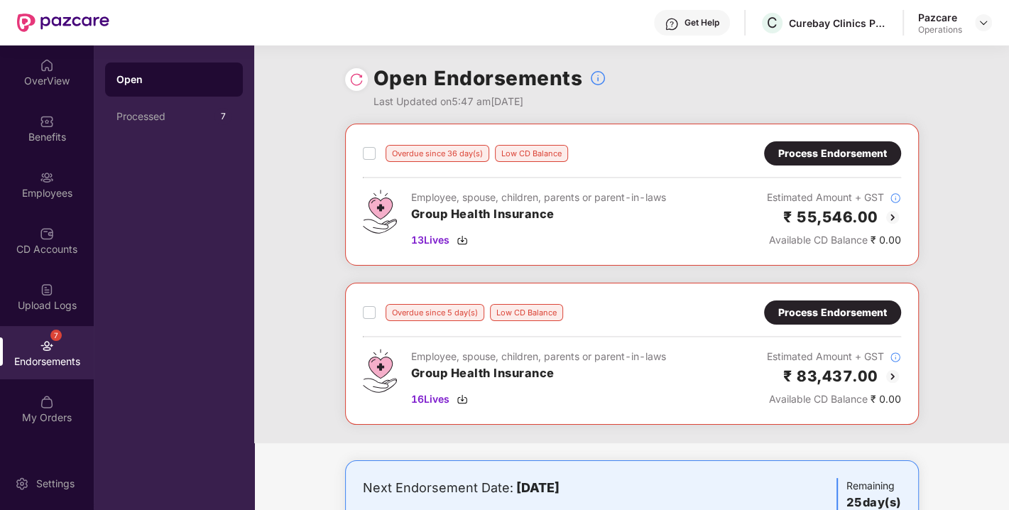
click at [974, 23] on div "Pazcare Operations" at bounding box center [955, 23] width 74 height 25
click at [982, 23] on img at bounding box center [983, 22] width 11 height 11
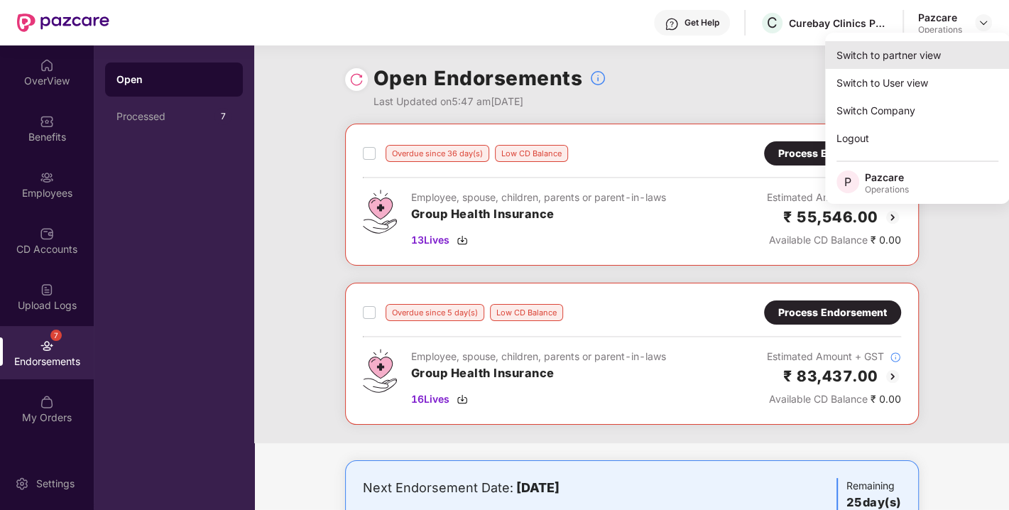
click at [906, 63] on div "Switch to partner view" at bounding box center [917, 55] width 185 height 28
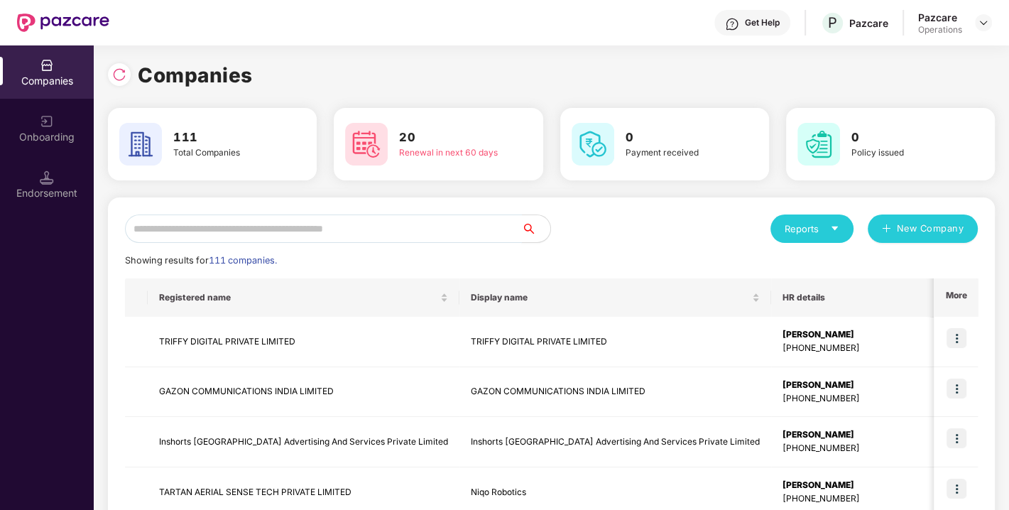
paste input "**********"
click at [443, 223] on input "text" at bounding box center [323, 229] width 397 height 28
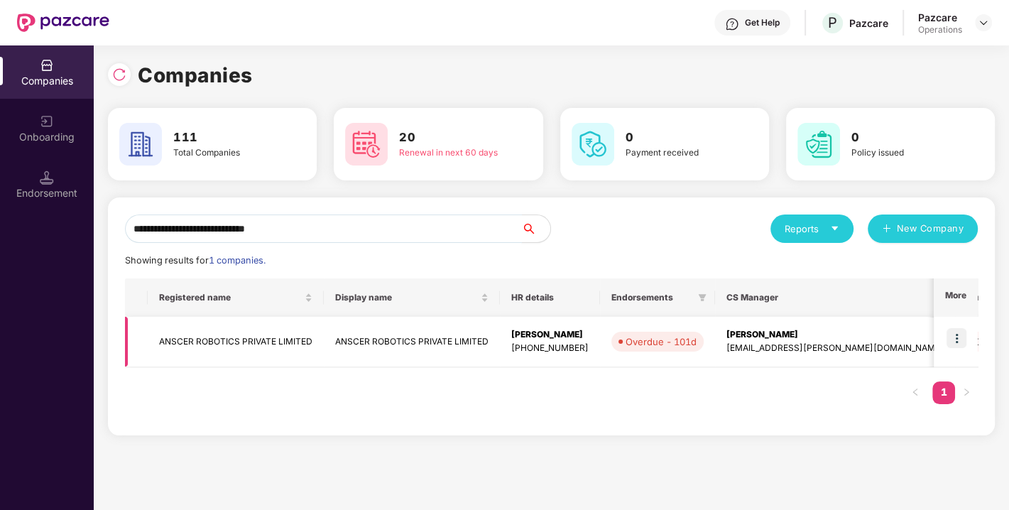
type input "**********"
click at [955, 340] on img at bounding box center [957, 338] width 20 height 20
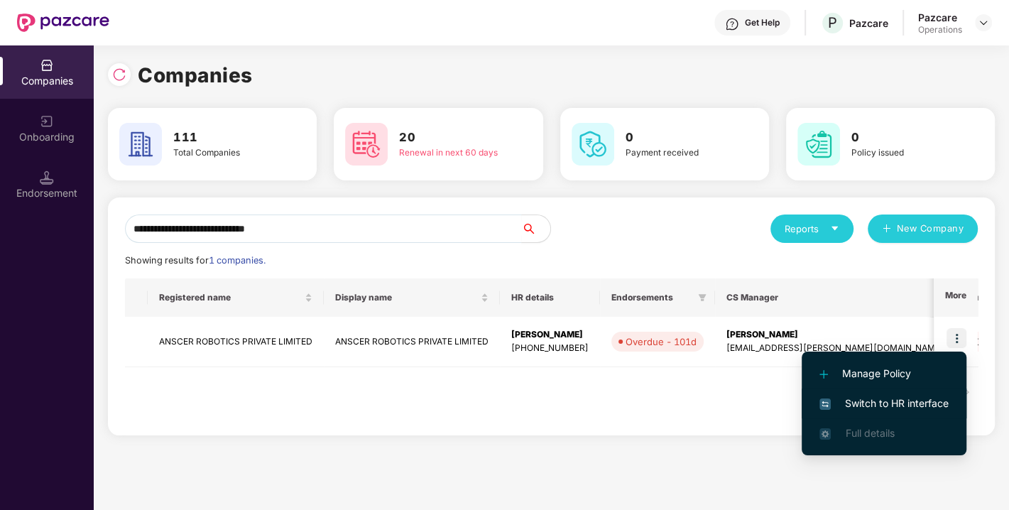
click at [881, 401] on span "Switch to HR interface" at bounding box center [884, 404] width 129 height 16
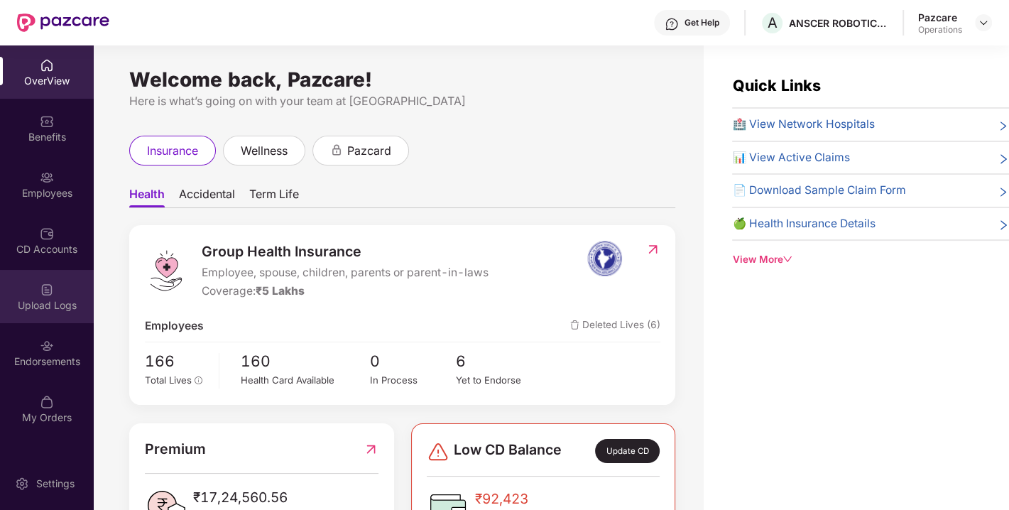
scroll to position [45, 0]
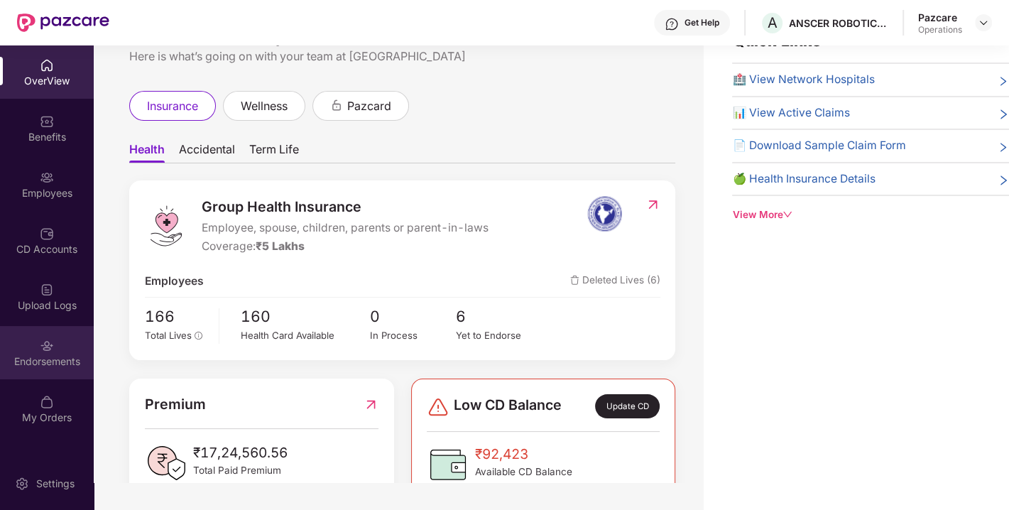
click at [33, 345] on div "Endorsements" at bounding box center [47, 352] width 94 height 53
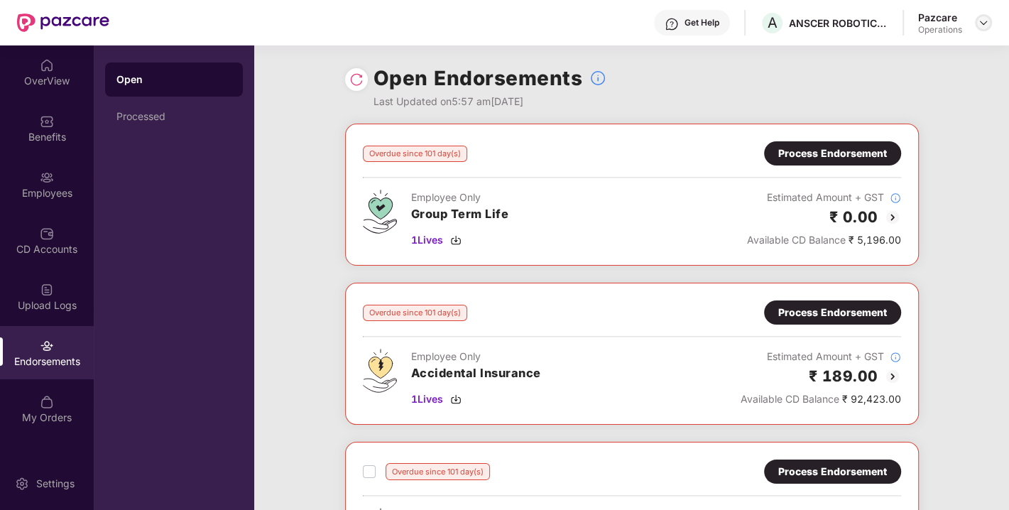
click at [984, 18] on img at bounding box center [983, 22] width 11 height 11
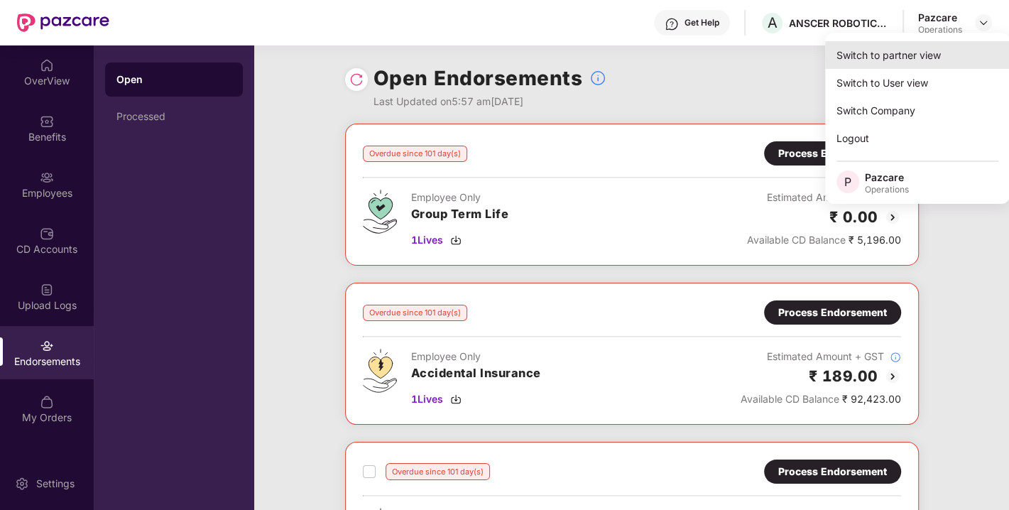
click at [900, 62] on div "Switch to partner view" at bounding box center [917, 55] width 185 height 28
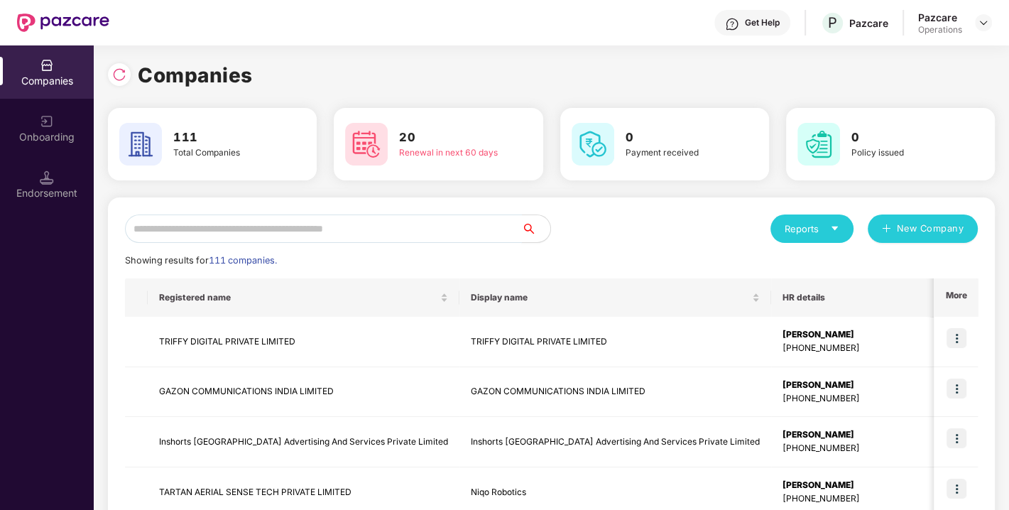
click at [398, 221] on input "text" at bounding box center [323, 229] width 397 height 28
paste input "**********"
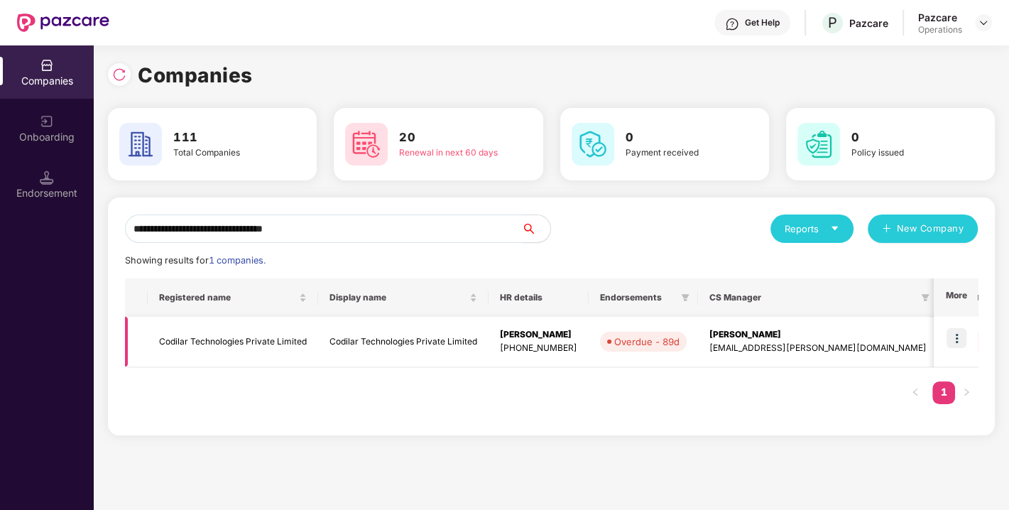
type input "**********"
click at [963, 336] on img at bounding box center [957, 338] width 20 height 20
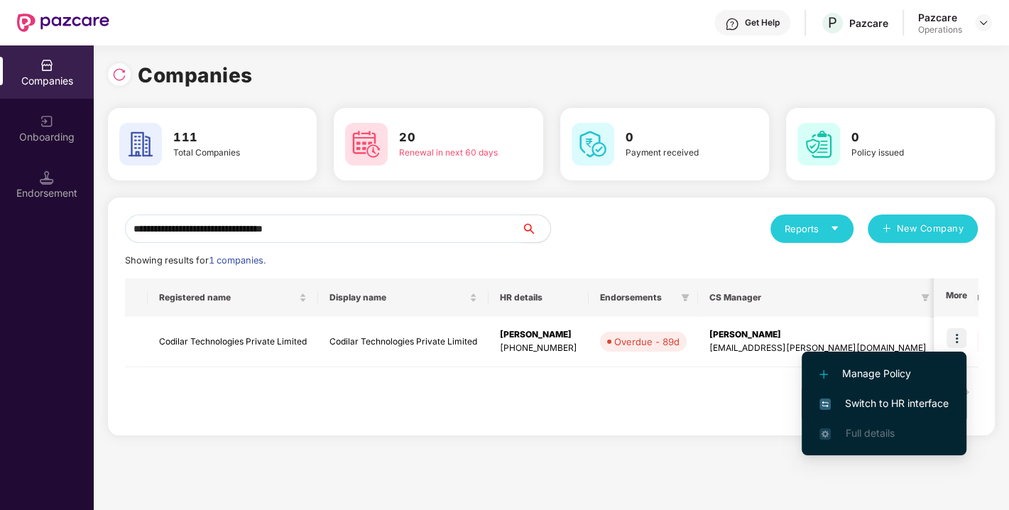
click at [894, 406] on span "Switch to HR interface" at bounding box center [884, 404] width 129 height 16
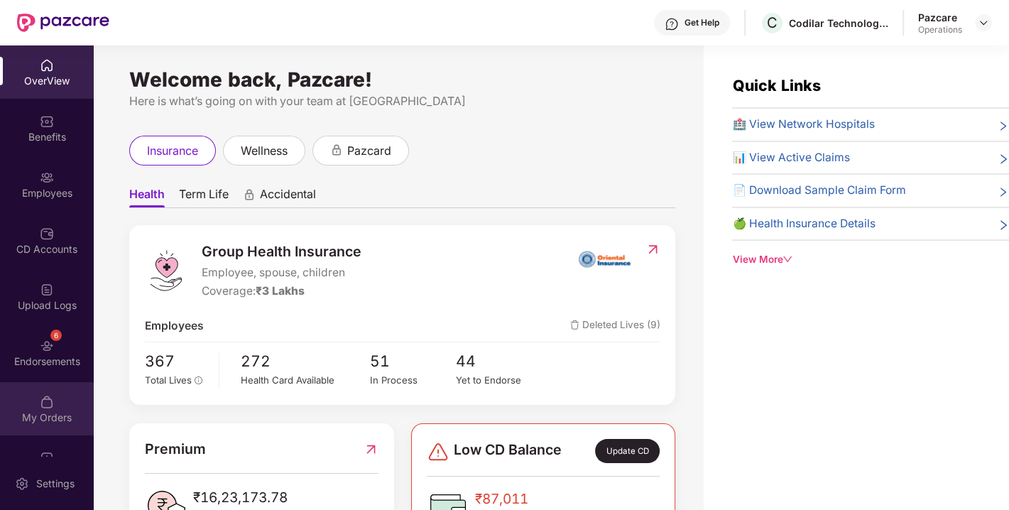
scroll to position [37, 0]
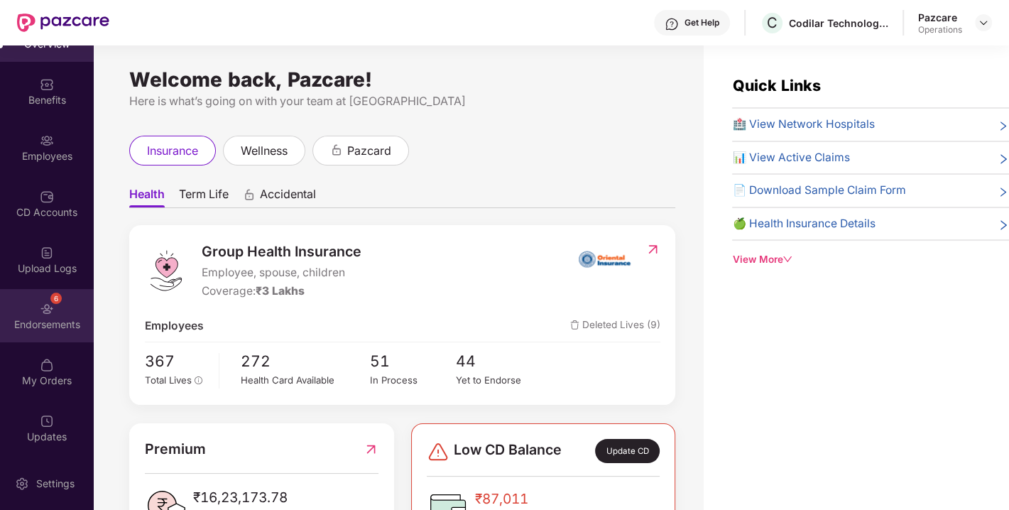
click at [35, 313] on div "6 Endorsements" at bounding box center [47, 315] width 94 height 53
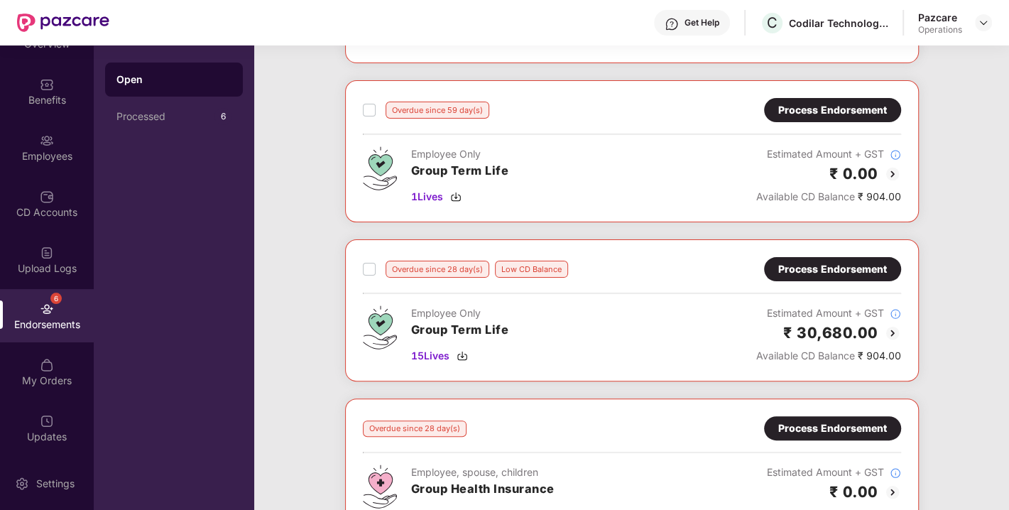
scroll to position [202, 0]
click at [799, 274] on div "Process Endorsement" at bounding box center [833, 270] width 109 height 16
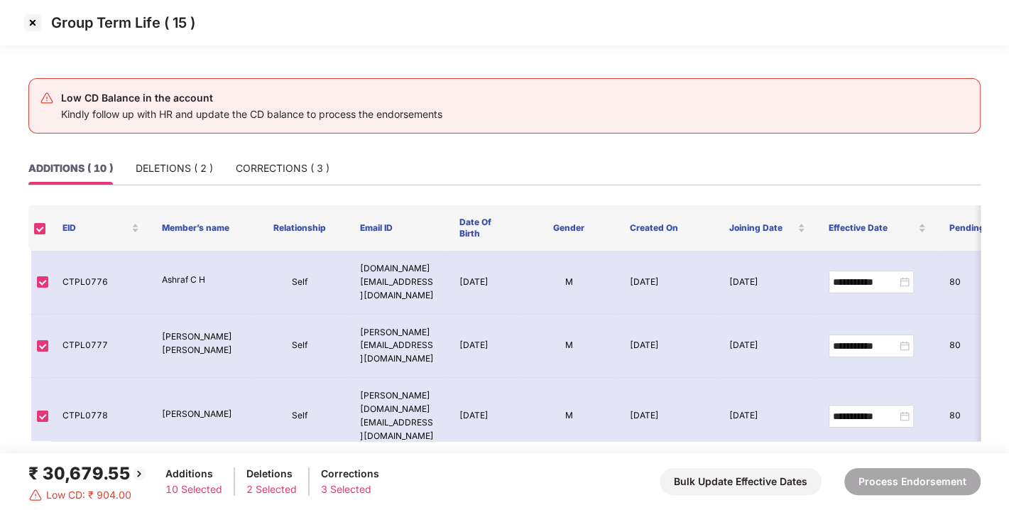
click at [31, 24] on img at bounding box center [32, 22] width 23 height 23
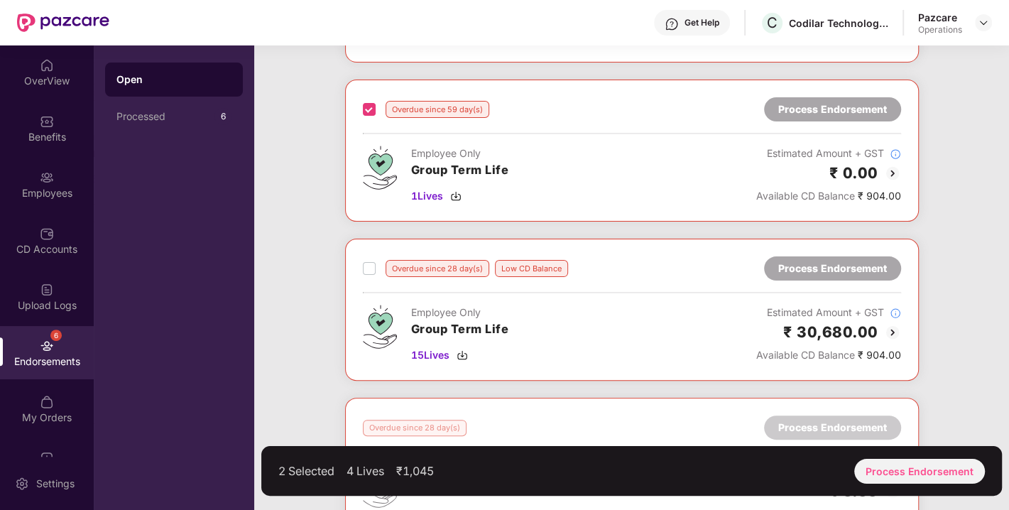
scroll to position [206, 0]
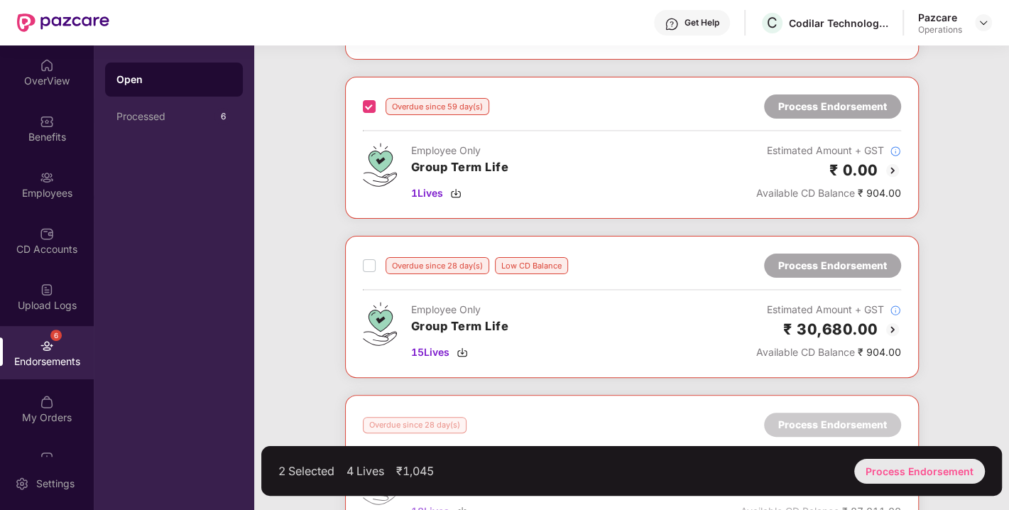
click at [923, 468] on div "Process Endorsement" at bounding box center [920, 471] width 131 height 25
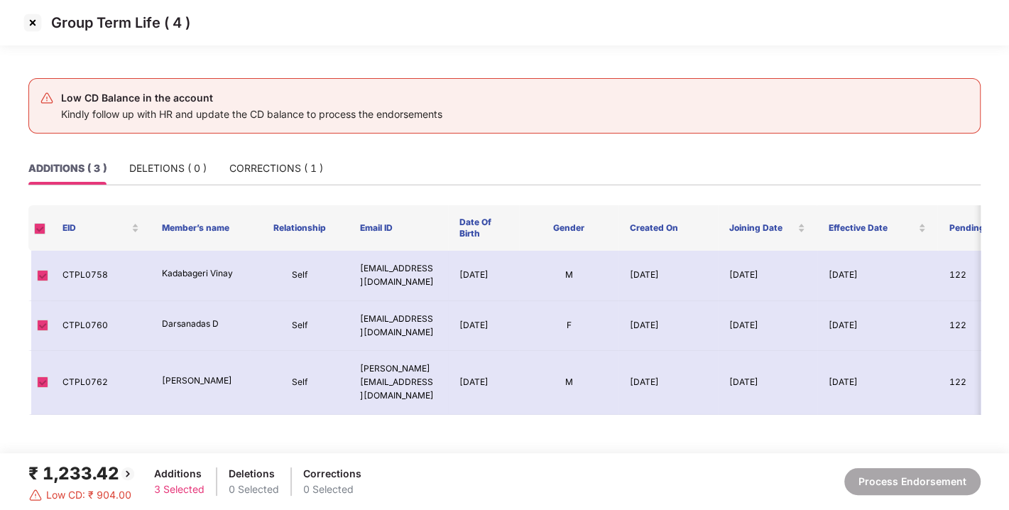
click at [31, 22] on img at bounding box center [32, 22] width 23 height 23
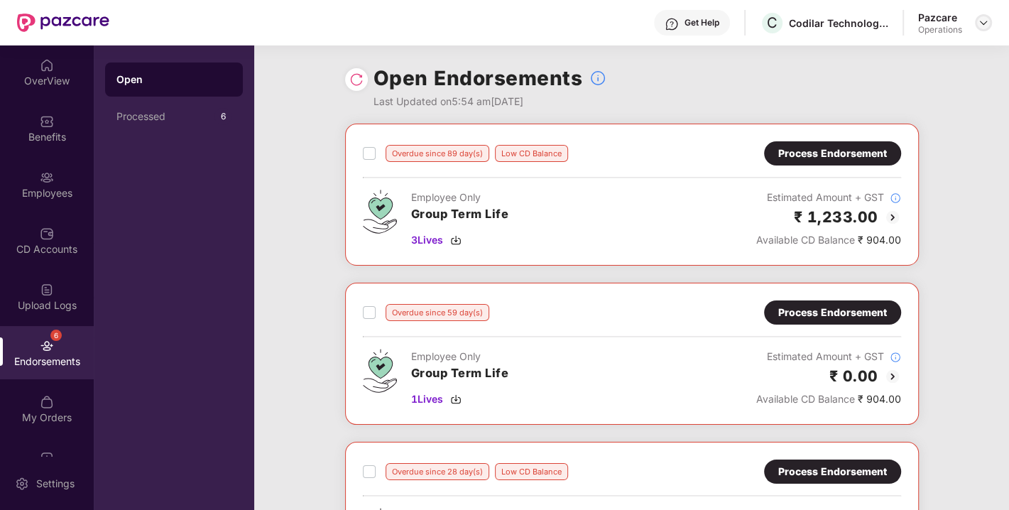
click at [986, 23] on img at bounding box center [983, 22] width 11 height 11
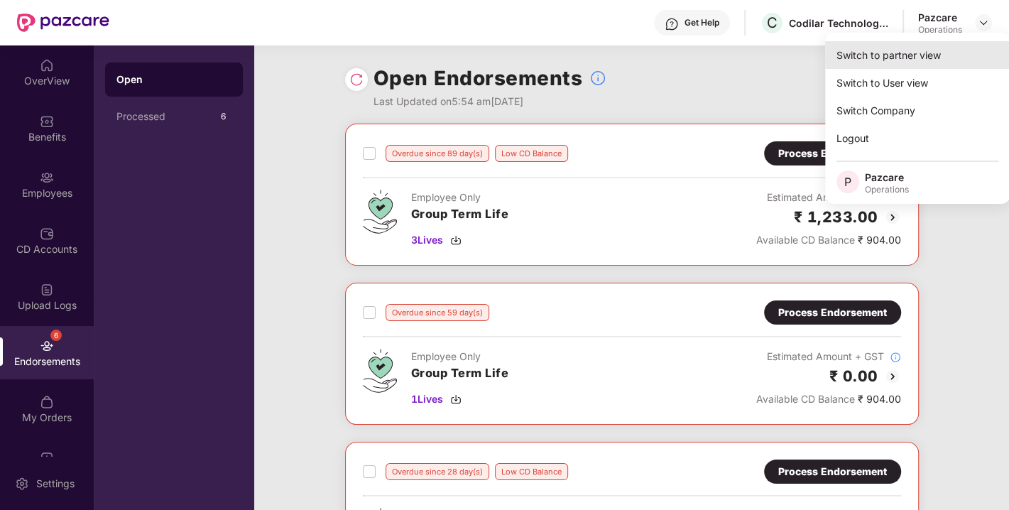
click at [915, 52] on div "Switch to partner view" at bounding box center [917, 55] width 185 height 28
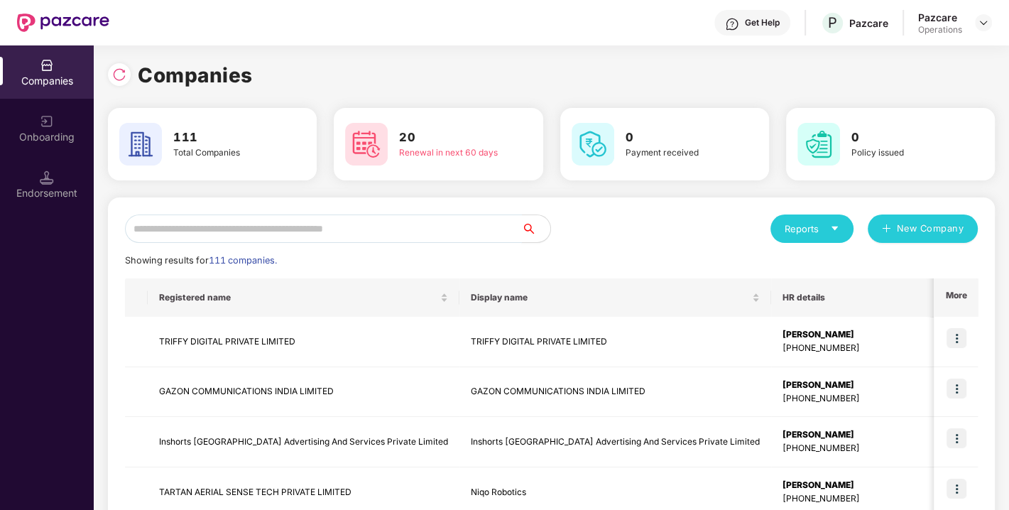
click at [371, 229] on input "text" at bounding box center [323, 229] width 397 height 28
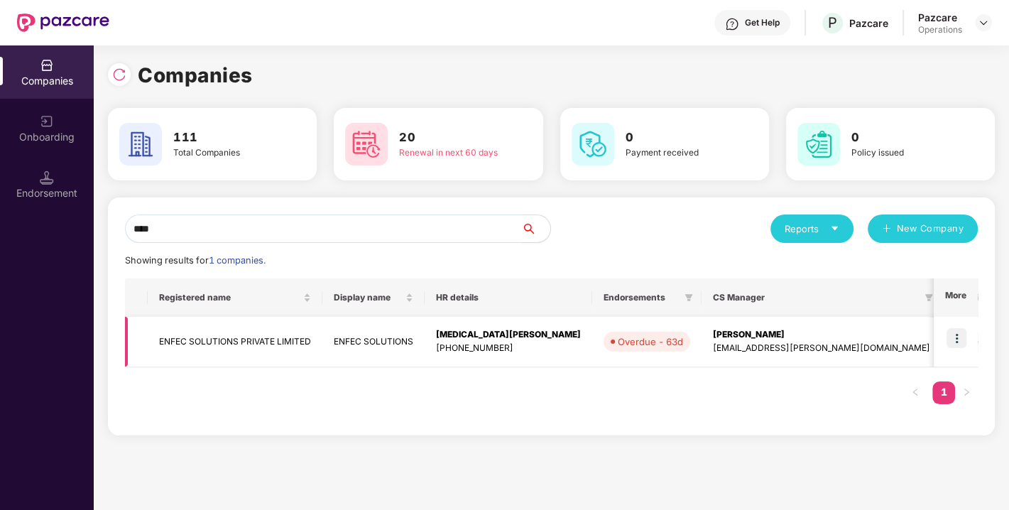
type input "****"
click at [959, 334] on img at bounding box center [957, 338] width 20 height 20
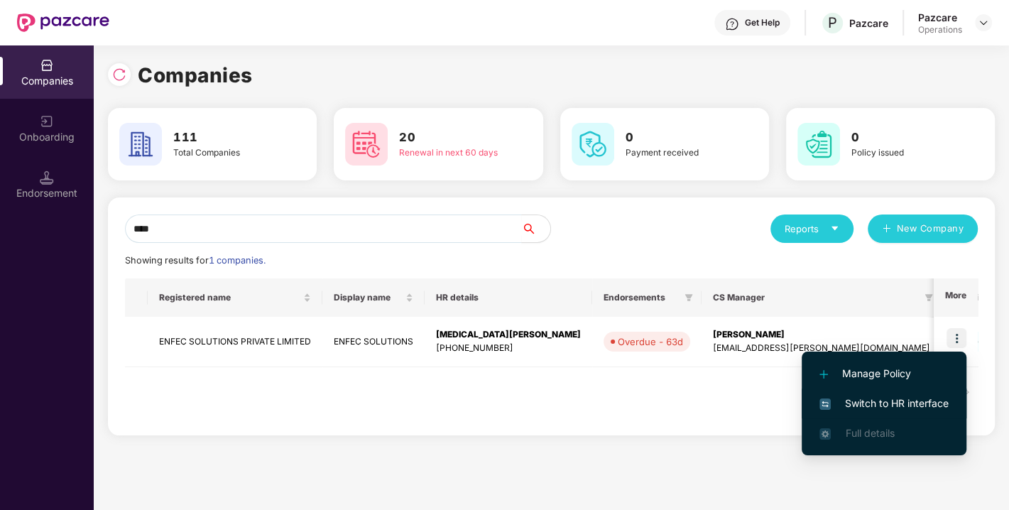
click at [872, 399] on span "Switch to HR interface" at bounding box center [884, 404] width 129 height 16
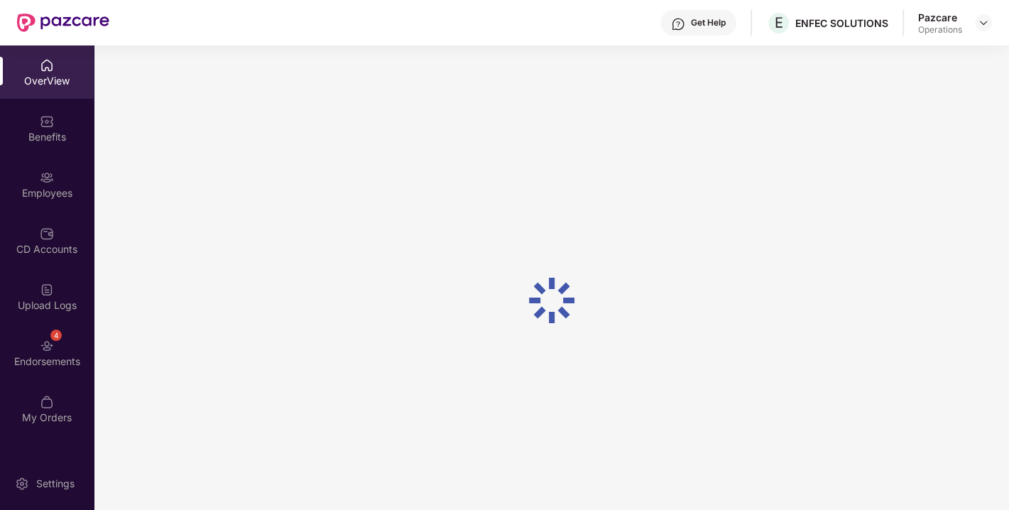
scroll to position [45, 0]
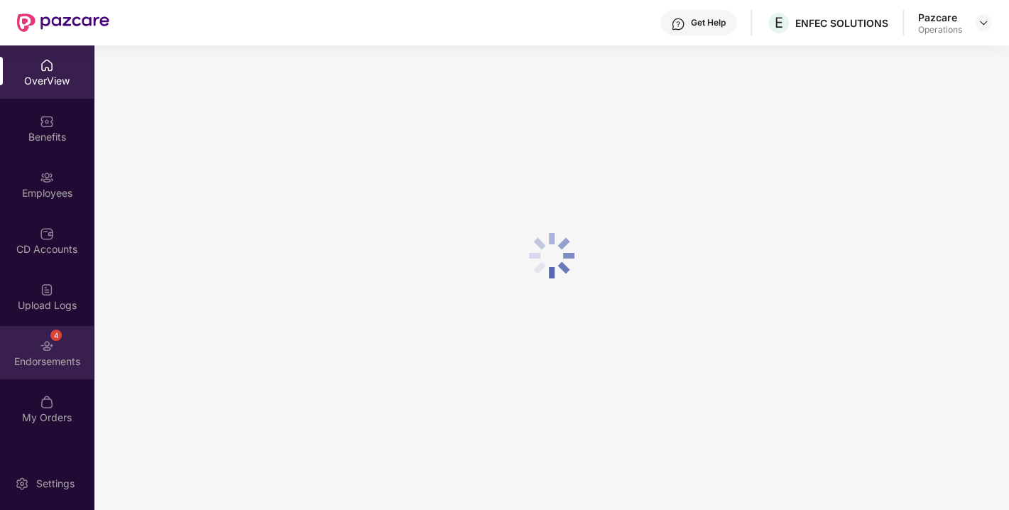
click at [30, 343] on div "4 Endorsements" at bounding box center [47, 352] width 94 height 53
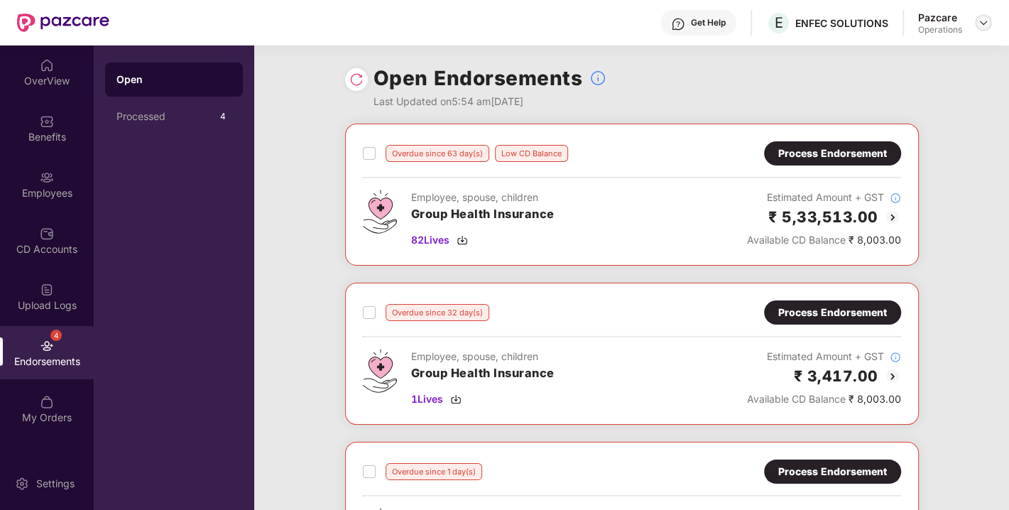
click at [980, 29] on div at bounding box center [983, 22] width 17 height 17
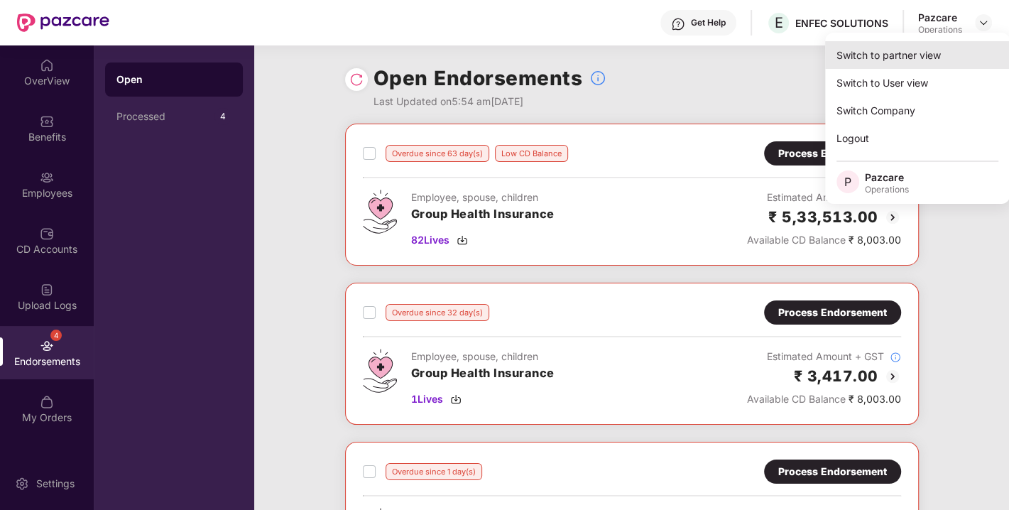
click at [921, 53] on div "Switch to partner view" at bounding box center [917, 55] width 185 height 28
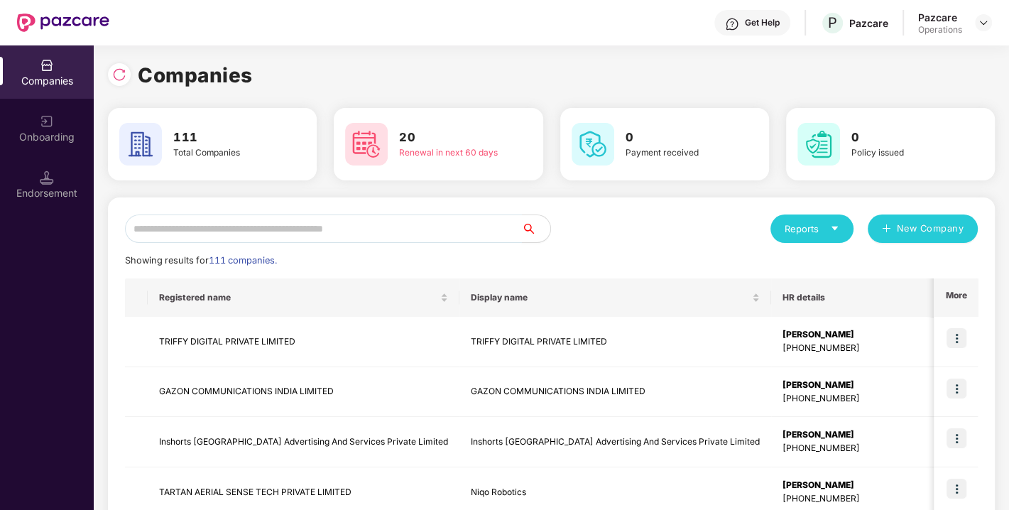
click at [430, 217] on input "text" at bounding box center [323, 229] width 397 height 28
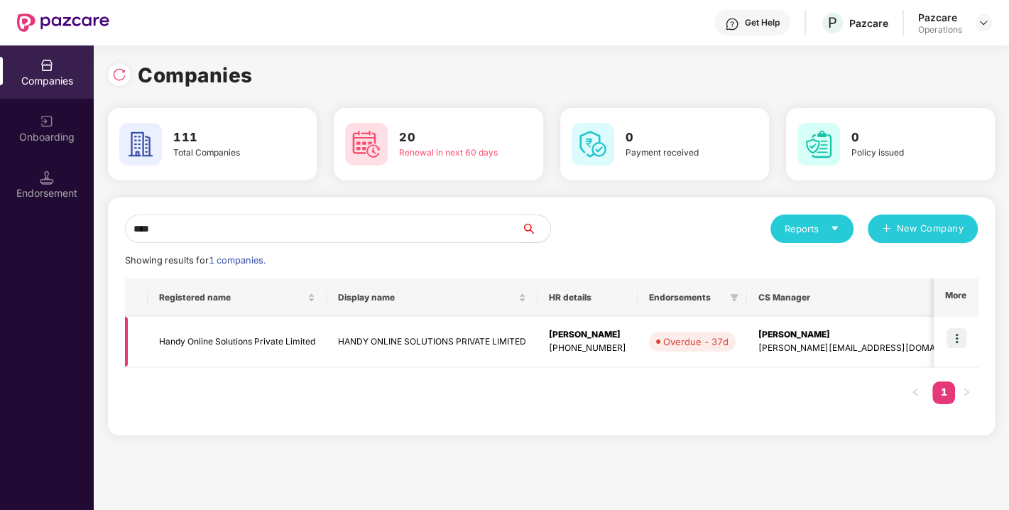
type input "****"
click at [957, 337] on img at bounding box center [957, 338] width 20 height 20
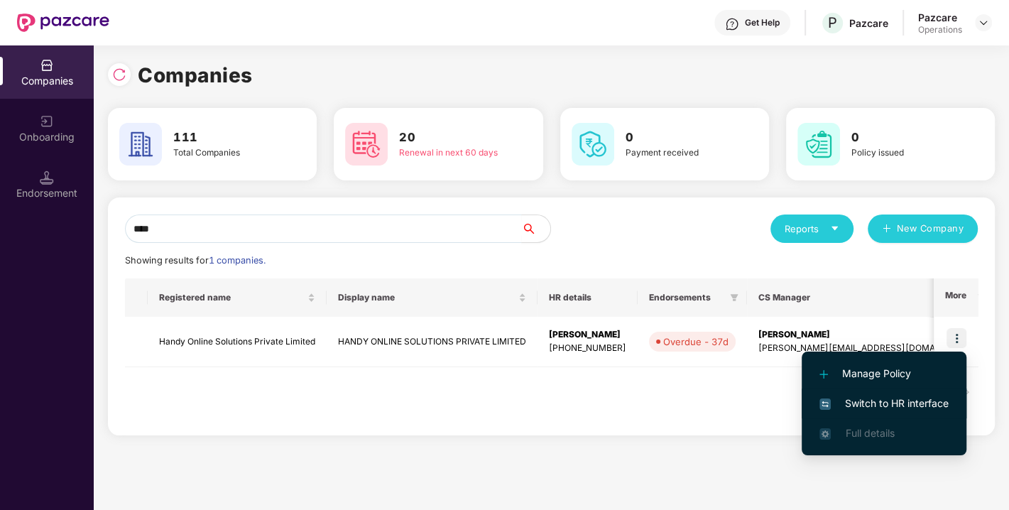
click at [901, 403] on span "Switch to HR interface" at bounding box center [884, 404] width 129 height 16
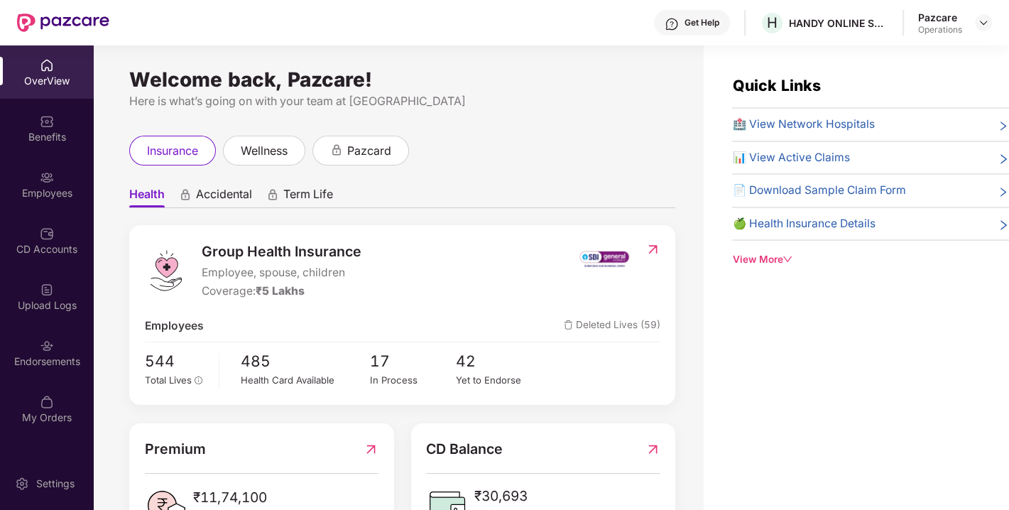
scroll to position [45, 0]
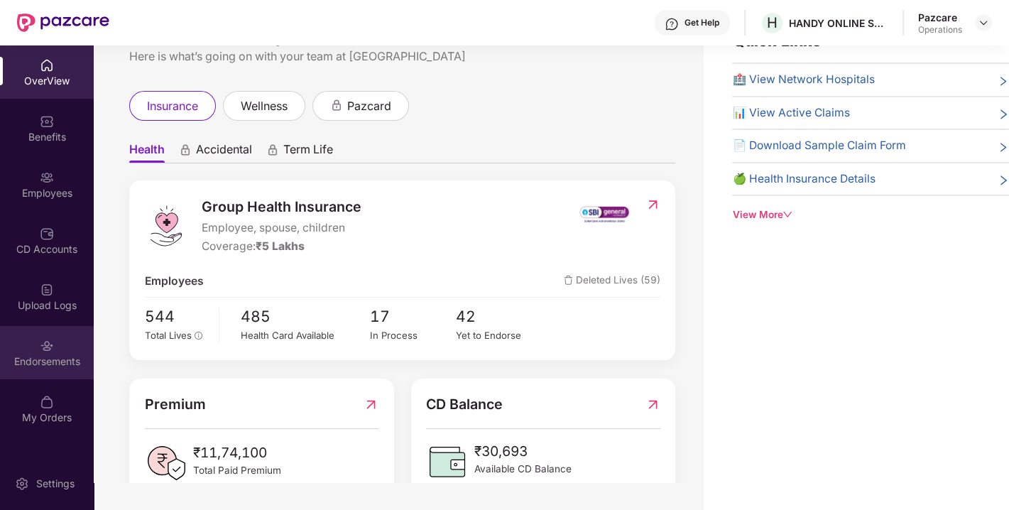
click at [25, 350] on div "Endorsements" at bounding box center [47, 352] width 94 height 53
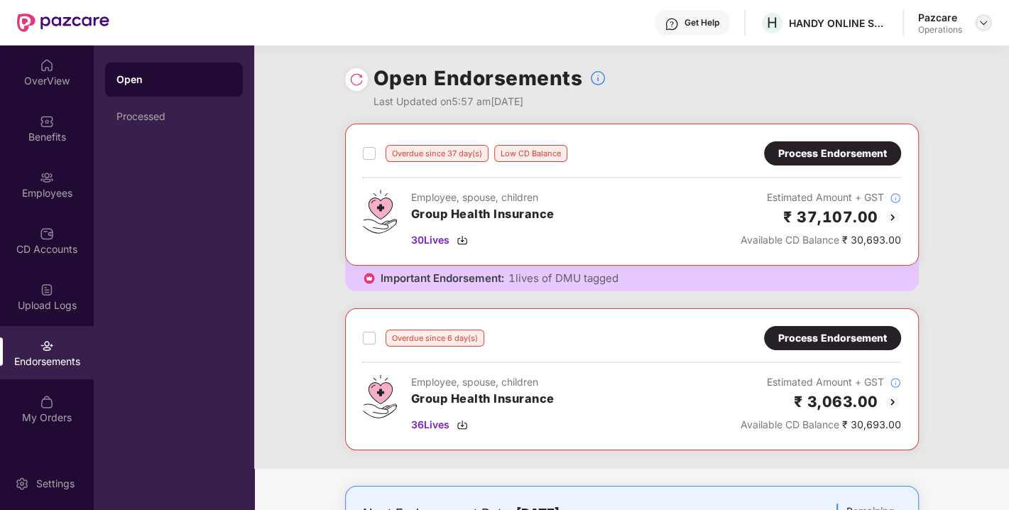
click at [977, 27] on div at bounding box center [983, 22] width 17 height 17
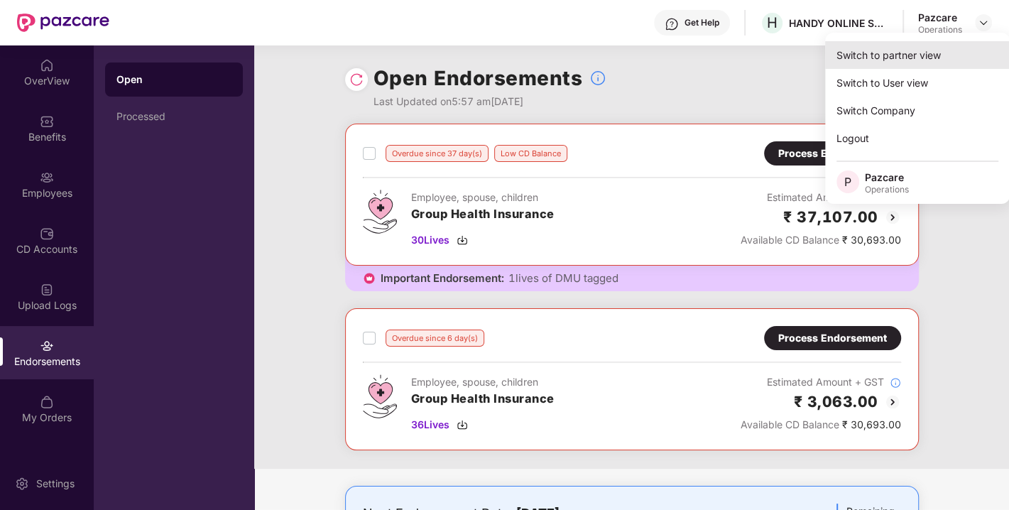
click at [904, 54] on div "Switch to partner view" at bounding box center [917, 55] width 185 height 28
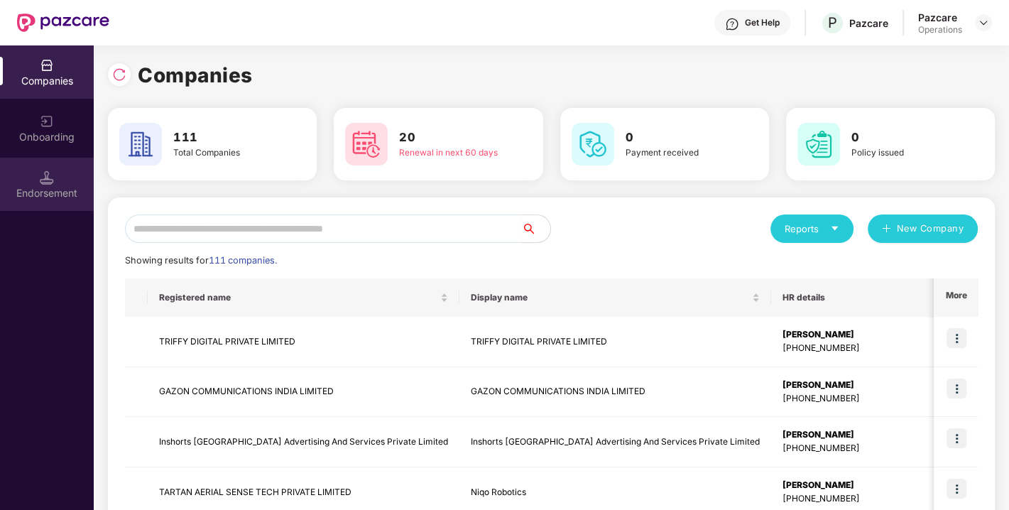
click at [55, 189] on div "Endorsement" at bounding box center [47, 193] width 94 height 14
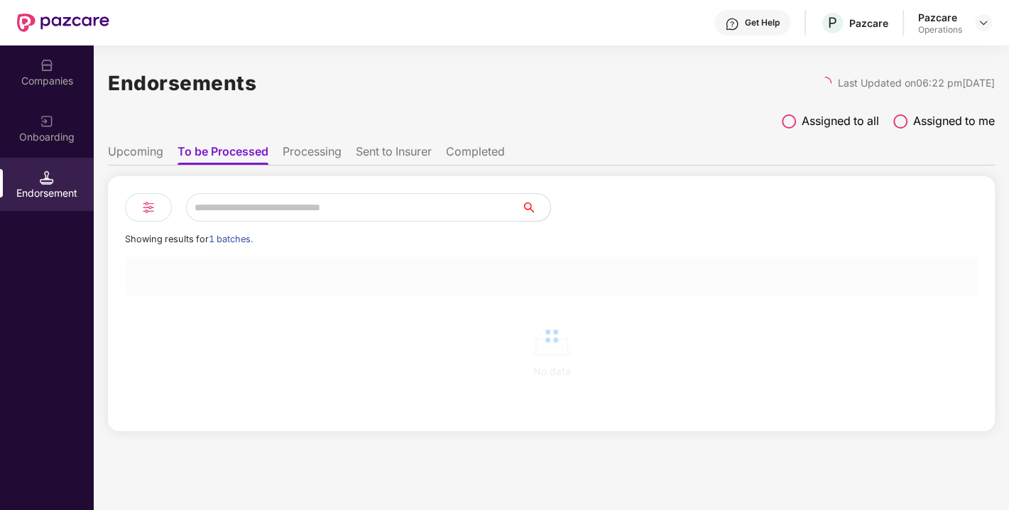
click at [242, 207] on input "text" at bounding box center [354, 207] width 336 height 28
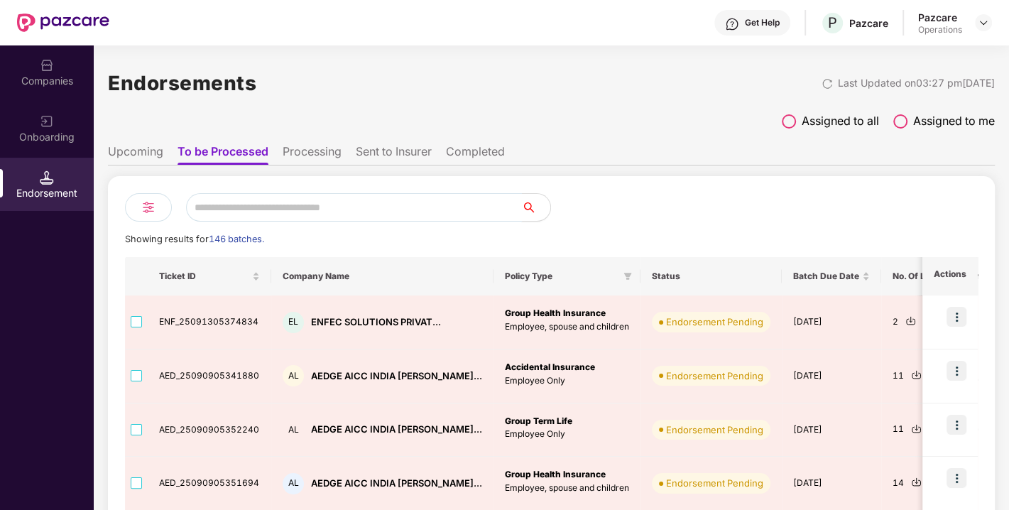
paste input "**********"
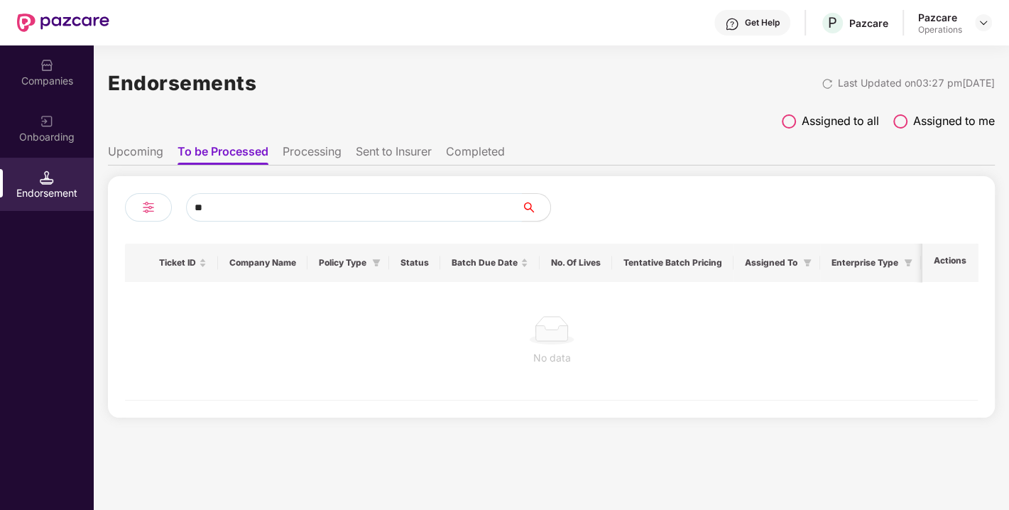
type input "*"
paste input "**********"
type input "*"
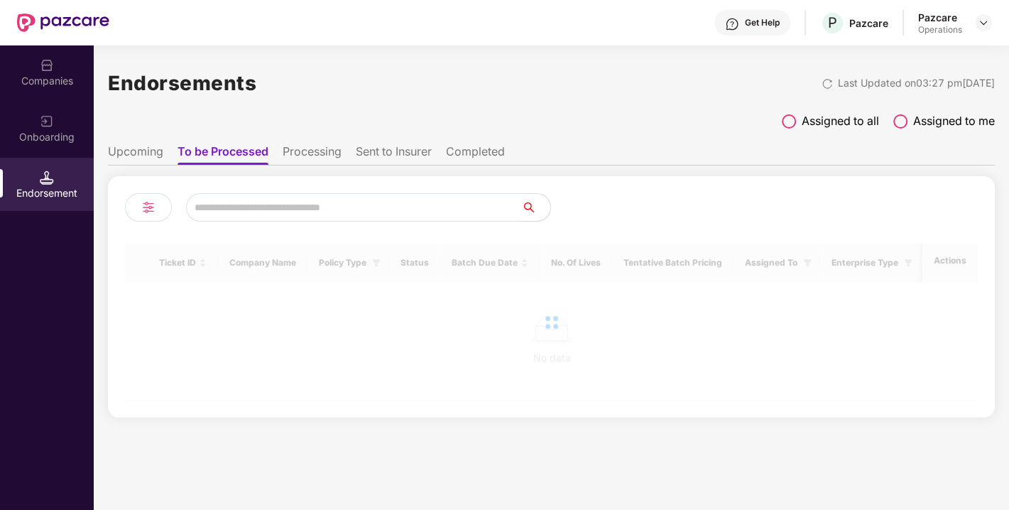
paste input "**********"
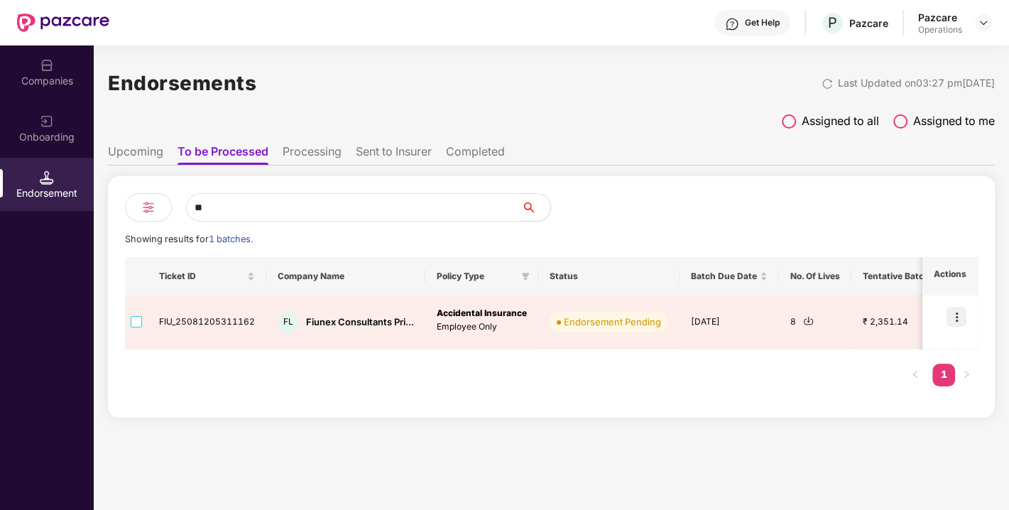
type input "*"
paste input "**********"
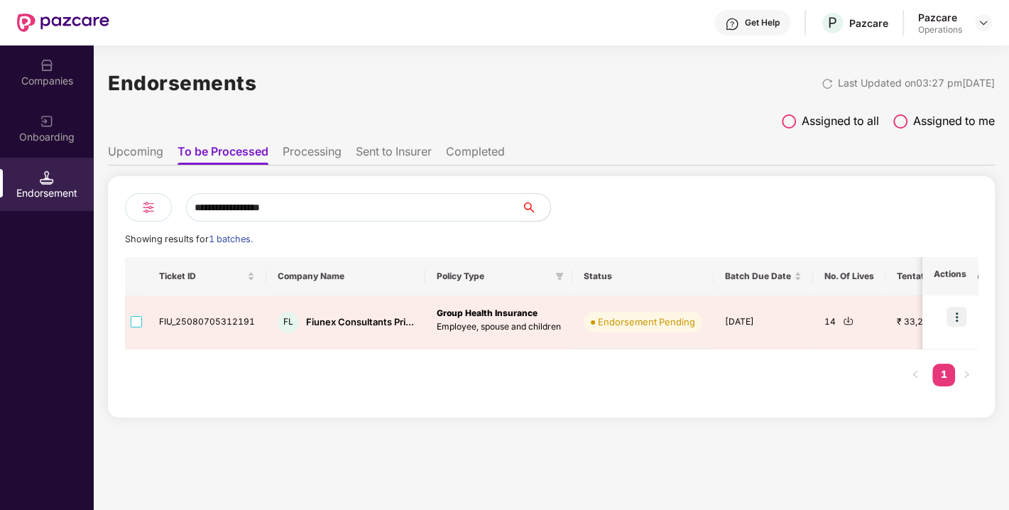
type input "**********"
click at [36, 74] on div "Companies" at bounding box center [47, 81] width 94 height 14
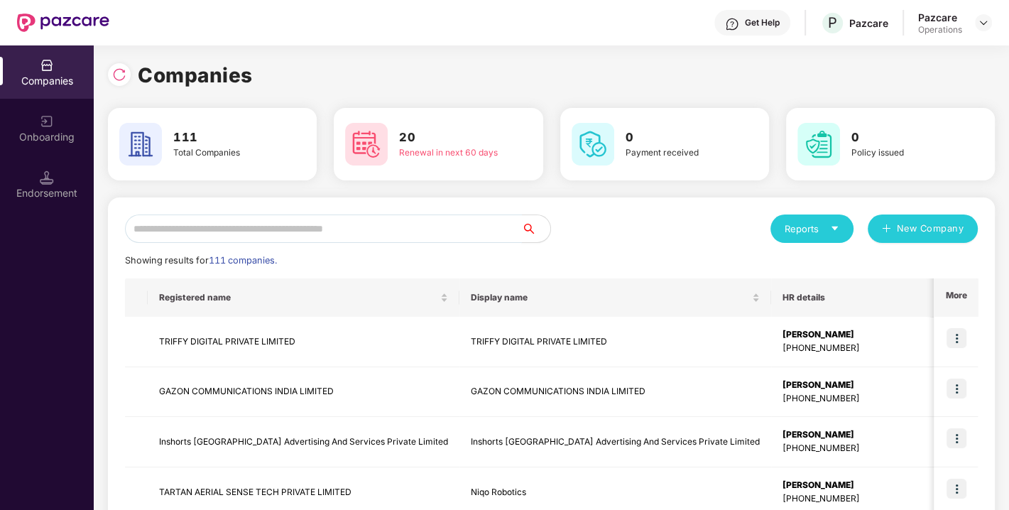
click at [264, 232] on input "text" at bounding box center [323, 229] width 397 height 28
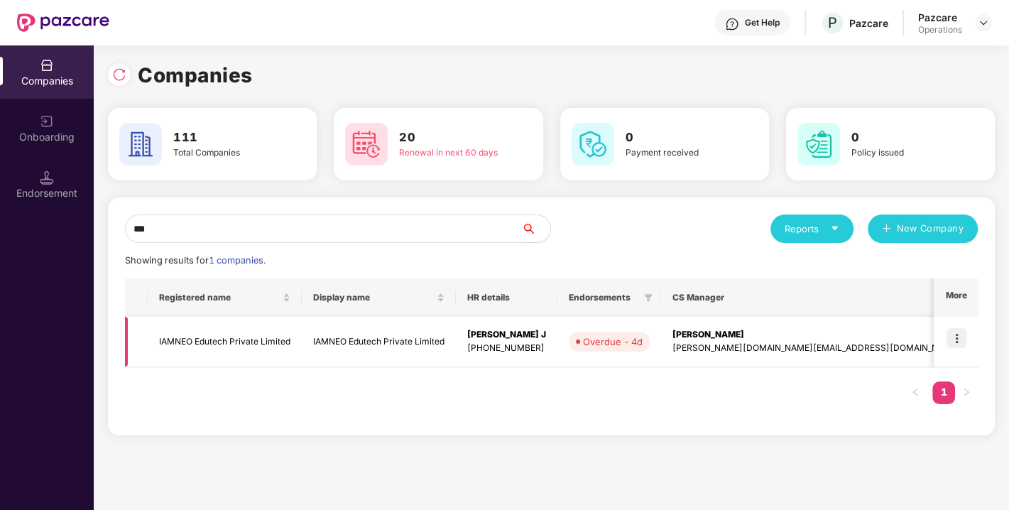
type input "***"
click at [235, 330] on td "IAMNEO Edutech Private Limited" at bounding box center [225, 342] width 154 height 50
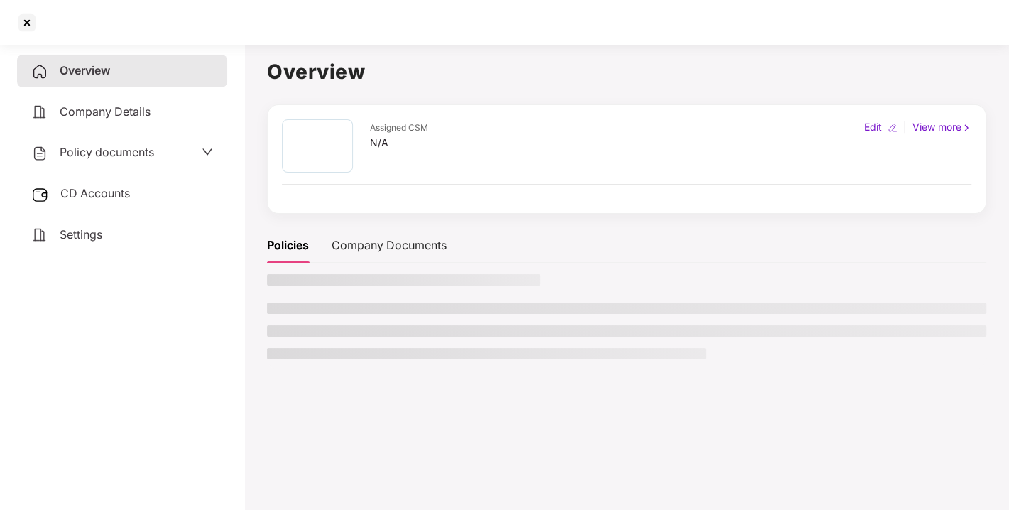
click at [75, 193] on span "CD Accounts" at bounding box center [95, 193] width 70 height 14
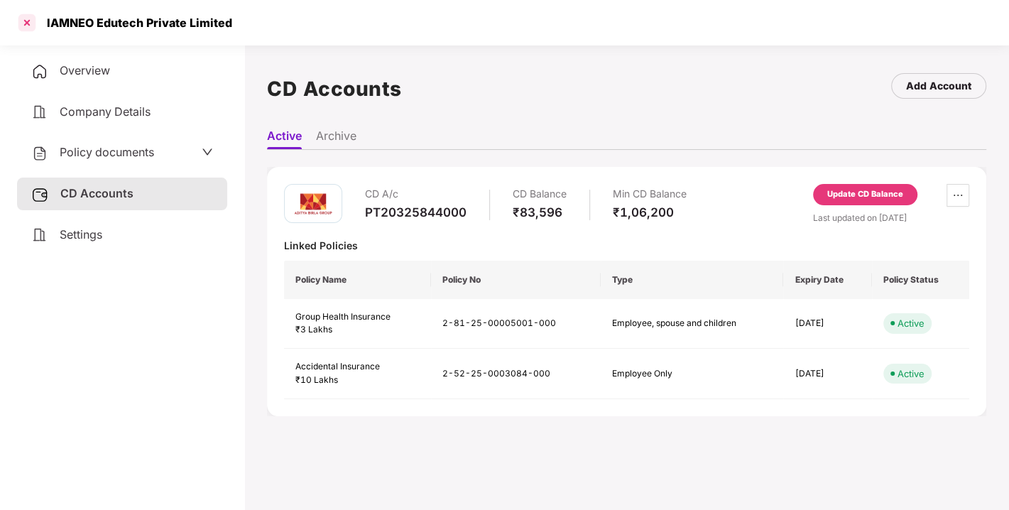
click at [28, 26] on div at bounding box center [27, 22] width 23 height 23
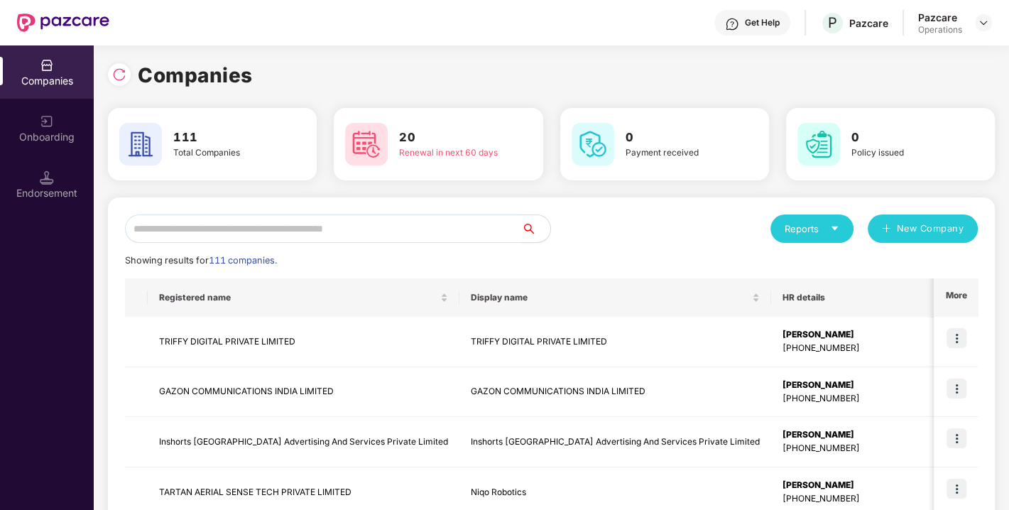
click at [305, 229] on input "text" at bounding box center [323, 229] width 397 height 28
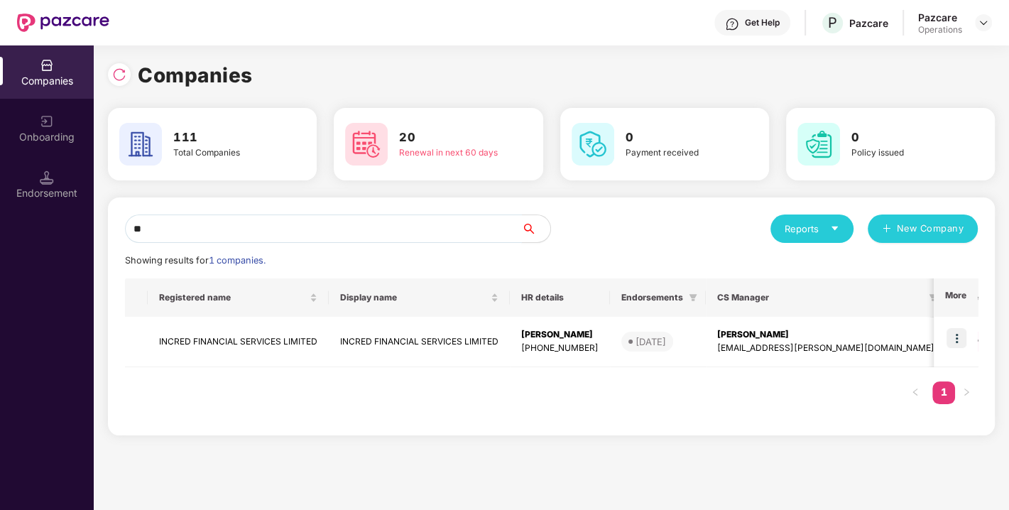
type input "*"
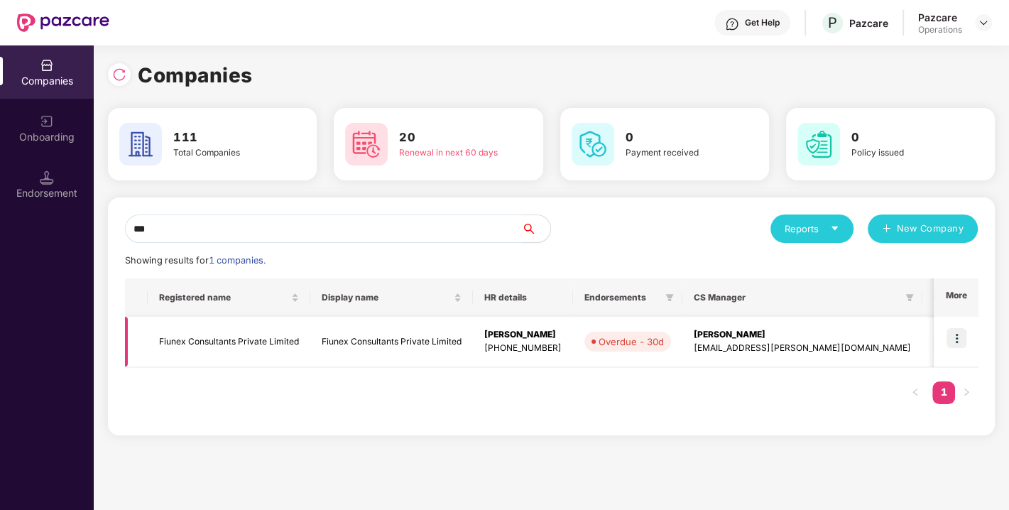
type input "***"
click at [955, 336] on img at bounding box center [957, 338] width 20 height 20
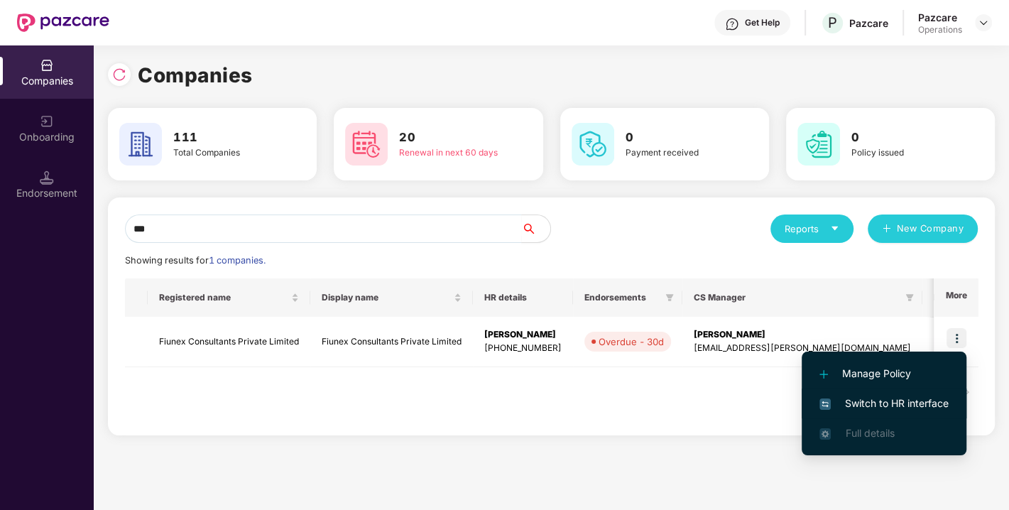
click at [866, 403] on span "Switch to HR interface" at bounding box center [884, 404] width 129 height 16
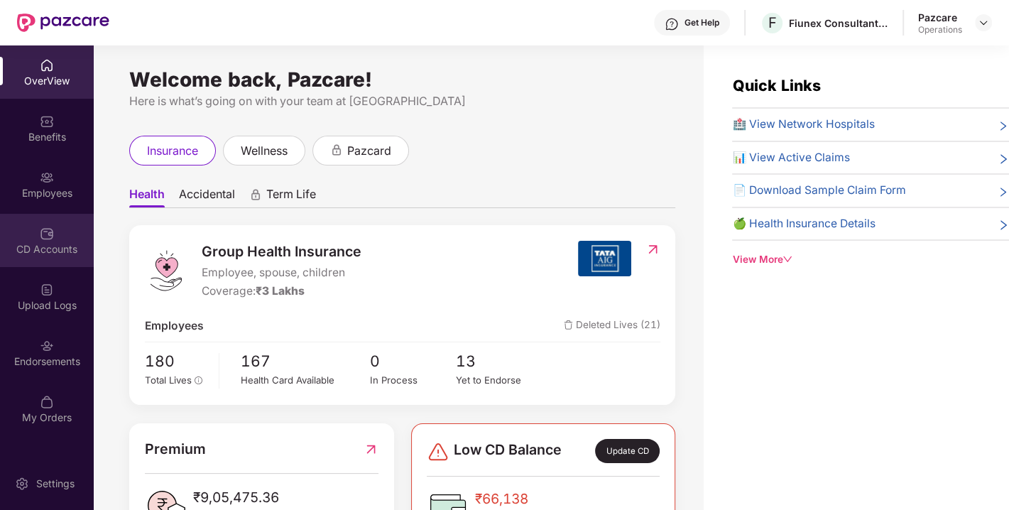
scroll to position [45, 0]
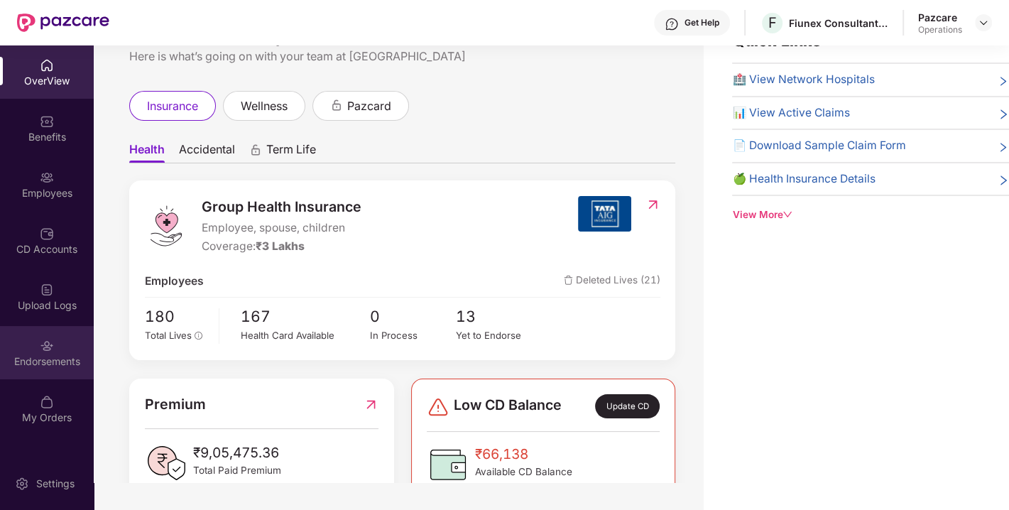
click at [32, 345] on div "Endorsements" at bounding box center [47, 352] width 94 height 53
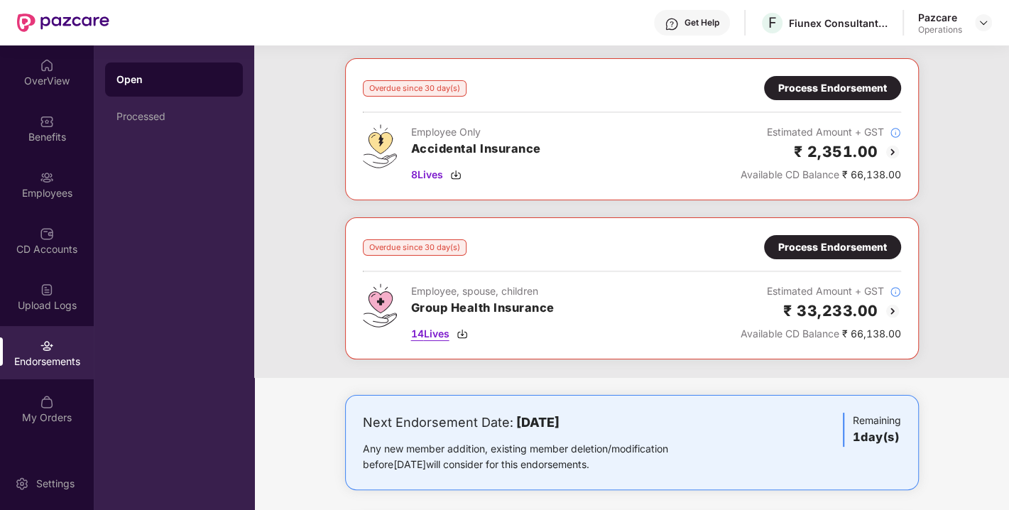
scroll to position [66, 0]
click at [432, 336] on span "14 Lives" at bounding box center [430, 333] width 38 height 16
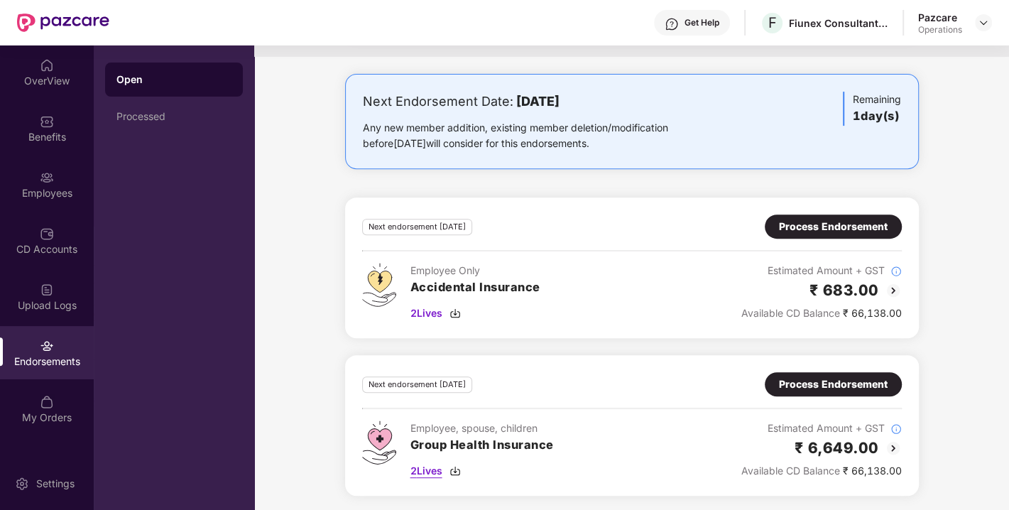
scroll to position [0, 0]
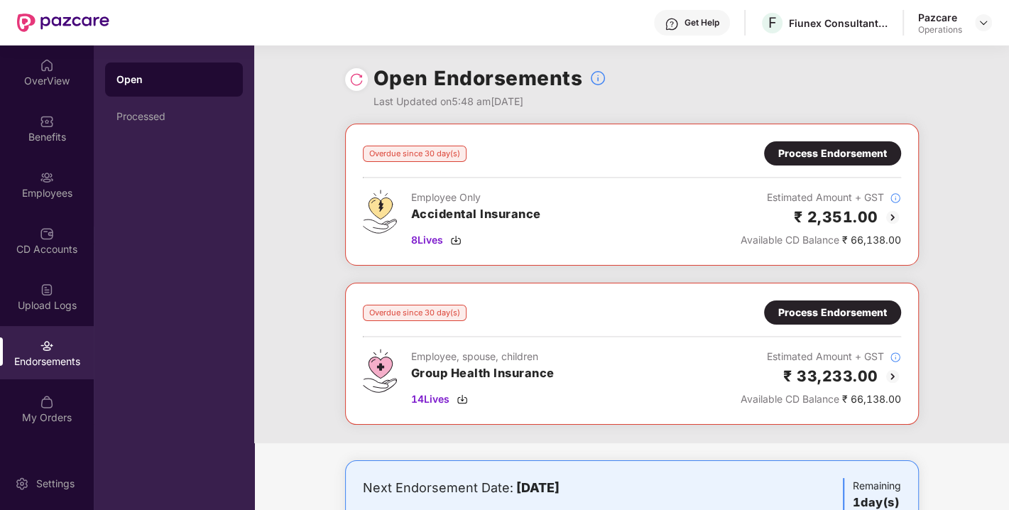
click at [358, 88] on div at bounding box center [356, 79] width 23 height 23
click at [357, 66] on div "Open Endorsements Last Updated on 5:48 am[DATE]" at bounding box center [632, 84] width 574 height 78
click at [357, 67] on div "Open Endorsements Last Updated on 5:48 am[DATE]" at bounding box center [632, 84] width 574 height 78
click at [354, 75] on img at bounding box center [356, 79] width 14 height 14
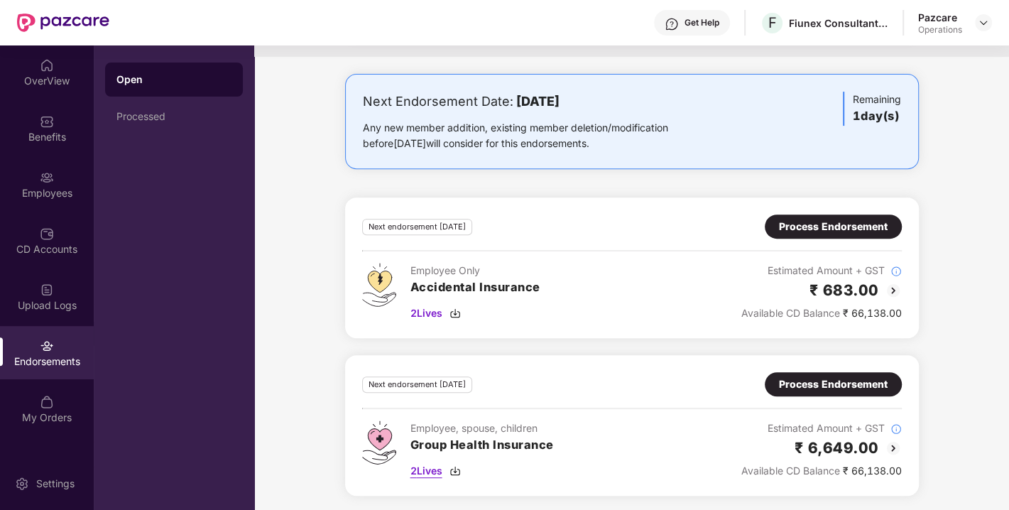
click at [430, 469] on span "2 Lives" at bounding box center [427, 471] width 32 height 16
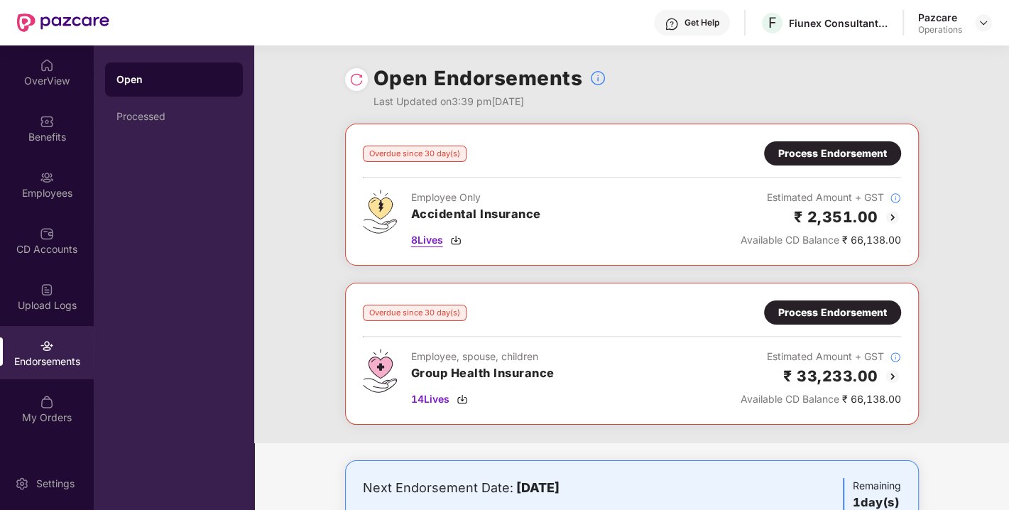
click at [423, 234] on span "8 Lives" at bounding box center [427, 240] width 32 height 16
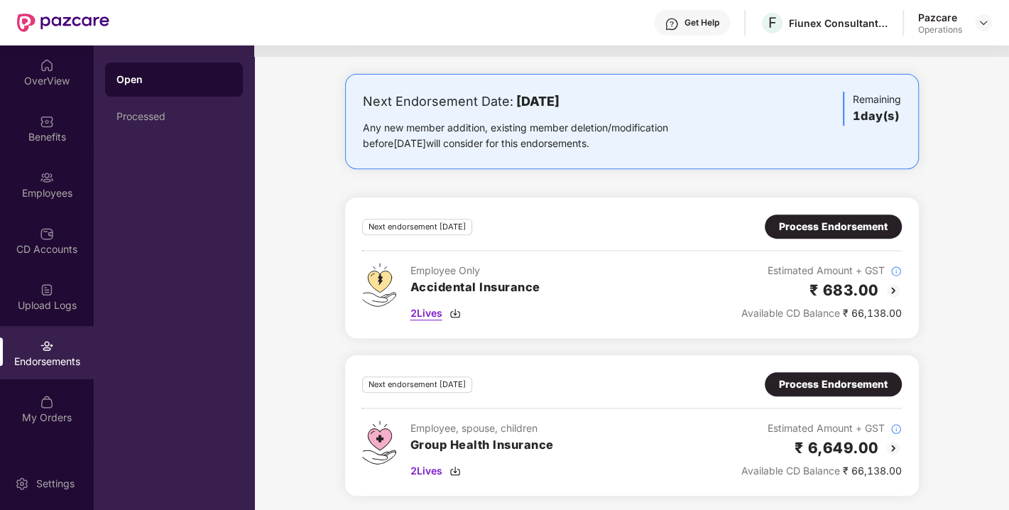
click at [428, 313] on span "2 Lives" at bounding box center [427, 313] width 32 height 16
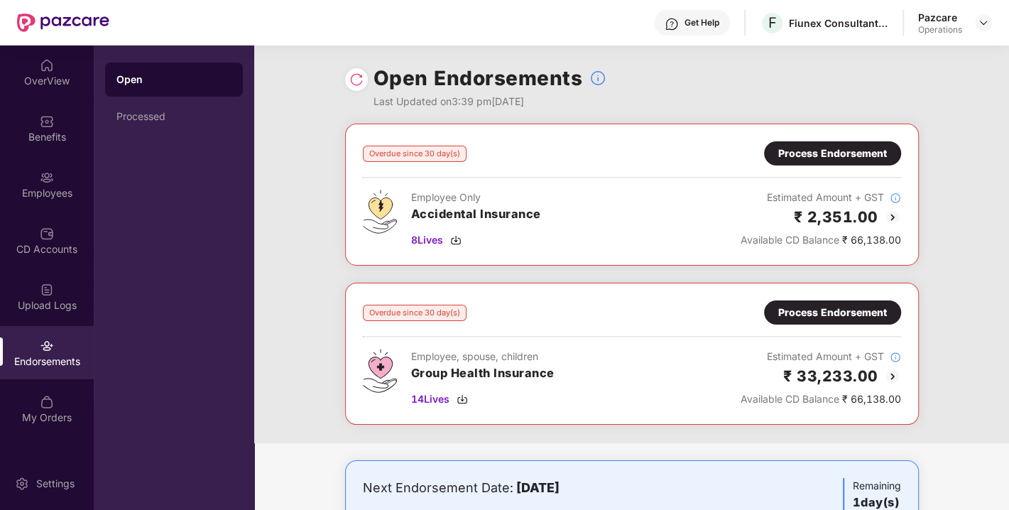
click at [828, 152] on div "Process Endorsement" at bounding box center [833, 154] width 109 height 16
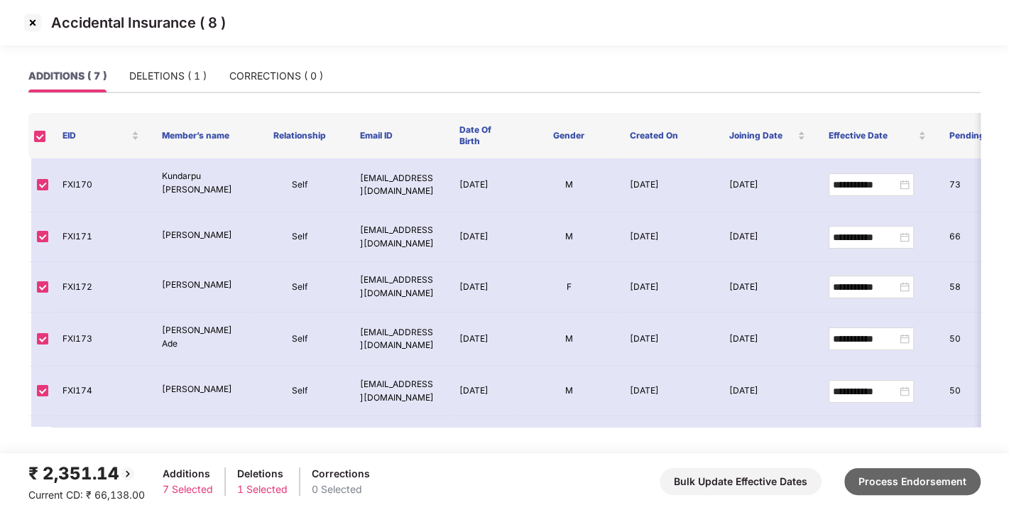
click at [916, 470] on button "Process Endorsement" at bounding box center [913, 481] width 136 height 27
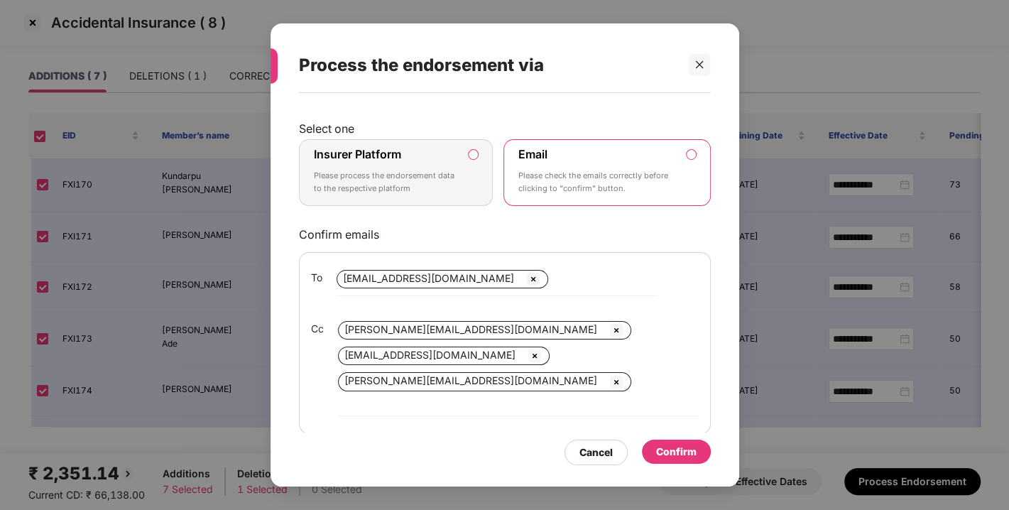
click at [390, 185] on p "Please process the endorsement data to the respective platform" at bounding box center [386, 182] width 145 height 25
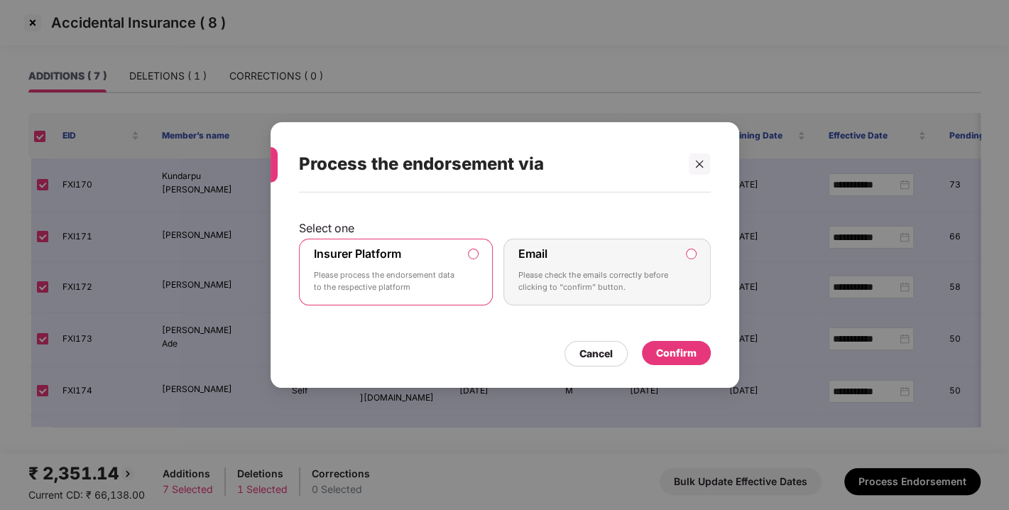
click at [666, 352] on div "Confirm" at bounding box center [676, 353] width 40 height 16
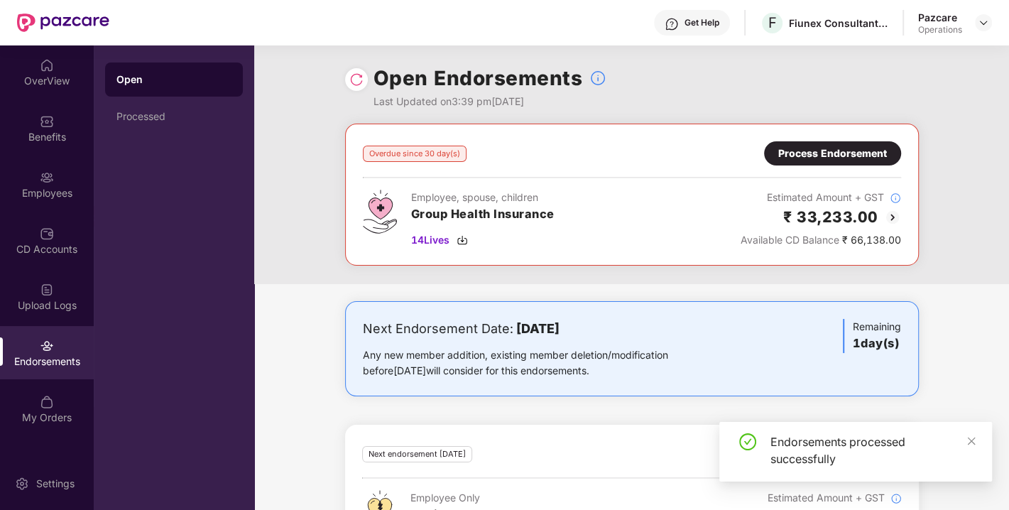
scroll to position [228, 0]
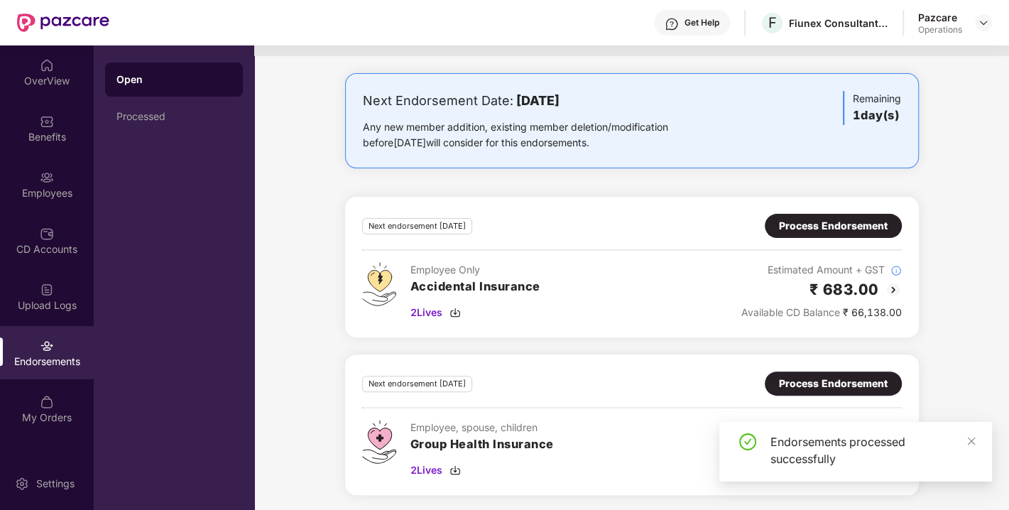
click at [795, 225] on div "Process Endorsement" at bounding box center [833, 226] width 109 height 16
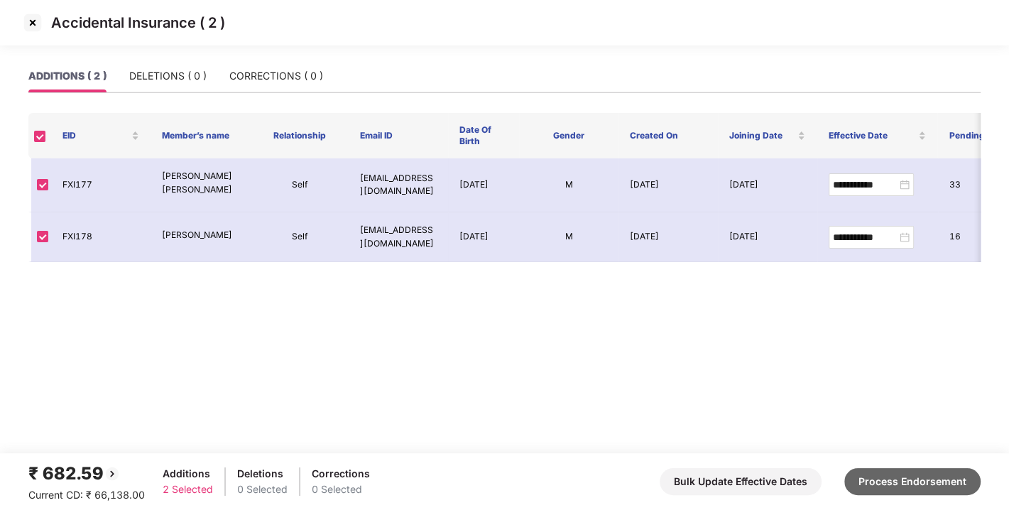
click at [905, 481] on button "Process Endorsement" at bounding box center [913, 481] width 136 height 27
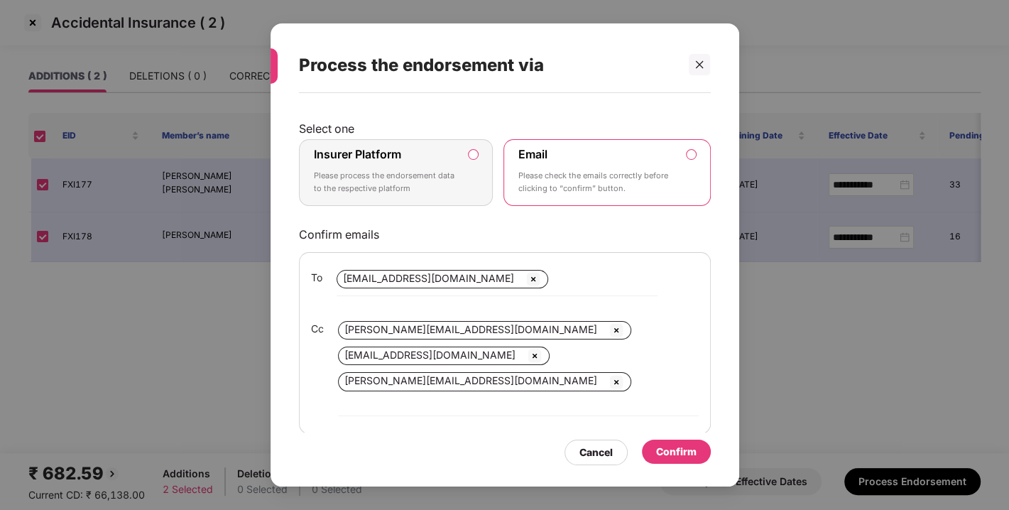
click at [398, 162] on div "Insurer Platform Please process the endorsement data to the respective platform" at bounding box center [386, 172] width 145 height 51
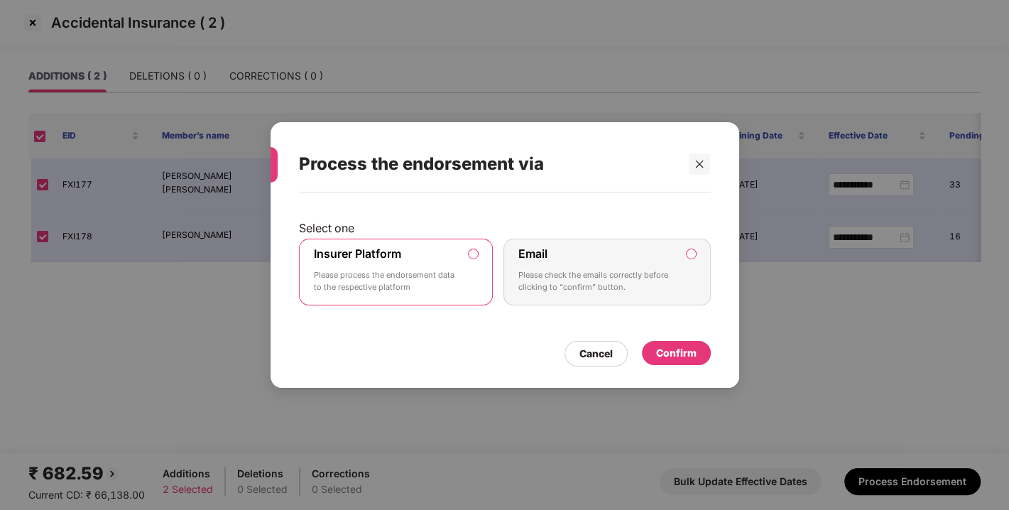
click at [667, 358] on div "Confirm" at bounding box center [676, 353] width 40 height 16
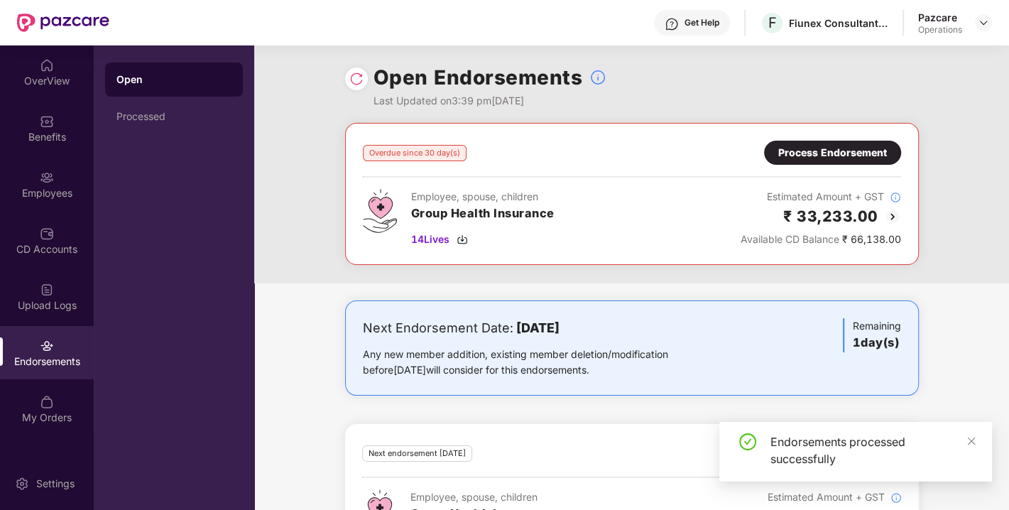
scroll to position [71, 0]
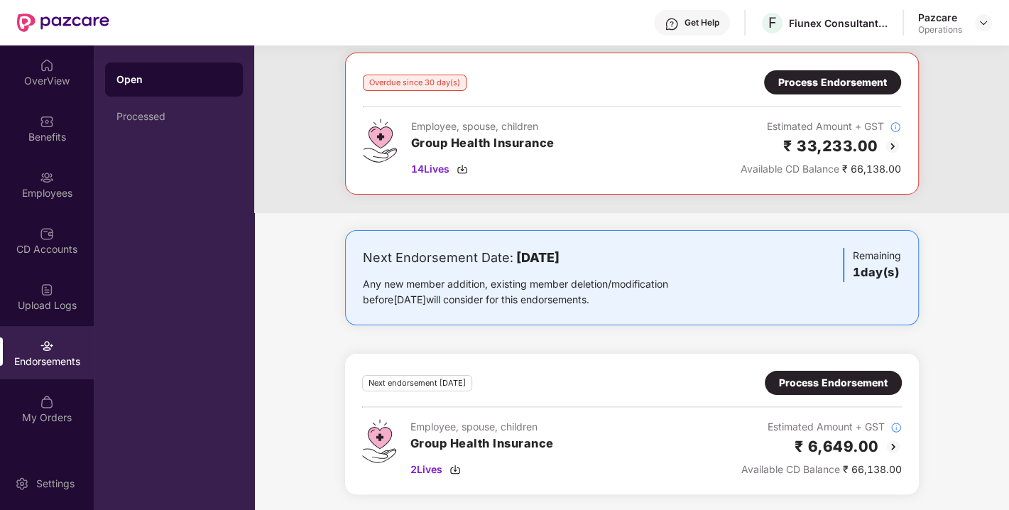
click at [834, 388] on div "Process Endorsement" at bounding box center [833, 383] width 109 height 16
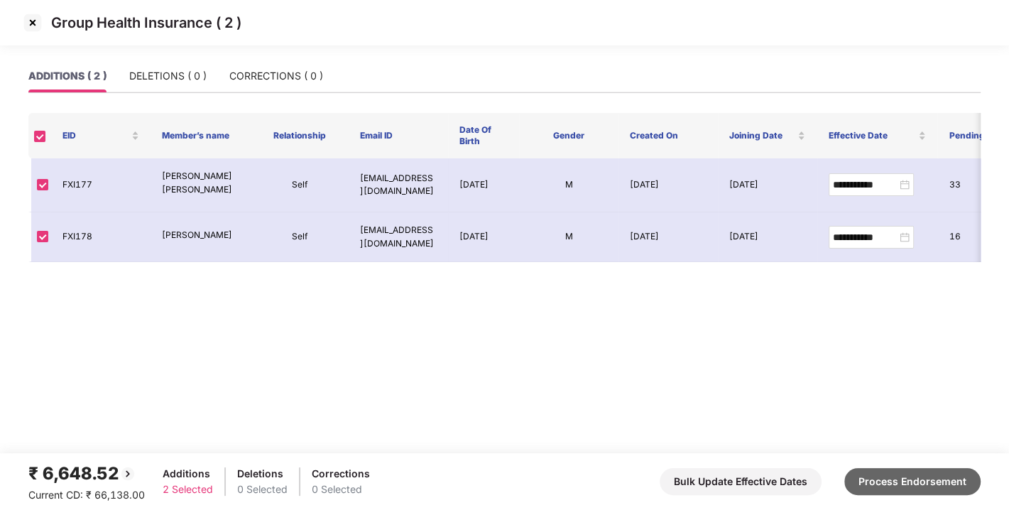
click at [919, 472] on button "Process Endorsement" at bounding box center [913, 481] width 136 height 27
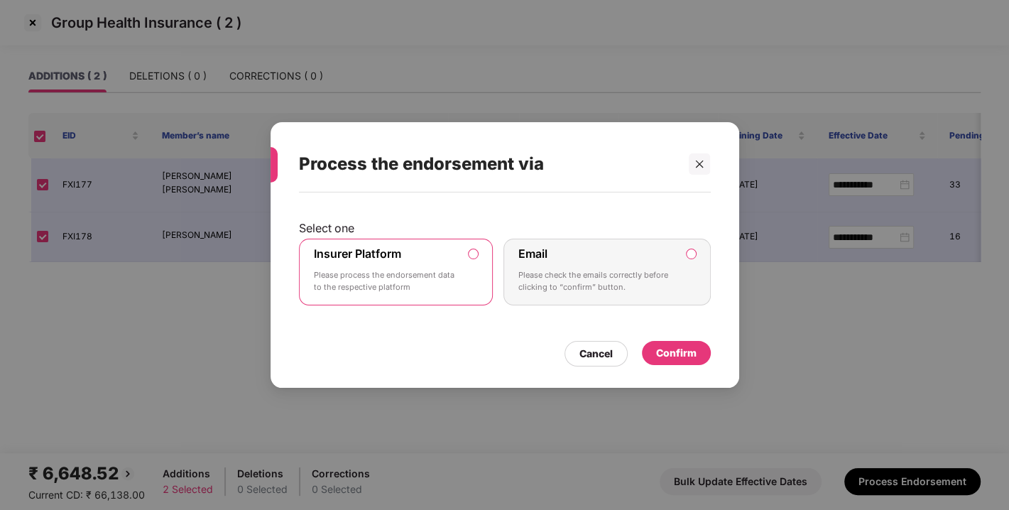
click at [440, 254] on div "Insurer Platform Please process the endorsement data to the respective platform" at bounding box center [386, 271] width 145 height 51
click at [673, 352] on div "Confirm" at bounding box center [676, 353] width 40 height 16
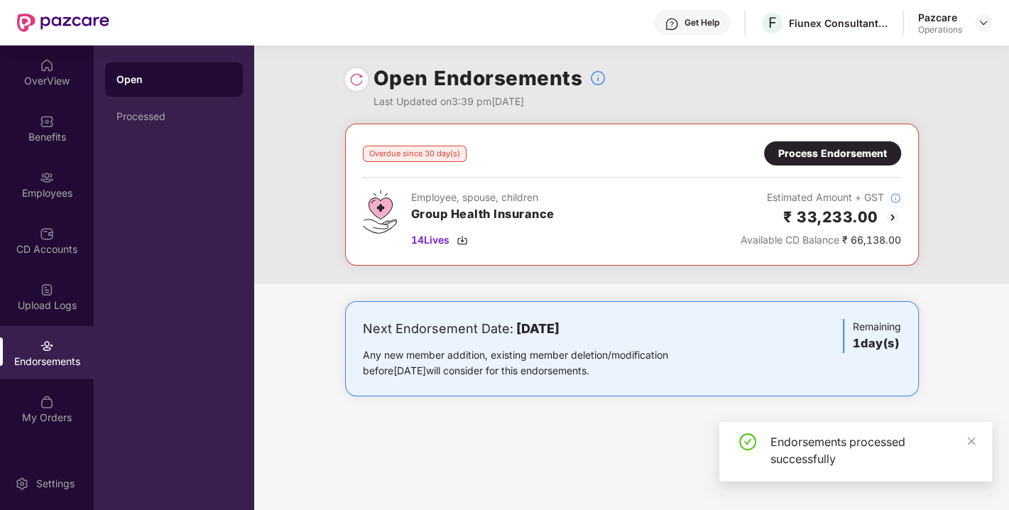
click at [838, 152] on div "Process Endorsement" at bounding box center [833, 154] width 109 height 16
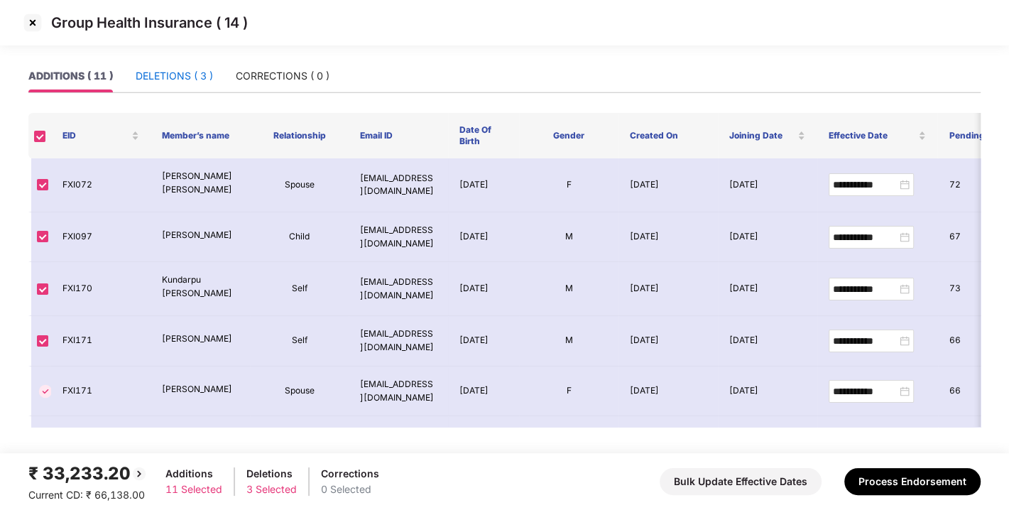
click at [170, 78] on div "DELETIONS ( 3 )" at bounding box center [174, 76] width 77 height 16
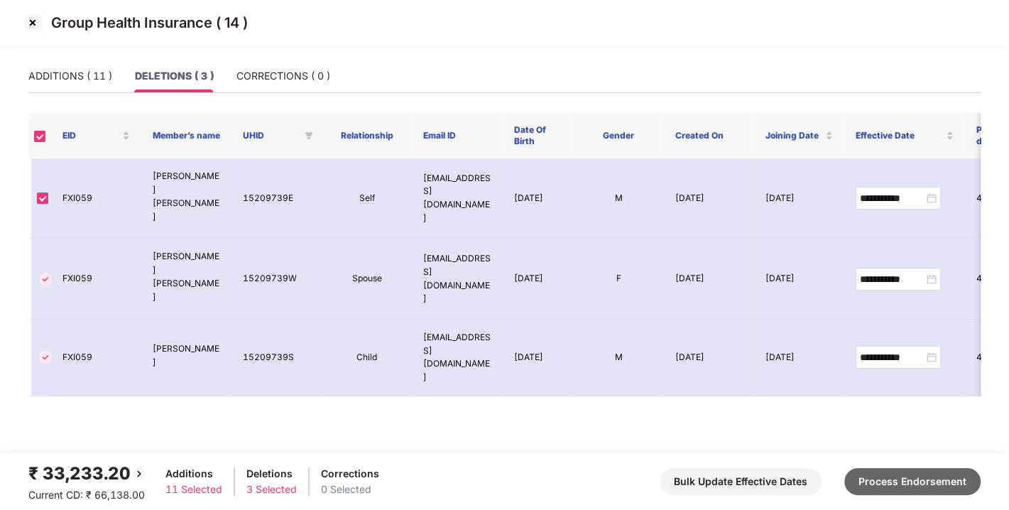
click at [882, 485] on button "Process Endorsement" at bounding box center [913, 481] width 136 height 27
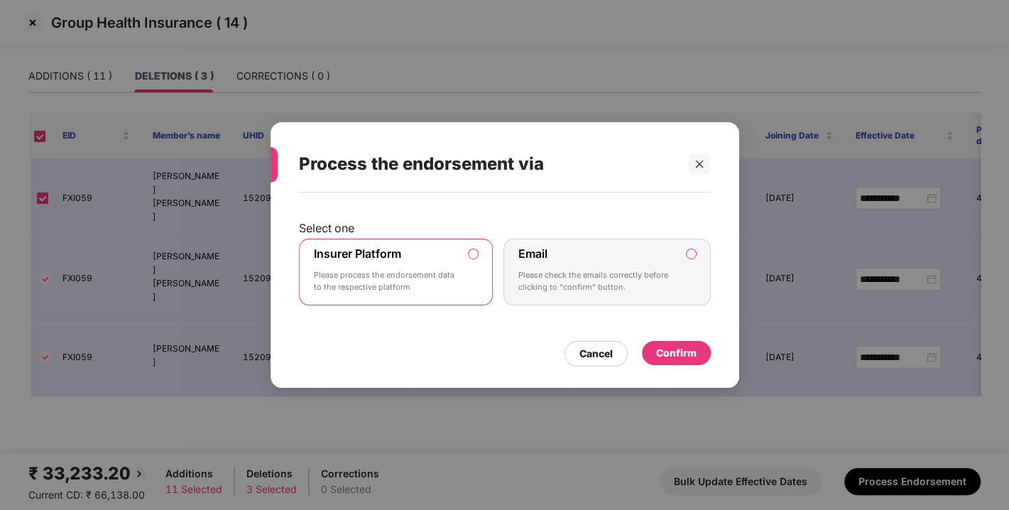
click at [671, 354] on div "Confirm" at bounding box center [676, 353] width 40 height 16
